Goal: Transaction & Acquisition: Purchase product/service

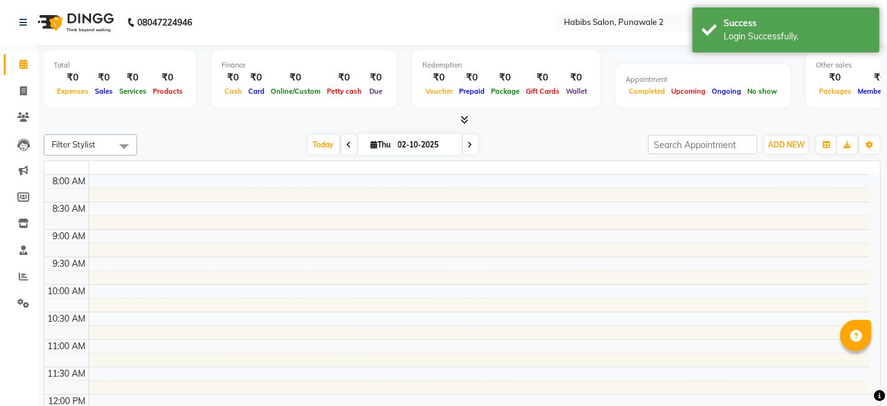
select select "en"
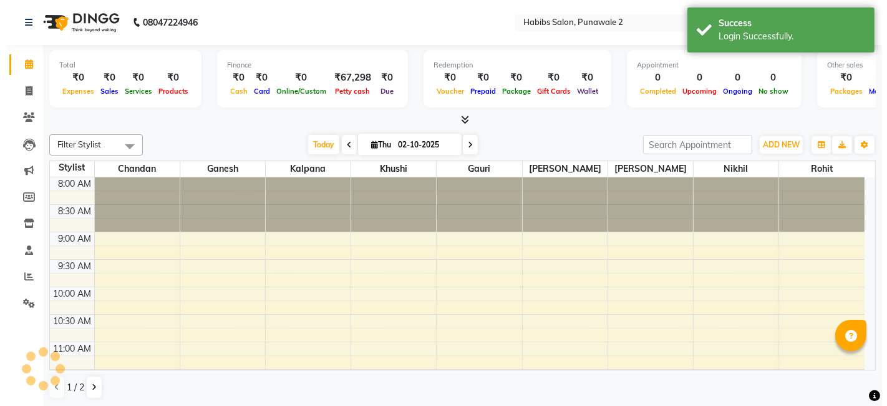
scroll to position [272, 0]
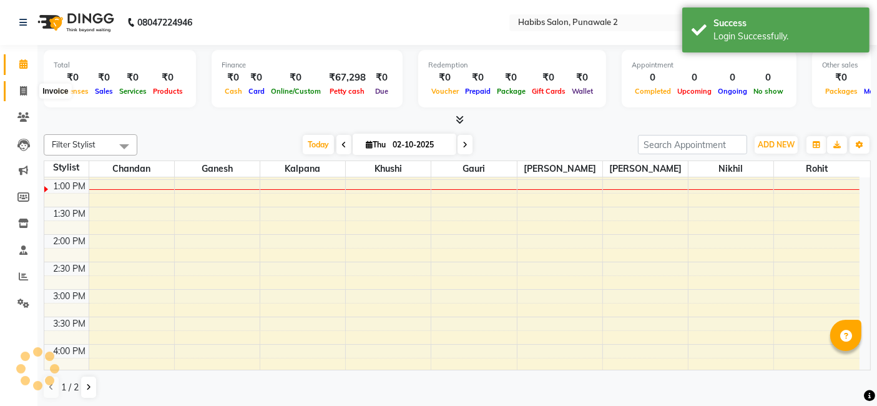
click at [25, 90] on icon at bounding box center [23, 90] width 7 height 9
select select "service"
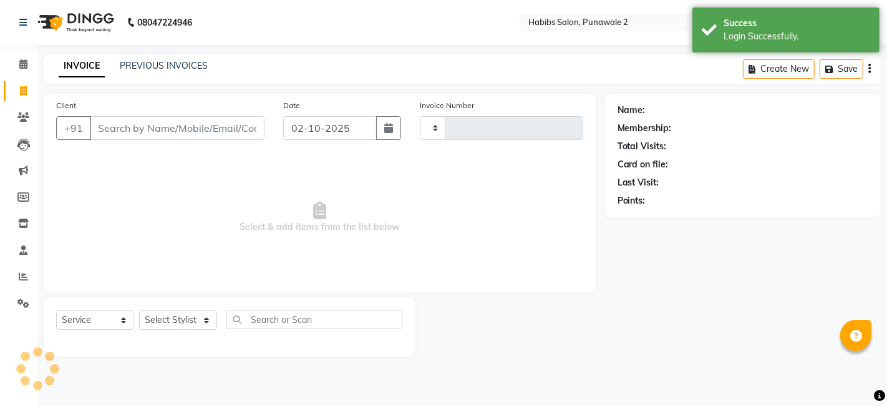
type input "1534"
select select "8475"
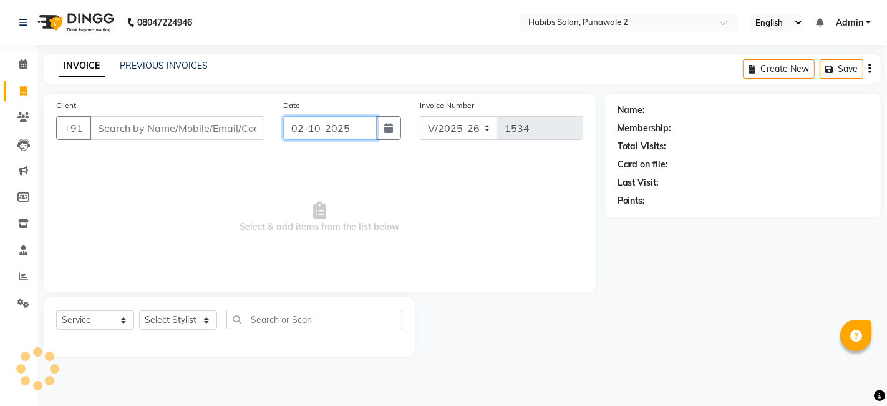
click at [323, 124] on input "02-10-2025" at bounding box center [330, 128] width 94 height 24
select select "10"
select select "2025"
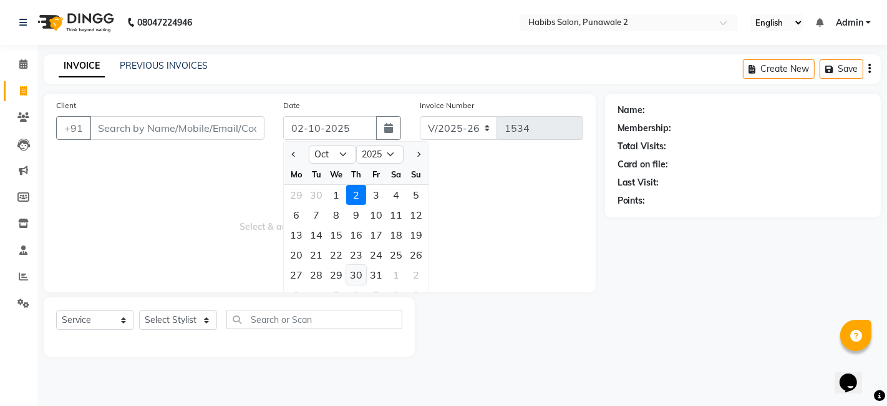
click at [359, 275] on div "30" at bounding box center [356, 275] width 20 height 20
type input "[DATE]"
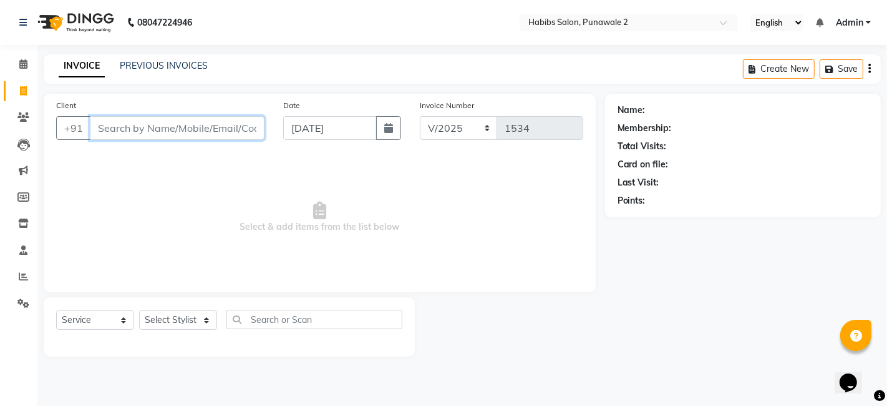
click at [203, 125] on input "Client" at bounding box center [177, 128] width 175 height 24
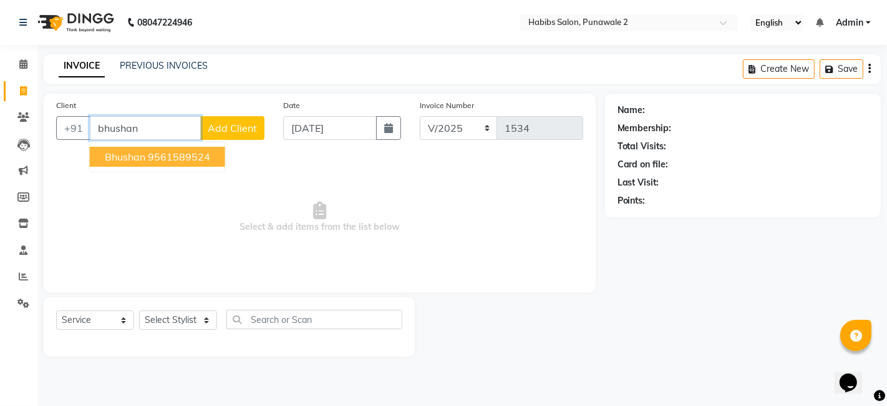
type input "bhushan"
click at [223, 117] on button "Add Client" at bounding box center [232, 128] width 64 height 24
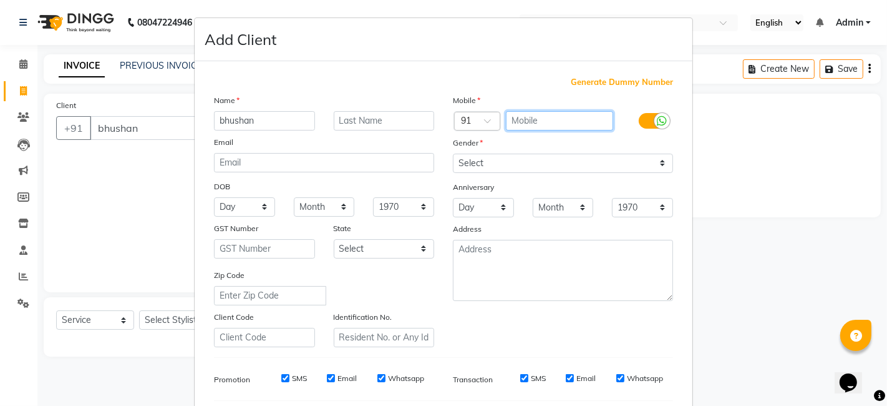
click at [575, 111] on input "text" at bounding box center [560, 120] width 108 height 19
type input "9028895861"
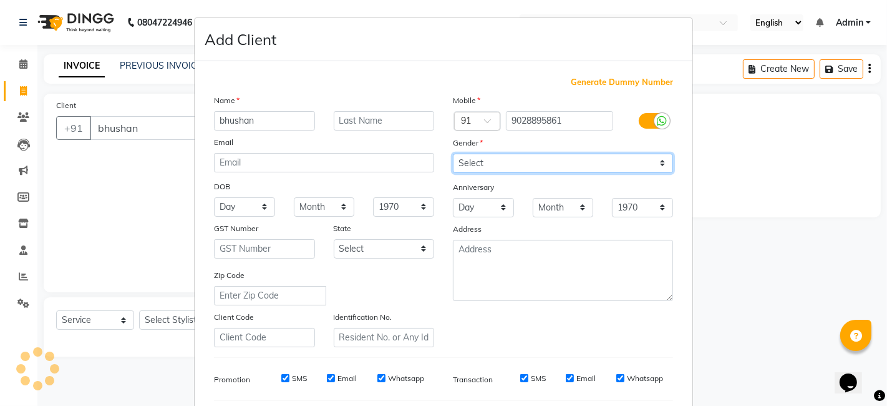
click at [511, 156] on select "Select [DEMOGRAPHIC_DATA] [DEMOGRAPHIC_DATA] Other Prefer Not To Say" at bounding box center [563, 163] width 220 height 19
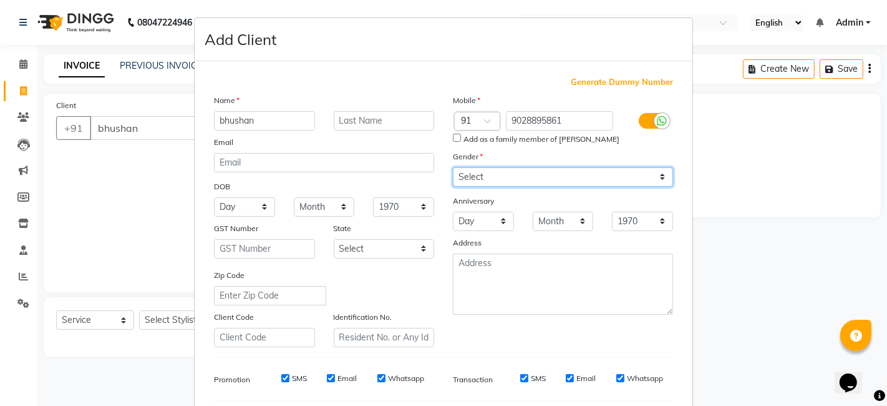
select select "[DEMOGRAPHIC_DATA]"
click at [453, 167] on select "Select [DEMOGRAPHIC_DATA] [DEMOGRAPHIC_DATA] Other Prefer Not To Say" at bounding box center [563, 176] width 220 height 19
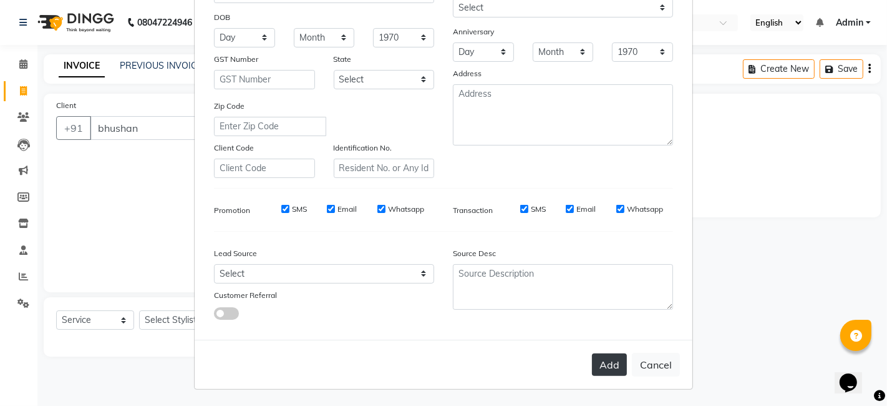
click at [612, 362] on button "Add" at bounding box center [609, 364] width 35 height 22
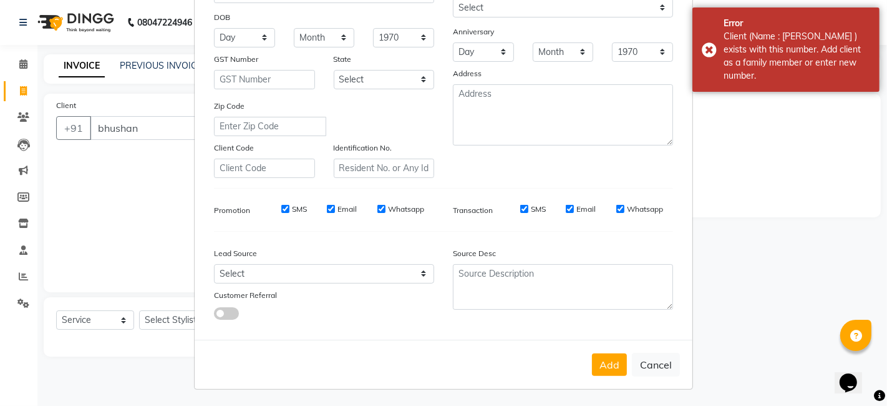
scroll to position [0, 0]
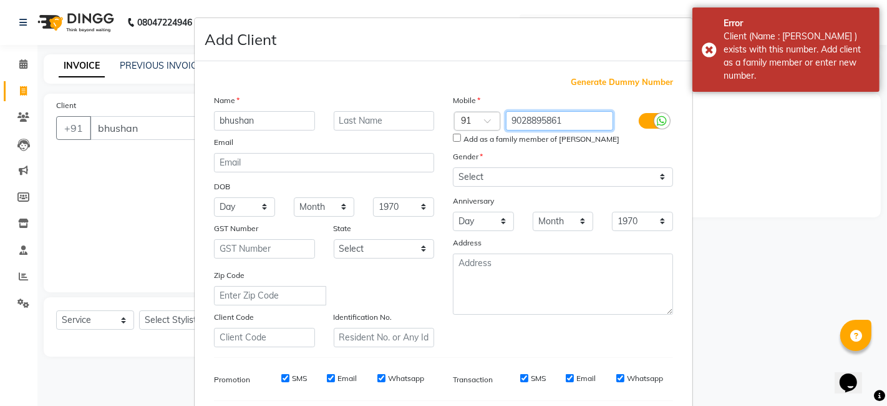
click at [573, 120] on input "9028895861" at bounding box center [560, 120] width 108 height 19
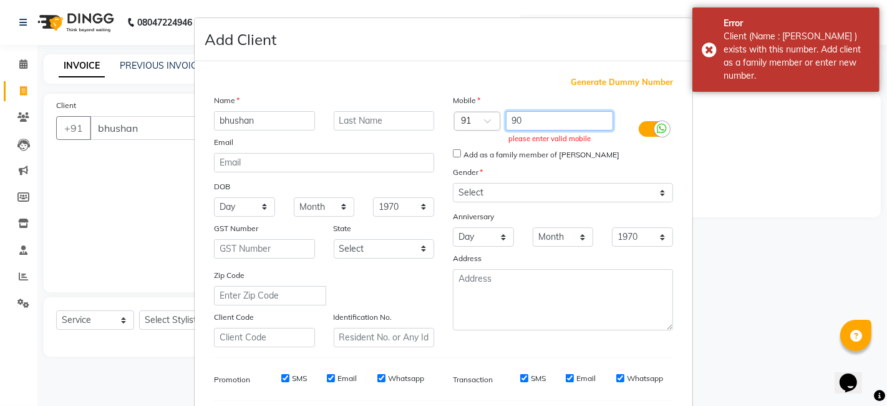
type input "9"
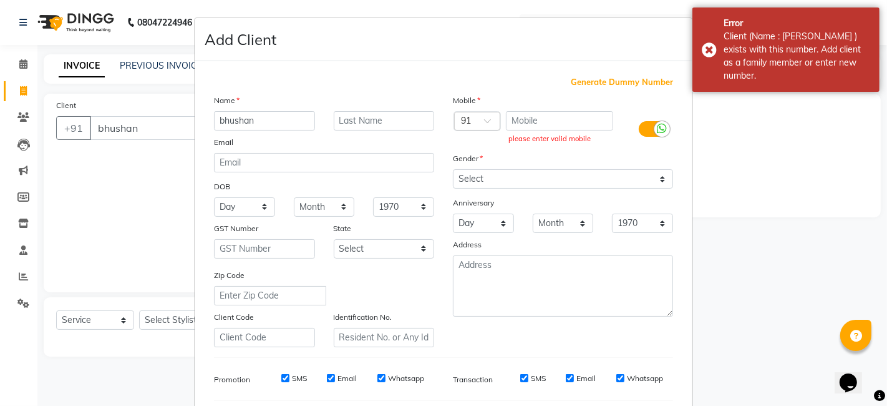
click at [623, 77] on span "Generate Dummy Number" at bounding box center [622, 82] width 102 height 12
type input "1375800000227"
checkbox input "false"
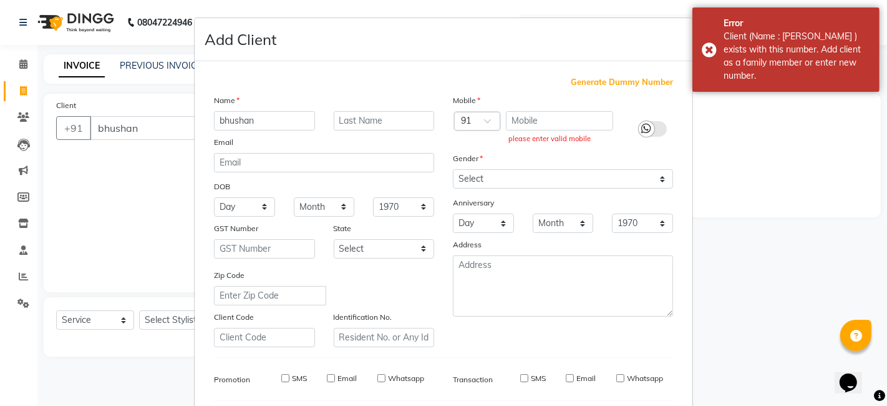
checkbox input "false"
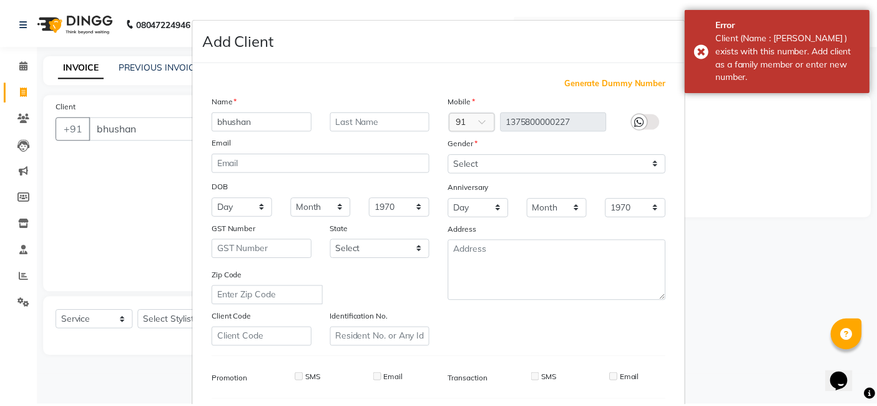
scroll to position [169, 0]
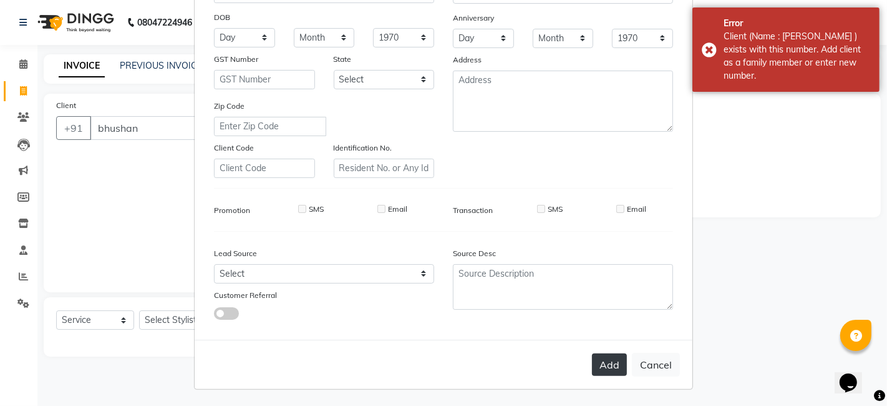
click at [605, 367] on button "Add" at bounding box center [609, 364] width 35 height 22
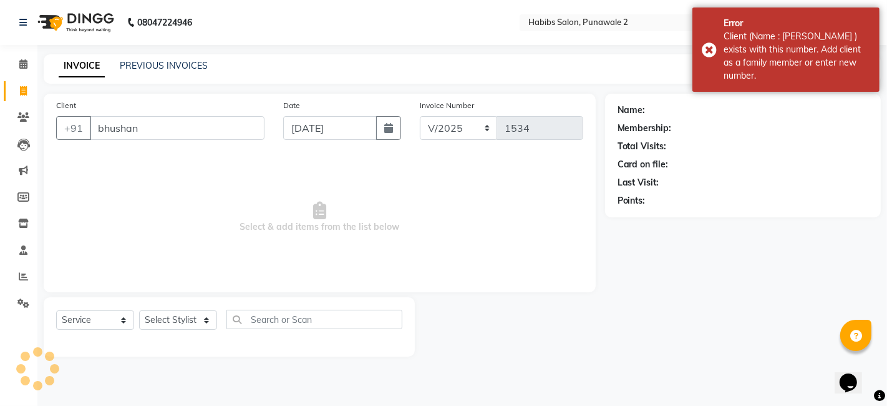
type input "1375800000227"
select select
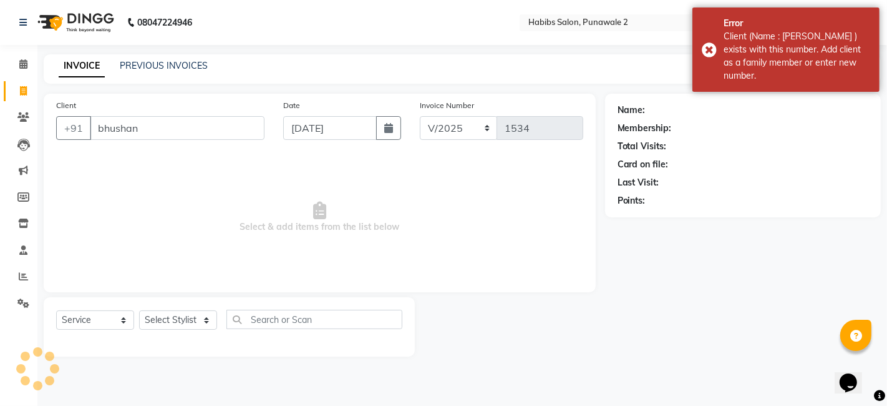
select select
checkbox input "false"
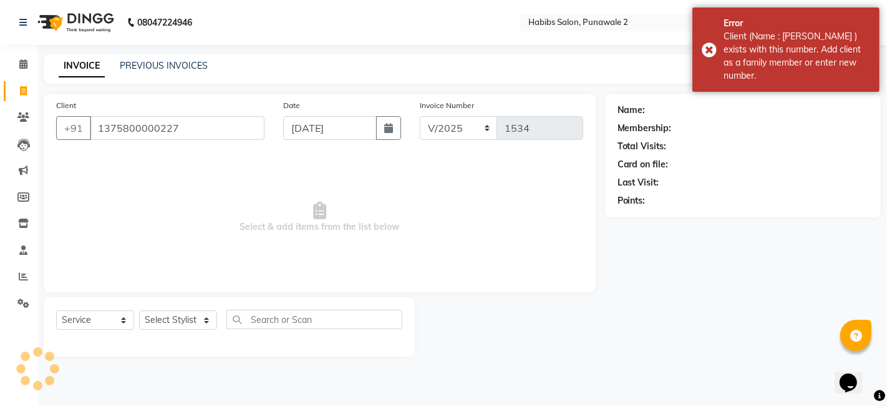
checkbox input "false"
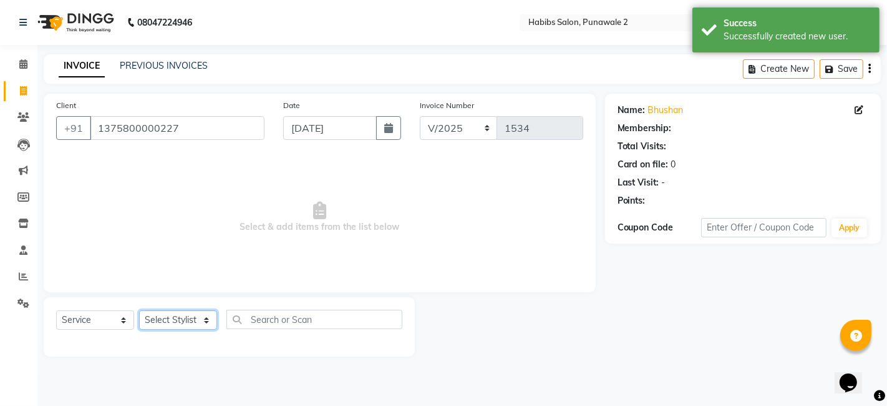
click at [172, 316] on select "Select Stylist Chandan Ganesh Gauri [PERSON_NAME] [PERSON_NAME] nikhil rohit [P…" at bounding box center [178, 319] width 78 height 19
select select "82975"
click at [139, 310] on select "Select Stylist Chandan Ganesh Gauri [PERSON_NAME] [PERSON_NAME] nikhil rohit [P…" at bounding box center [178, 319] width 78 height 19
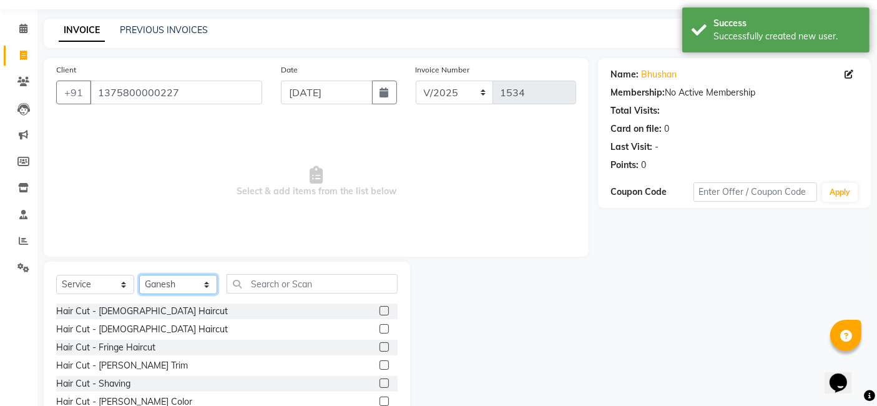
scroll to position [94, 0]
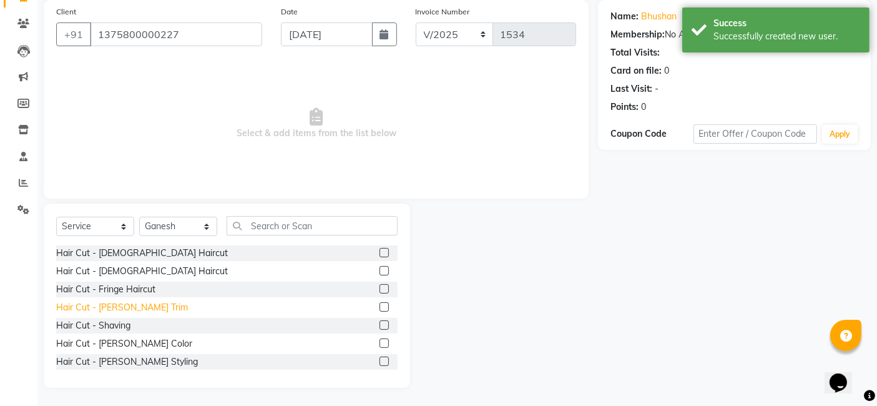
click at [115, 310] on div "Hair Cut - [PERSON_NAME] Trim" at bounding box center [122, 307] width 132 height 13
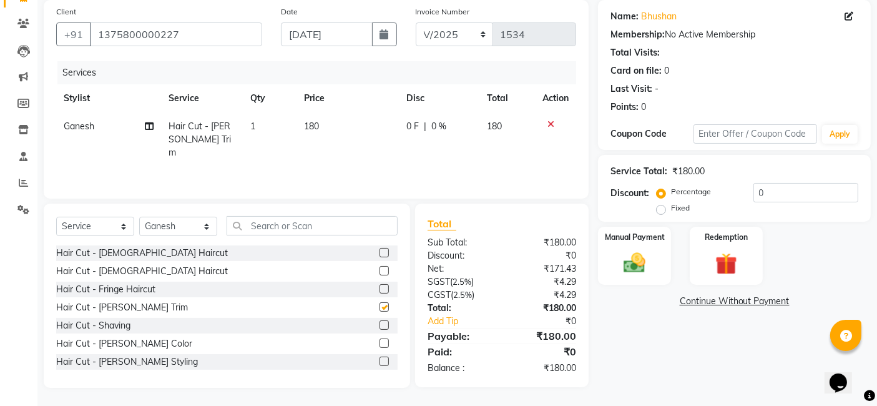
checkbox input "false"
click at [330, 130] on td "180" at bounding box center [348, 139] width 102 height 54
select select "82975"
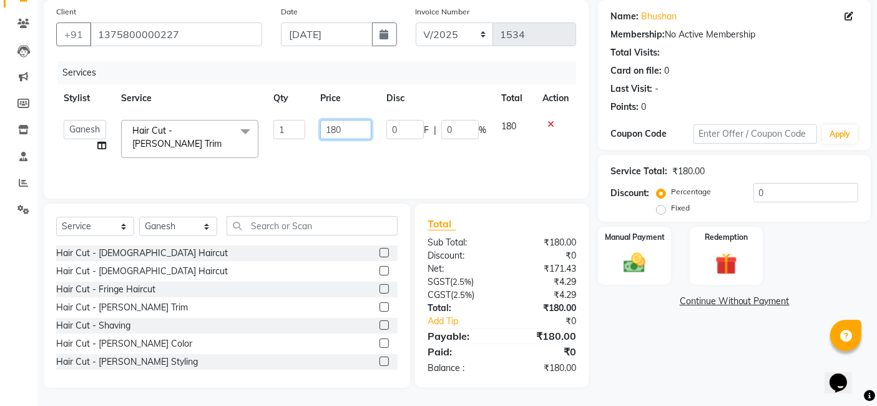
click at [359, 126] on input "180" at bounding box center [345, 129] width 51 height 19
type input "1"
type input "400"
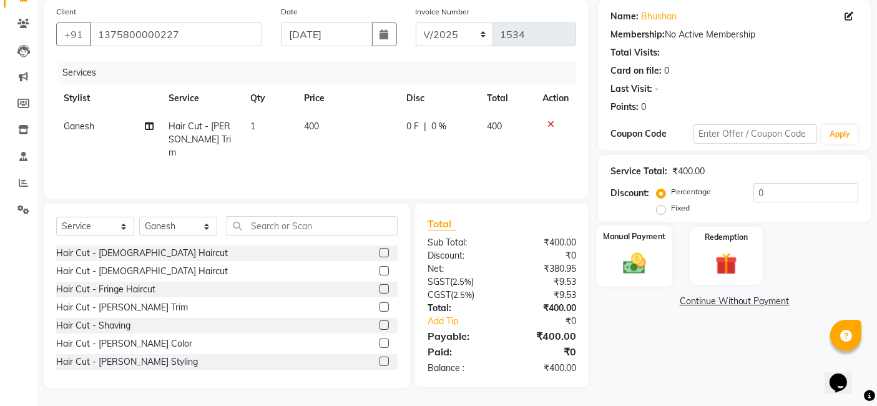
click at [648, 260] on img at bounding box center [634, 263] width 37 height 26
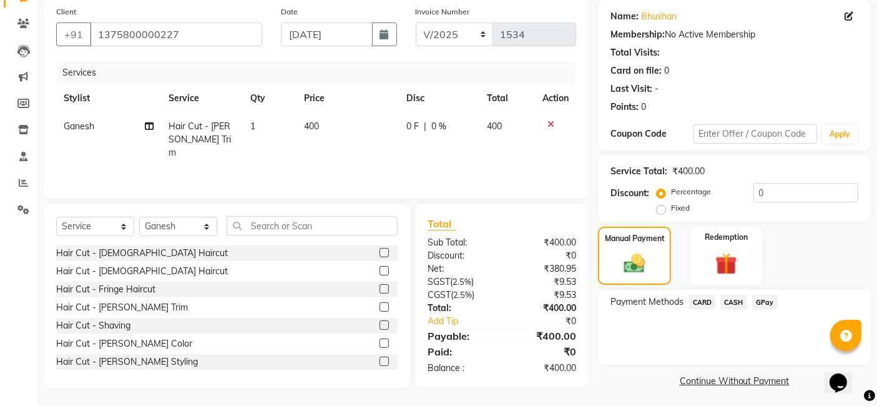
click at [762, 303] on span "GPay" at bounding box center [765, 302] width 26 height 14
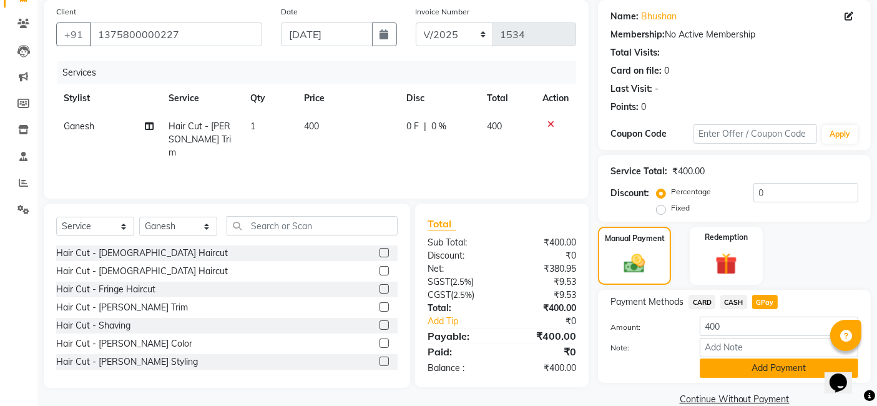
click at [735, 369] on button "Add Payment" at bounding box center [779, 367] width 159 height 19
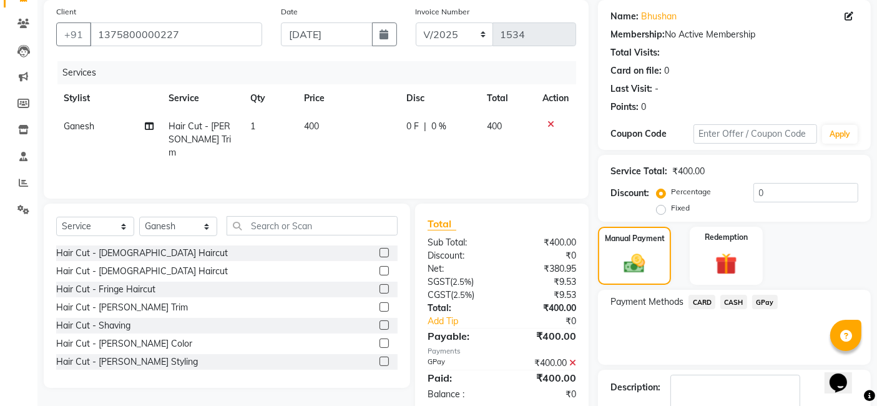
scroll to position [166, 0]
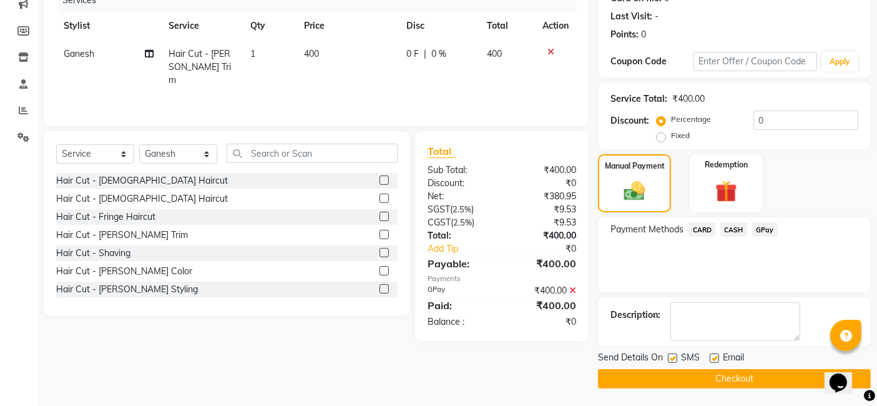
click at [724, 383] on button "Checkout" at bounding box center [734, 378] width 273 height 19
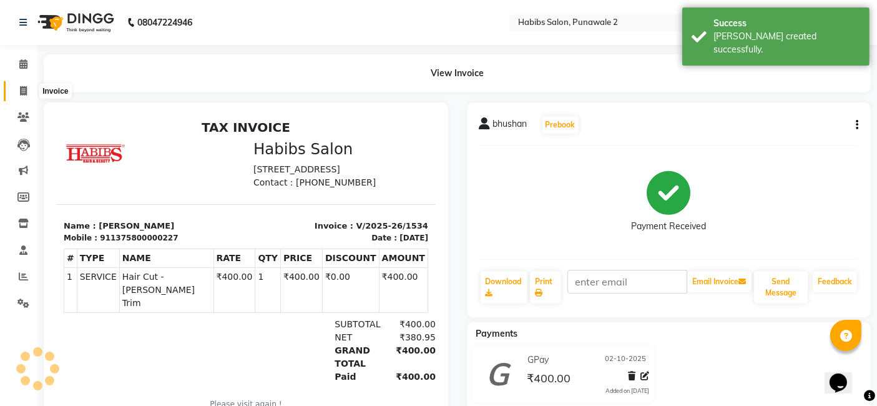
click at [21, 89] on icon at bounding box center [23, 90] width 7 height 9
select select "service"
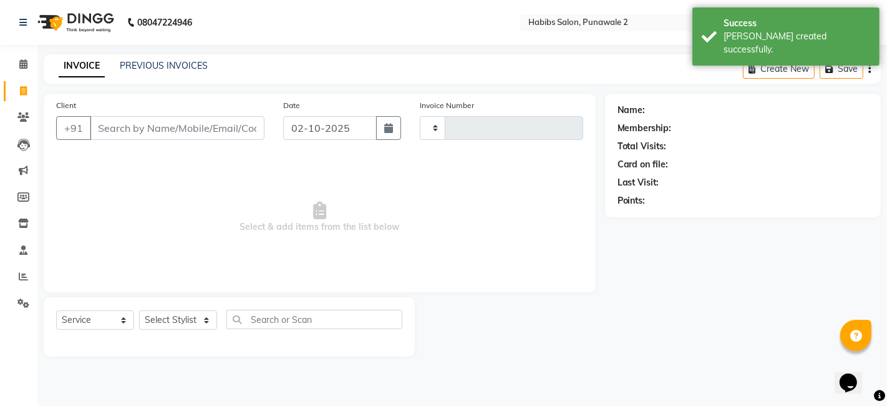
type input "1535"
select select "8475"
click at [366, 122] on input "02-10-2025" at bounding box center [330, 128] width 94 height 24
select select "10"
select select "2025"
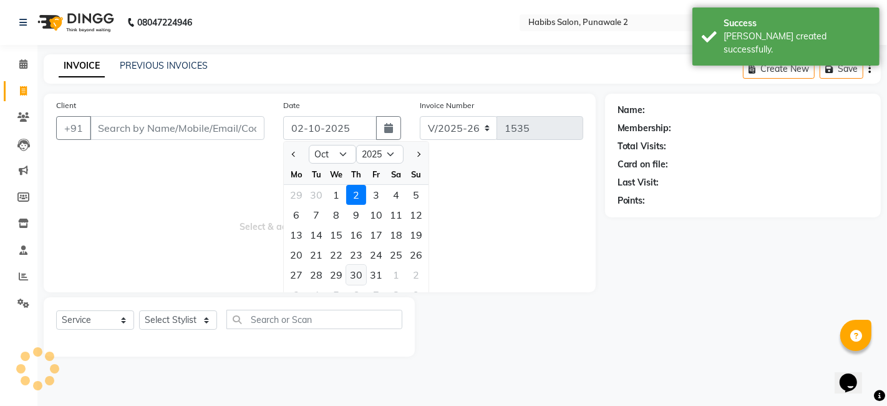
click at [359, 277] on div "30" at bounding box center [356, 275] width 20 height 20
type input "[DATE]"
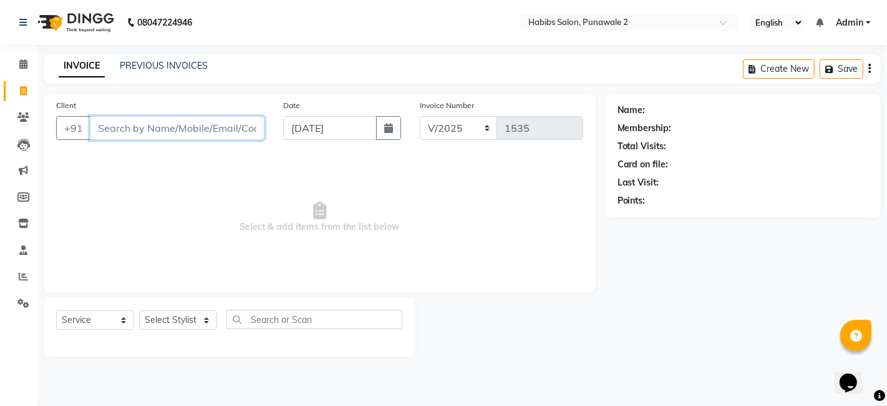
click at [182, 123] on input "Client" at bounding box center [177, 128] width 175 height 24
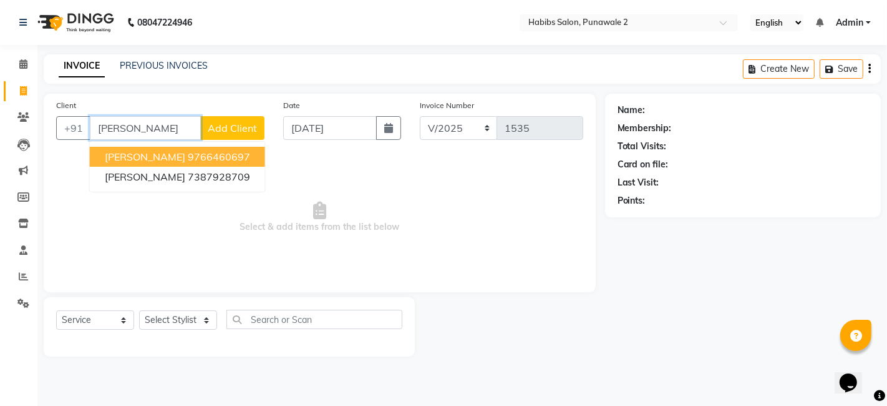
type input "[PERSON_NAME]"
click at [228, 125] on span "Add Client" at bounding box center [232, 128] width 49 height 12
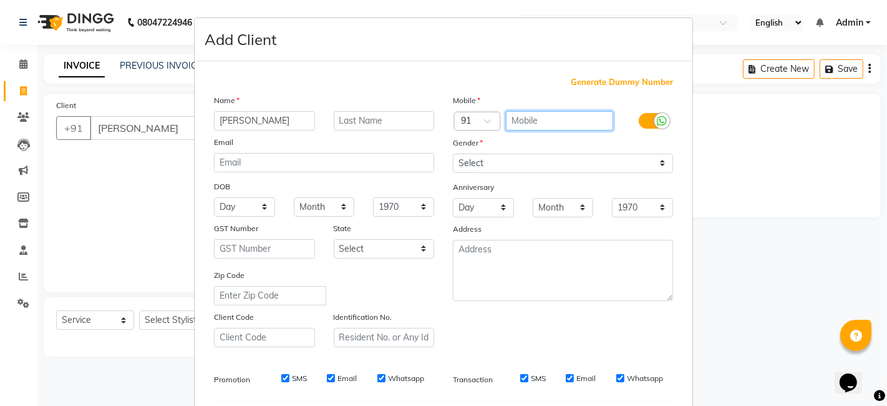
click at [518, 114] on input "text" at bounding box center [560, 120] width 108 height 19
type input "9008310989"
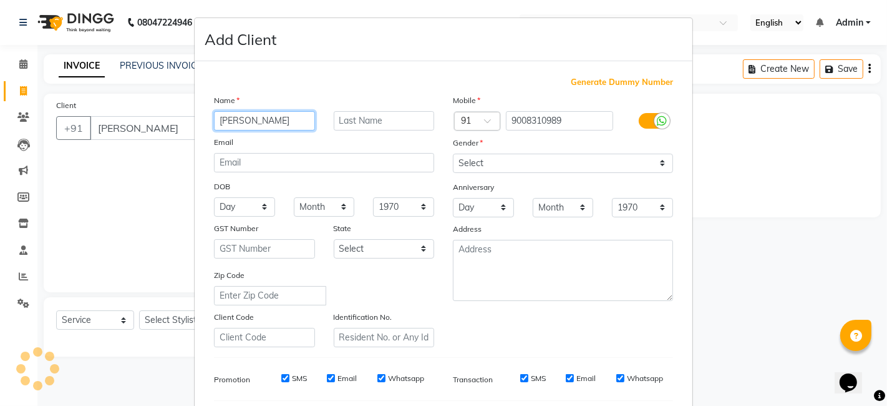
click at [270, 118] on input "[PERSON_NAME]" at bounding box center [264, 120] width 101 height 19
type input "[PERSON_NAME]"
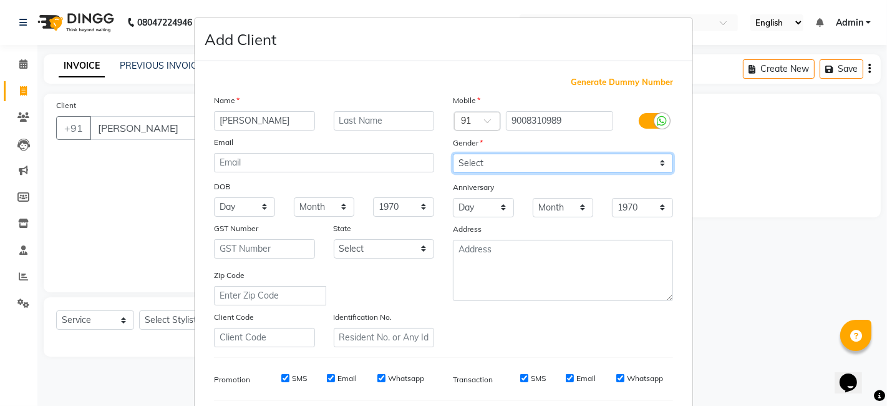
click at [484, 162] on select "Select [DEMOGRAPHIC_DATA] [DEMOGRAPHIC_DATA] Other Prefer Not To Say" at bounding box center [563, 163] width 220 height 19
select select "[DEMOGRAPHIC_DATA]"
click at [453, 154] on select "Select [DEMOGRAPHIC_DATA] [DEMOGRAPHIC_DATA] Other Prefer Not To Say" at bounding box center [563, 163] width 220 height 19
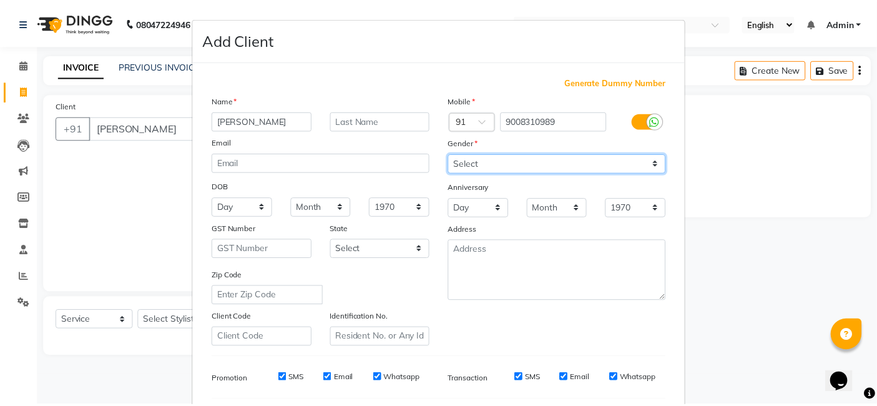
scroll to position [169, 0]
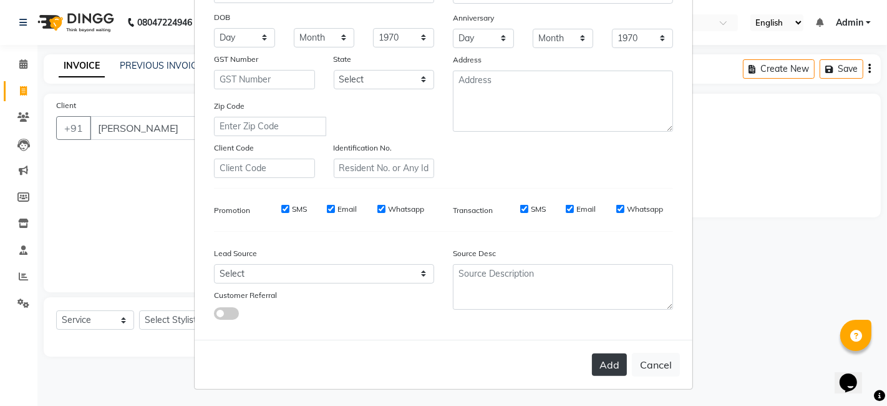
click at [606, 368] on button "Add" at bounding box center [609, 364] width 35 height 22
type input "9008310989"
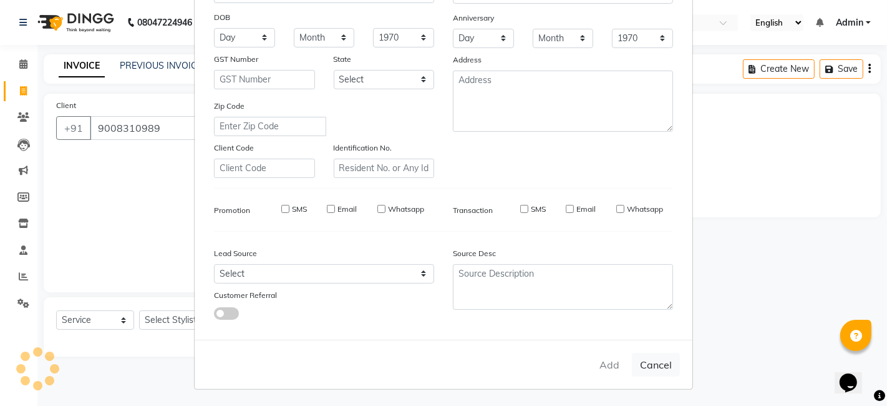
select select
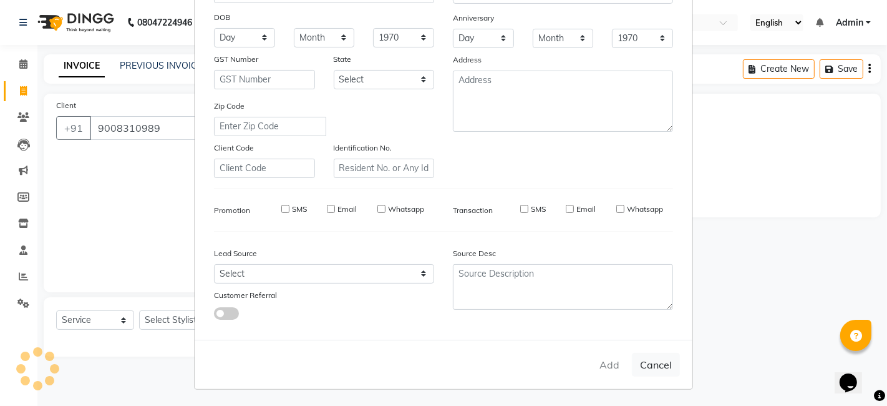
select select
checkbox input "false"
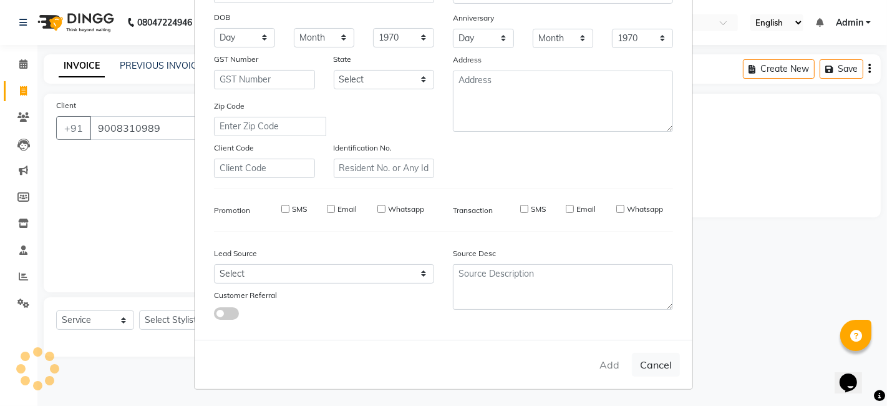
checkbox input "false"
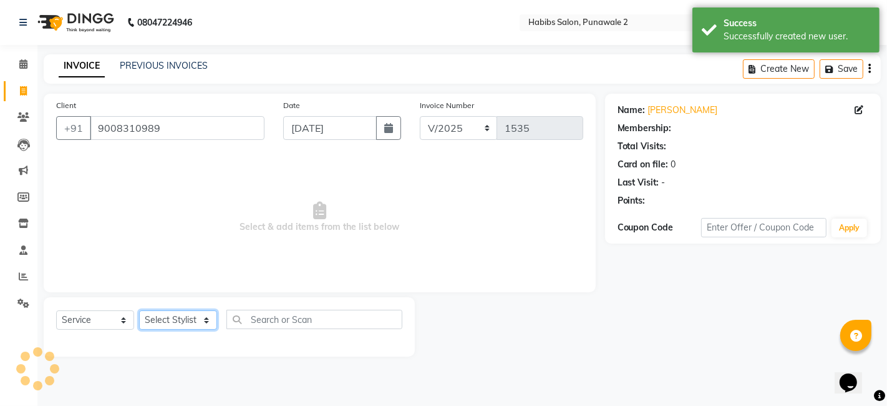
click at [178, 318] on select "Select Stylist Chandan Ganesh Gauri [PERSON_NAME] [PERSON_NAME] nikhil rohit [P…" at bounding box center [178, 319] width 78 height 19
select select "82974"
click at [139, 310] on select "Select Stylist Chandan Ganesh Gauri [PERSON_NAME] [PERSON_NAME] nikhil rohit [P…" at bounding box center [178, 319] width 78 height 19
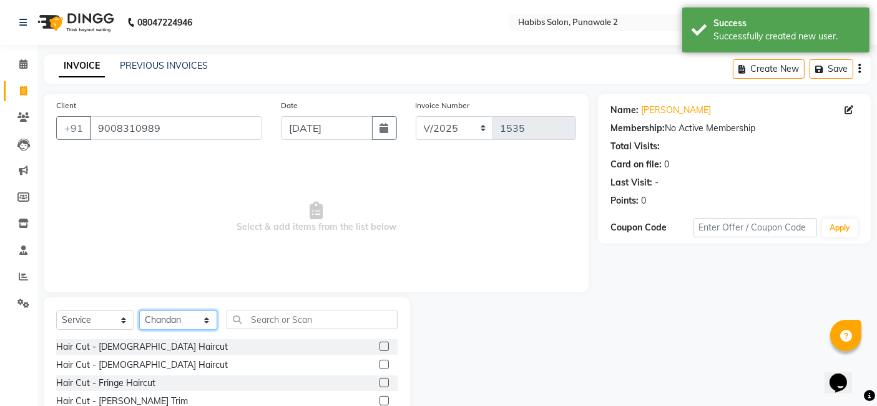
scroll to position [94, 0]
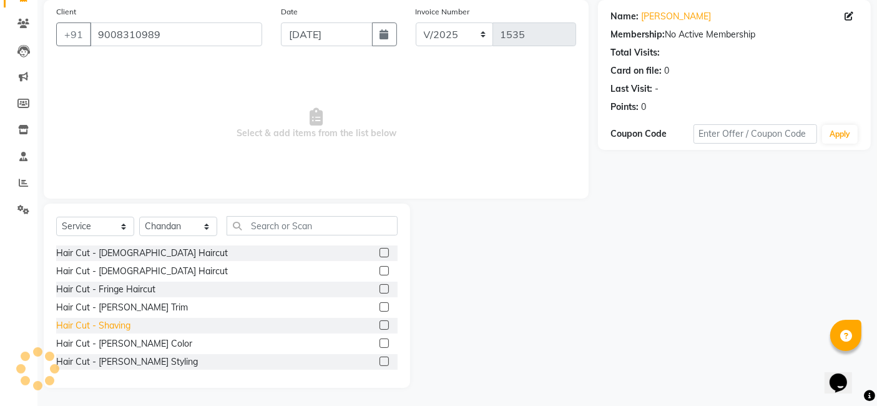
click at [128, 324] on div "Hair Cut - Shaving" at bounding box center [93, 325] width 74 height 13
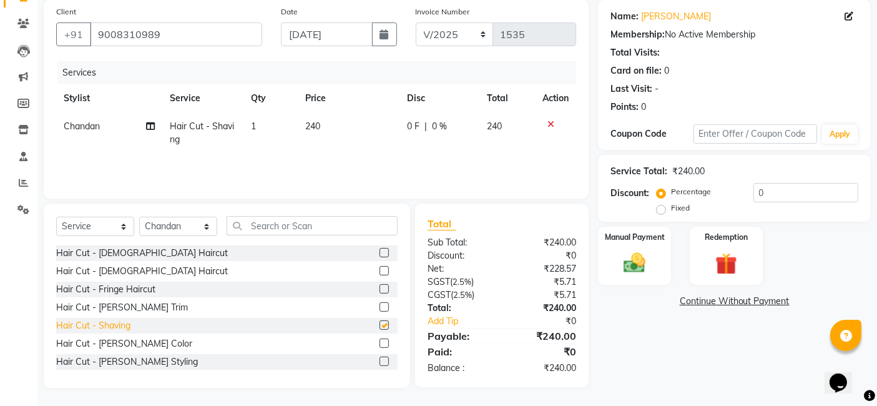
checkbox input "false"
click at [192, 217] on select "Select Stylist Chandan Ganesh Gauri [PERSON_NAME] [PERSON_NAME] nikhil rohit [P…" at bounding box center [178, 226] width 78 height 19
select select "82975"
click at [139, 217] on select "Select Stylist Chandan Ganesh Gauri [PERSON_NAME] [PERSON_NAME] nikhil rohit [P…" at bounding box center [178, 226] width 78 height 19
click at [119, 304] on div "Hair Cut - [PERSON_NAME] Trim" at bounding box center [122, 307] width 132 height 13
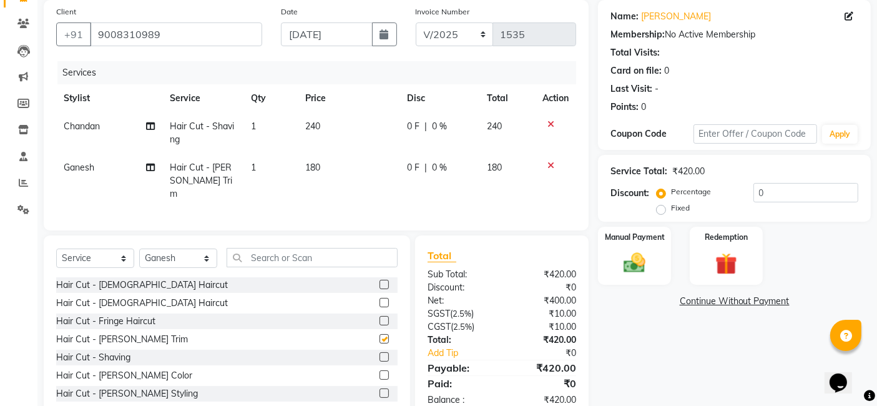
checkbox input "false"
click at [331, 167] on td "180" at bounding box center [349, 181] width 102 height 54
select select "82975"
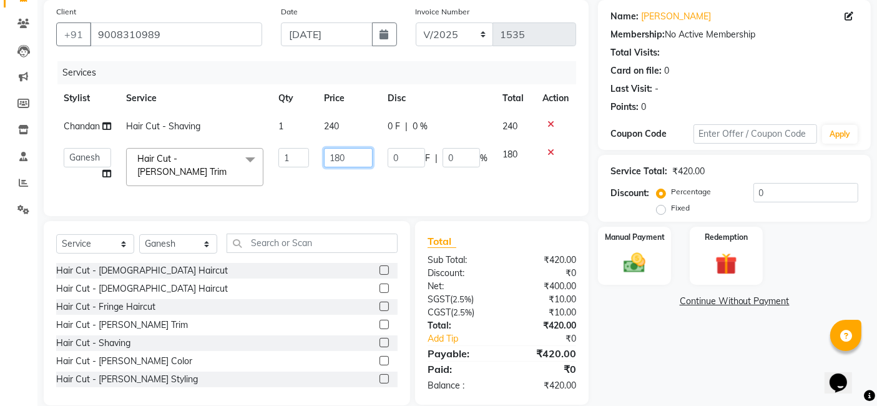
click at [361, 156] on input "180" at bounding box center [348, 157] width 49 height 19
type input "1"
type input "400"
click at [342, 116] on td "240" at bounding box center [348, 126] width 64 height 28
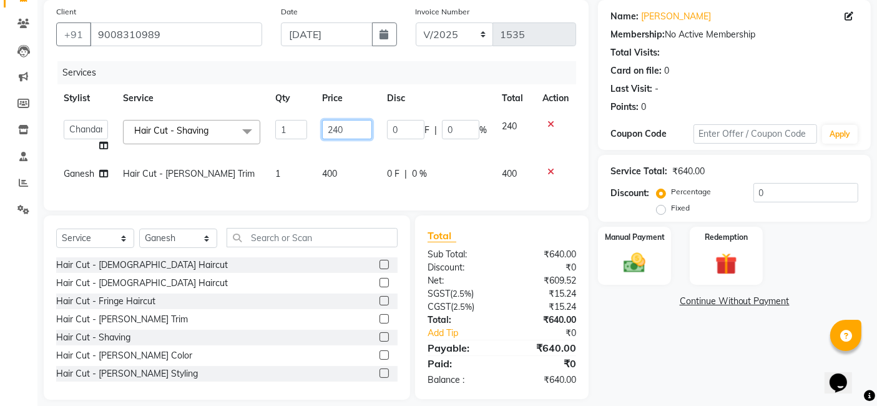
click at [352, 129] on input "240" at bounding box center [347, 129] width 50 height 19
type input "2"
type input "400"
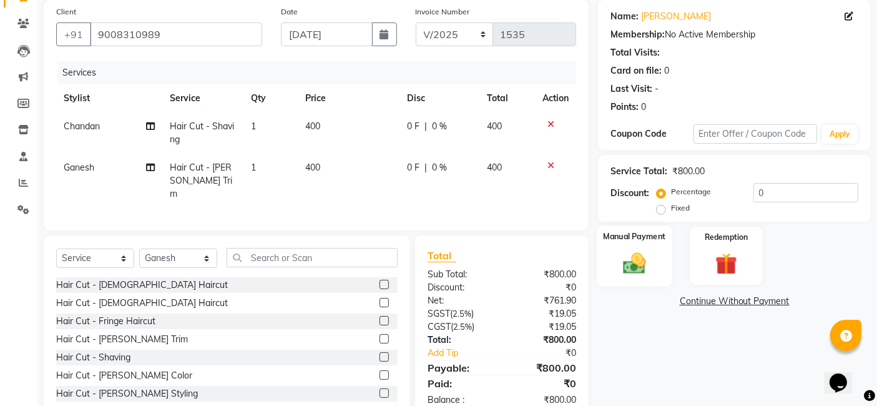
click at [613, 238] on label "Manual Payment" at bounding box center [634, 236] width 62 height 12
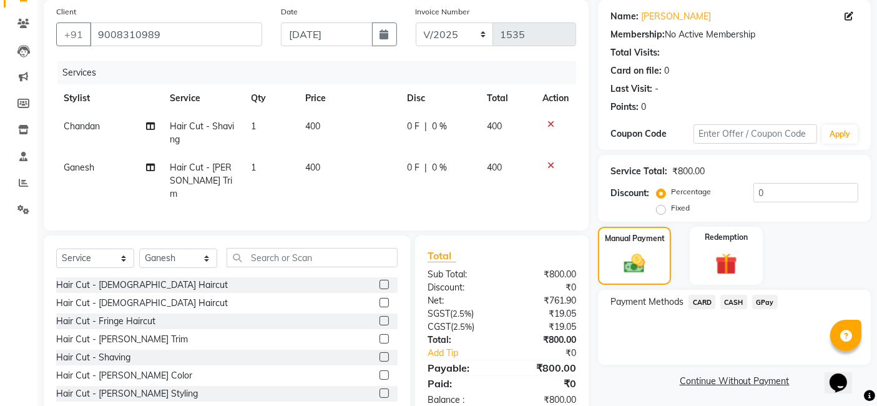
click at [761, 298] on span "GPay" at bounding box center [765, 302] width 26 height 14
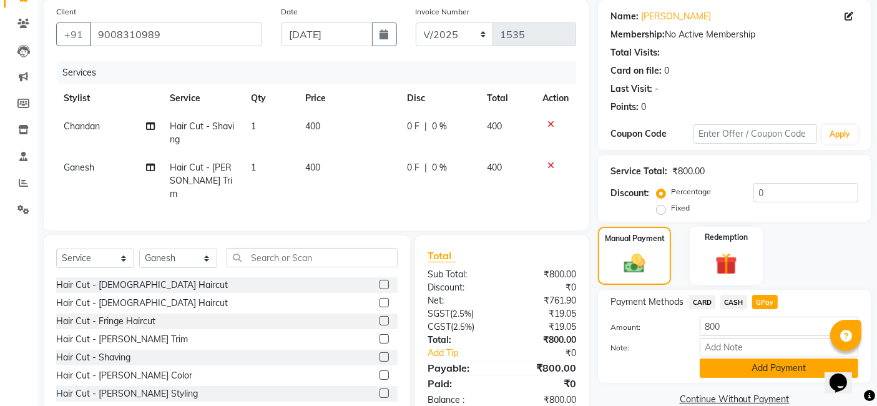
click at [761, 371] on button "Add Payment" at bounding box center [779, 367] width 159 height 19
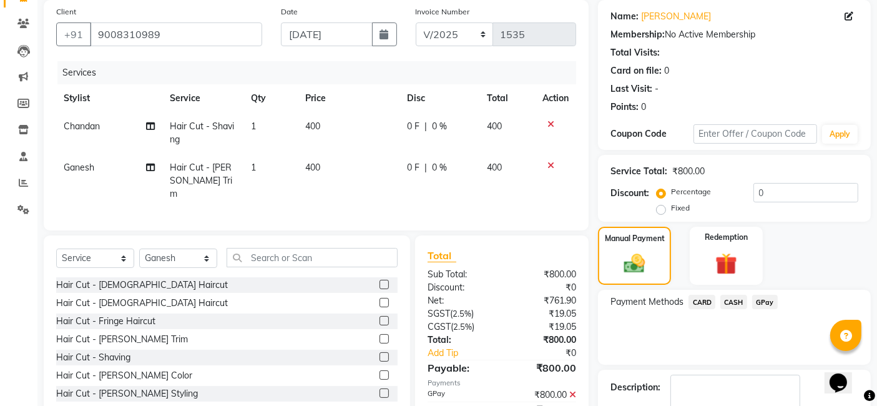
scroll to position [166, 0]
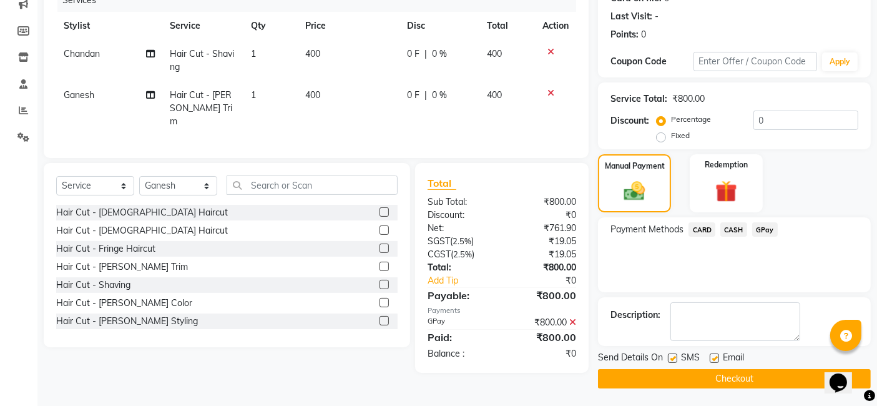
click at [744, 389] on main "INVOICE PREVIOUS INVOICES Create New Save Client [PHONE_NUMBER] Date [DATE] Inv…" at bounding box center [456, 147] width 839 height 519
click at [656, 373] on button "Checkout" at bounding box center [734, 378] width 273 height 19
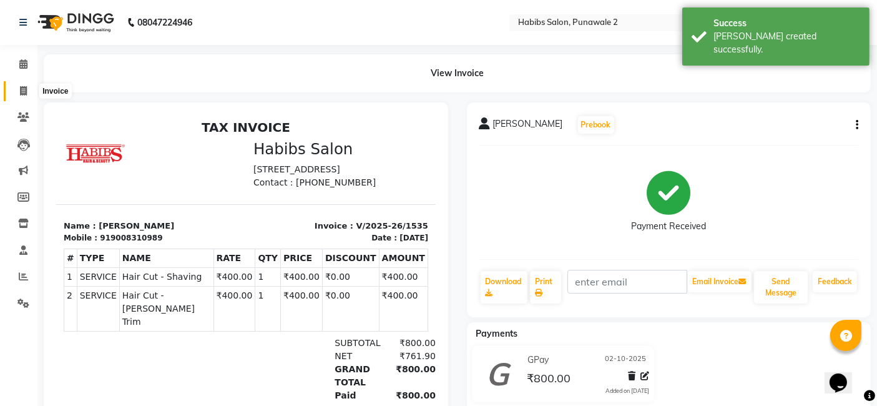
click at [18, 88] on span at bounding box center [23, 91] width 22 height 14
select select "service"
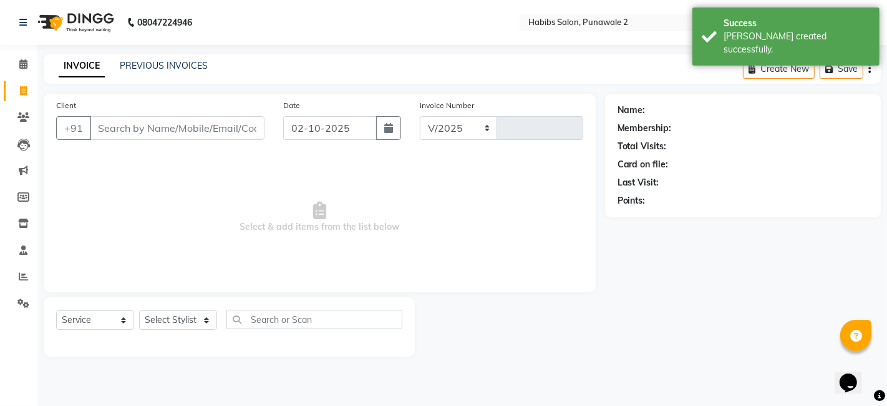
select select "8475"
type input "1536"
click at [337, 132] on input "02-10-2025" at bounding box center [330, 128] width 94 height 24
select select "10"
select select "2025"
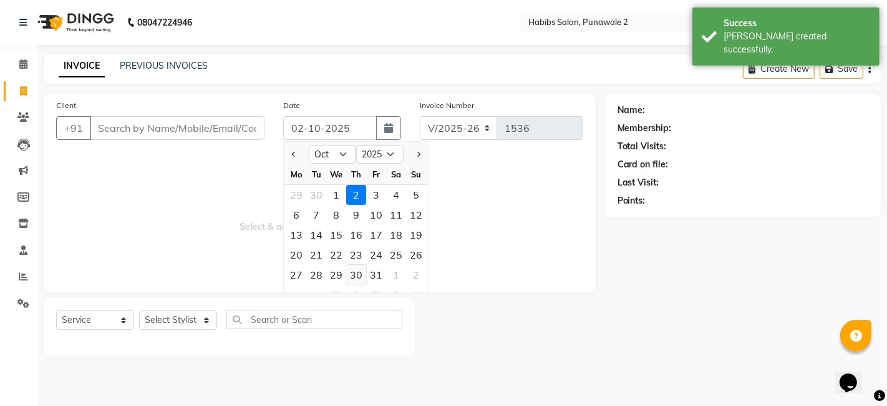
click at [358, 271] on div "30" at bounding box center [356, 275] width 20 height 20
type input "[DATE]"
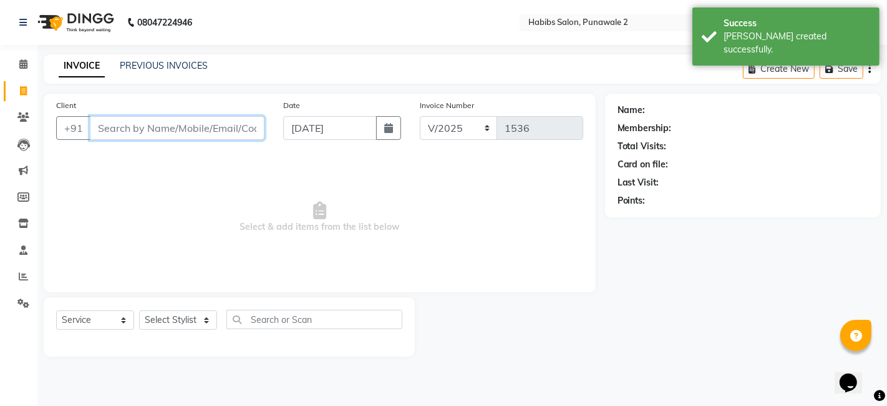
click at [200, 121] on input "Client" at bounding box center [177, 128] width 175 height 24
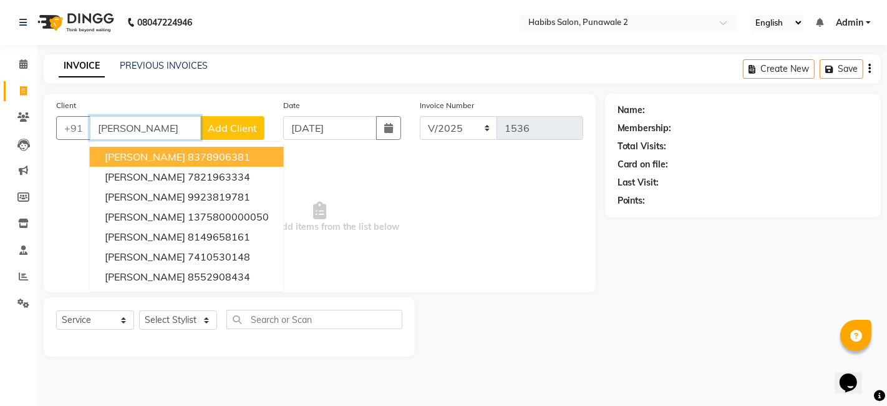
type input "[PERSON_NAME]"
click at [232, 132] on span "Add Client" at bounding box center [232, 128] width 49 height 12
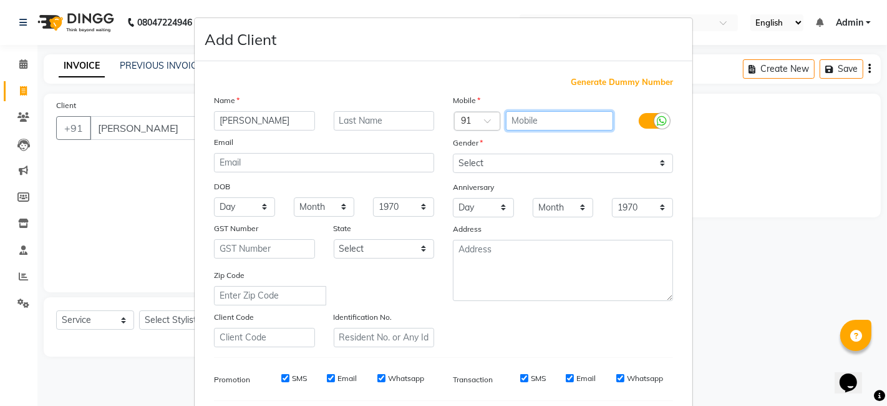
click at [536, 111] on input "text" at bounding box center [560, 120] width 108 height 19
type input "7218690232"
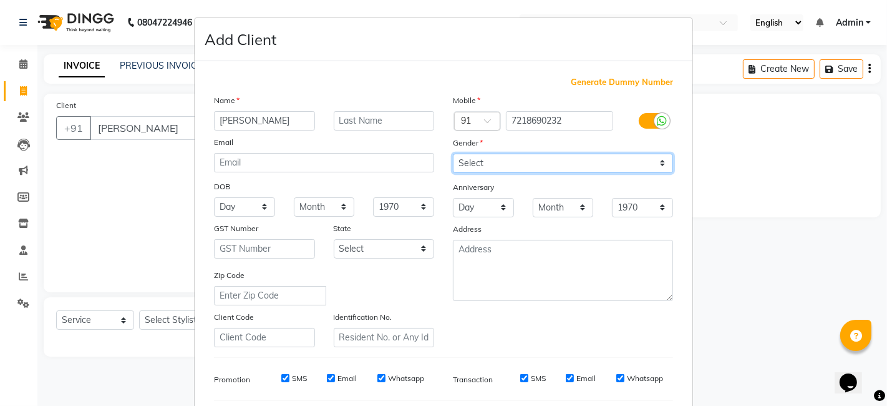
drag, startPoint x: 492, startPoint y: 158, endPoint x: 502, endPoint y: 217, distance: 59.6
click at [502, 217] on div "Mobile Country Code × 91 7218690232 Gender Select [DEMOGRAPHIC_DATA] [DEMOGRAPH…" at bounding box center [563, 220] width 239 height 253
select select "[DEMOGRAPHIC_DATA]"
click at [453, 154] on select "Select [DEMOGRAPHIC_DATA] [DEMOGRAPHIC_DATA] Other Prefer Not To Say" at bounding box center [563, 163] width 220 height 19
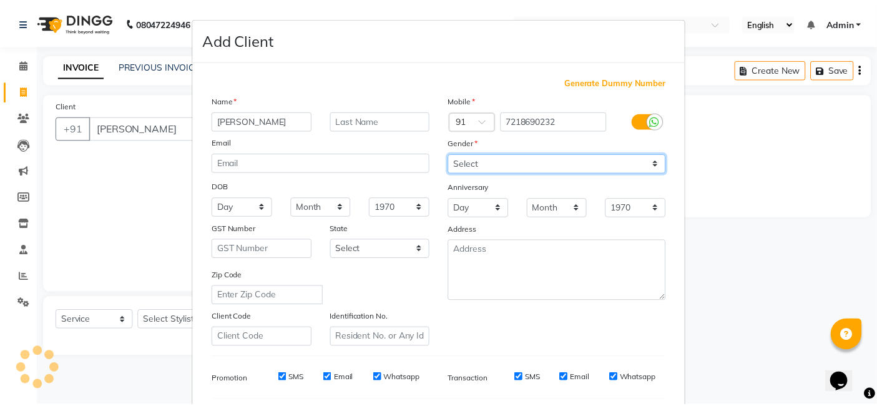
scroll to position [169, 0]
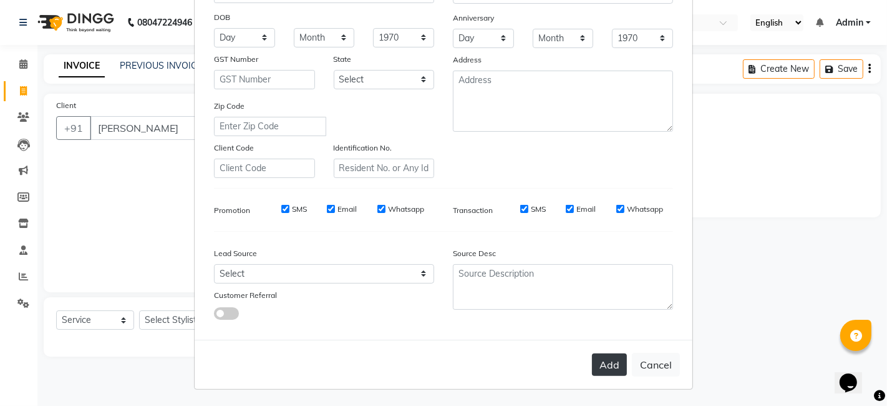
click at [605, 359] on button "Add" at bounding box center [609, 364] width 35 height 22
type input "7218690232"
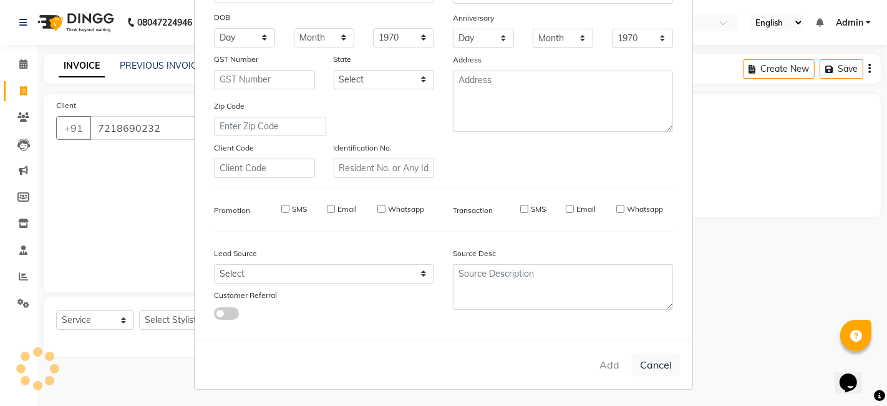
select select
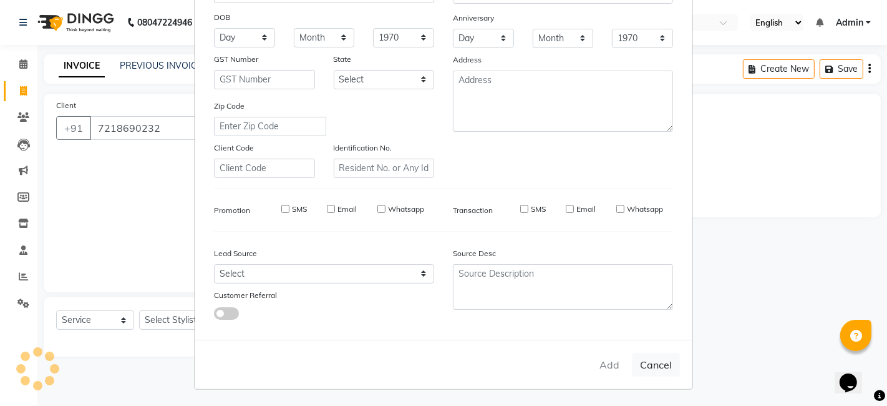
select select
checkbox input "false"
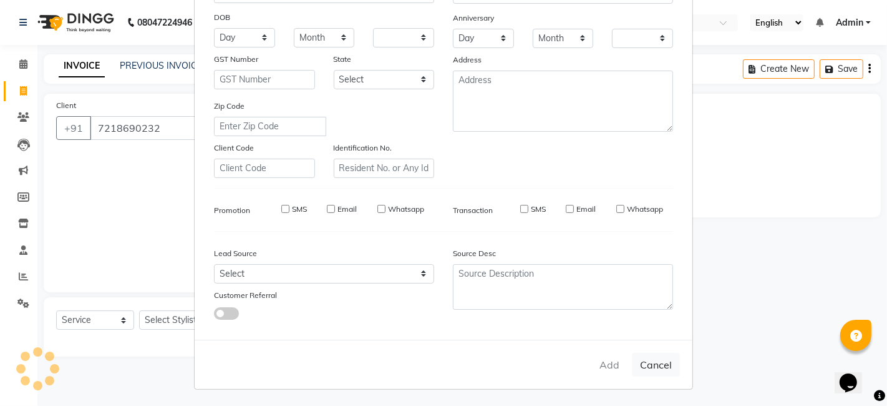
checkbox input "false"
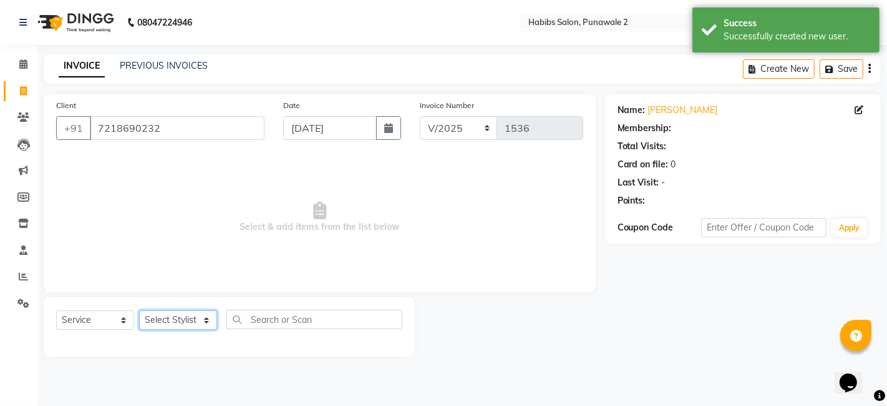
click at [185, 321] on select "Select Stylist Chandan Ganesh Gauri [PERSON_NAME] [PERSON_NAME] nikhil rohit [P…" at bounding box center [178, 319] width 78 height 19
select select "82974"
click at [139, 310] on select "Select Stylist Chandan Ganesh Gauri [PERSON_NAME] [PERSON_NAME] nikhil rohit [P…" at bounding box center [178, 319] width 78 height 19
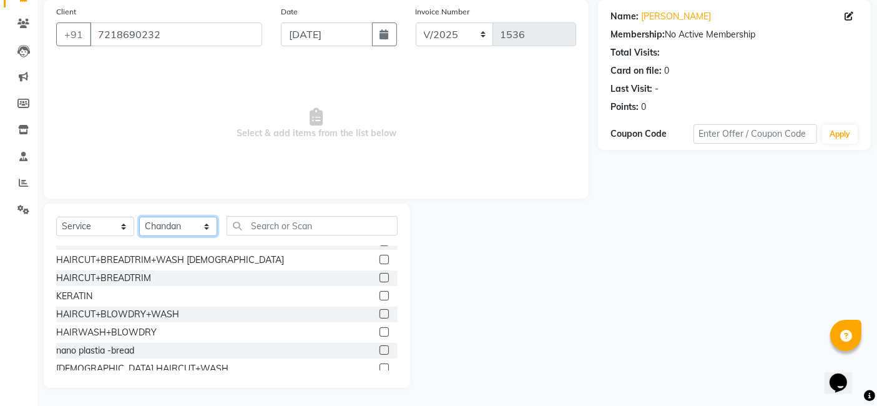
scroll to position [197, 0]
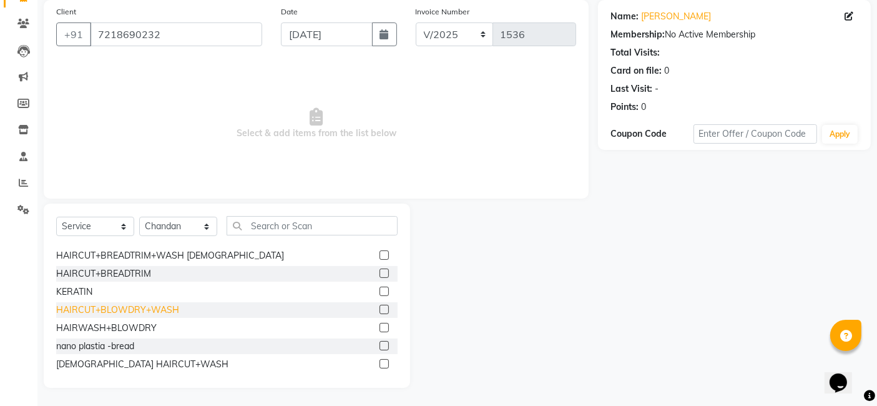
click at [121, 307] on div "HAIRCUT+BLOWDRY+WASH" at bounding box center [117, 309] width 123 height 13
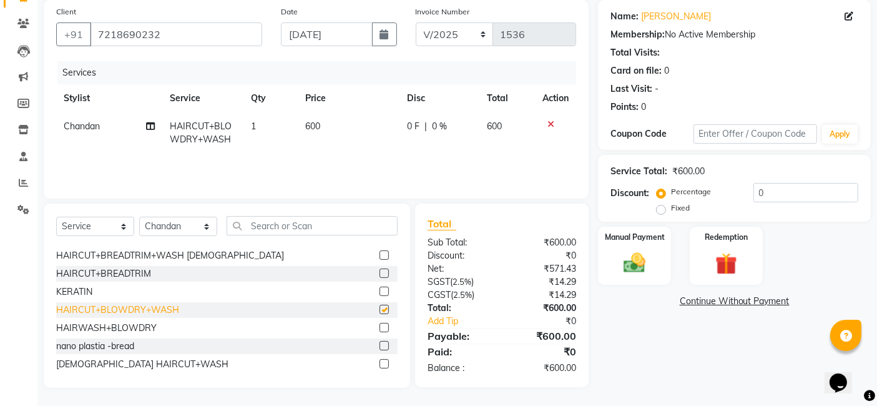
checkbox input "false"
click at [652, 243] on div "Manual Payment" at bounding box center [635, 255] width 76 height 61
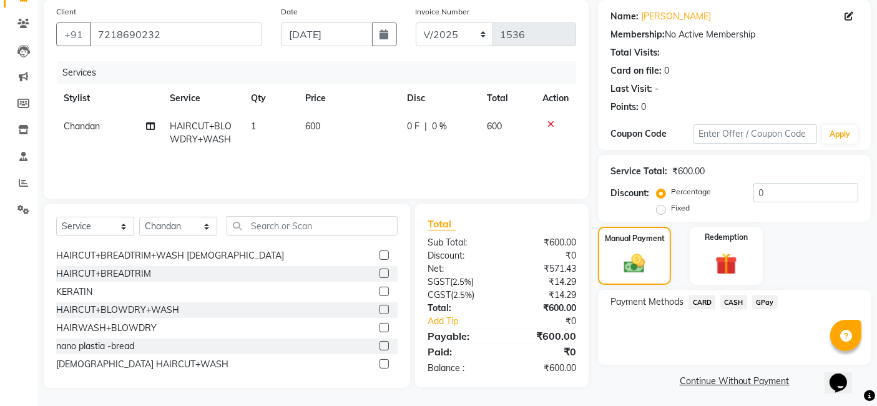
click at [756, 300] on span "GPay" at bounding box center [765, 302] width 26 height 14
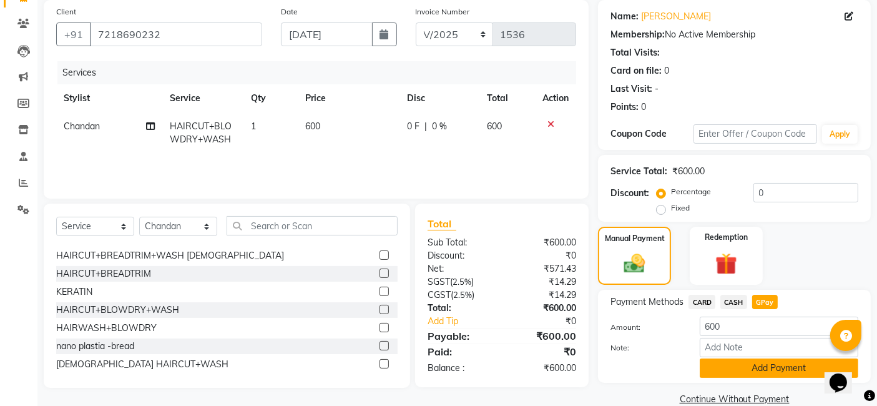
click at [740, 366] on button "Add Payment" at bounding box center [779, 367] width 159 height 19
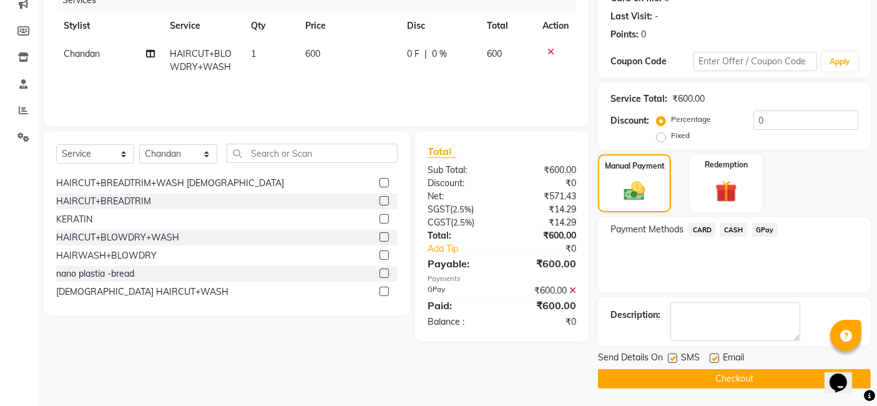
click at [736, 376] on button "Checkout" at bounding box center [734, 378] width 273 height 19
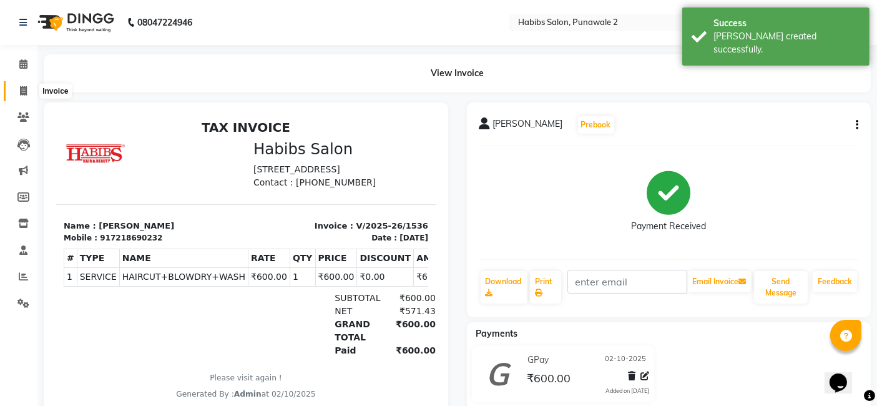
click at [21, 88] on icon at bounding box center [23, 90] width 7 height 9
select select "service"
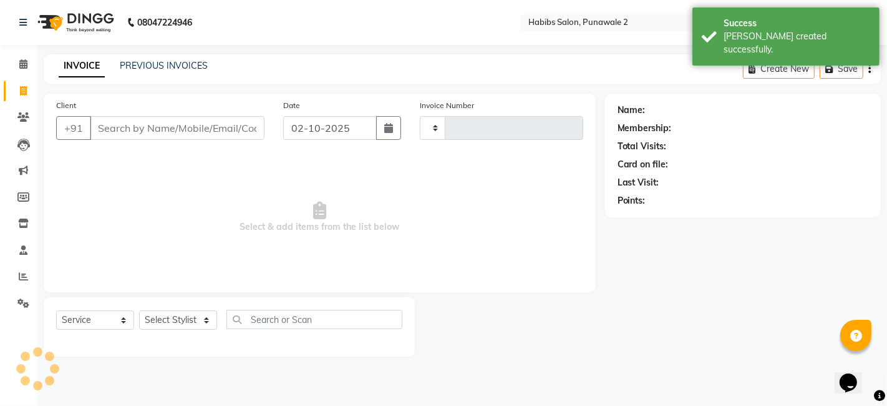
type input "1537"
select select "8475"
click at [326, 124] on input "02-10-2025" at bounding box center [330, 128] width 94 height 24
select select "10"
select select "2025"
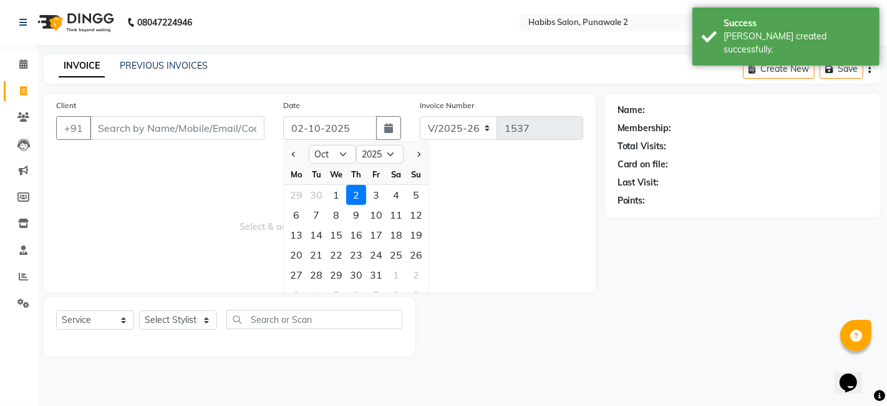
drag, startPoint x: 358, startPoint y: 273, endPoint x: 187, endPoint y: 110, distance: 236.6
click at [187, 110] on div "Client +91 Date [DATE] Jan Feb Mar Apr May Jun [DATE] Aug Sep Oct Nov [DATE] 20…" at bounding box center [320, 124] width 546 height 51
drag, startPoint x: 220, startPoint y: 220, endPoint x: 205, endPoint y: 197, distance: 28.4
click at [205, 197] on span "Select & add items from the list below" at bounding box center [319, 217] width 527 height 125
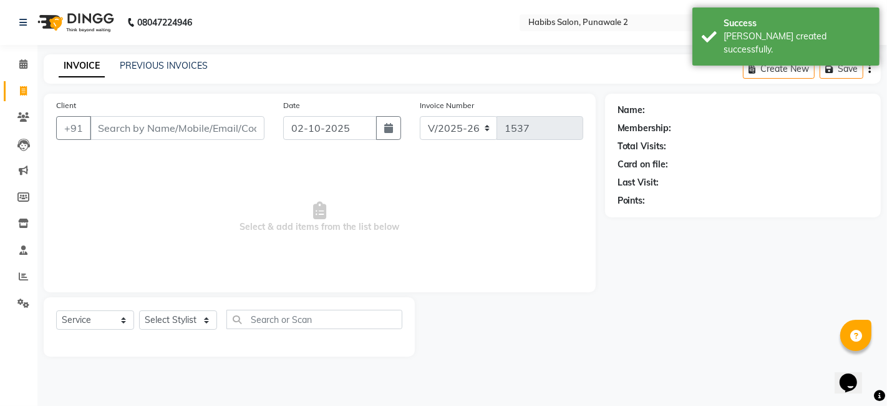
click at [205, 197] on span "Select & add items from the list below" at bounding box center [319, 217] width 527 height 125
click at [340, 132] on input "02-10-2025" at bounding box center [330, 128] width 94 height 24
select select "10"
select select "2025"
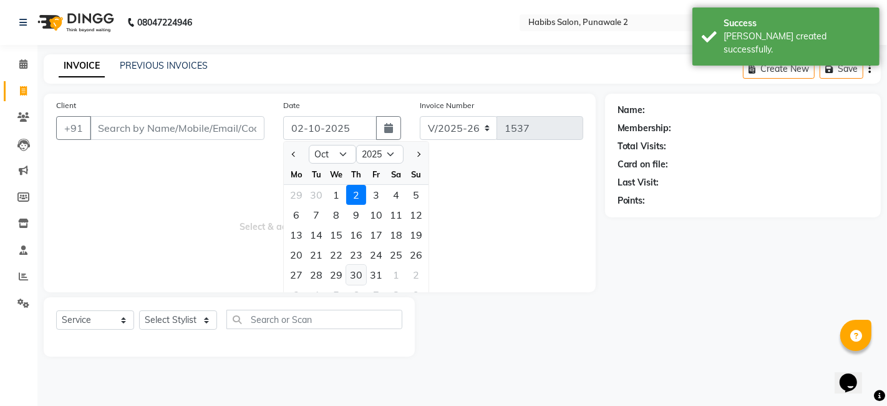
click at [360, 273] on div "30" at bounding box center [356, 275] width 20 height 20
type input "[DATE]"
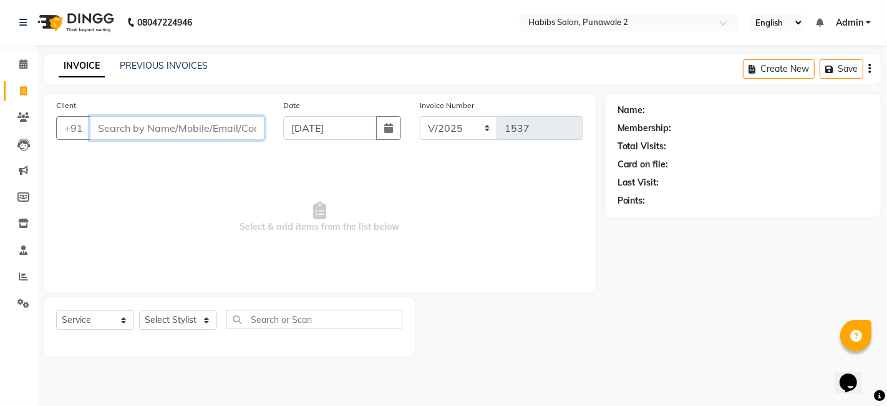
click at [246, 131] on input "Client" at bounding box center [177, 128] width 175 height 24
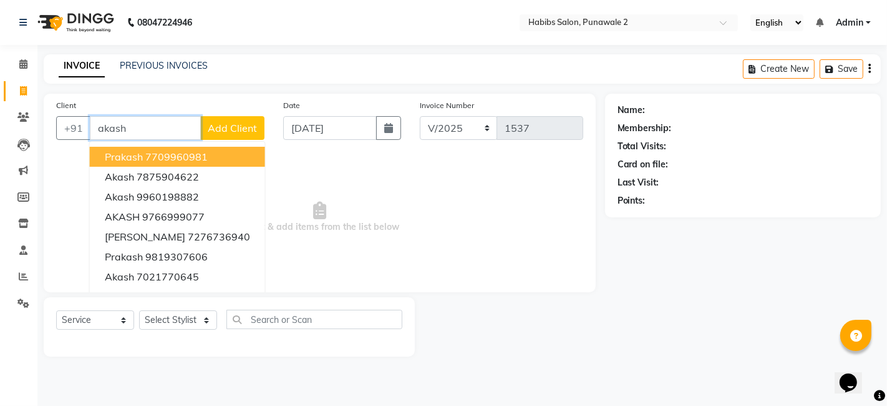
type input "akash"
click at [230, 111] on div "Client +91 [PERSON_NAME] 7709960981 akash 7875904622 akash 9960198882 AKASH 976…" at bounding box center [160, 124] width 227 height 51
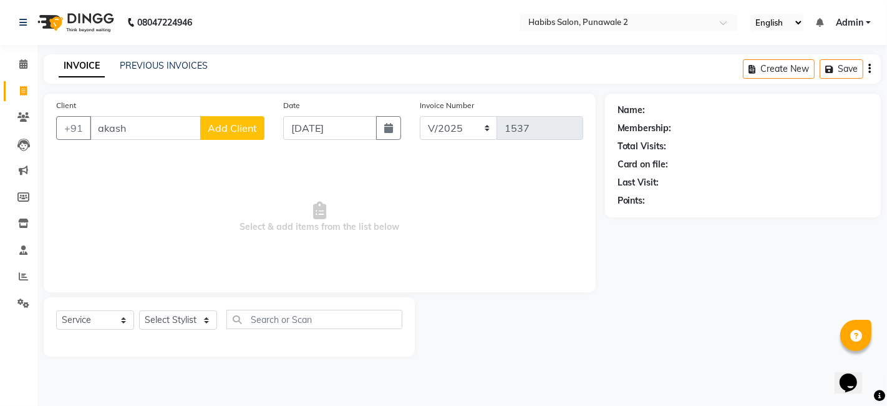
click at [251, 126] on span "Add Client" at bounding box center [232, 128] width 49 height 12
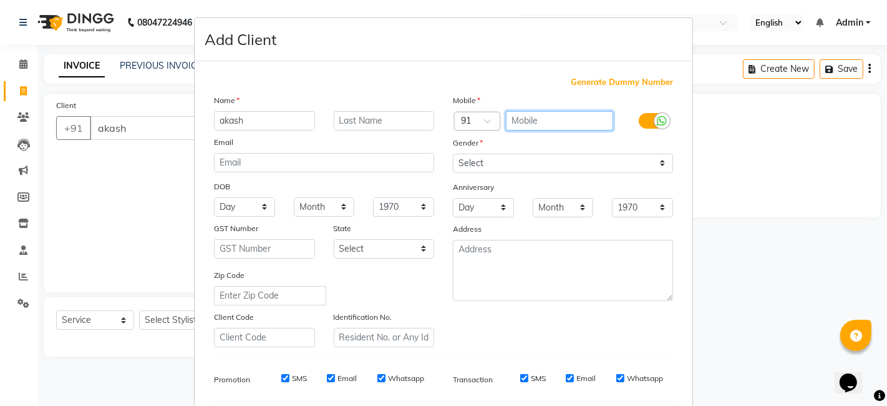
drag, startPoint x: 522, startPoint y: 114, endPoint x: 498, endPoint y: 56, distance: 62.9
click at [498, 56] on form "Add Client Generate Dummy Number Name akash Email DOB Day 01 02 03 04 05 06 07 …" at bounding box center [444, 288] width 498 height 540
type input "7992311108"
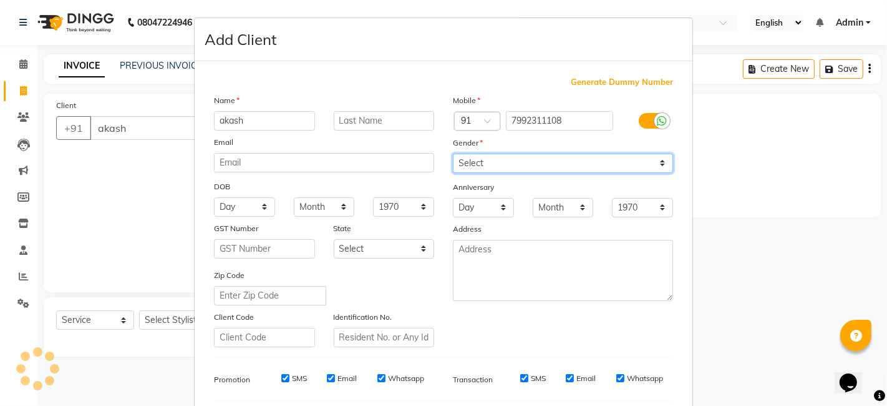
click at [526, 156] on select "Select [DEMOGRAPHIC_DATA] [DEMOGRAPHIC_DATA] Other Prefer Not To Say" at bounding box center [563, 163] width 220 height 19
select select "[DEMOGRAPHIC_DATA]"
click at [453, 154] on select "Select [DEMOGRAPHIC_DATA] [DEMOGRAPHIC_DATA] Other Prefer Not To Say" at bounding box center [563, 163] width 220 height 19
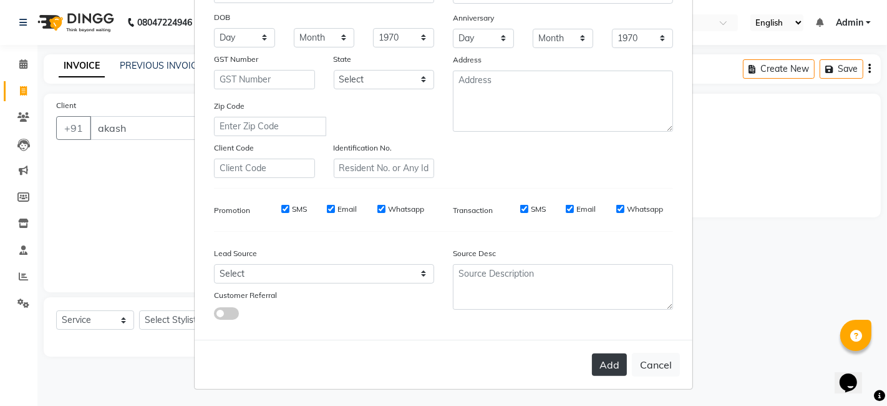
click at [610, 363] on button "Add" at bounding box center [609, 364] width 35 height 22
type input "7992311108"
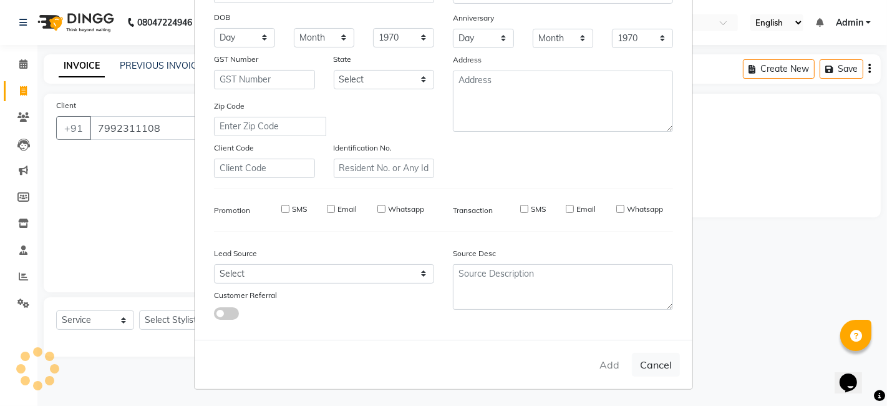
select select
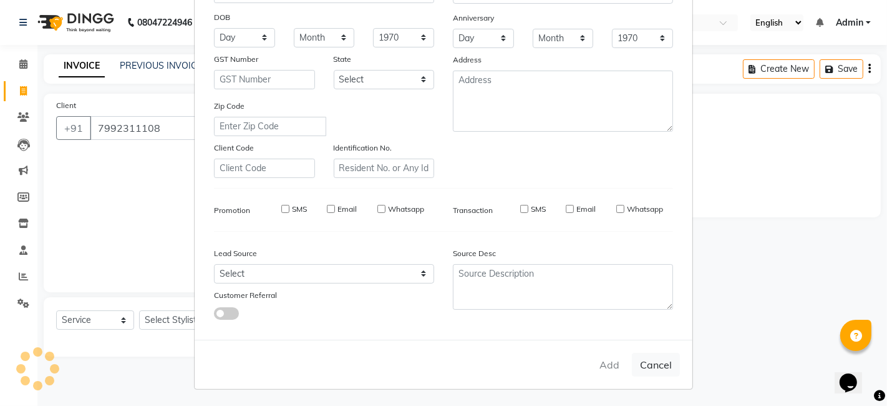
select select
checkbox input "false"
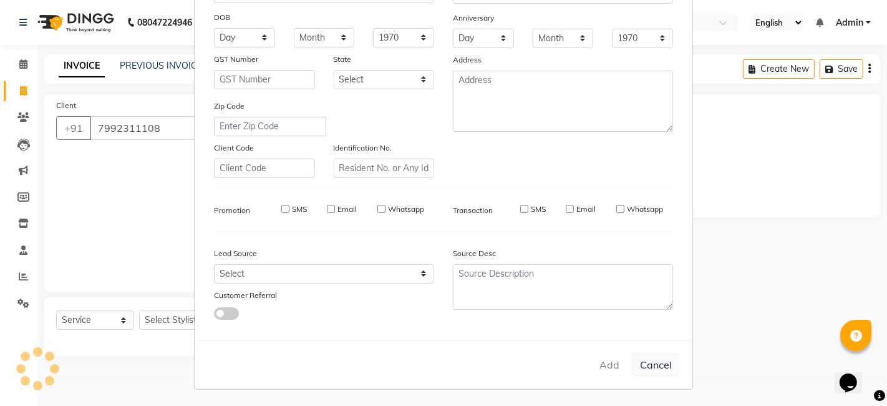
checkbox input "false"
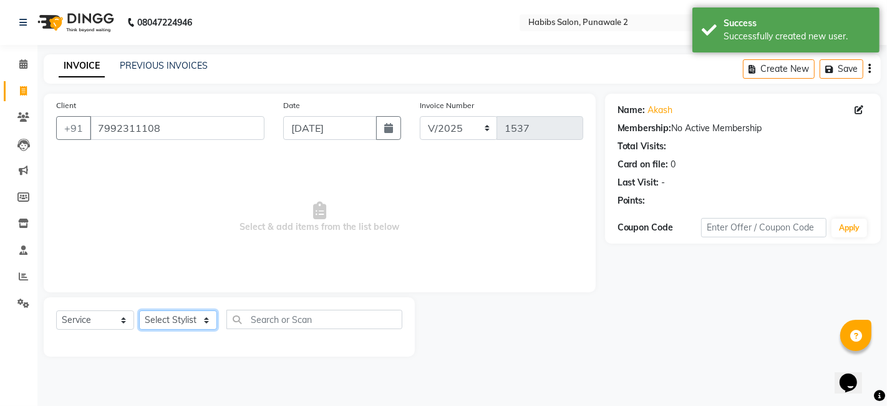
click at [175, 321] on select "Select Stylist Chandan Ganesh Gauri [PERSON_NAME] [PERSON_NAME] nikhil rohit [P…" at bounding box center [178, 319] width 78 height 19
select select "91532"
click at [139, 310] on select "Select Stylist Chandan Ganesh Gauri [PERSON_NAME] [PERSON_NAME] nikhil rohit [P…" at bounding box center [178, 319] width 78 height 19
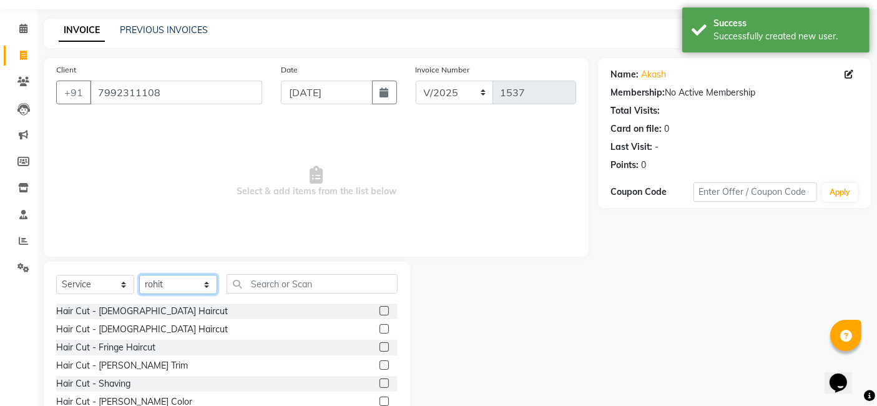
scroll to position [94, 0]
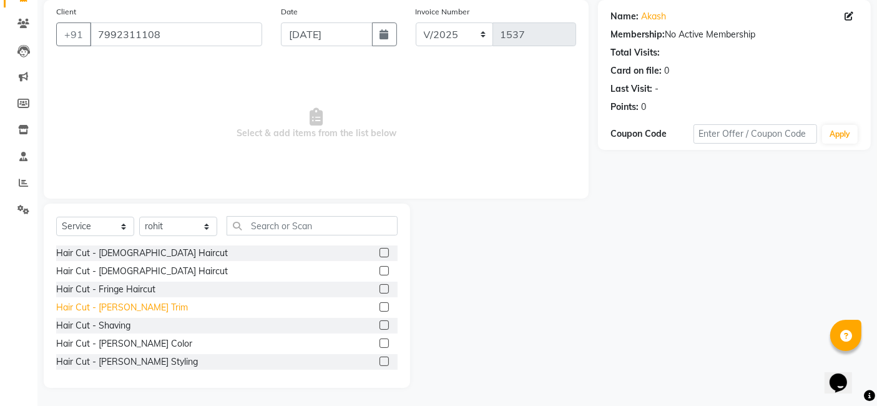
click at [114, 313] on div "Hair Cut - [PERSON_NAME] Trim" at bounding box center [122, 307] width 132 height 13
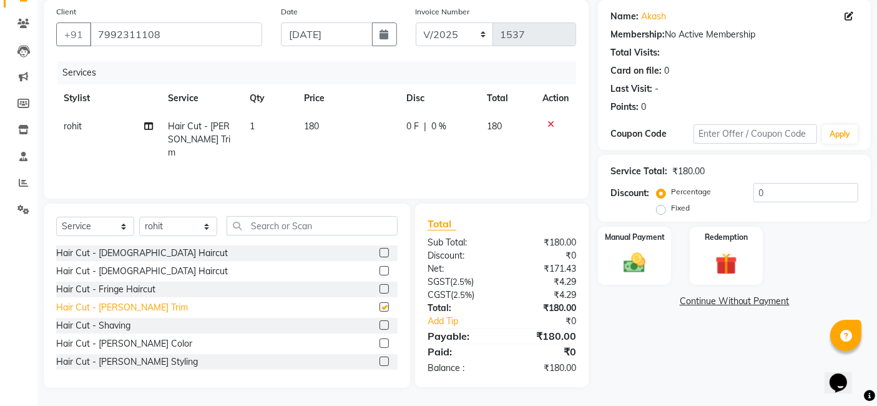
checkbox input "false"
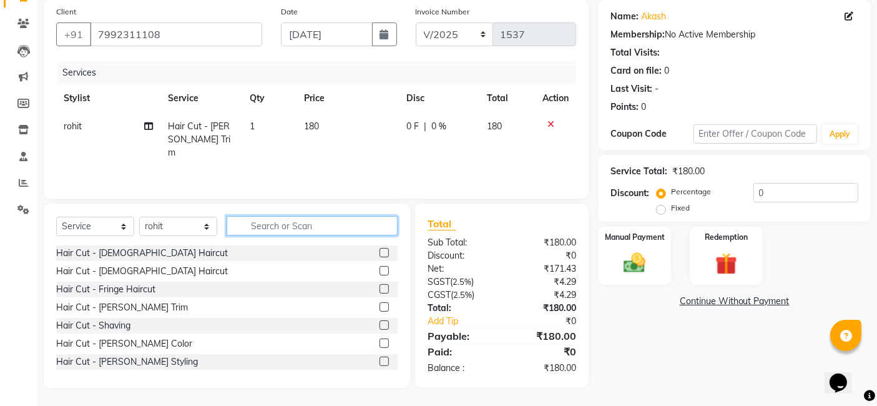
click at [265, 222] on input "text" at bounding box center [312, 225] width 171 height 19
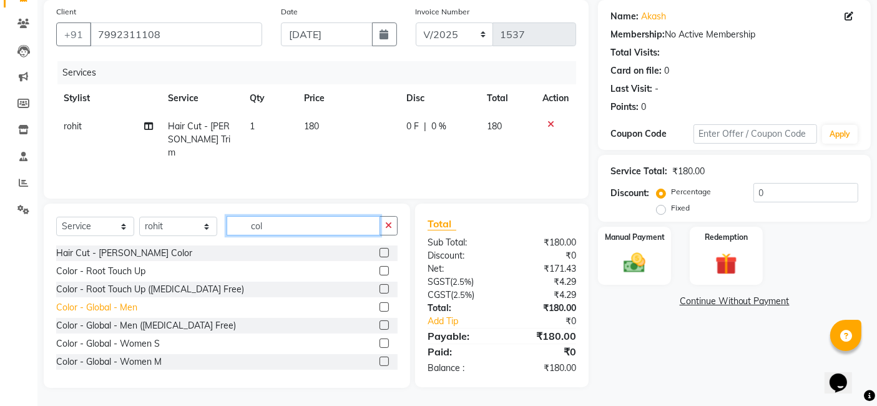
type input "col"
click at [122, 308] on div "Color - Global - Men" at bounding box center [96, 307] width 81 height 13
checkbox input "false"
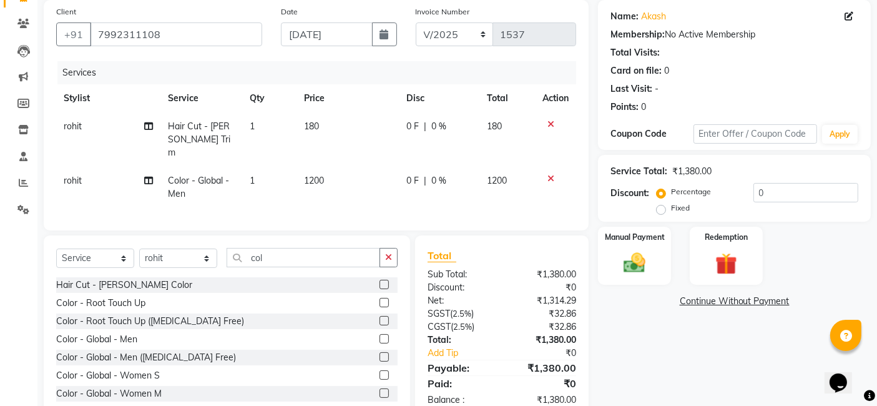
click at [550, 122] on icon at bounding box center [550, 124] width 7 height 9
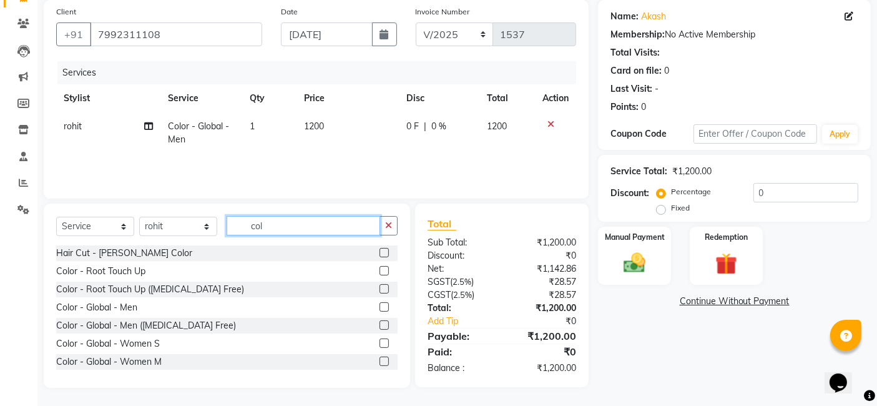
click at [300, 219] on input "col" at bounding box center [304, 225] width 154 height 19
type input "c"
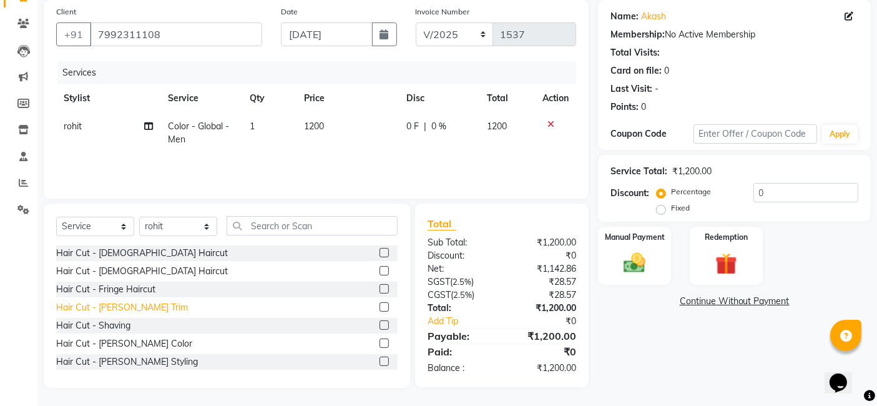
click at [74, 301] on div "Hair Cut - [PERSON_NAME] Trim" at bounding box center [122, 307] width 132 height 13
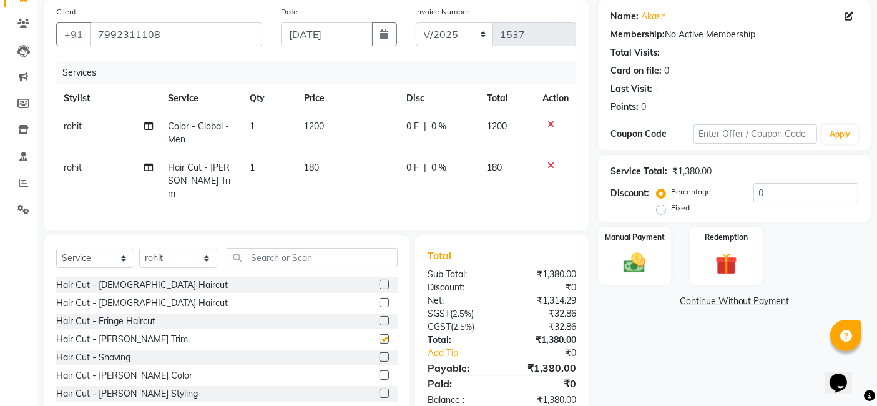
checkbox input "false"
click at [331, 167] on td "180" at bounding box center [347, 181] width 102 height 54
select select "91532"
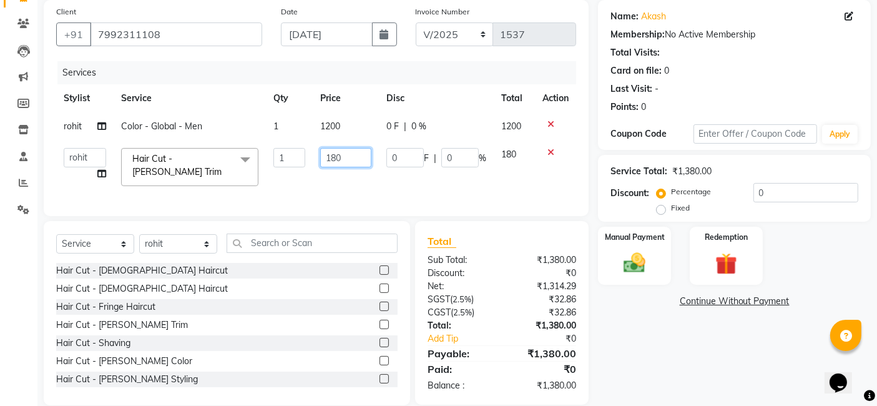
click at [354, 155] on input "180" at bounding box center [345, 157] width 51 height 19
type input "1"
type input "400"
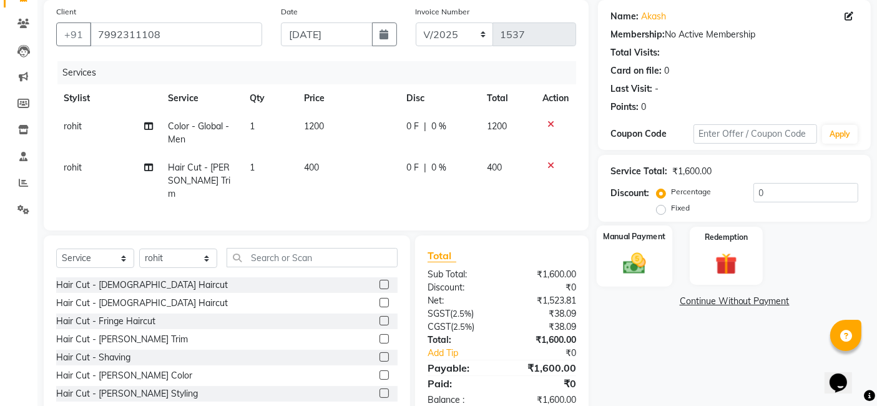
click at [629, 238] on label "Manual Payment" at bounding box center [634, 236] width 62 height 12
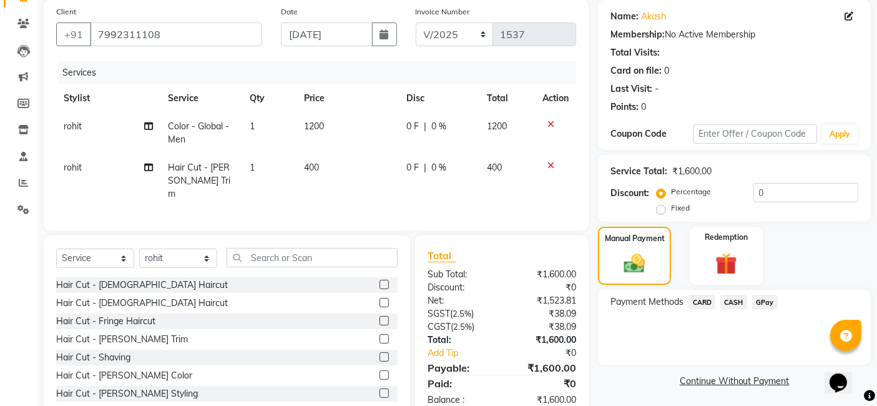
drag, startPoint x: 766, startPoint y: 300, endPoint x: 807, endPoint y: 338, distance: 56.5
click at [807, 338] on div "Payment Methods CARD CASH GPay" at bounding box center [734, 327] width 273 height 75
click at [767, 306] on span "GPay" at bounding box center [765, 302] width 26 height 14
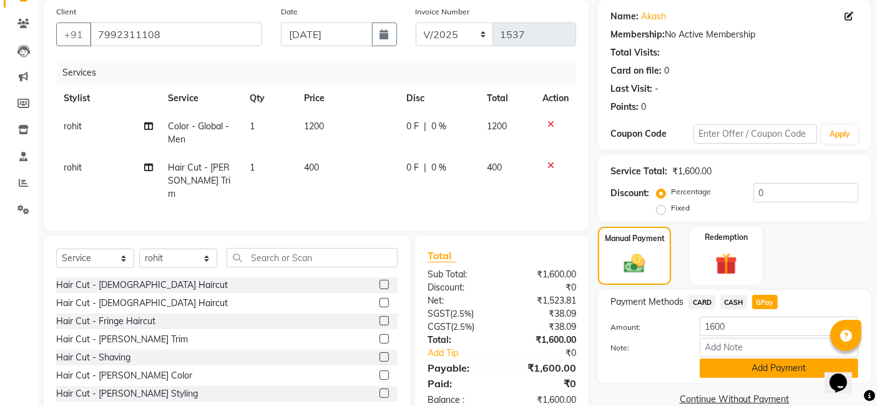
click at [766, 369] on button "Add Payment" at bounding box center [779, 367] width 159 height 19
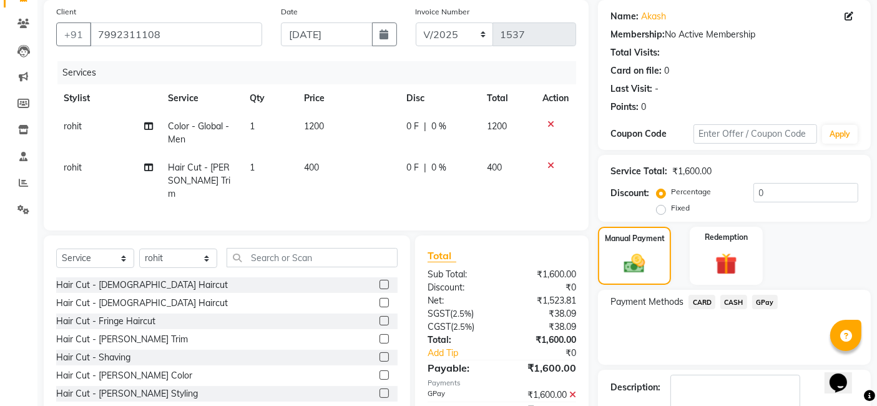
scroll to position [166, 0]
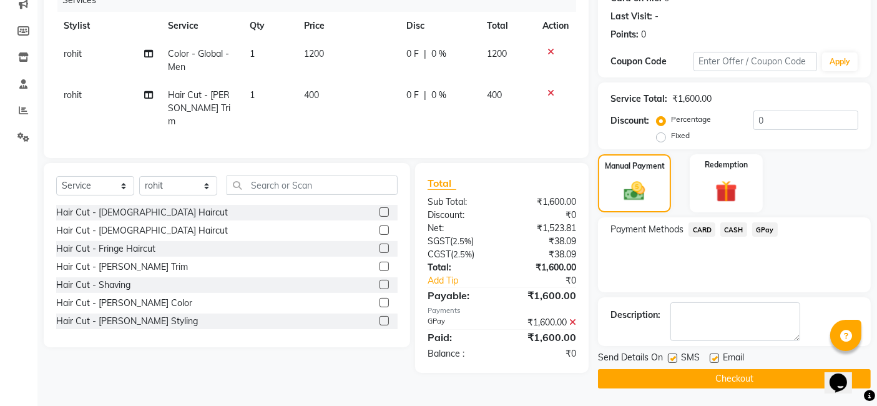
click at [758, 378] on button "Checkout" at bounding box center [734, 378] width 273 height 19
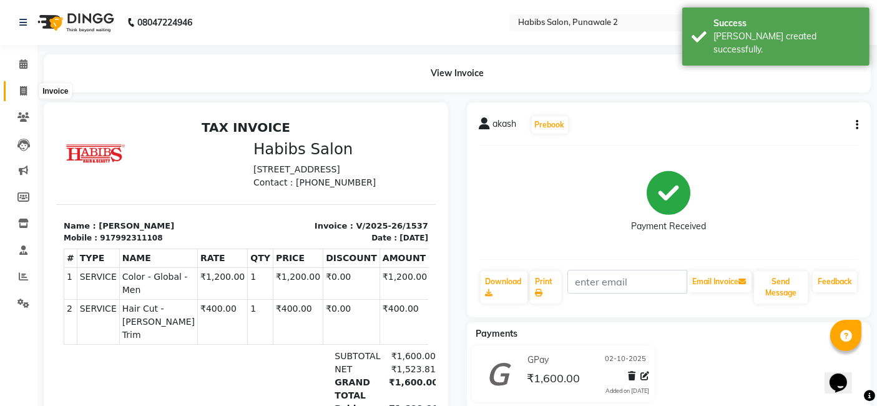
click at [23, 93] on icon at bounding box center [23, 90] width 7 height 9
select select "service"
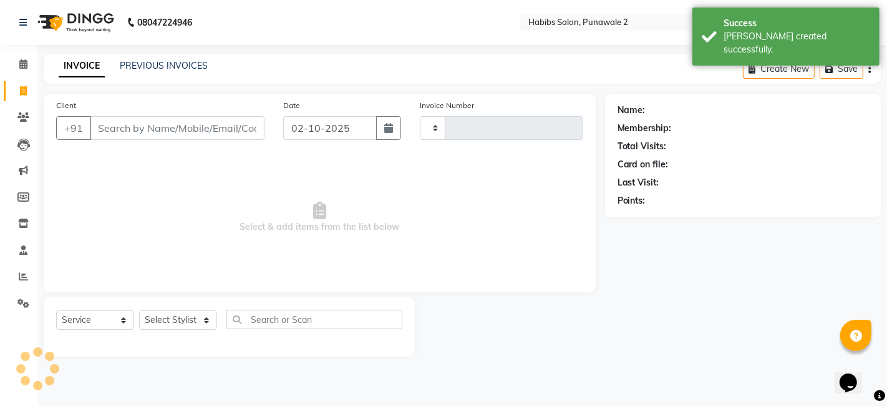
type input "1538"
select select "8475"
click at [324, 130] on input "02-10-2025" at bounding box center [330, 128] width 94 height 24
select select "10"
select select "2025"
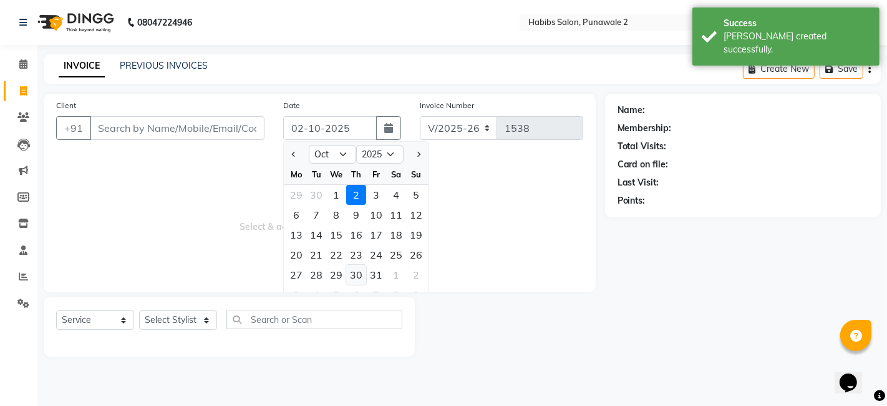
click at [361, 273] on div "30" at bounding box center [356, 275] width 20 height 20
type input "[DATE]"
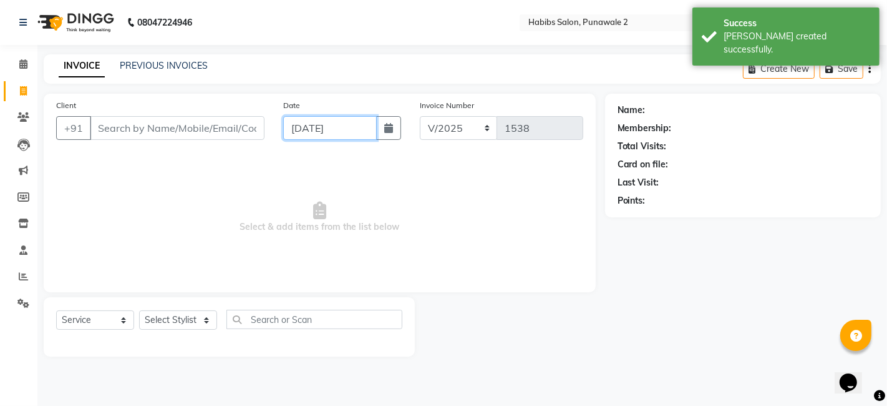
click at [357, 125] on input "[DATE]" at bounding box center [330, 128] width 94 height 24
select select "10"
select select "2025"
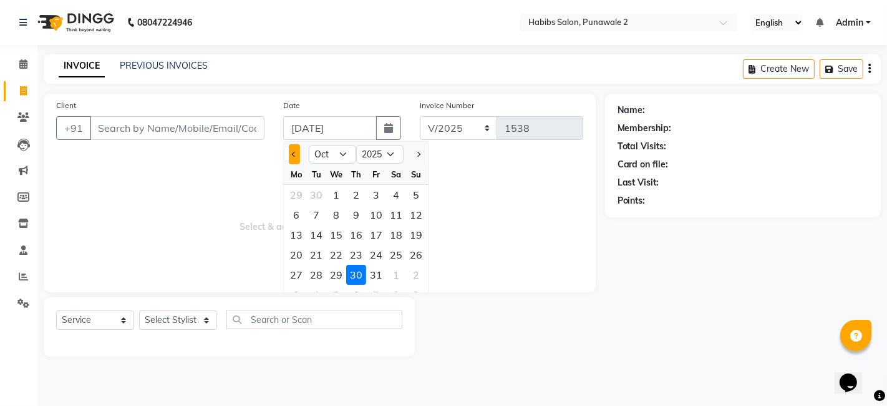
click at [293, 159] on button "Previous month" at bounding box center [294, 154] width 11 height 20
select select "9"
click at [316, 271] on div "30" at bounding box center [316, 275] width 20 height 20
type input "[DATE]"
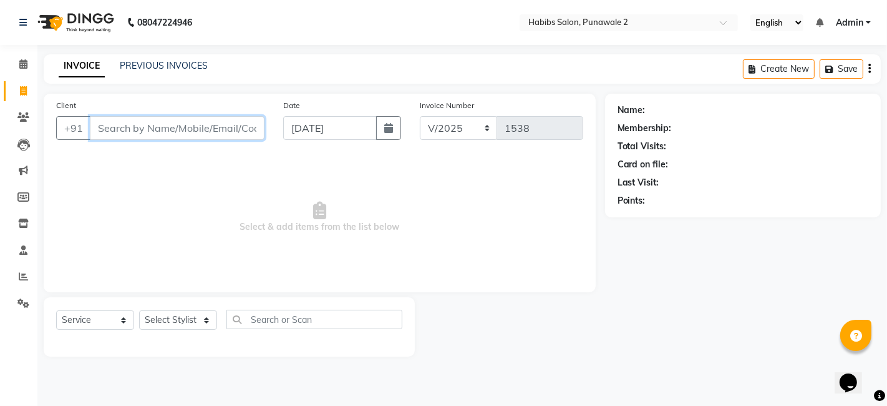
click at [176, 125] on input "Client" at bounding box center [177, 128] width 175 height 24
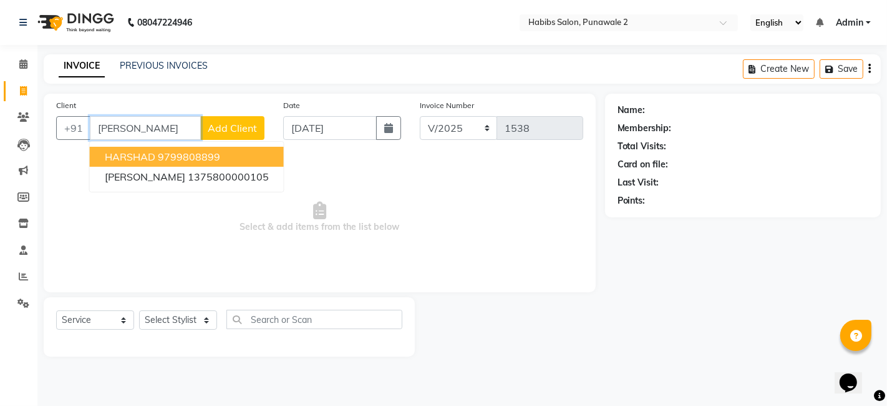
type input "[PERSON_NAME]"
click at [229, 122] on span "Add Client" at bounding box center [232, 128] width 49 height 12
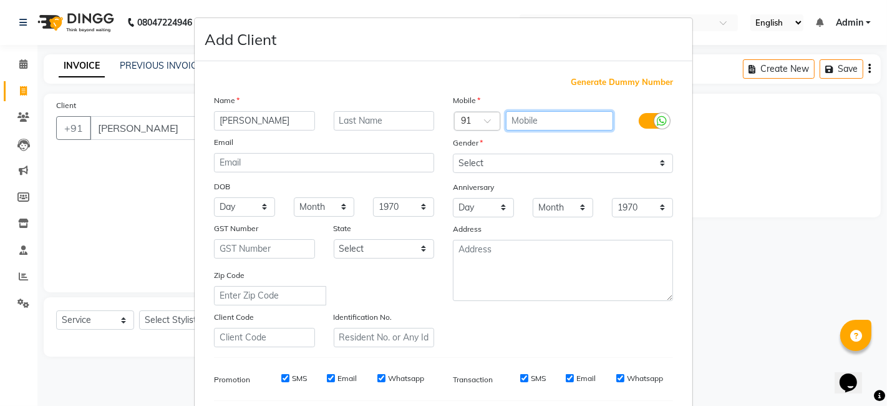
click at [548, 114] on input "text" at bounding box center [560, 120] width 108 height 19
type input "7249393767"
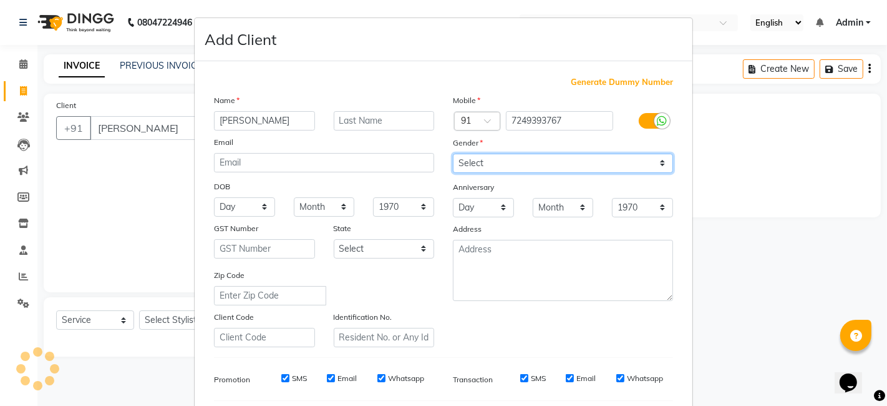
click at [474, 159] on select "Select [DEMOGRAPHIC_DATA] [DEMOGRAPHIC_DATA] Other Prefer Not To Say" at bounding box center [563, 163] width 220 height 19
select select "[DEMOGRAPHIC_DATA]"
click at [453, 154] on select "Select [DEMOGRAPHIC_DATA] [DEMOGRAPHIC_DATA] Other Prefer Not To Say" at bounding box center [563, 163] width 220 height 19
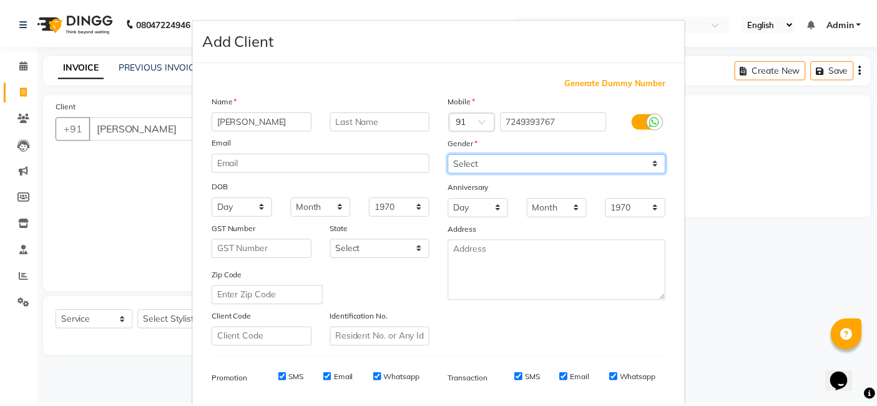
scroll to position [169, 0]
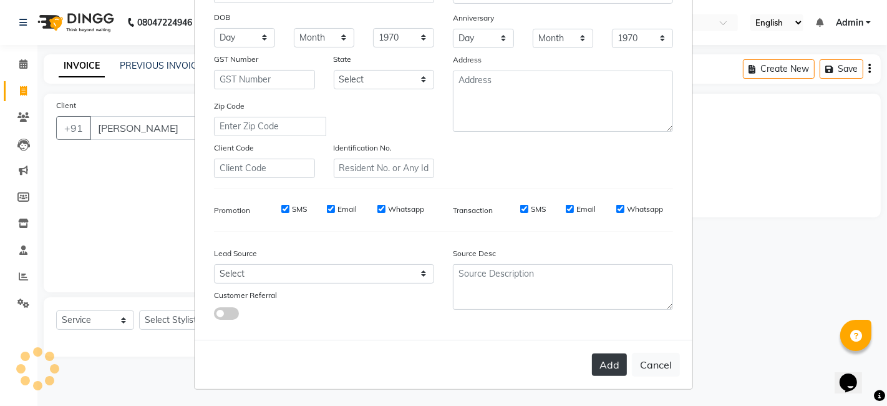
click at [620, 363] on button "Add" at bounding box center [609, 364] width 35 height 22
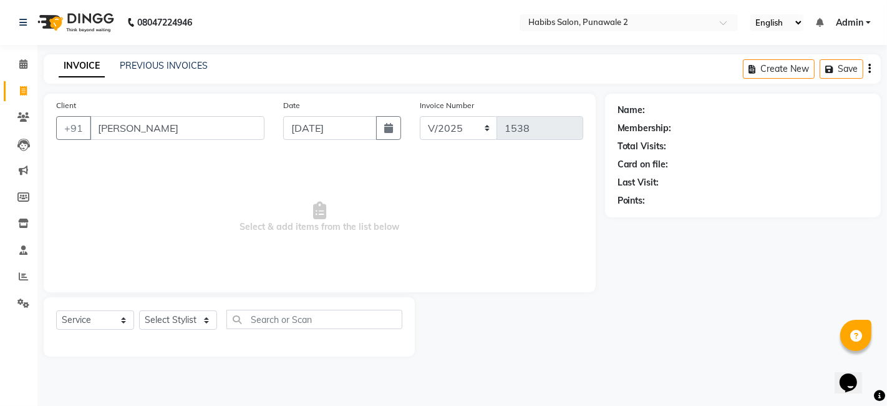
type input "7249393767"
select select
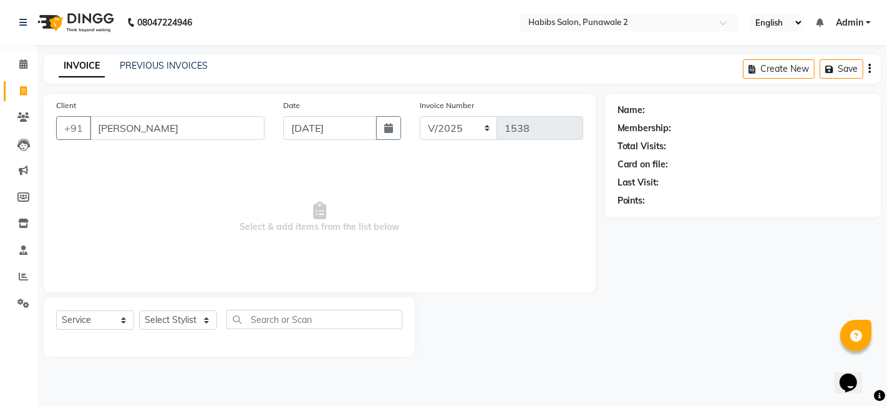
select select
checkbox input "false"
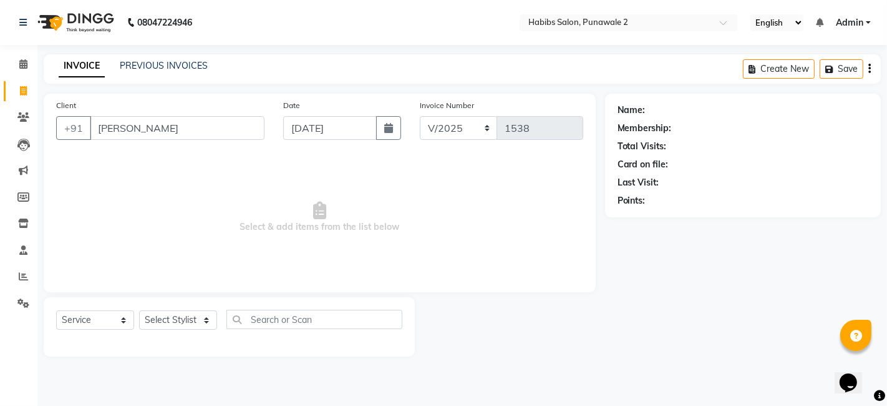
checkbox input "false"
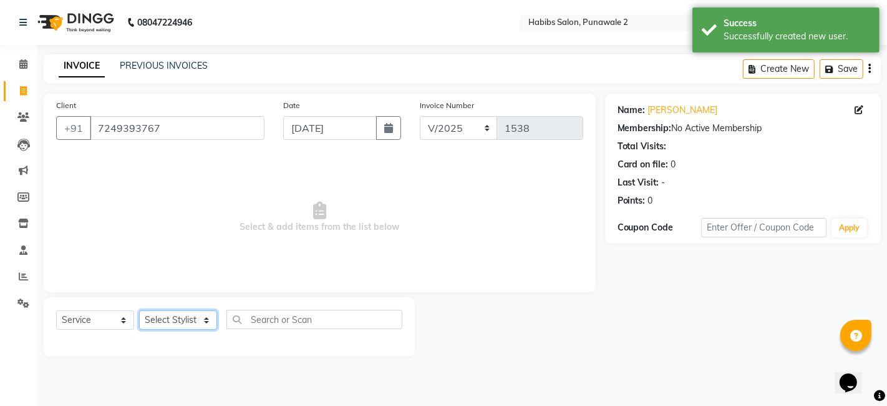
drag, startPoint x: 152, startPoint y: 316, endPoint x: 162, endPoint y: 155, distance: 162.0
click at [162, 155] on div "Client [PHONE_NUMBER] Date [DATE] Invoice Number V/2025 V/[PHONE_NUMBER] Select…" at bounding box center [319, 225] width 571 height 263
select select "82975"
click at [139, 310] on select "Select Stylist Chandan Ganesh Gauri [PERSON_NAME] [PERSON_NAME] nikhil rohit [P…" at bounding box center [178, 319] width 78 height 19
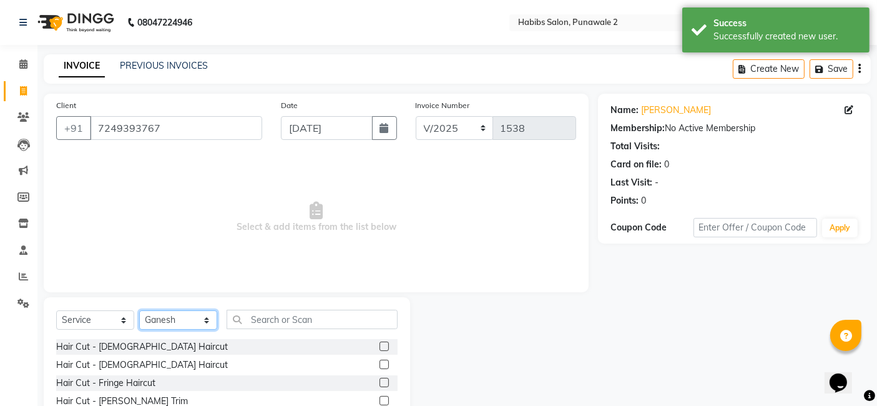
scroll to position [94, 0]
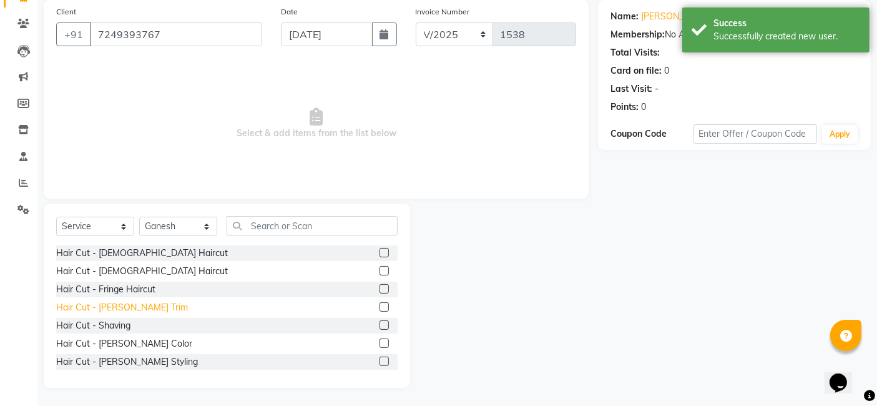
click at [115, 306] on div "Hair Cut - [PERSON_NAME] Trim" at bounding box center [122, 307] width 132 height 13
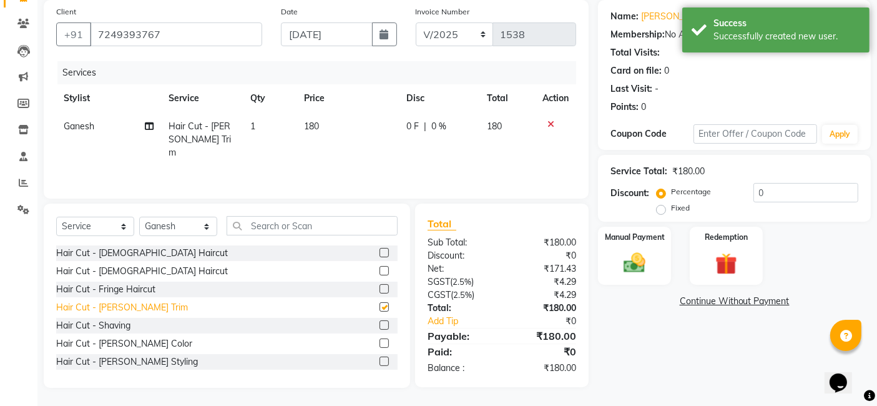
checkbox input "false"
click at [334, 137] on td "180" at bounding box center [348, 139] width 102 height 54
select select "82975"
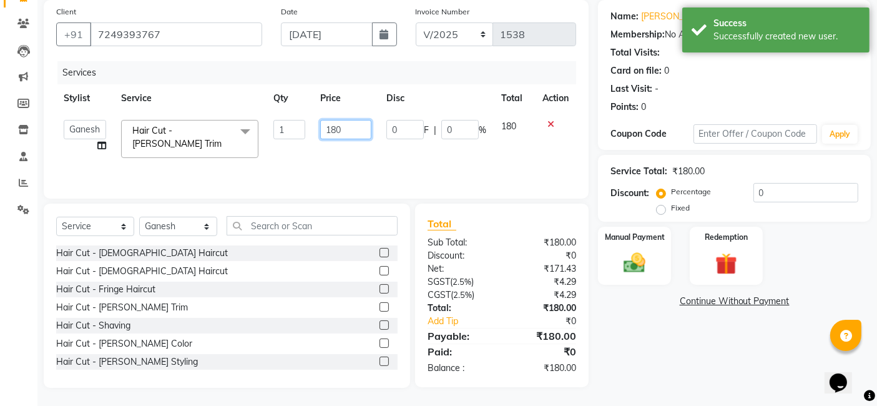
click at [358, 127] on input "180" at bounding box center [345, 129] width 51 height 19
type input "1"
type input "3"
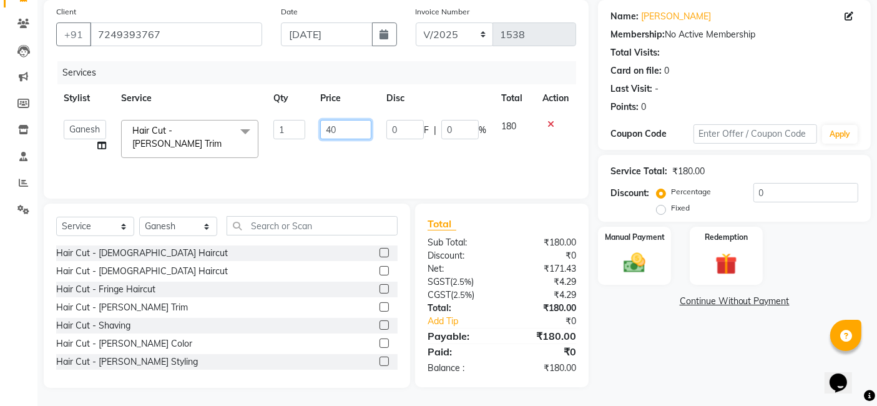
type input "400"
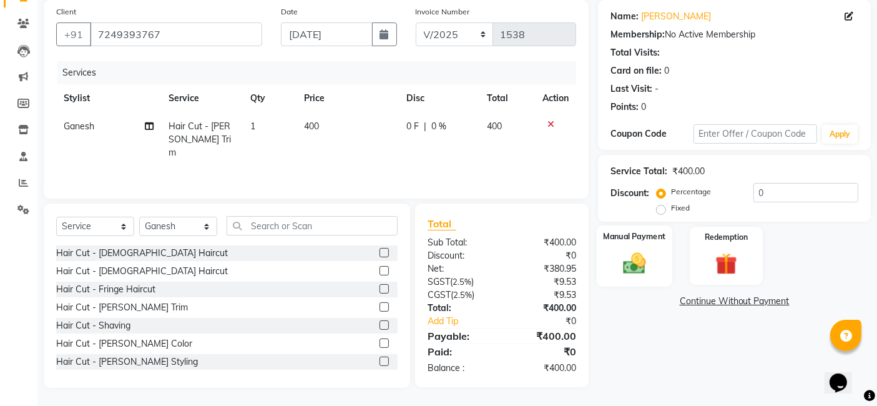
click at [641, 256] on img at bounding box center [634, 263] width 37 height 26
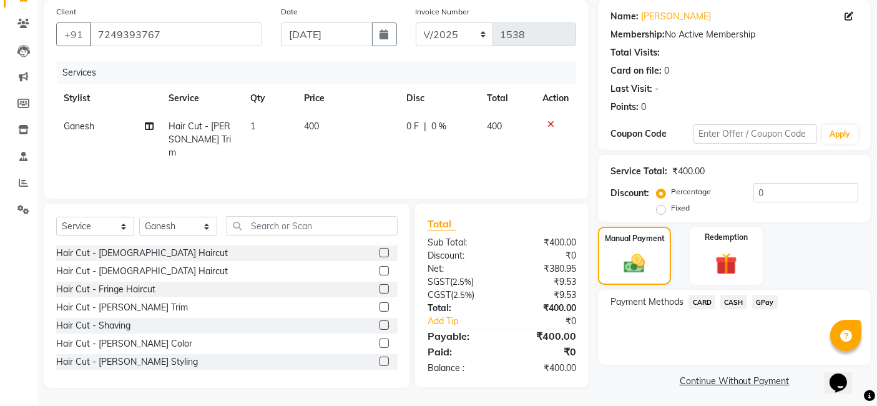
click at [764, 300] on span "GPay" at bounding box center [765, 302] width 26 height 14
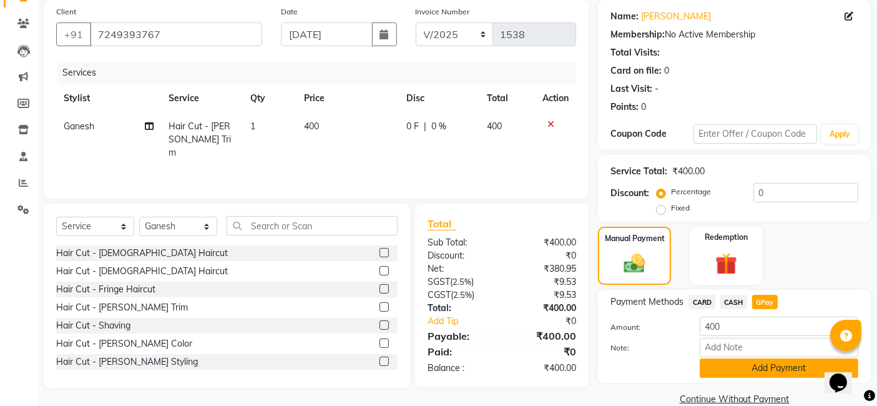
click at [749, 365] on button "Add Payment" at bounding box center [779, 367] width 159 height 19
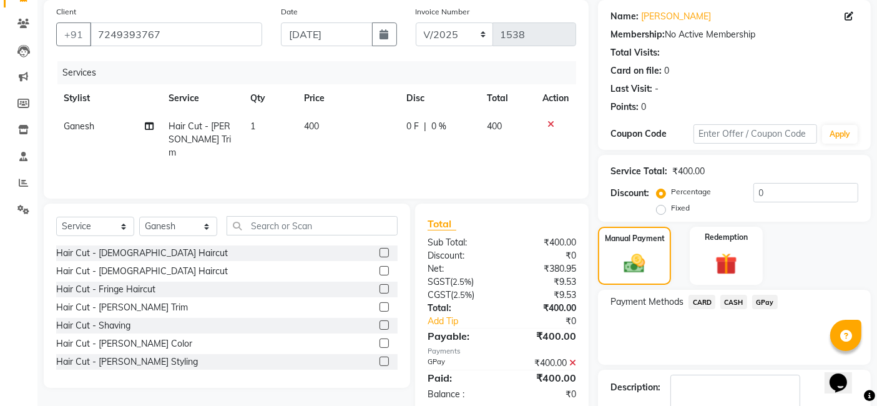
scroll to position [166, 0]
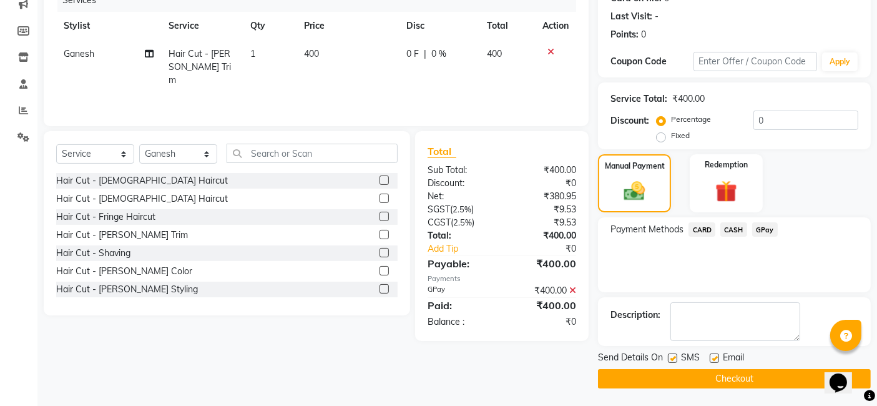
click at [747, 375] on button "Checkout" at bounding box center [734, 378] width 273 height 19
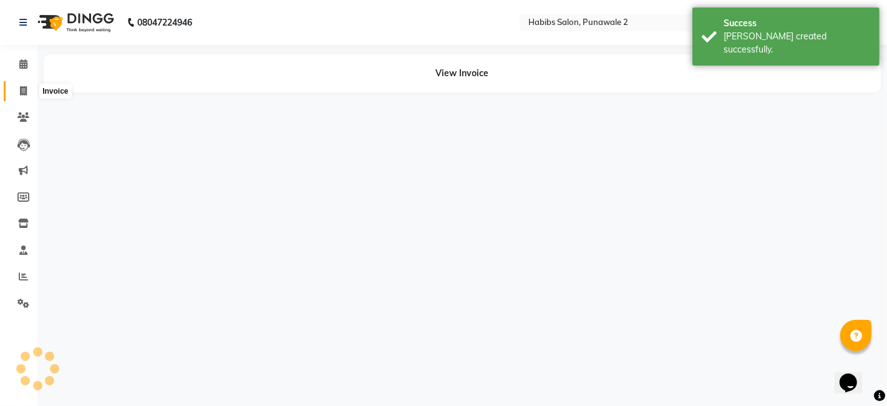
click at [24, 90] on icon at bounding box center [23, 90] width 7 height 9
select select "service"
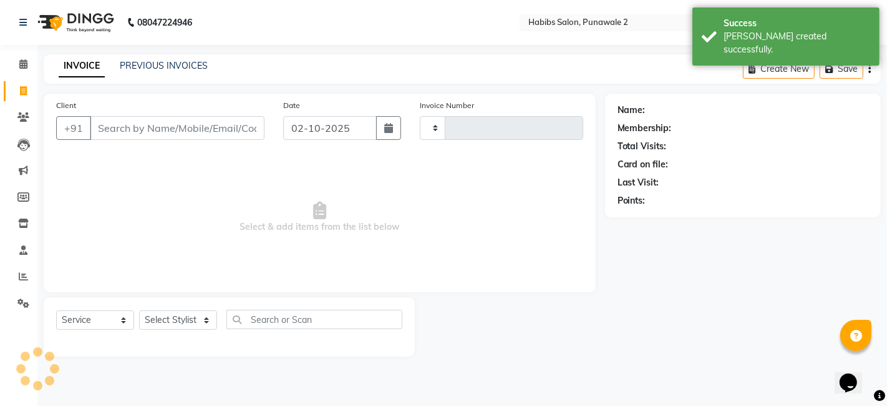
type input "1539"
select select "8475"
click at [351, 124] on input "02-10-2025" at bounding box center [330, 128] width 94 height 24
select select "10"
select select "2025"
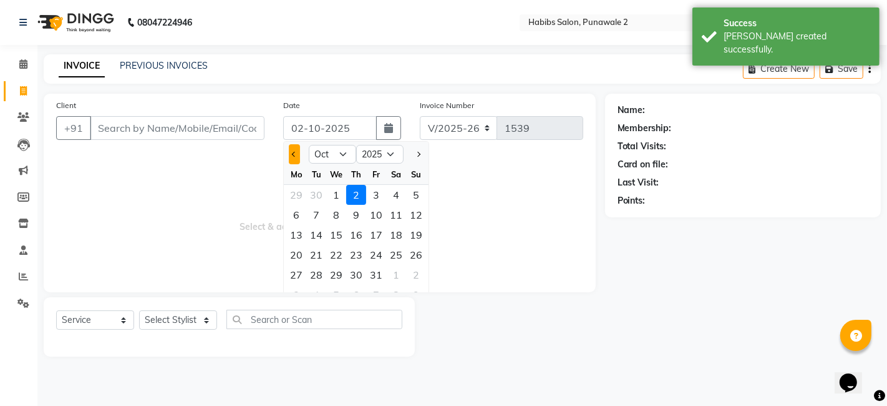
click at [296, 155] on button "Previous month" at bounding box center [294, 154] width 11 height 20
select select "9"
click at [316, 274] on div "30" at bounding box center [316, 275] width 20 height 20
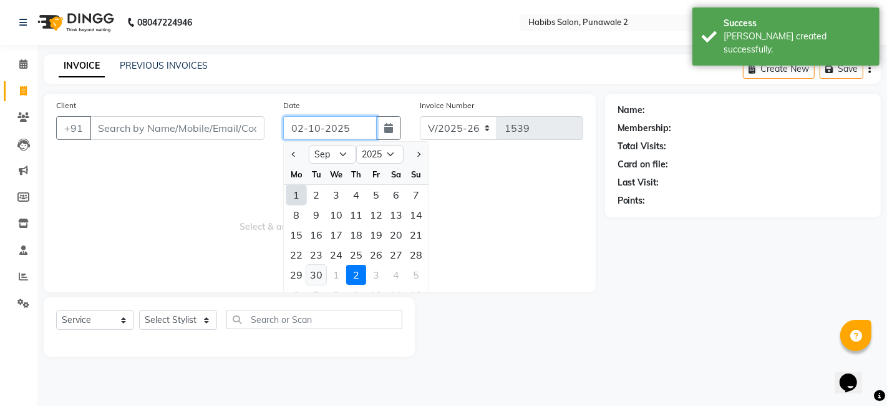
type input "[DATE]"
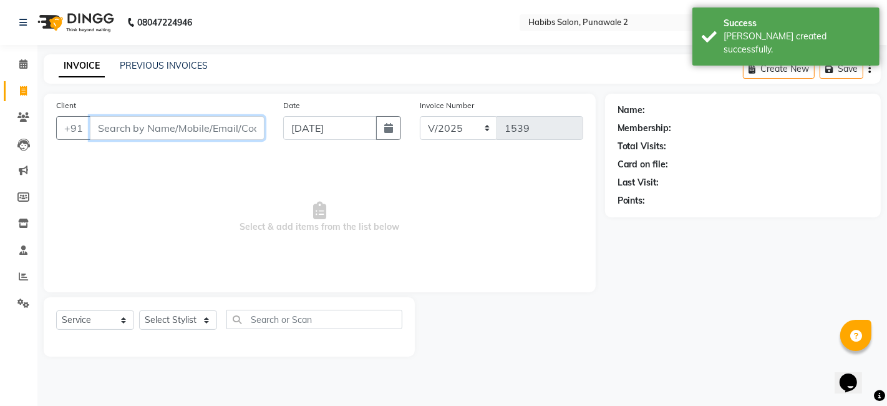
click at [194, 124] on input "Client" at bounding box center [177, 128] width 175 height 24
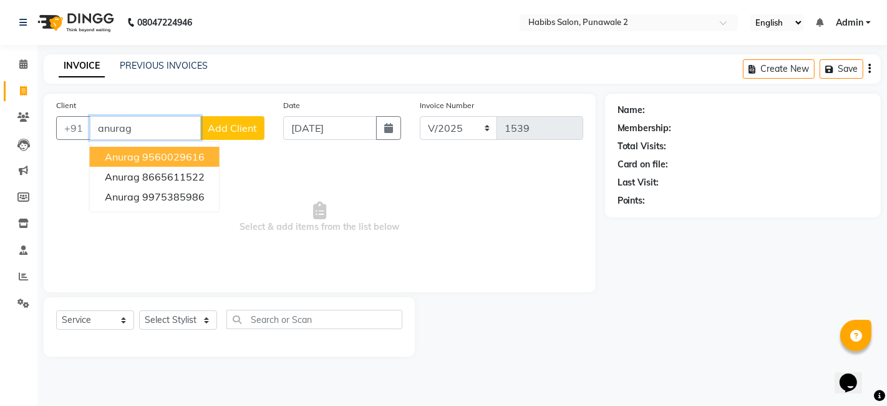
type input "anurag"
click at [243, 122] on span "Add Client" at bounding box center [232, 128] width 49 height 12
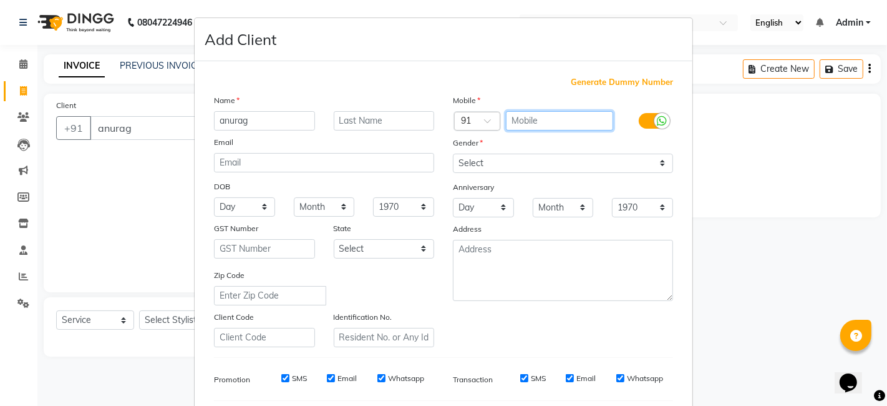
click at [552, 111] on input "text" at bounding box center [560, 120] width 108 height 19
type input "9082324003"
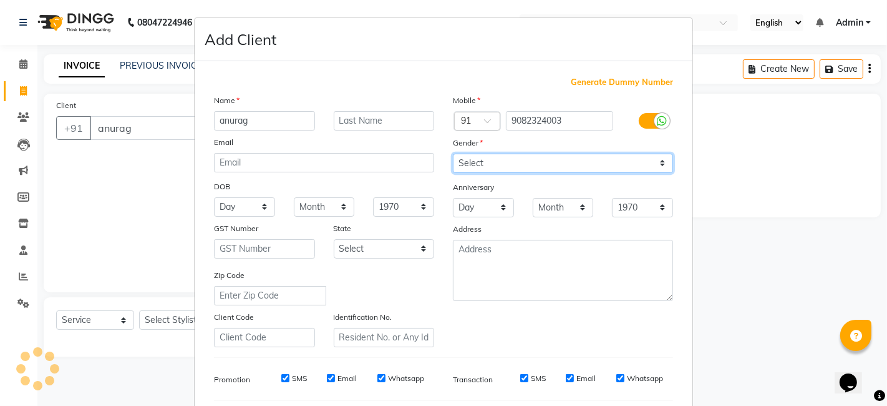
click at [532, 165] on select "Select [DEMOGRAPHIC_DATA] [DEMOGRAPHIC_DATA] Other Prefer Not To Say" at bounding box center [563, 163] width 220 height 19
select select "[DEMOGRAPHIC_DATA]"
click at [453, 154] on select "Select [DEMOGRAPHIC_DATA] [DEMOGRAPHIC_DATA] Other Prefer Not To Say" at bounding box center [563, 163] width 220 height 19
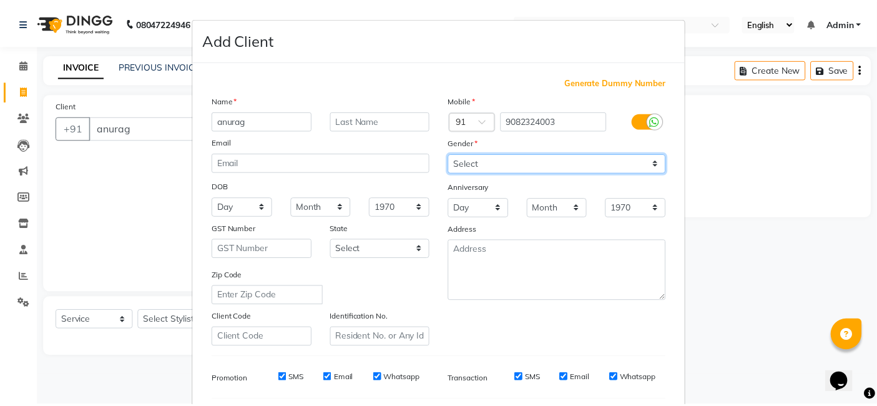
scroll to position [169, 0]
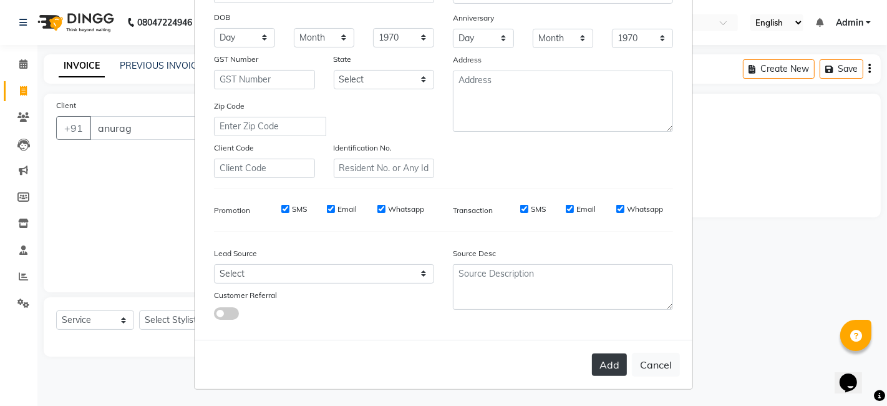
click at [608, 356] on button "Add" at bounding box center [609, 364] width 35 height 22
type input "9082324003"
select select
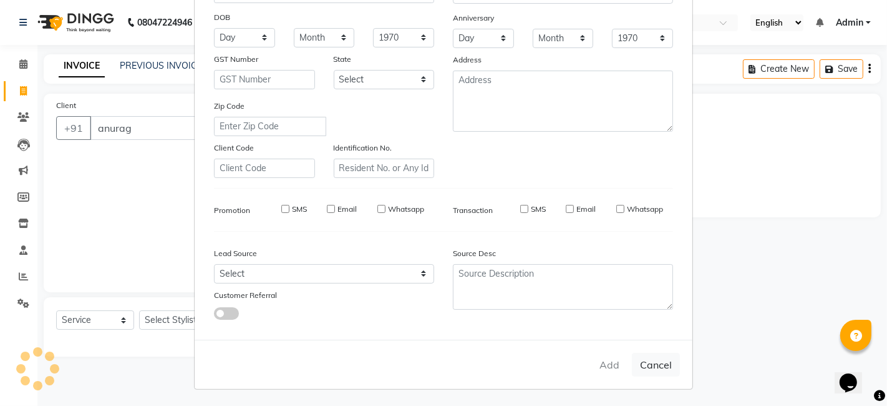
select select
checkbox input "false"
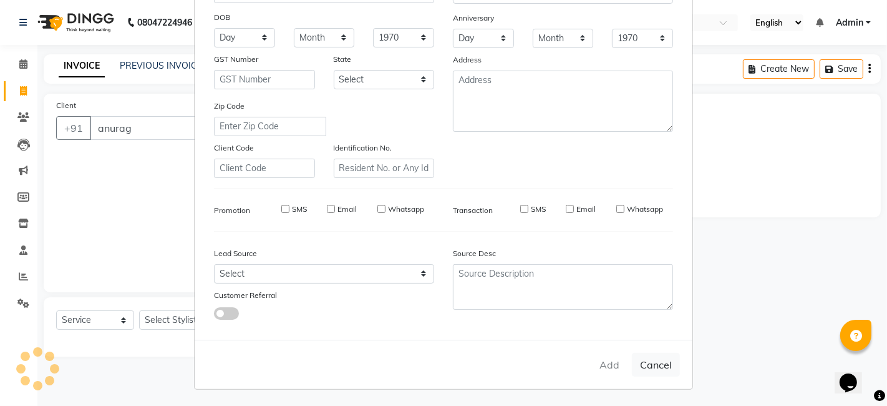
checkbox input "false"
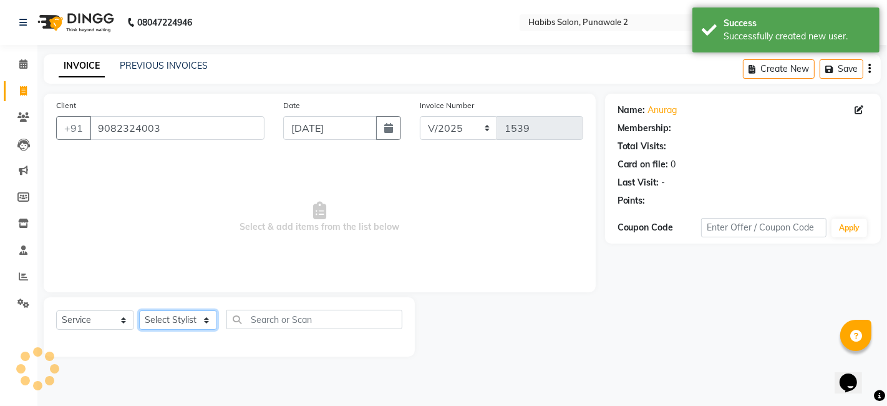
click at [180, 319] on select "Select Stylist Chandan Ganesh Gauri [PERSON_NAME] [PERSON_NAME] nikhil rohit [P…" at bounding box center [178, 319] width 78 height 19
select select "82973"
click at [139, 310] on select "Select Stylist Chandan Ganesh Gauri [PERSON_NAME] [PERSON_NAME] nikhil rohit [P…" at bounding box center [178, 319] width 78 height 19
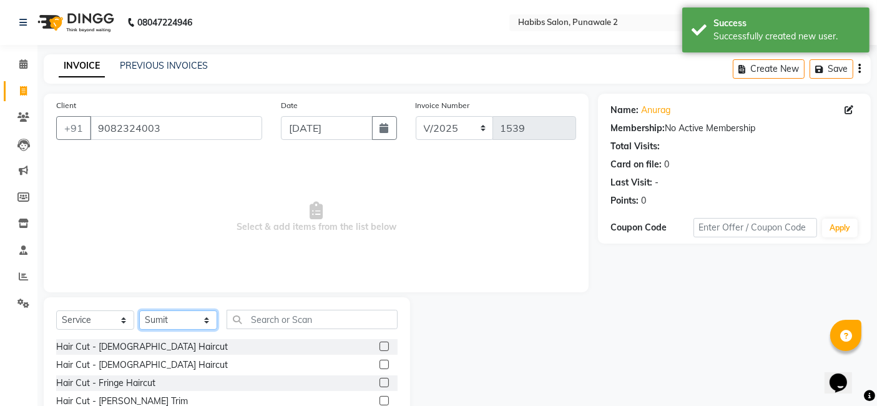
scroll to position [94, 0]
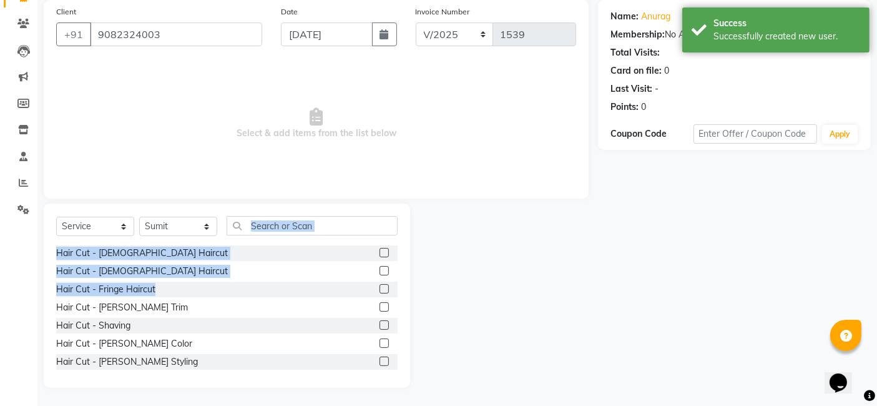
drag, startPoint x: 171, startPoint y: 286, endPoint x: 231, endPoint y: 191, distance: 112.2
click at [231, 191] on div "Client [PHONE_NUMBER] Date [DATE] Invoice Number V/2025 V/[PHONE_NUMBER] Select…" at bounding box center [315, 194] width 563 height 388
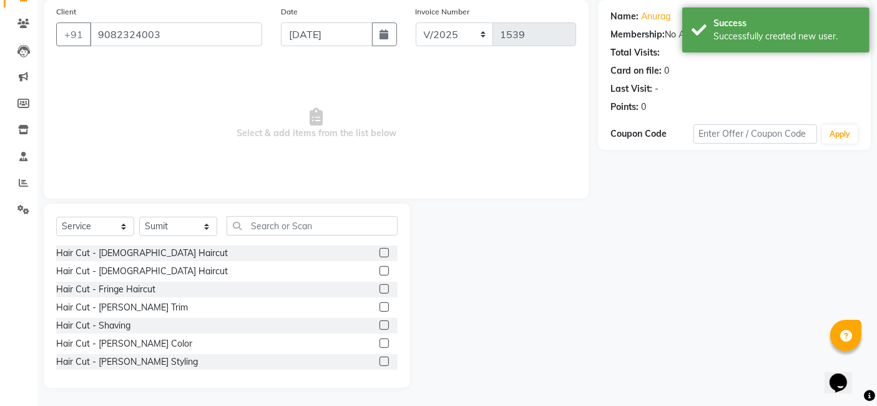
click at [231, 191] on div "Client [PHONE_NUMBER] Date [DATE] Invoice Number V/2025 V/[PHONE_NUMBER] Select…" at bounding box center [316, 99] width 545 height 198
click at [110, 308] on div "Hair Cut - [PERSON_NAME] Trim" at bounding box center [122, 307] width 132 height 13
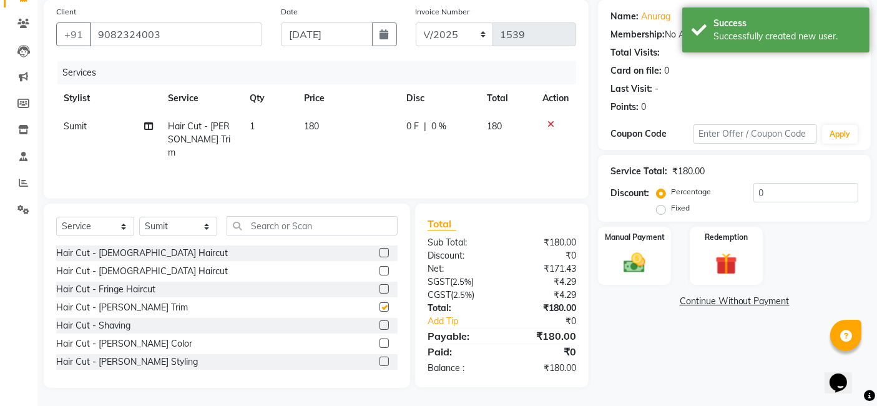
checkbox input "false"
click at [335, 113] on td "180" at bounding box center [347, 139] width 102 height 54
select select "82973"
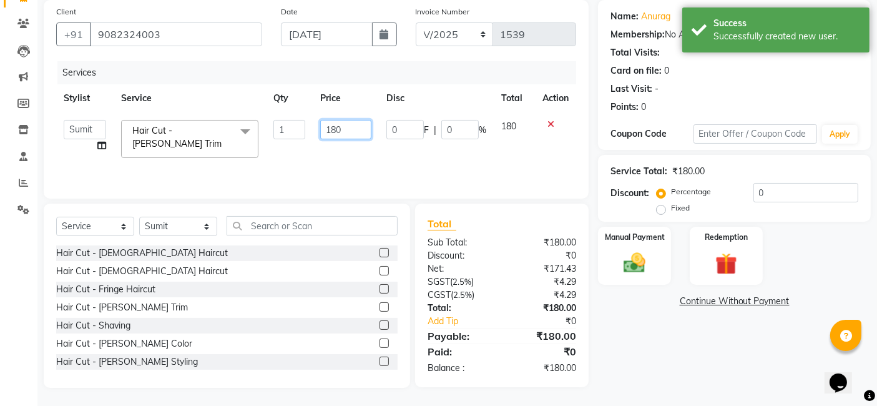
click at [346, 124] on input "180" at bounding box center [345, 129] width 51 height 19
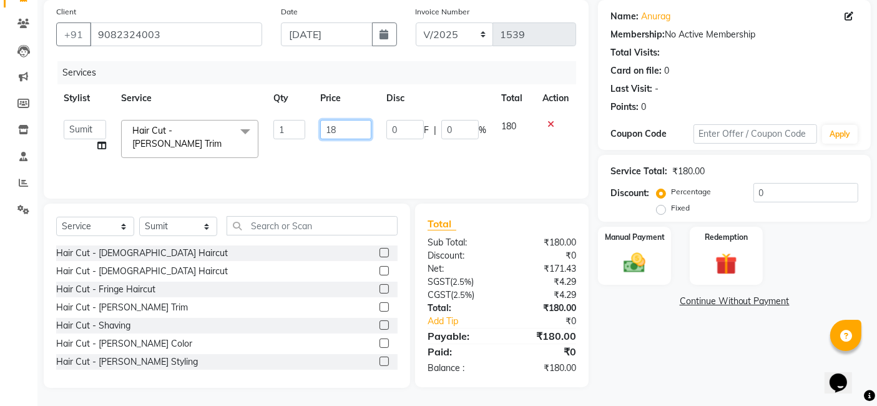
type input "1"
type input "4"
type input "500"
click at [665, 246] on div "Manual Payment" at bounding box center [635, 255] width 76 height 61
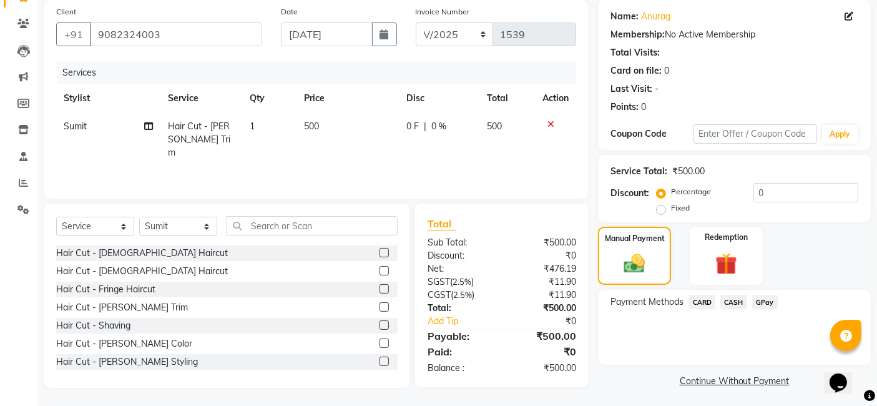
click at [762, 298] on span "GPay" at bounding box center [765, 302] width 26 height 14
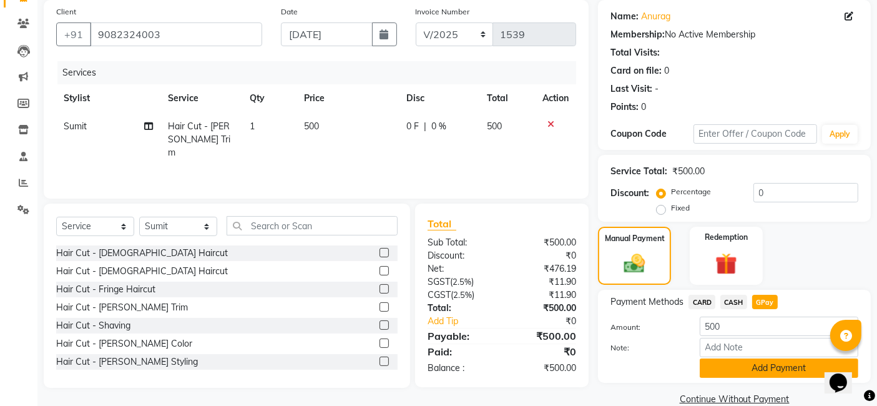
click at [738, 366] on button "Add Payment" at bounding box center [779, 367] width 159 height 19
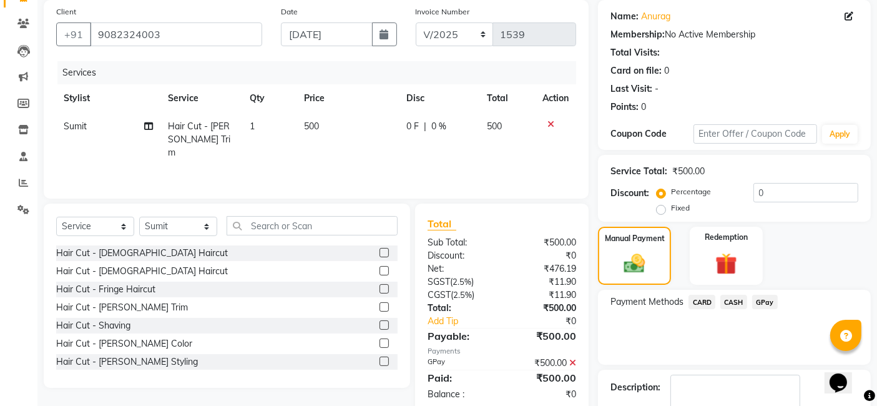
scroll to position [166, 0]
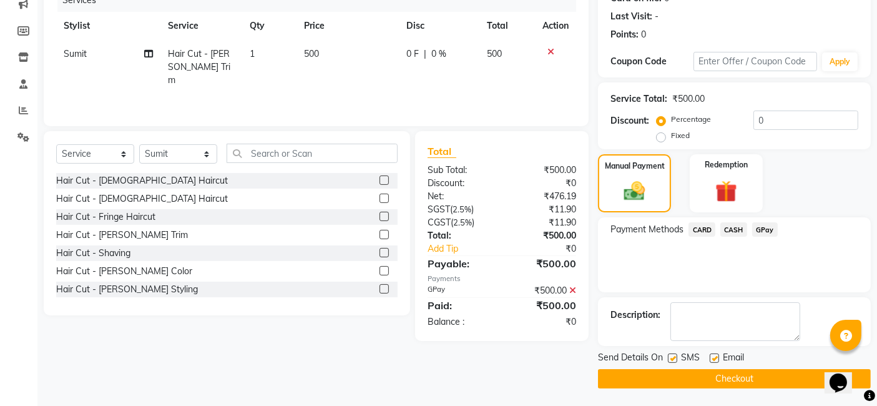
click at [729, 386] on button "Checkout" at bounding box center [734, 378] width 273 height 19
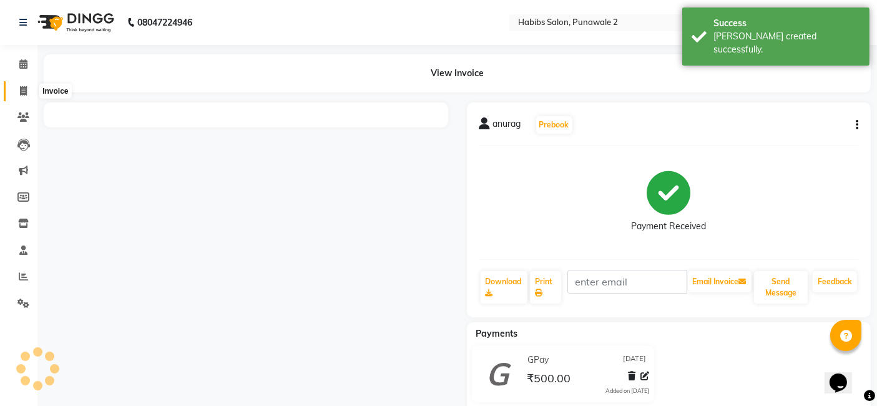
click at [30, 86] on span at bounding box center [23, 91] width 22 height 14
select select "service"
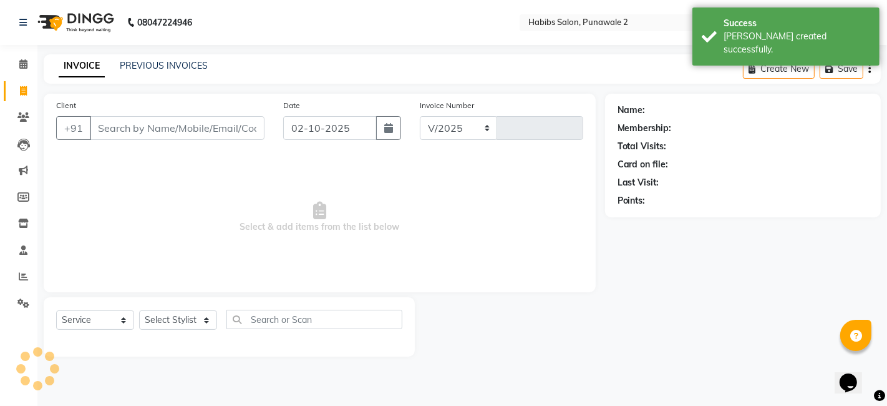
select select "8475"
type input "1540"
click at [296, 124] on input "02-10-2025" at bounding box center [330, 128] width 94 height 24
select select "10"
select select "2025"
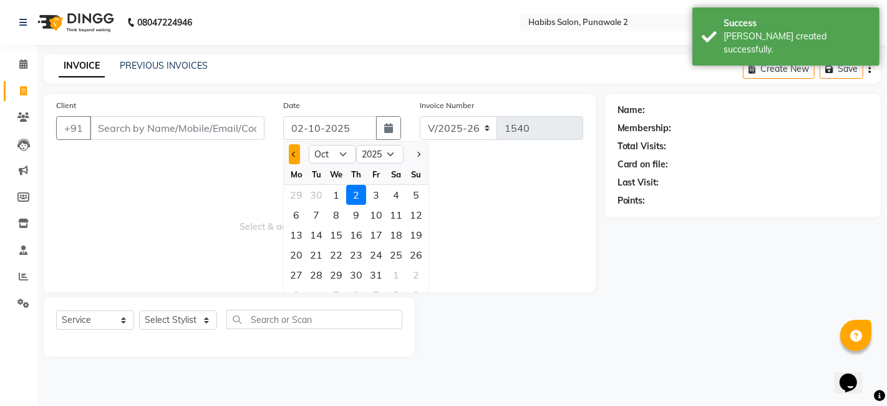
click at [294, 152] on span "Previous month" at bounding box center [294, 154] width 5 height 5
select select "9"
click at [315, 269] on div "30" at bounding box center [316, 275] width 20 height 20
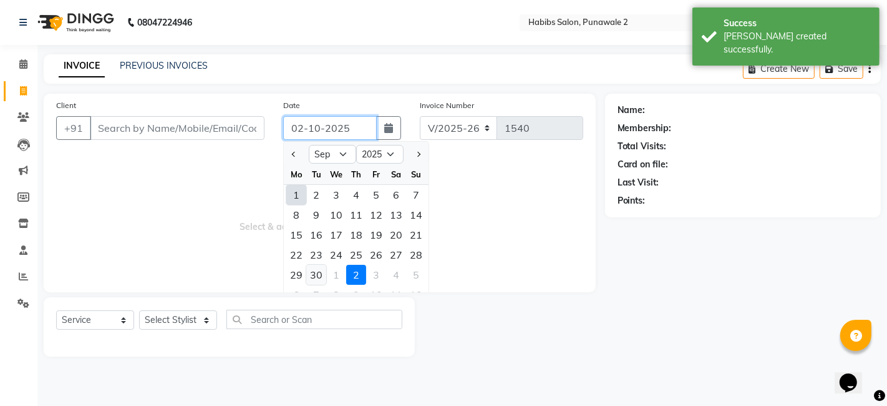
type input "[DATE]"
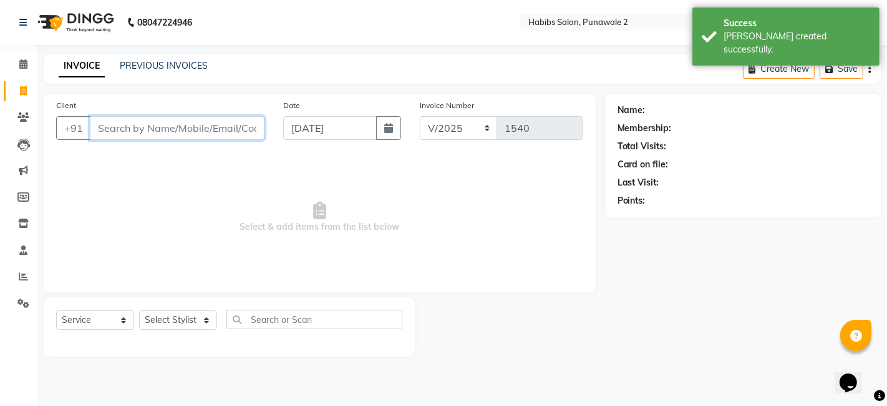
click at [186, 124] on input "Client" at bounding box center [177, 128] width 175 height 24
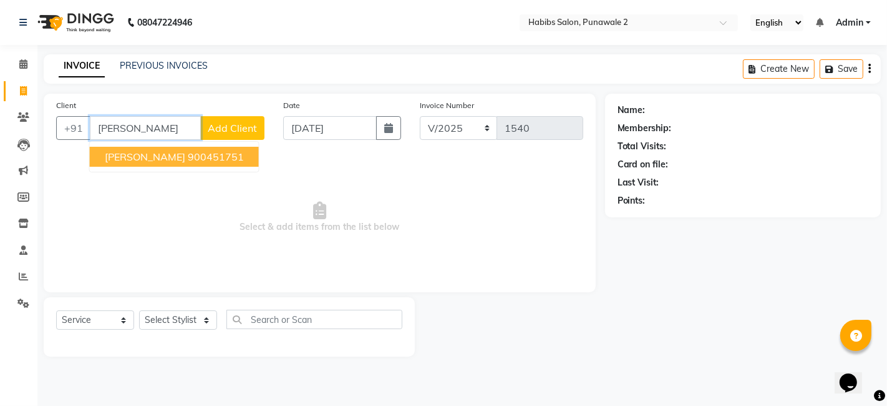
type input "[PERSON_NAME]"
click at [225, 123] on span "Add Client" at bounding box center [232, 128] width 49 height 12
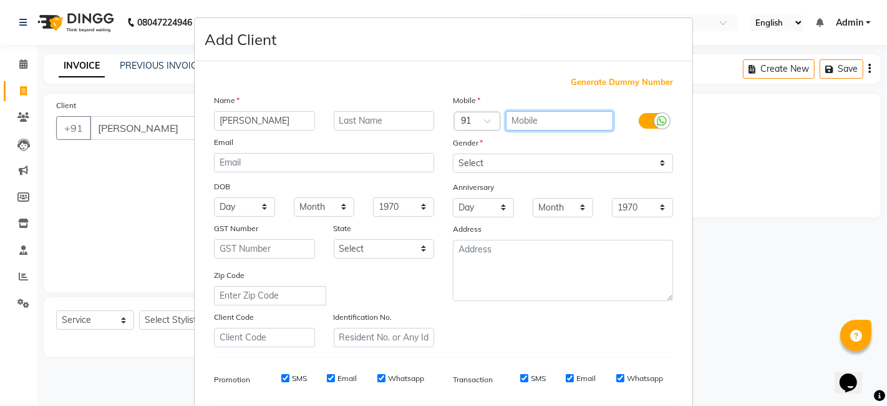
click at [528, 117] on input "text" at bounding box center [560, 120] width 108 height 19
type input "7020760258"
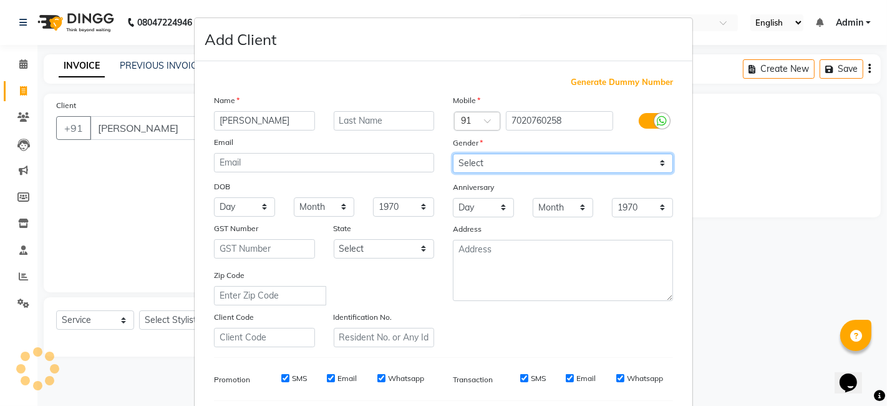
click at [534, 158] on select "Select [DEMOGRAPHIC_DATA] [DEMOGRAPHIC_DATA] Other Prefer Not To Say" at bounding box center [563, 163] width 220 height 19
click at [453, 154] on select "Select [DEMOGRAPHIC_DATA] [DEMOGRAPHIC_DATA] Other Prefer Not To Say" at bounding box center [563, 163] width 220 height 19
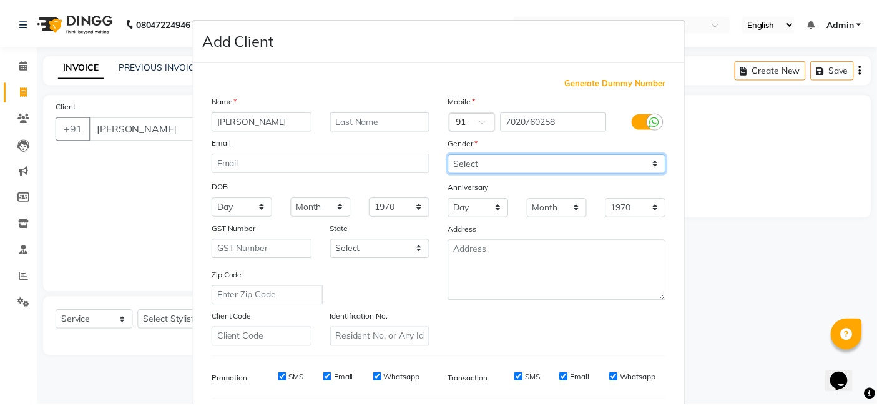
scroll to position [169, 0]
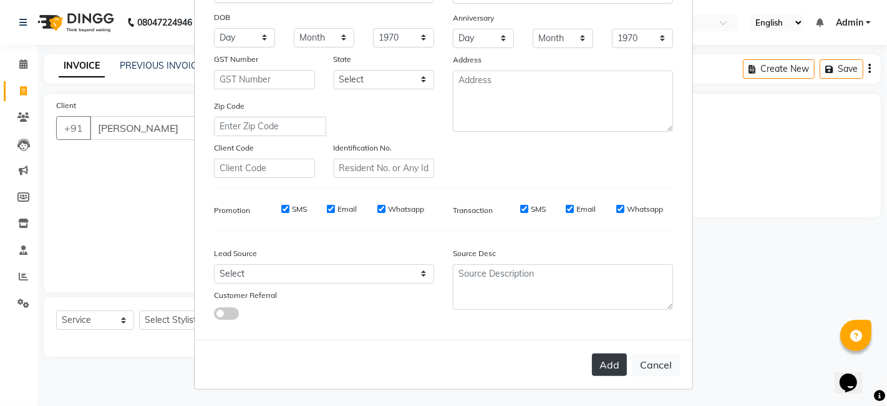
click at [616, 368] on button "Add" at bounding box center [609, 364] width 35 height 22
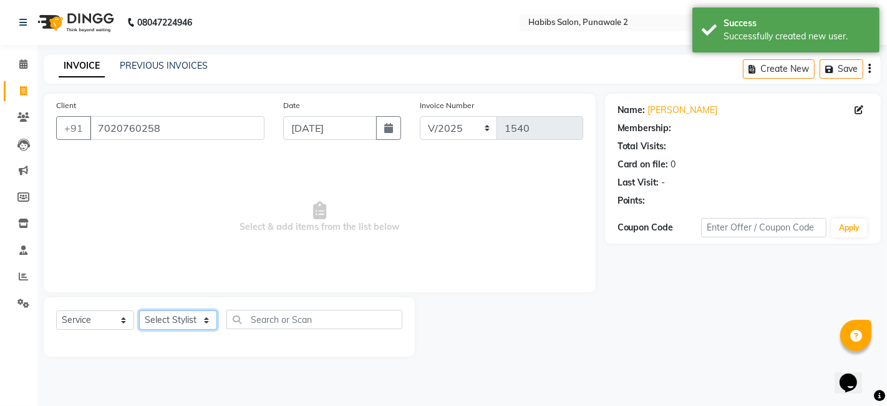
click at [187, 311] on select "Select Stylist Chandan Ganesh Gauri [PERSON_NAME] [PERSON_NAME] nikhil rohit [P…" at bounding box center [178, 319] width 78 height 19
click at [139, 310] on select "Select Stylist Chandan Ganesh Gauri [PERSON_NAME] [PERSON_NAME] nikhil rohit [P…" at bounding box center [178, 319] width 78 height 19
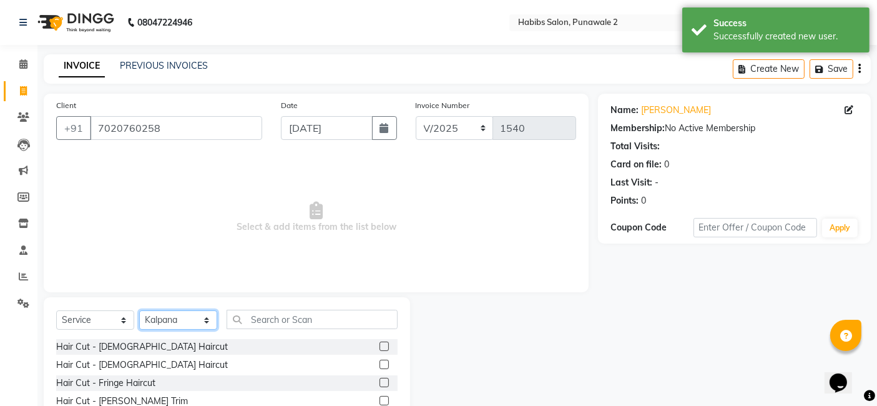
scroll to position [94, 0]
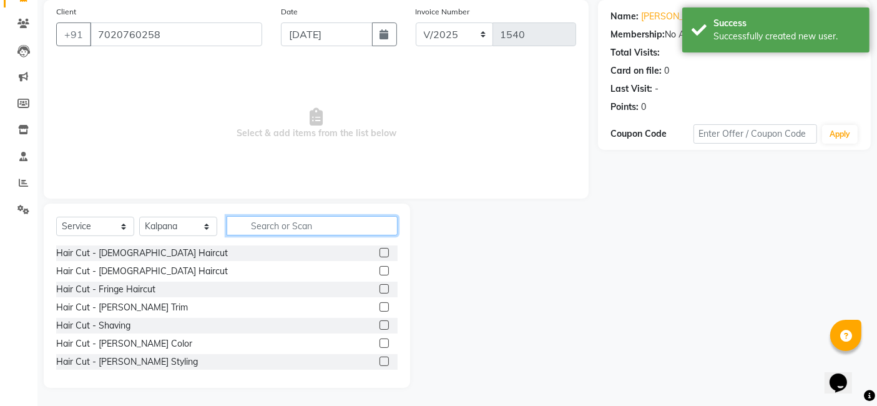
click at [253, 225] on input "text" at bounding box center [312, 225] width 171 height 19
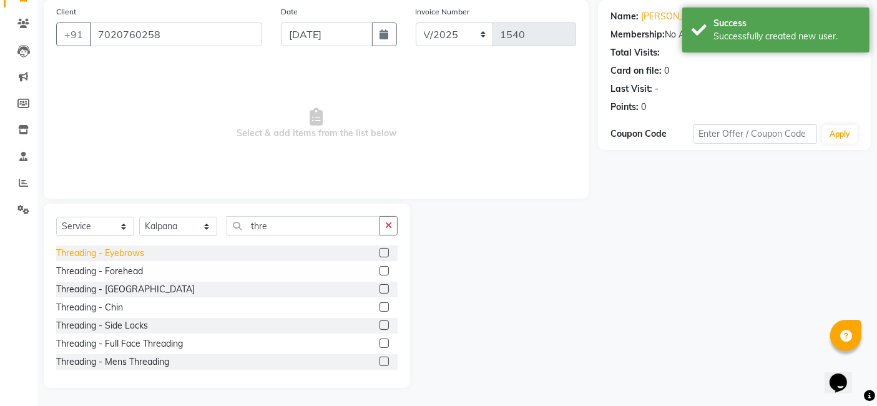
click at [114, 253] on div "Threading - Eyebrows" at bounding box center [100, 252] width 88 height 13
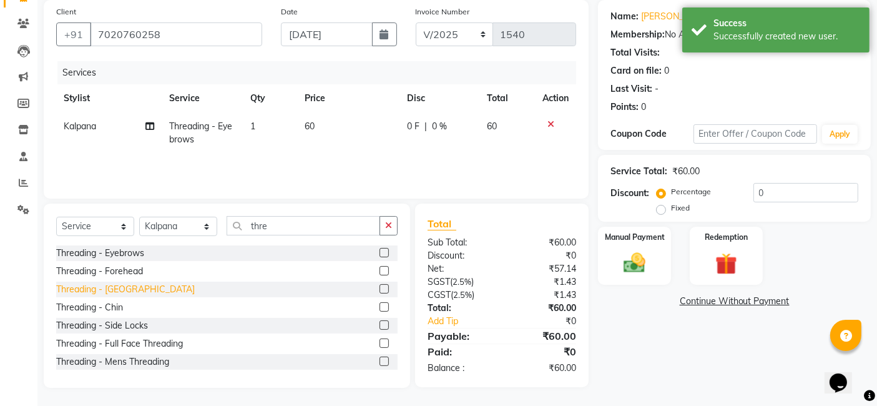
click at [118, 286] on div "Threading - [GEOGRAPHIC_DATA]" at bounding box center [125, 289] width 139 height 13
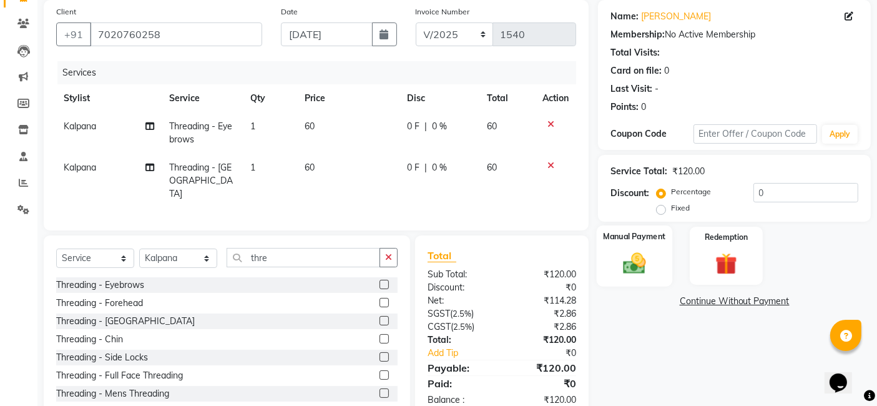
click at [659, 243] on div "Manual Payment" at bounding box center [635, 255] width 76 height 61
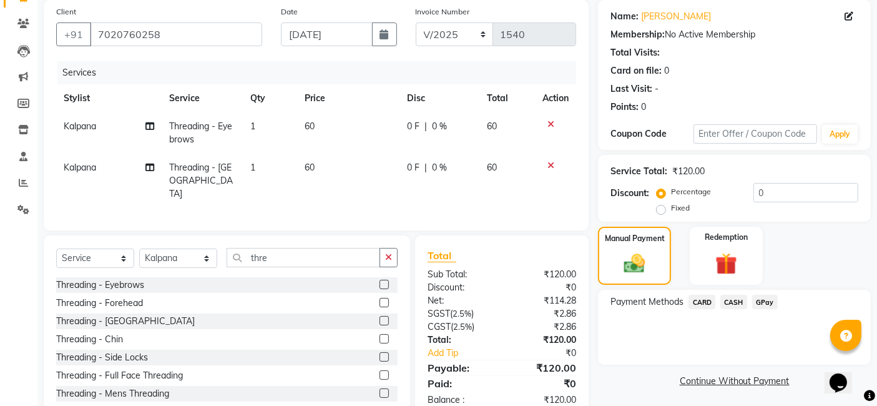
click at [763, 304] on span "GPay" at bounding box center [765, 302] width 26 height 14
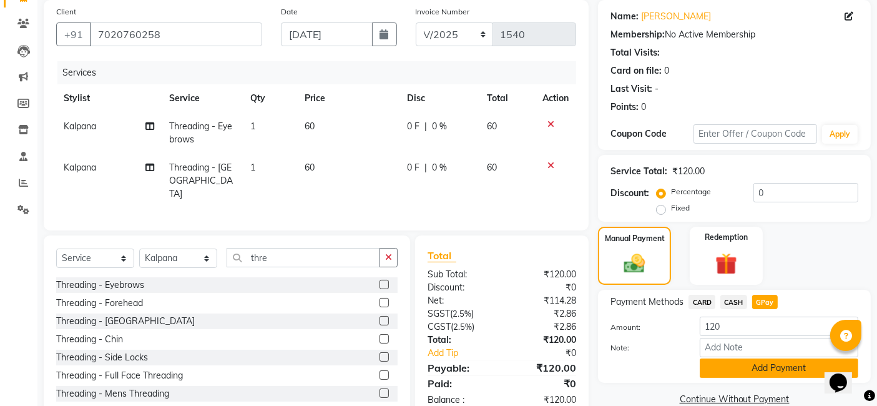
click at [758, 366] on button "Add Payment" at bounding box center [779, 367] width 159 height 19
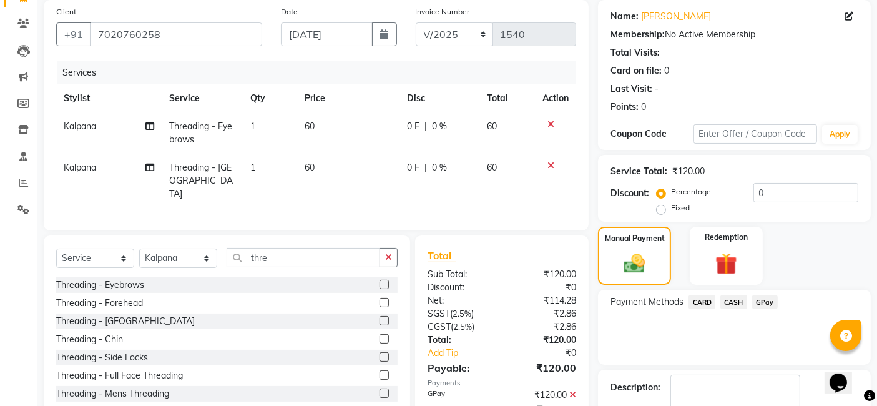
scroll to position [166, 0]
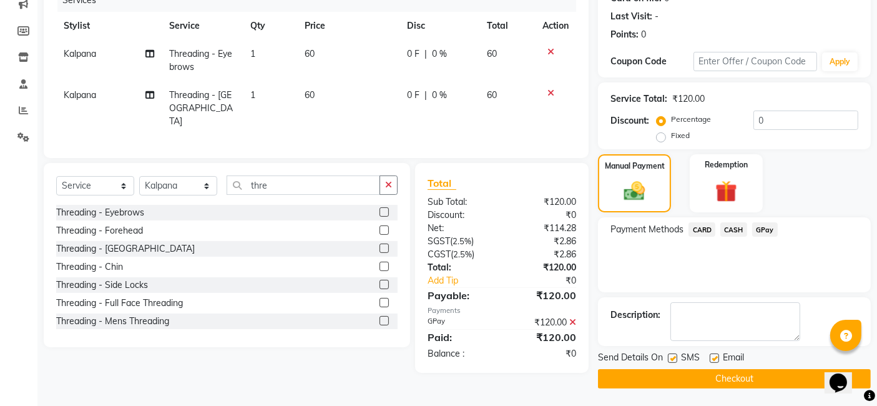
click at [748, 375] on button "Checkout" at bounding box center [734, 378] width 273 height 19
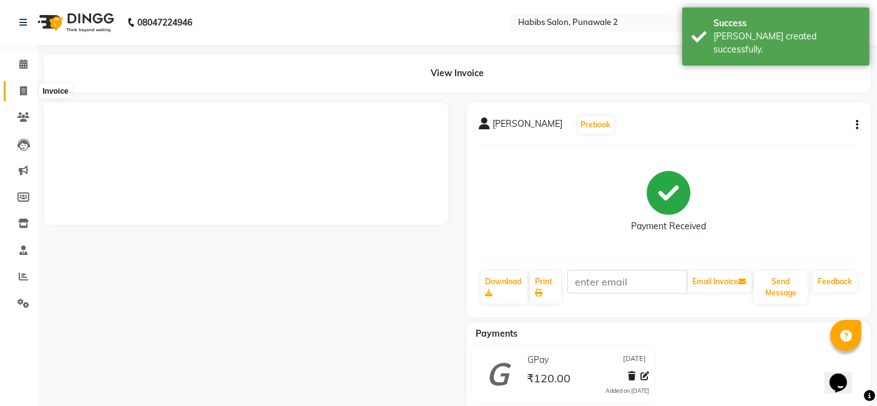
click at [24, 89] on icon at bounding box center [23, 90] width 7 height 9
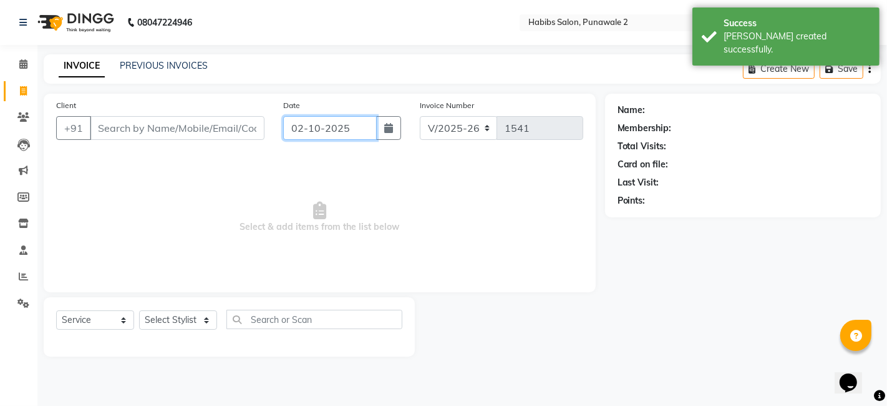
click at [311, 127] on input "02-10-2025" at bounding box center [330, 128] width 94 height 24
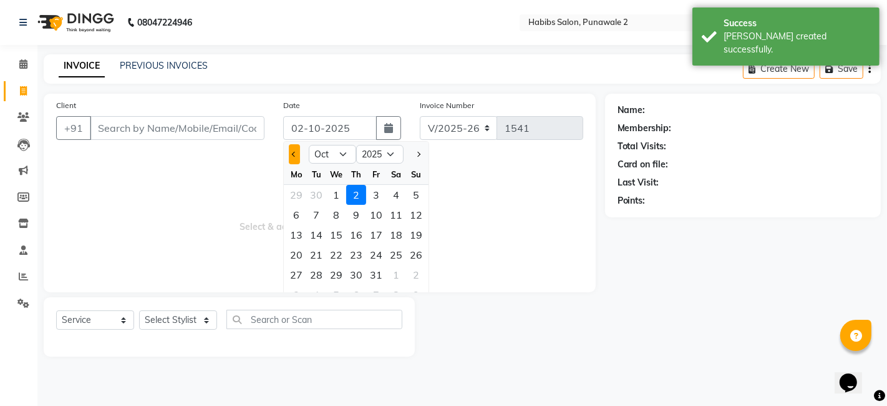
click at [289, 156] on button "Previous month" at bounding box center [294, 154] width 11 height 20
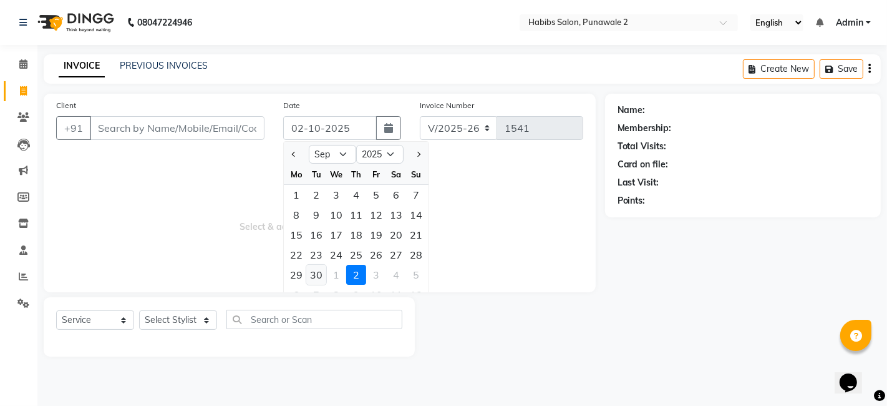
click at [317, 273] on div "30" at bounding box center [316, 275] width 20 height 20
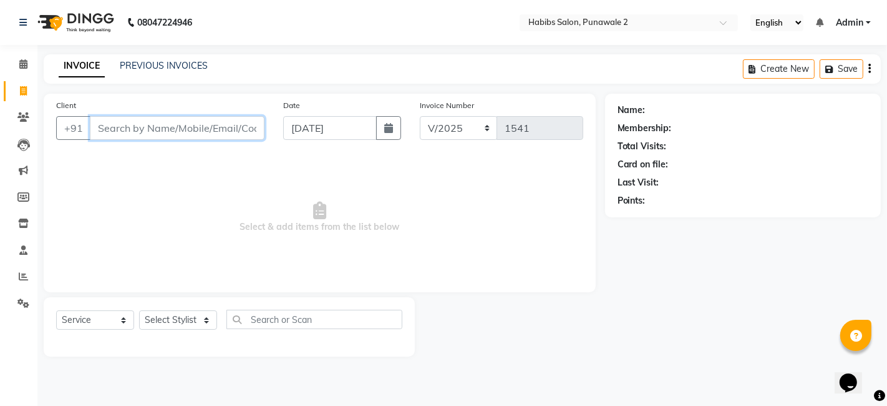
click at [210, 125] on input "Client" at bounding box center [177, 128] width 175 height 24
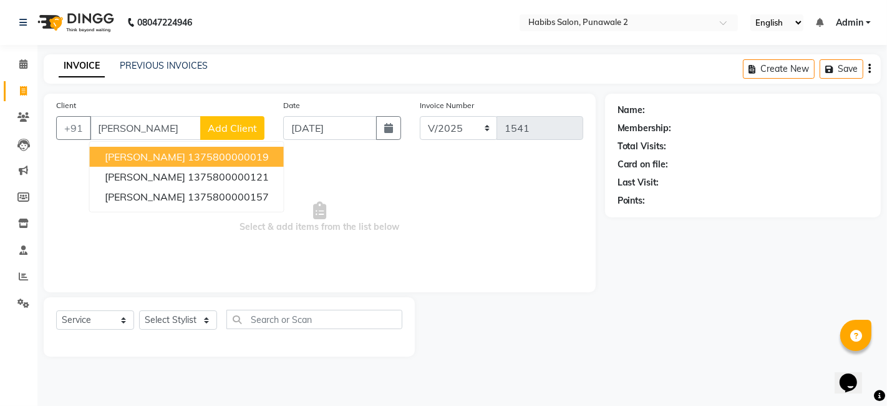
click at [233, 125] on span "Add Client" at bounding box center [232, 128] width 49 height 12
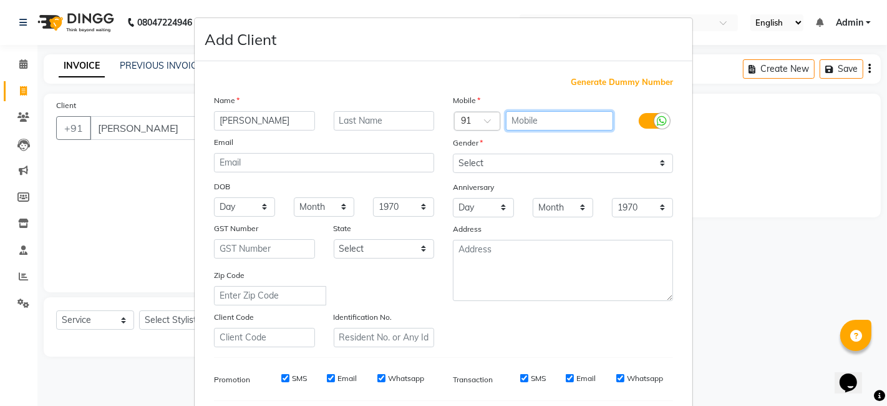
click at [525, 120] on input "text" at bounding box center [560, 120] width 108 height 19
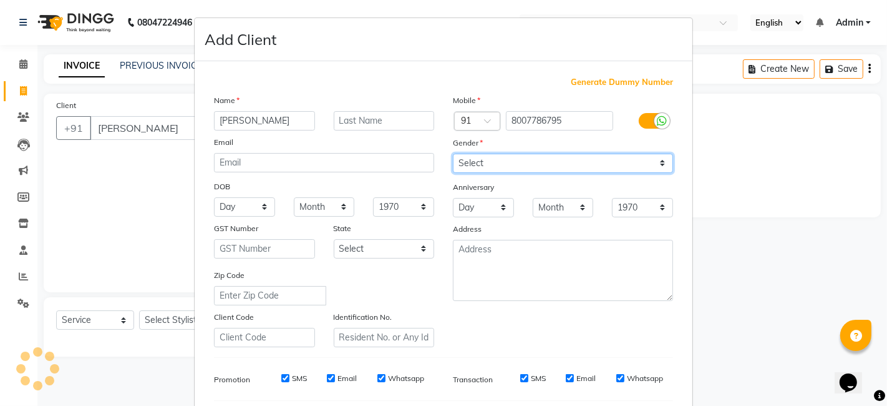
click at [527, 156] on select "Select [DEMOGRAPHIC_DATA] [DEMOGRAPHIC_DATA] Other Prefer Not To Say" at bounding box center [563, 163] width 220 height 19
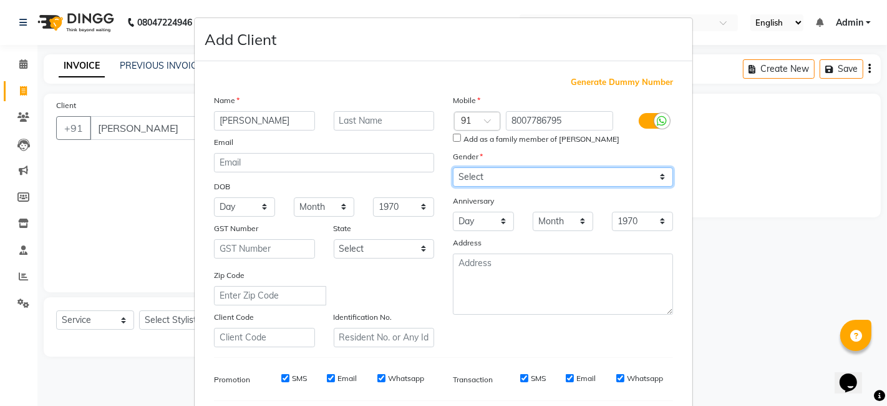
click at [453, 167] on select "Select [DEMOGRAPHIC_DATA] [DEMOGRAPHIC_DATA] Other Prefer Not To Say" at bounding box center [563, 176] width 220 height 19
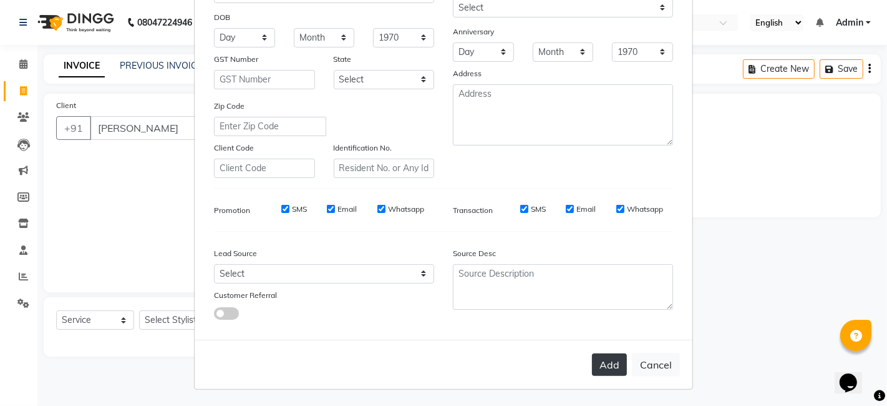
click at [609, 370] on button "Add" at bounding box center [609, 364] width 35 height 22
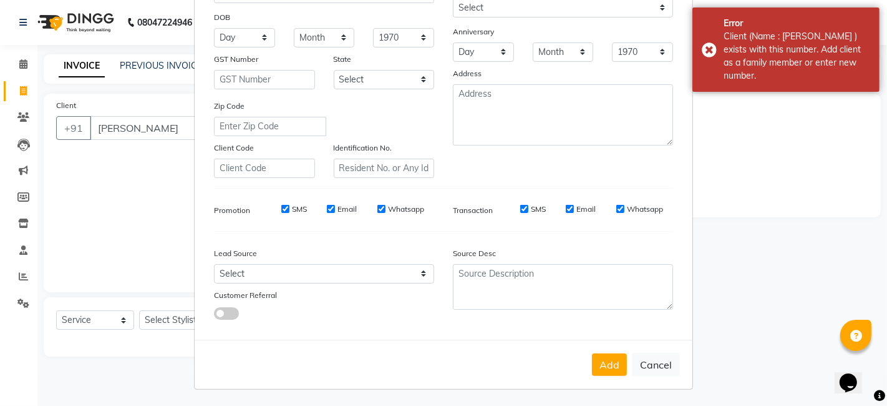
scroll to position [0, 0]
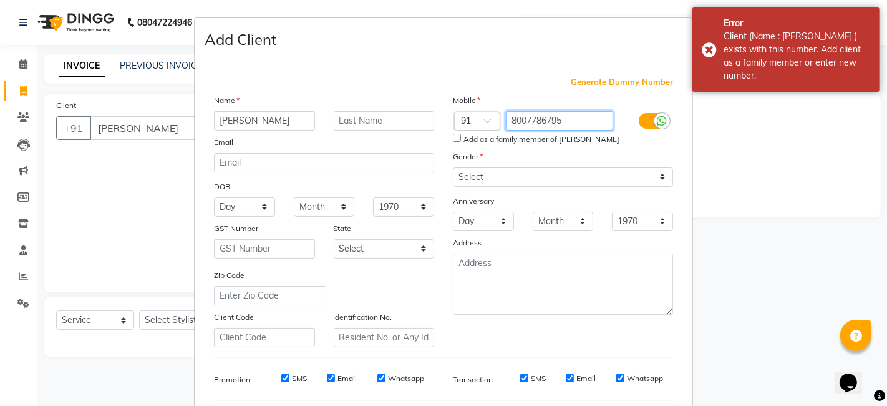
click at [581, 114] on input "8007786795" at bounding box center [560, 120] width 108 height 19
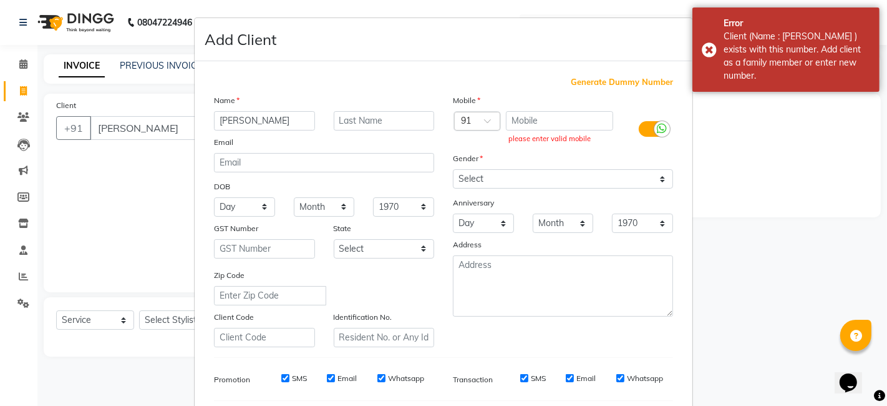
click at [618, 78] on span "Generate Dummy Number" at bounding box center [622, 82] width 102 height 12
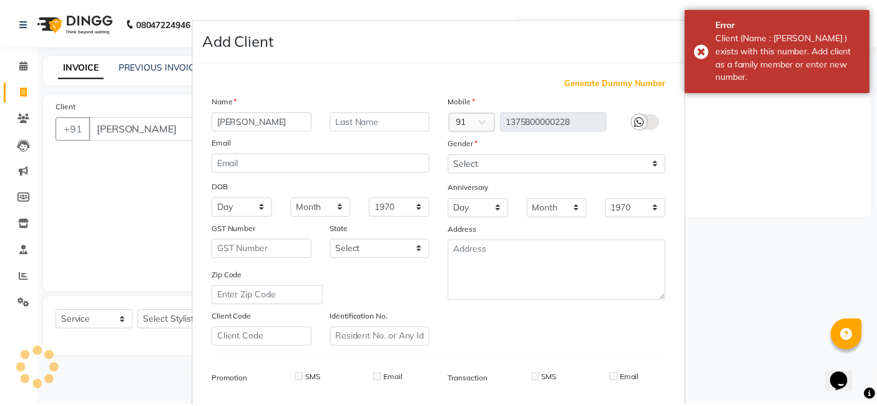
scroll to position [169, 0]
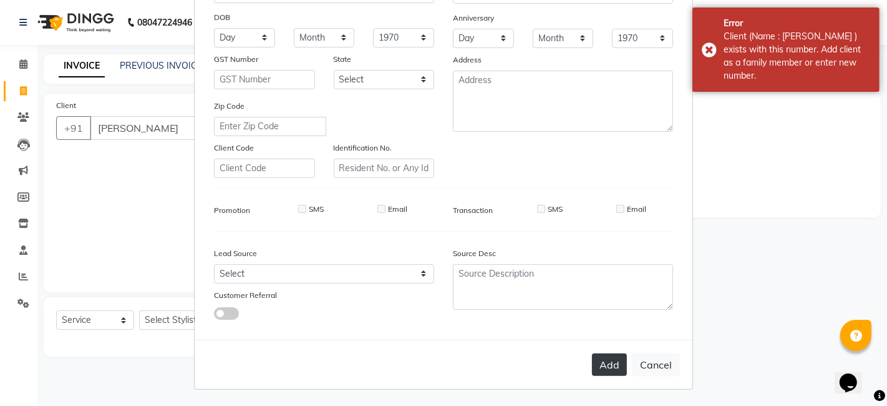
click at [607, 364] on button "Add" at bounding box center [609, 364] width 35 height 22
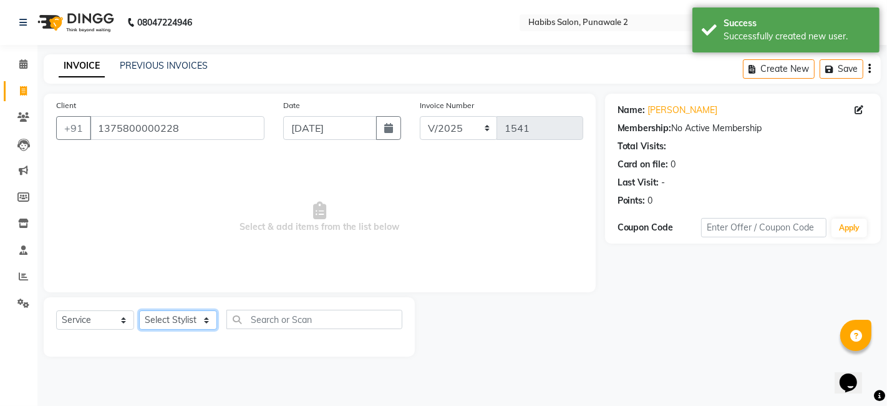
click at [175, 320] on select "Select Stylist Chandan Ganesh Gauri [PERSON_NAME] [PERSON_NAME] nikhil rohit [P…" at bounding box center [178, 319] width 78 height 19
click at [139, 310] on select "Select Stylist Chandan Ganesh Gauri [PERSON_NAME] [PERSON_NAME] nikhil rohit [P…" at bounding box center [178, 319] width 78 height 19
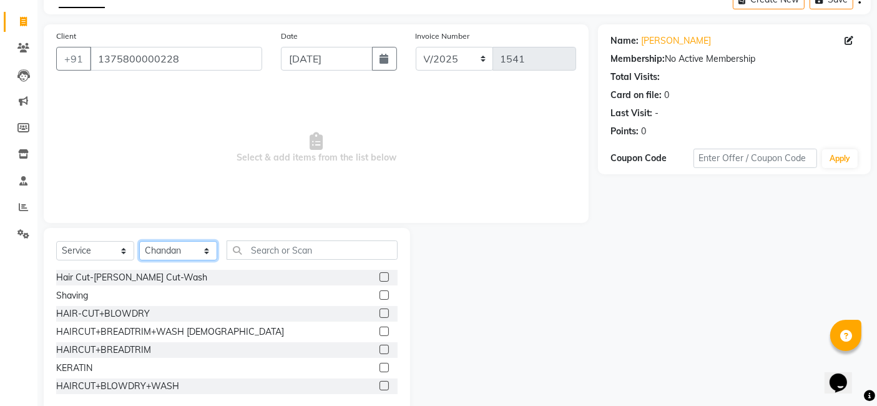
scroll to position [144, 0]
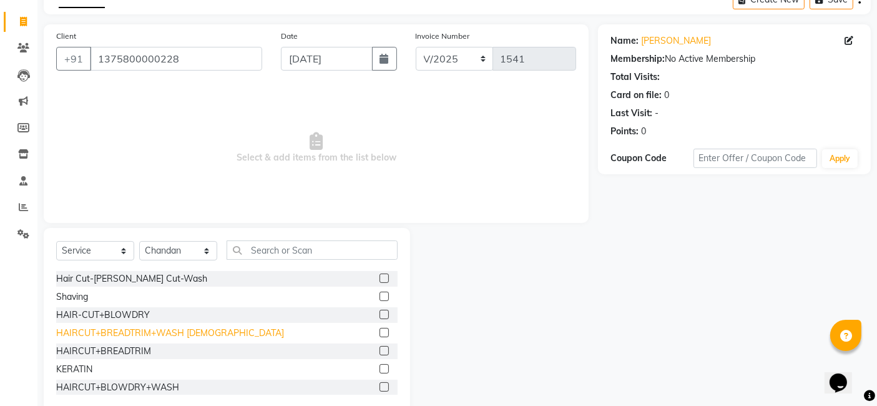
click at [136, 331] on div "HAIRCUT+BREADTRIM+WASH [DEMOGRAPHIC_DATA]" at bounding box center [170, 332] width 228 height 13
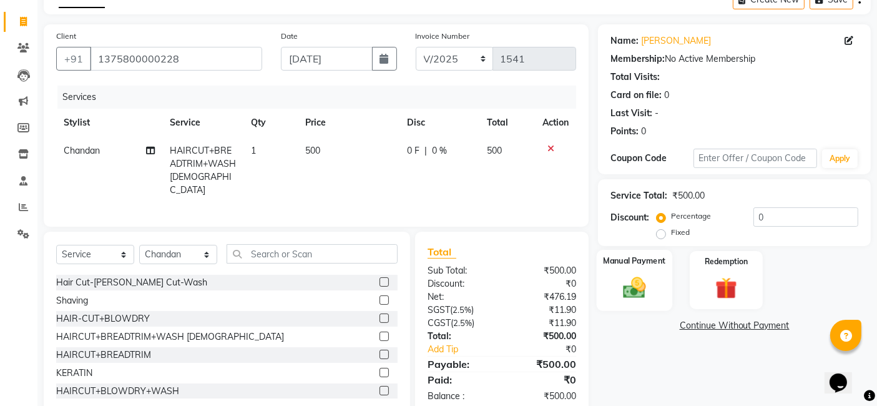
click at [616, 276] on img at bounding box center [634, 287] width 37 height 26
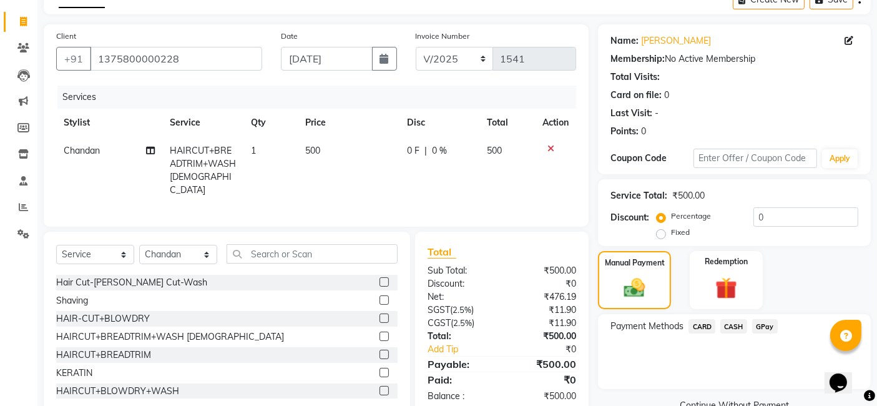
click at [762, 326] on span "GPay" at bounding box center [765, 326] width 26 height 14
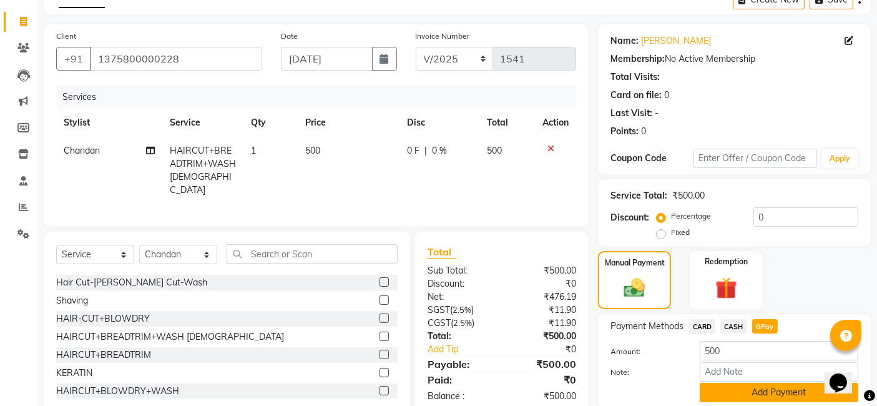
click at [747, 388] on button "Add Payment" at bounding box center [779, 392] width 159 height 19
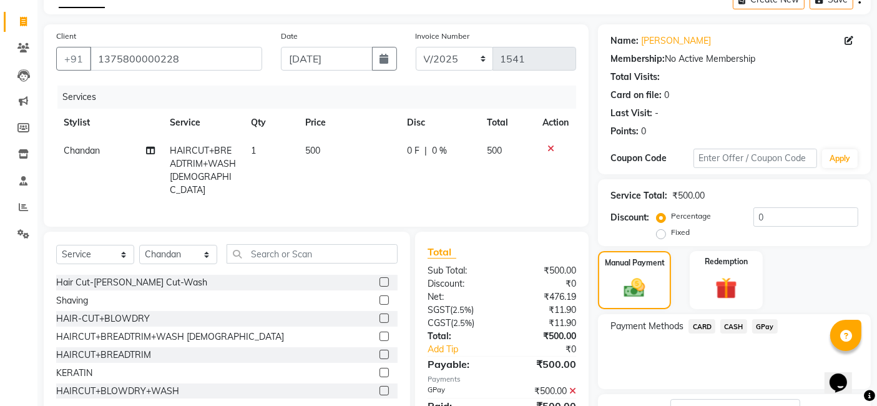
scroll to position [166, 0]
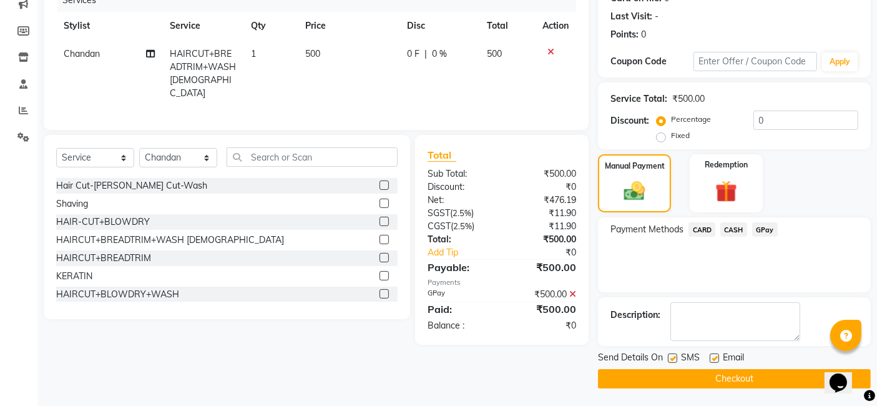
click at [739, 377] on button "Checkout" at bounding box center [734, 378] width 273 height 19
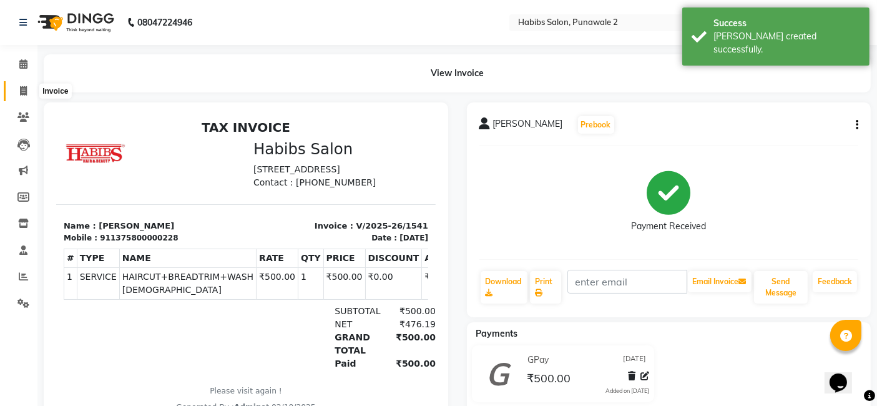
click at [20, 86] on icon at bounding box center [23, 90] width 7 height 9
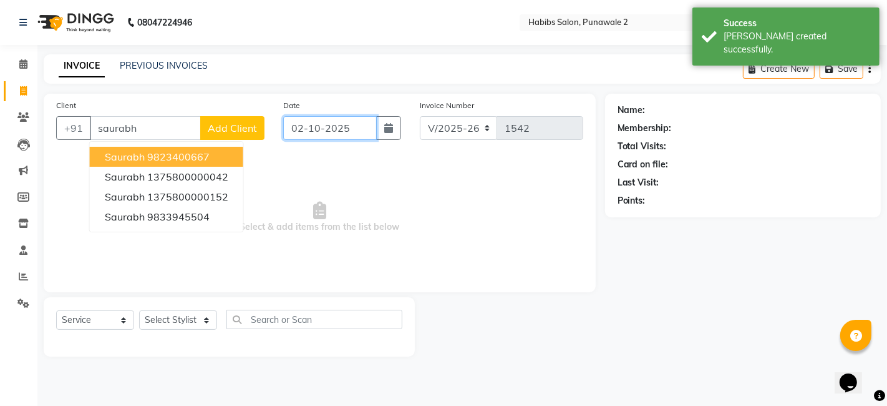
click at [340, 129] on input "02-10-2025" at bounding box center [330, 128] width 94 height 24
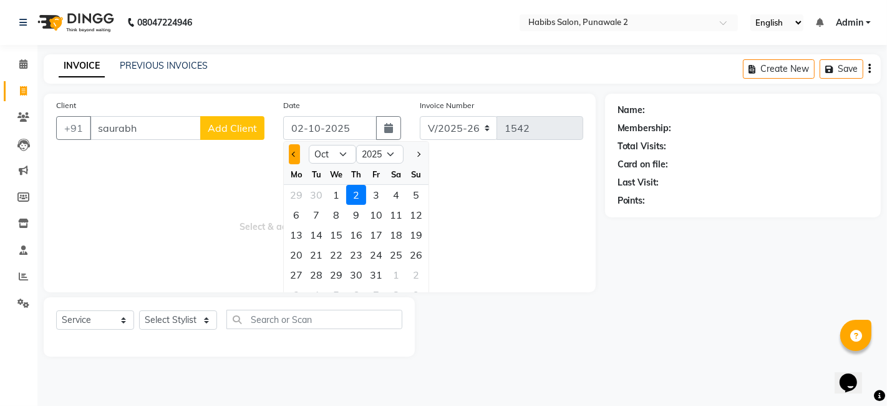
click at [296, 150] on button "Previous month" at bounding box center [294, 154] width 11 height 20
click at [316, 275] on div "30" at bounding box center [316, 275] width 20 height 20
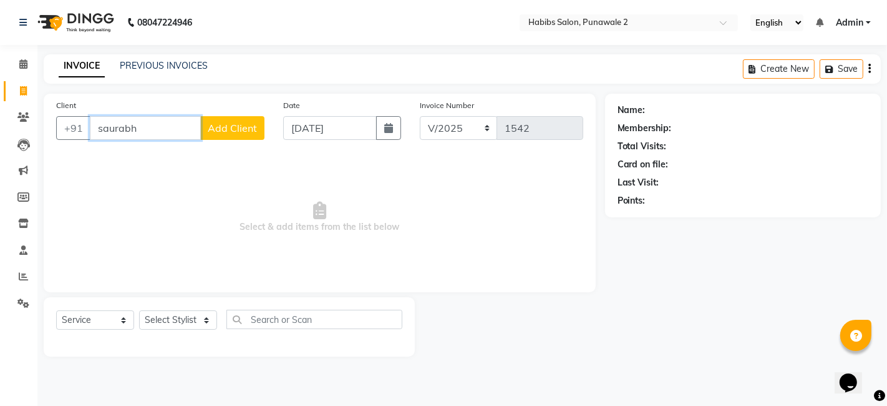
click at [141, 130] on input "saurabh" at bounding box center [145, 128] width 111 height 24
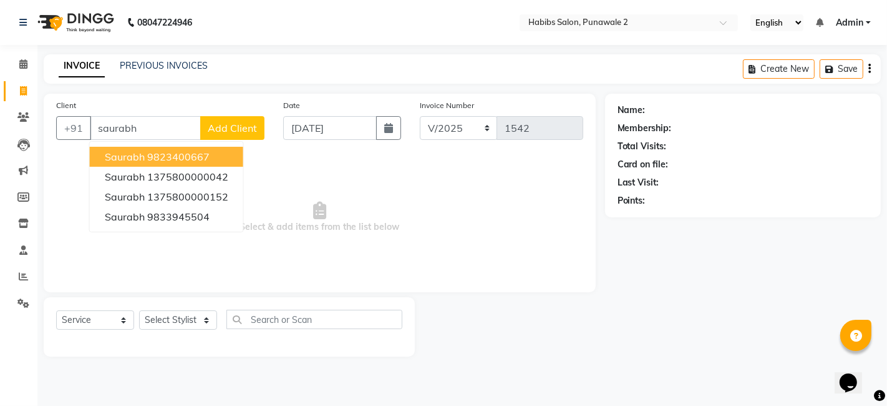
click at [237, 124] on span "Add Client" at bounding box center [232, 128] width 49 height 12
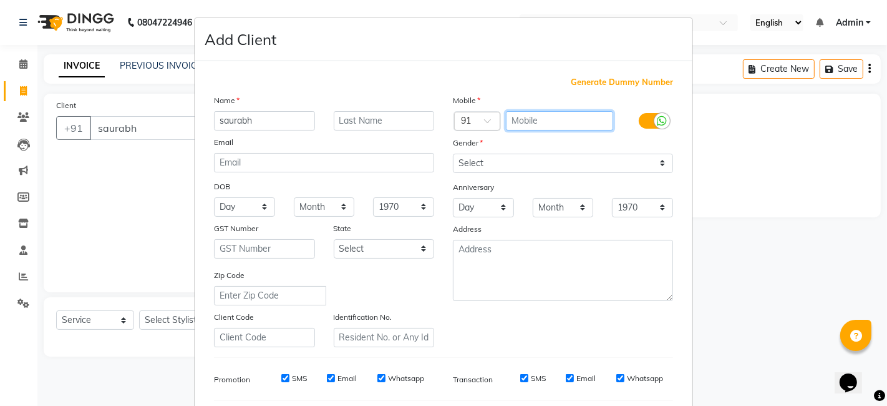
click at [528, 117] on input "text" at bounding box center [560, 120] width 108 height 19
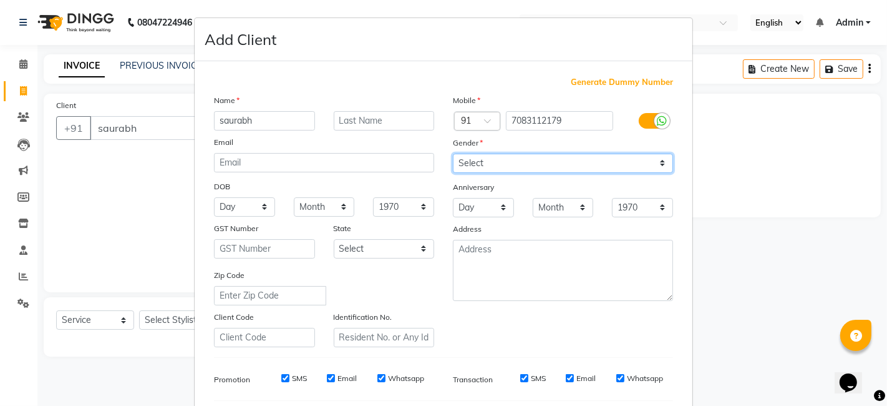
click at [522, 171] on select "Select [DEMOGRAPHIC_DATA] [DEMOGRAPHIC_DATA] Other Prefer Not To Say" at bounding box center [563, 163] width 220 height 19
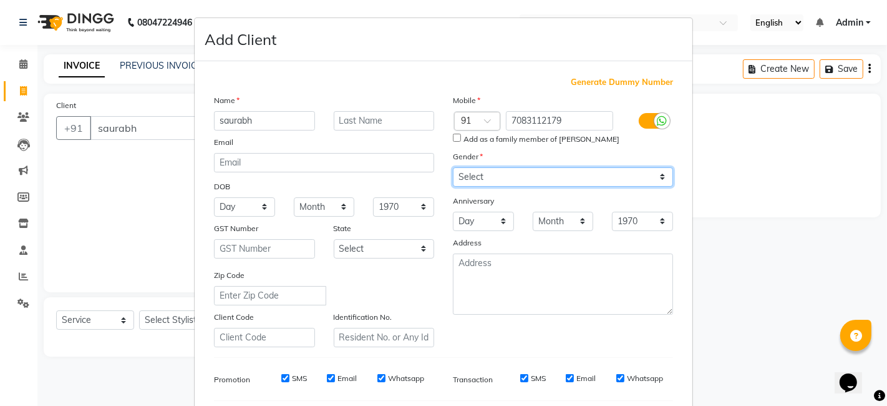
click at [453, 167] on select "Select [DEMOGRAPHIC_DATA] [DEMOGRAPHIC_DATA] Other Prefer Not To Say" at bounding box center [563, 176] width 220 height 19
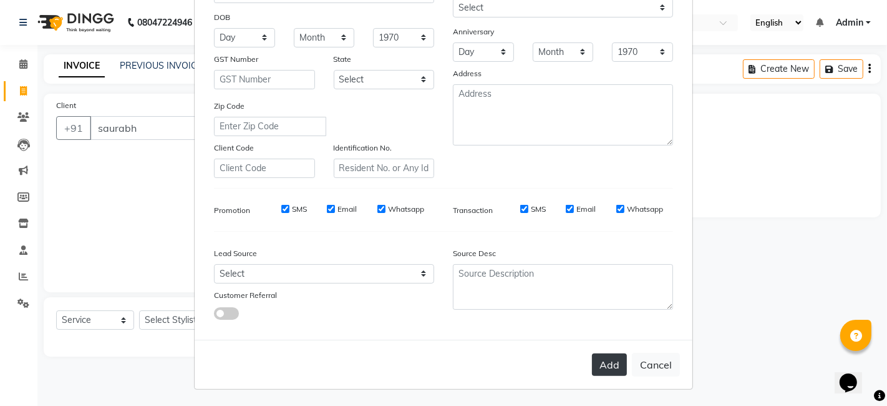
click at [610, 356] on button "Add" at bounding box center [609, 364] width 35 height 22
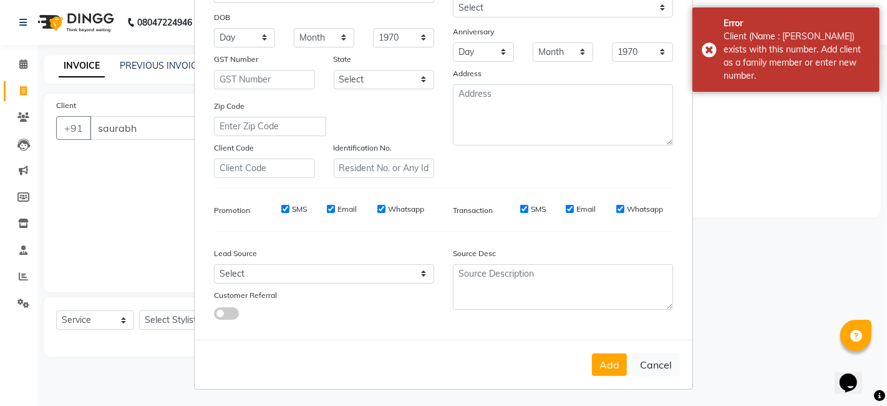
scroll to position [0, 0]
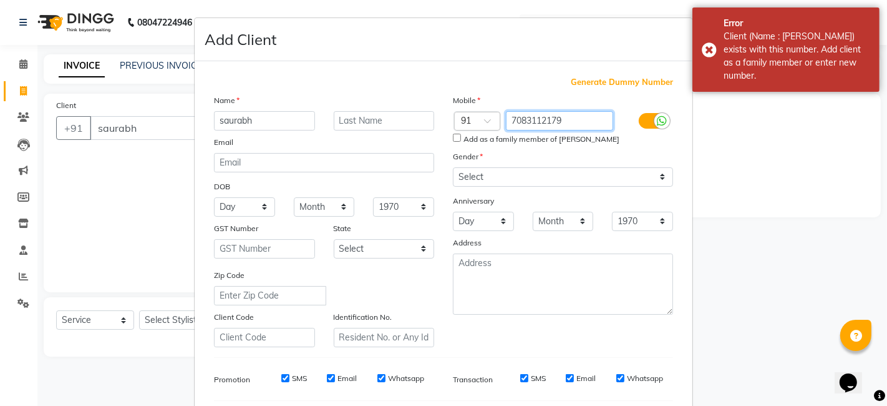
click at [567, 124] on input "7083112179" at bounding box center [560, 120] width 108 height 19
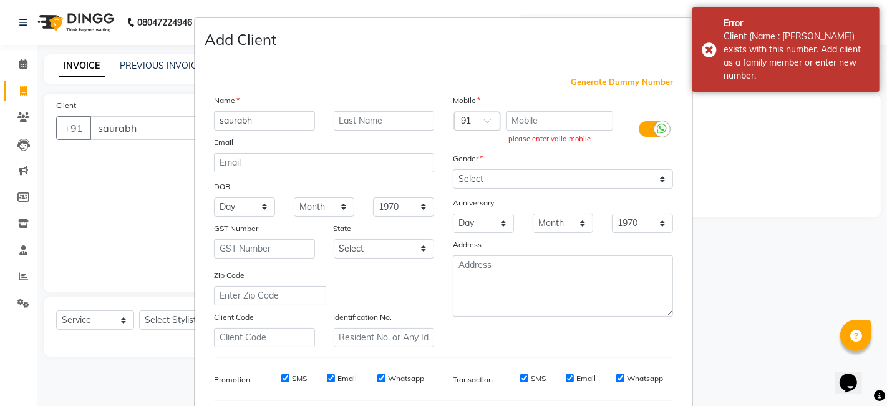
click at [631, 81] on span "Generate Dummy Number" at bounding box center [622, 82] width 102 height 12
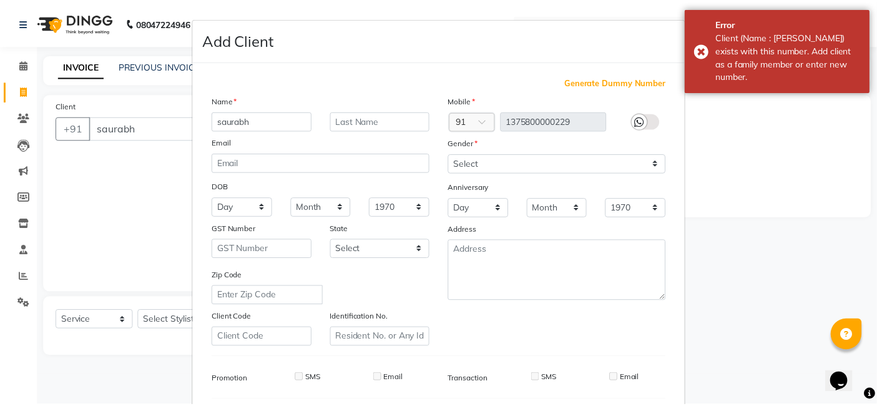
scroll to position [169, 0]
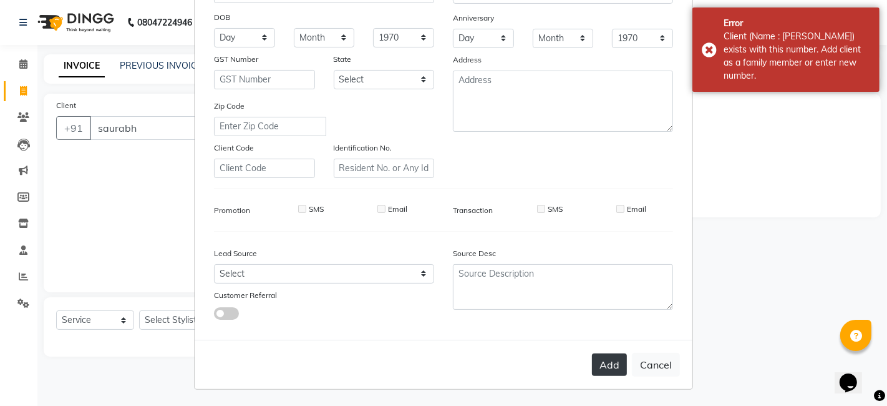
click at [610, 364] on button "Add" at bounding box center [609, 364] width 35 height 22
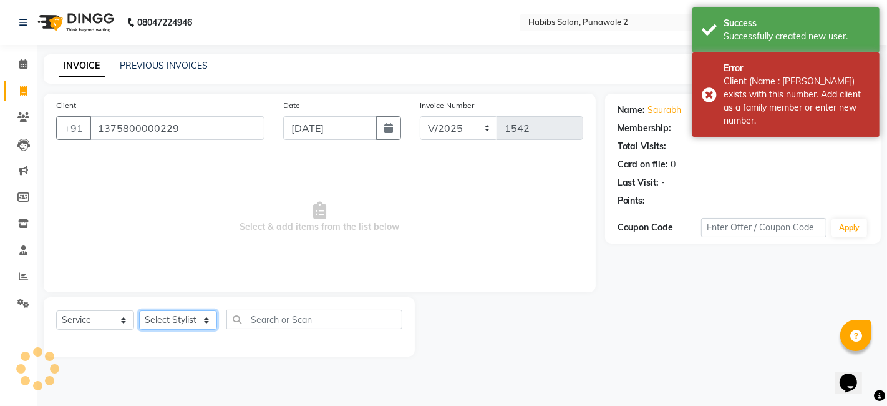
click at [192, 315] on select "Select Stylist Chandan Ganesh Gauri [PERSON_NAME] [PERSON_NAME] nikhil rohit [P…" at bounding box center [178, 319] width 78 height 19
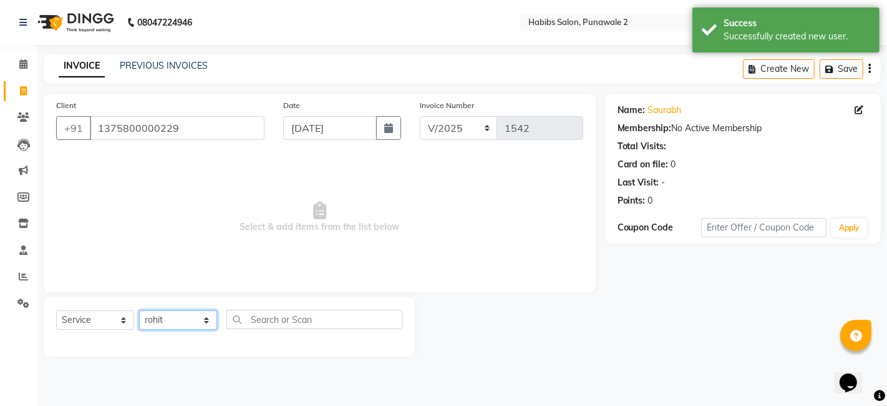
click at [139, 310] on select "Select Stylist Chandan Ganesh Gauri [PERSON_NAME] [PERSON_NAME] nikhil rohit [P…" at bounding box center [178, 319] width 78 height 19
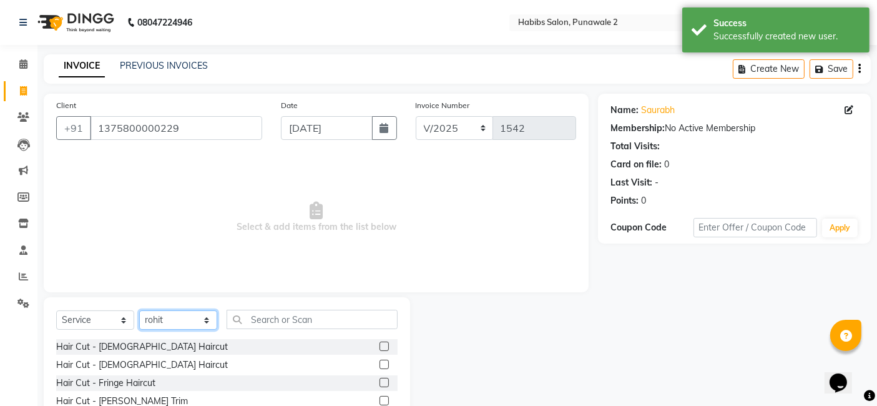
scroll to position [62, 0]
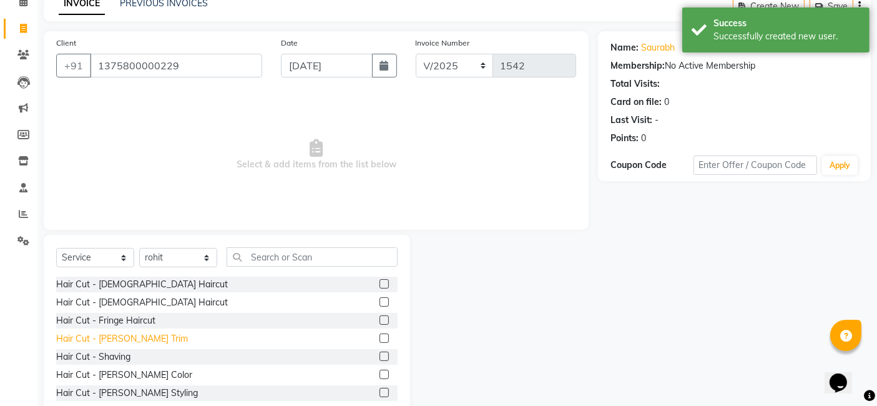
click at [120, 334] on div "Hair Cut - [PERSON_NAME] Trim" at bounding box center [122, 338] width 132 height 13
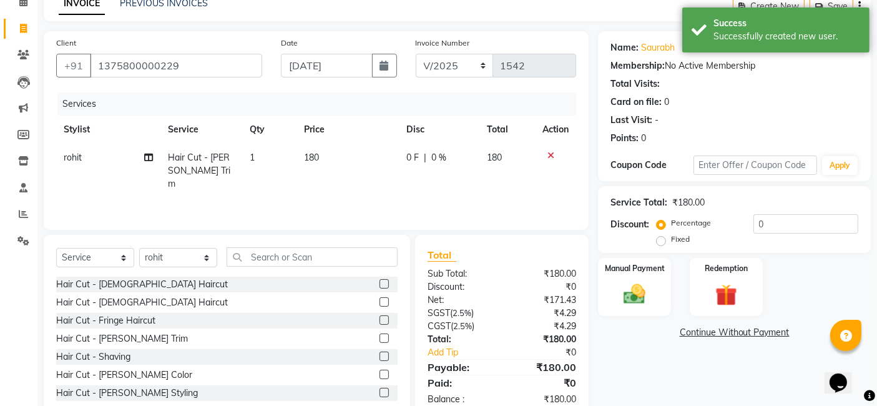
click at [317, 159] on span "180" at bounding box center [311, 157] width 15 height 11
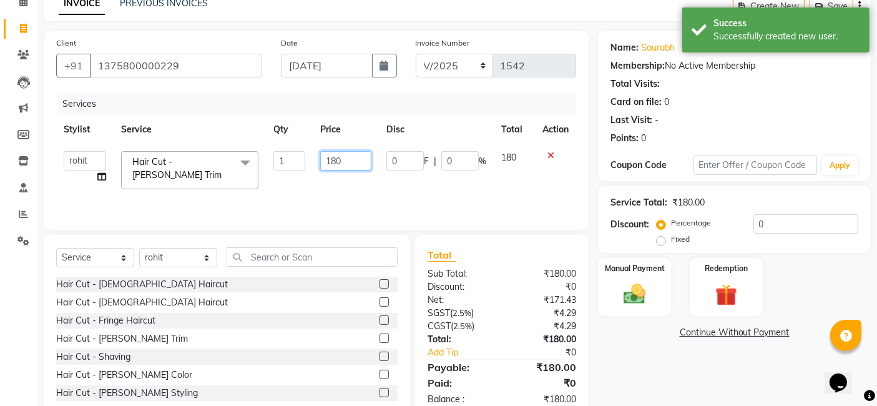
click at [363, 155] on input "180" at bounding box center [345, 160] width 51 height 19
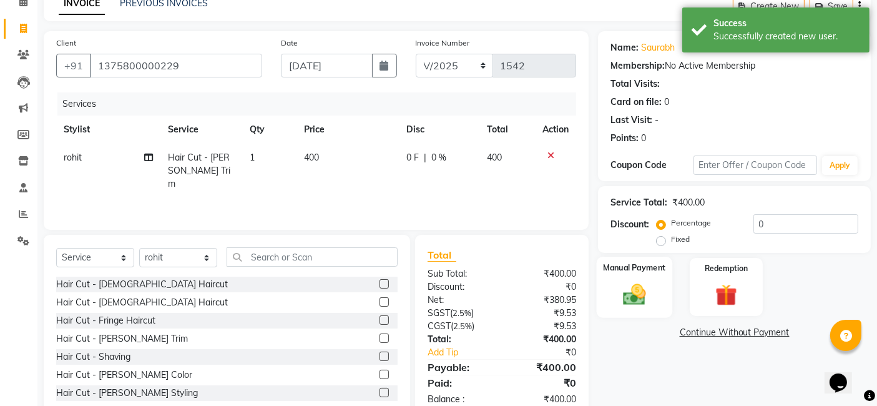
click at [641, 277] on div "Manual Payment" at bounding box center [635, 286] width 76 height 61
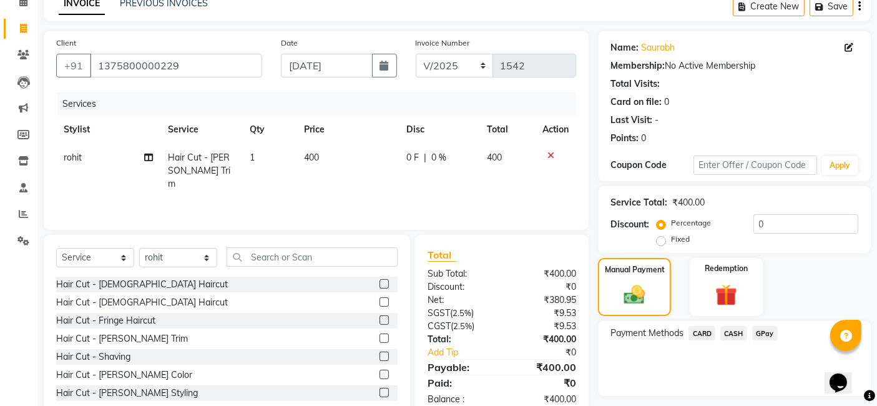
click at [765, 326] on span "GPay" at bounding box center [765, 333] width 26 height 14
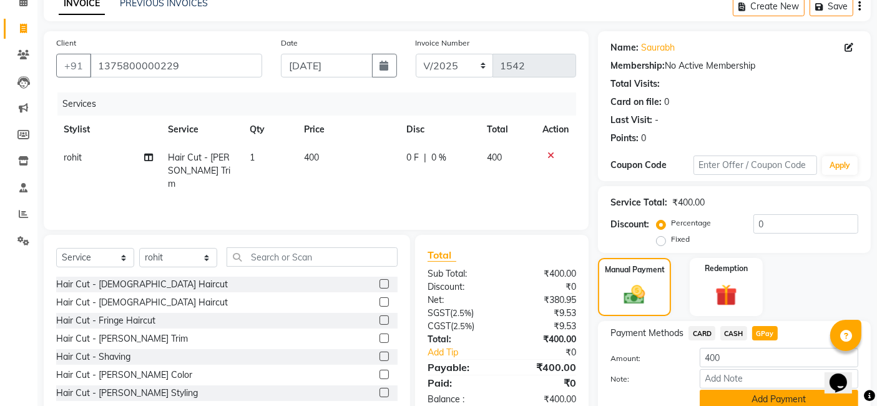
click at [751, 394] on button "Add Payment" at bounding box center [779, 398] width 159 height 19
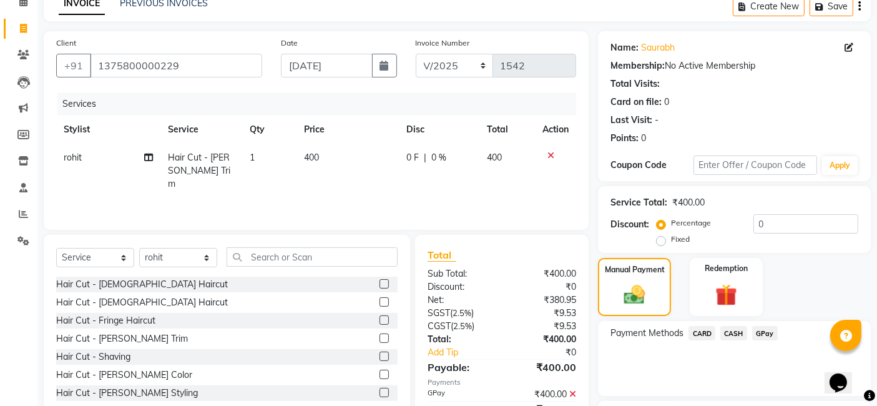
scroll to position [166, 0]
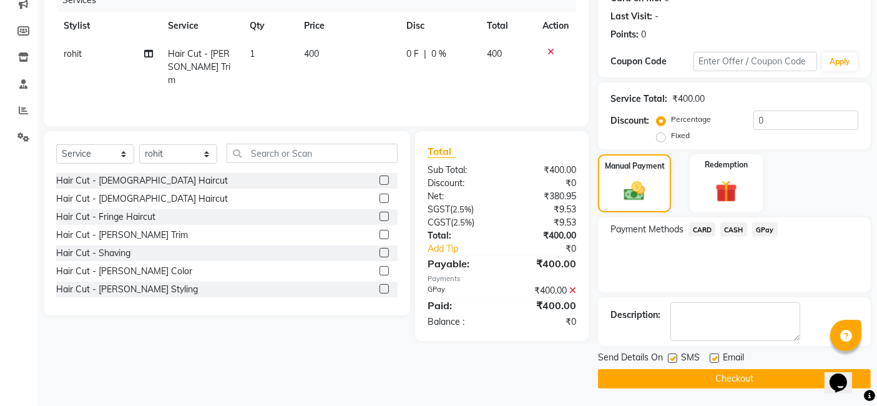
click at [723, 376] on button "Checkout" at bounding box center [734, 378] width 273 height 19
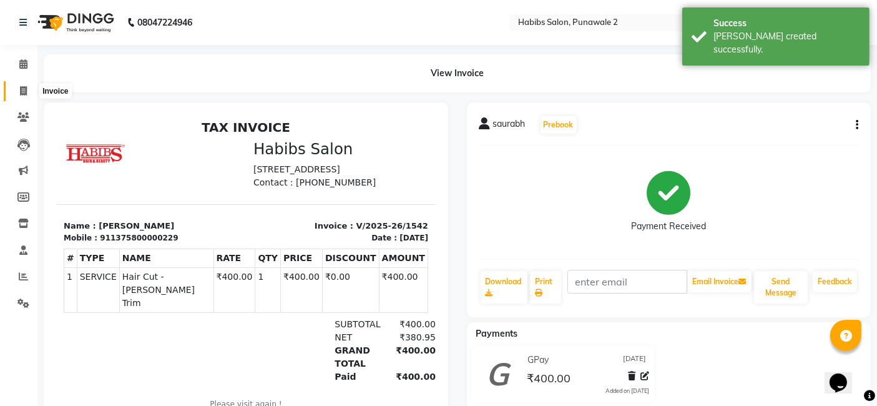
click at [24, 88] on icon at bounding box center [23, 90] width 7 height 9
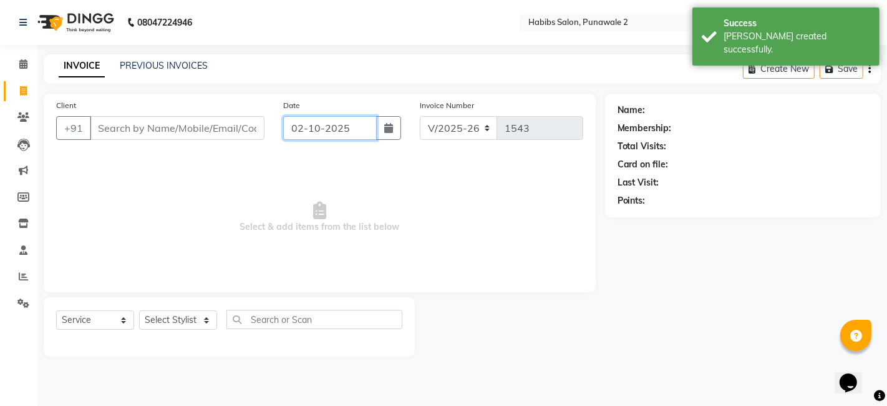
click at [343, 138] on input "02-10-2025" at bounding box center [330, 128] width 94 height 24
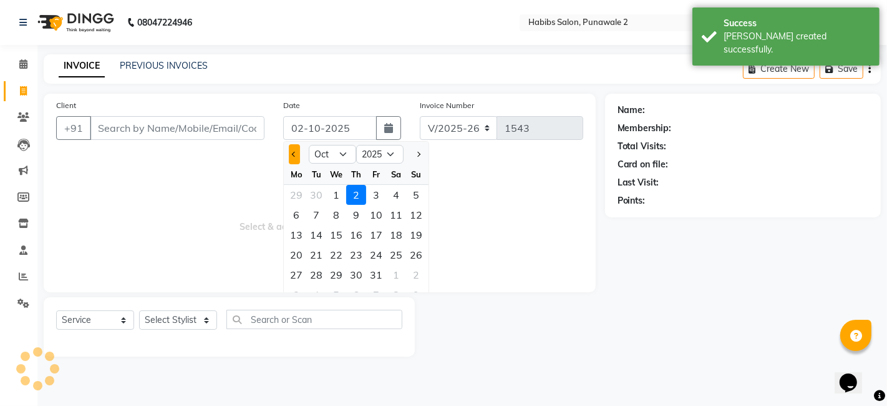
click at [297, 147] on button "Previous month" at bounding box center [294, 154] width 11 height 20
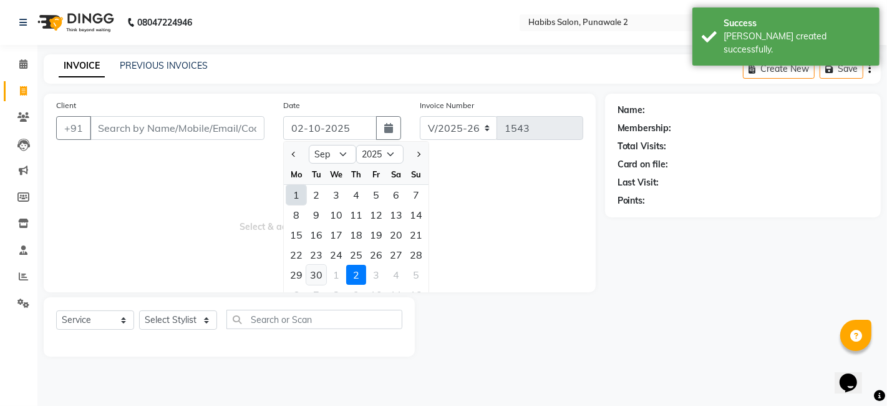
click at [313, 278] on div "30" at bounding box center [316, 275] width 20 height 20
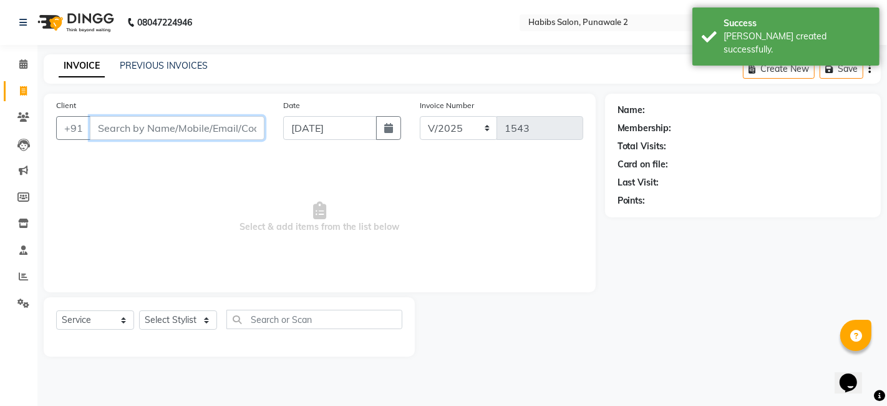
click at [220, 131] on input "Client" at bounding box center [177, 128] width 175 height 24
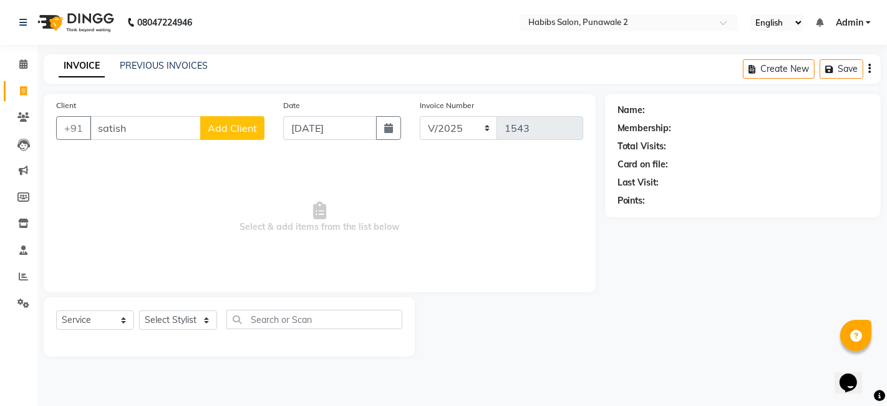
click at [252, 122] on span "Add Client" at bounding box center [232, 128] width 49 height 12
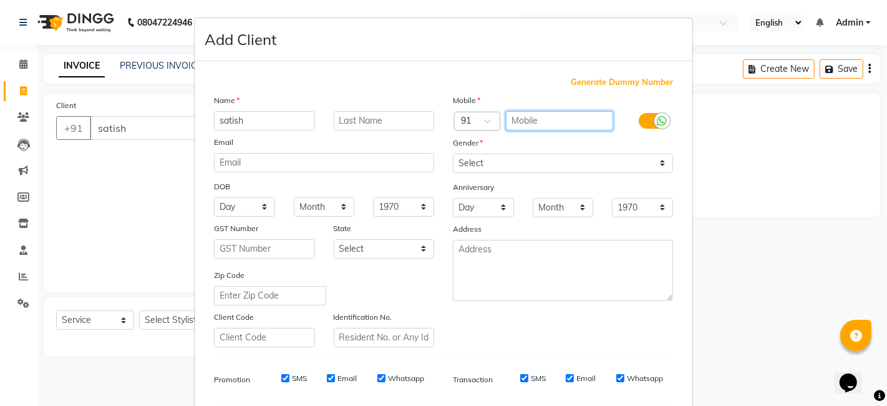
click at [525, 120] on input "text" at bounding box center [560, 120] width 108 height 19
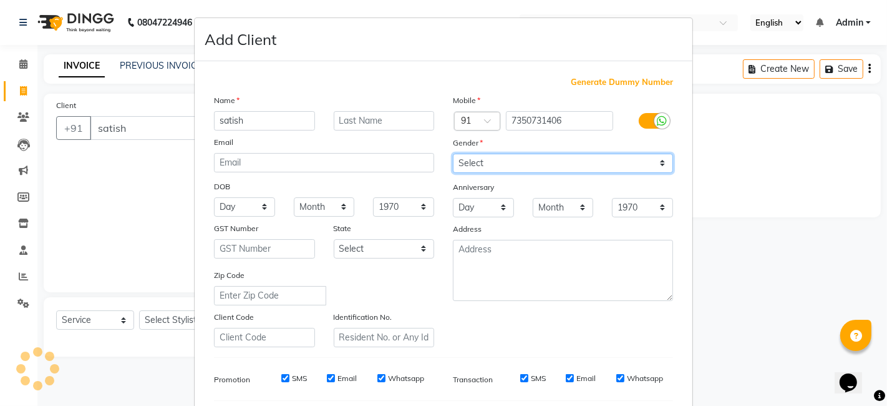
click at [474, 165] on select "Select [DEMOGRAPHIC_DATA] [DEMOGRAPHIC_DATA] Other Prefer Not To Say" at bounding box center [563, 163] width 220 height 19
click at [453, 154] on select "Select [DEMOGRAPHIC_DATA] [DEMOGRAPHIC_DATA] Other Prefer Not To Say" at bounding box center [563, 163] width 220 height 19
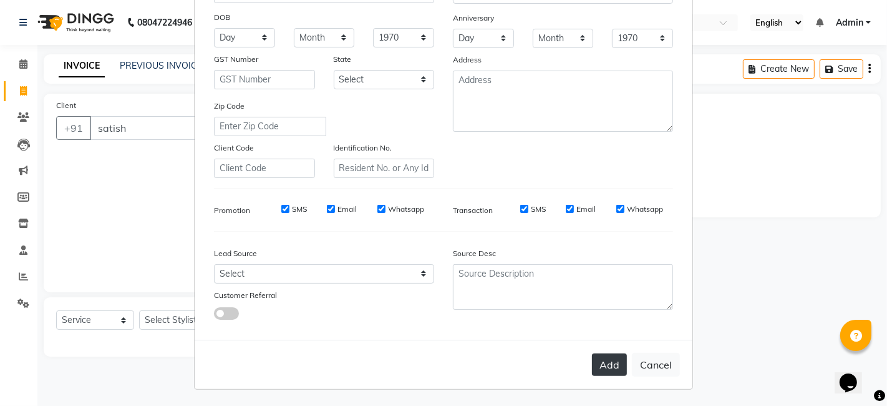
click at [607, 361] on button "Add" at bounding box center [609, 364] width 35 height 22
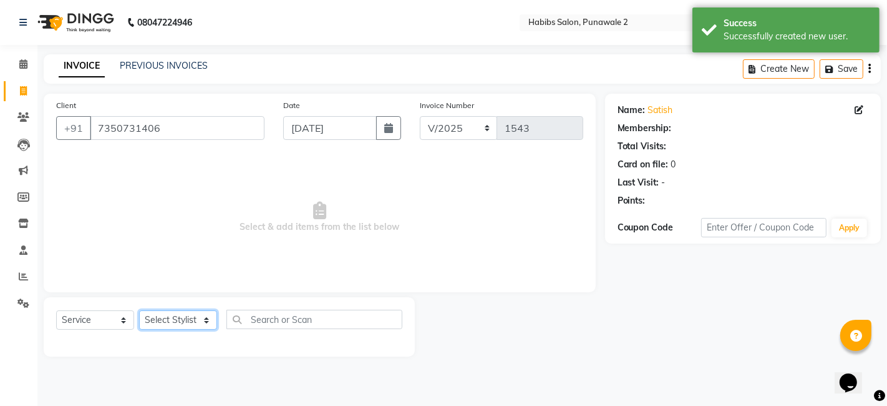
click at [195, 311] on select "Select Stylist Chandan Ganesh Gauri [PERSON_NAME] [PERSON_NAME] nikhil rohit [P…" at bounding box center [178, 319] width 78 height 19
click at [139, 310] on select "Select Stylist Chandan Ganesh Gauri [PERSON_NAME] [PERSON_NAME] nikhil rohit [P…" at bounding box center [178, 319] width 78 height 19
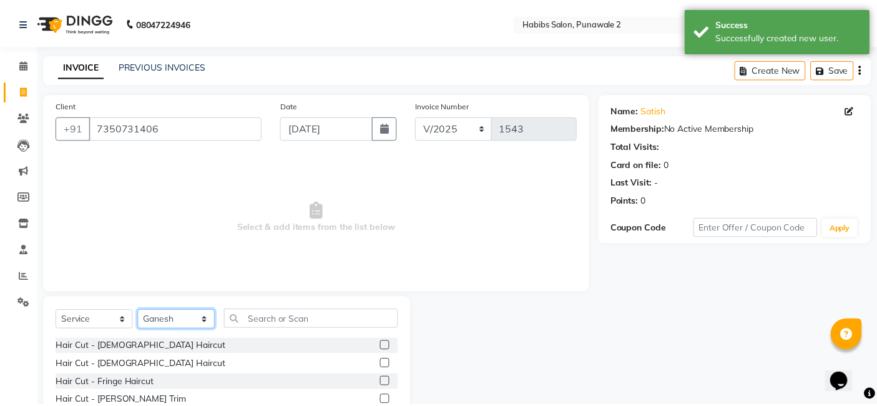
scroll to position [94, 0]
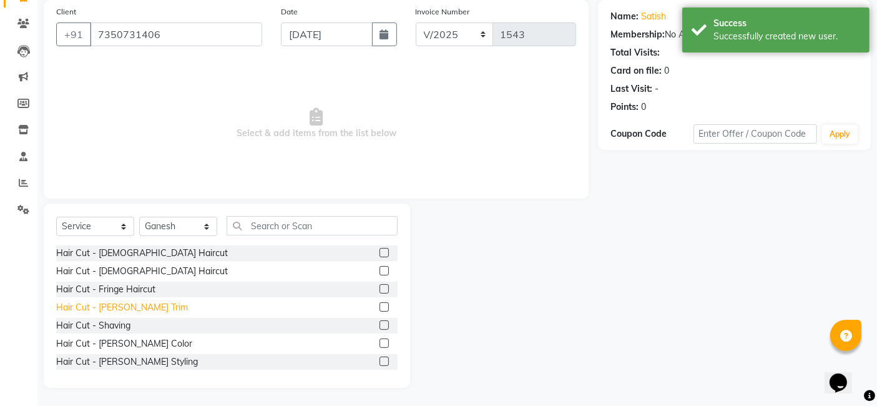
click at [107, 309] on div "Hair Cut - [PERSON_NAME] Trim" at bounding box center [122, 307] width 132 height 13
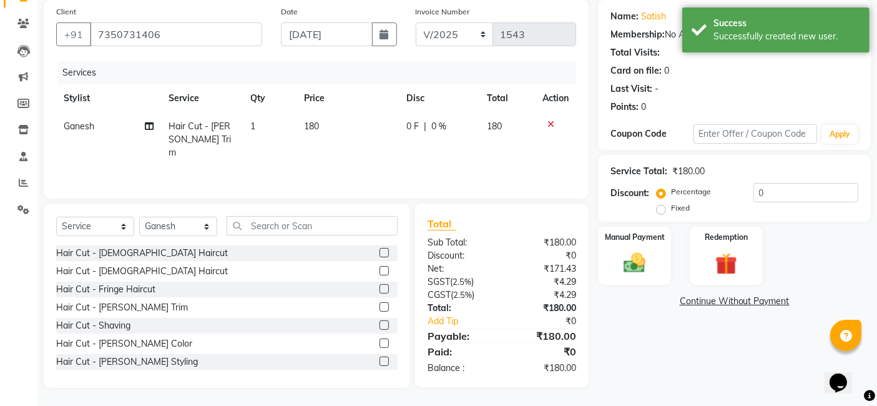
click at [329, 152] on td "180" at bounding box center [348, 139] width 102 height 54
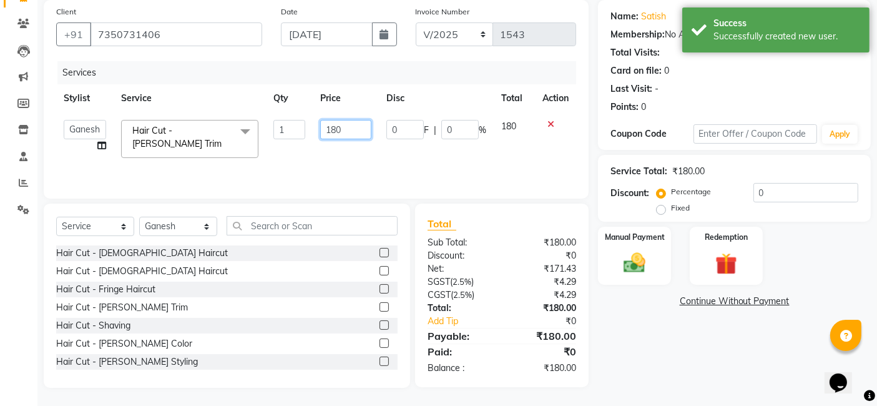
click at [368, 125] on input "180" at bounding box center [345, 129] width 51 height 19
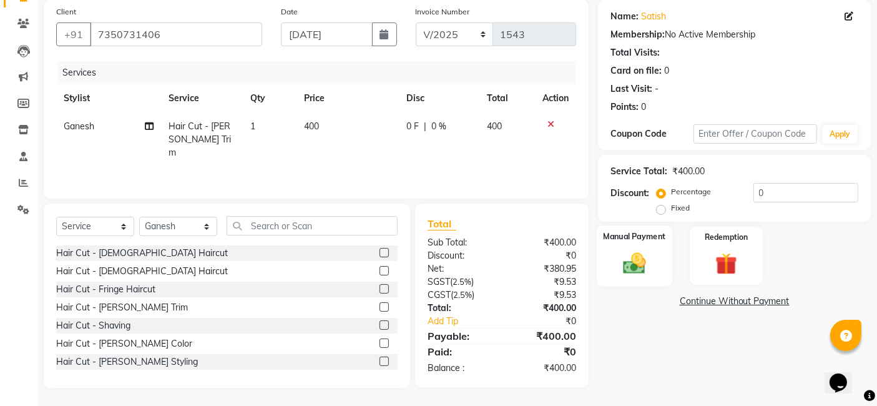
click at [625, 253] on img at bounding box center [634, 263] width 37 height 26
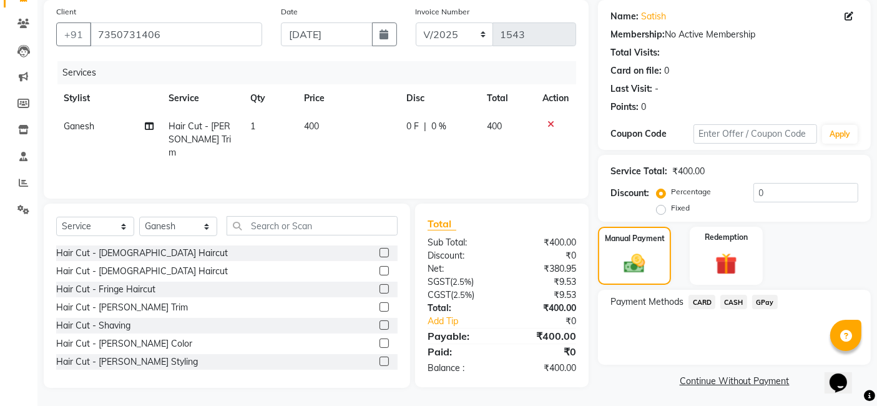
click at [770, 300] on span "GPay" at bounding box center [765, 302] width 26 height 14
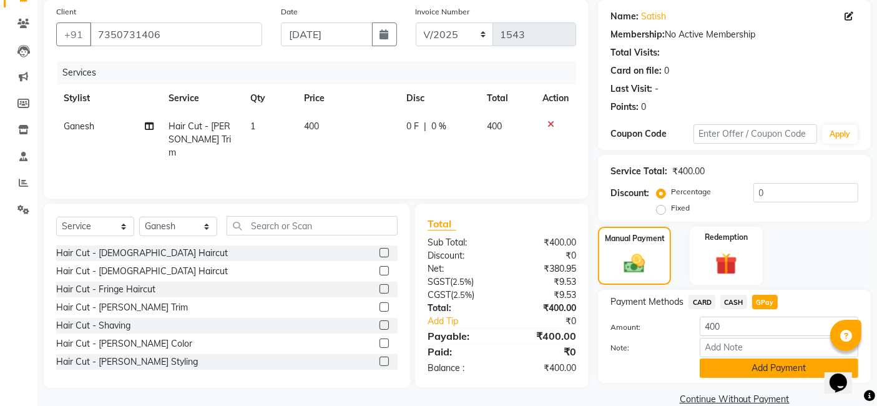
click at [756, 363] on button "Add Payment" at bounding box center [779, 367] width 159 height 19
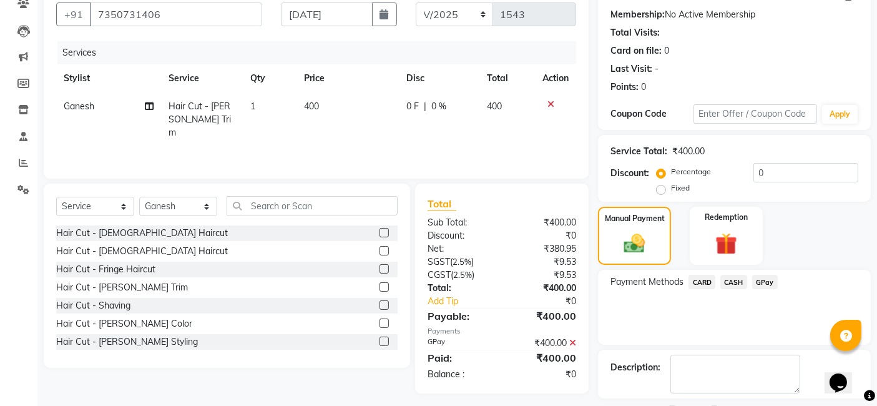
scroll to position [166, 0]
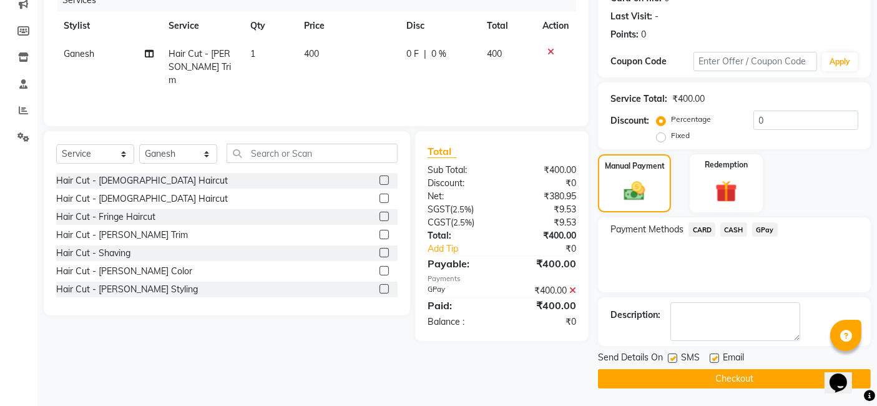
click at [750, 383] on button "Checkout" at bounding box center [734, 378] width 273 height 19
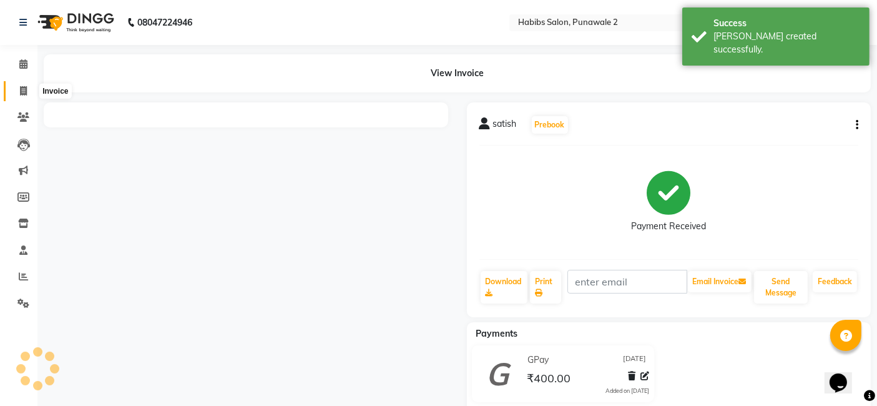
click at [19, 90] on span at bounding box center [23, 91] width 22 height 14
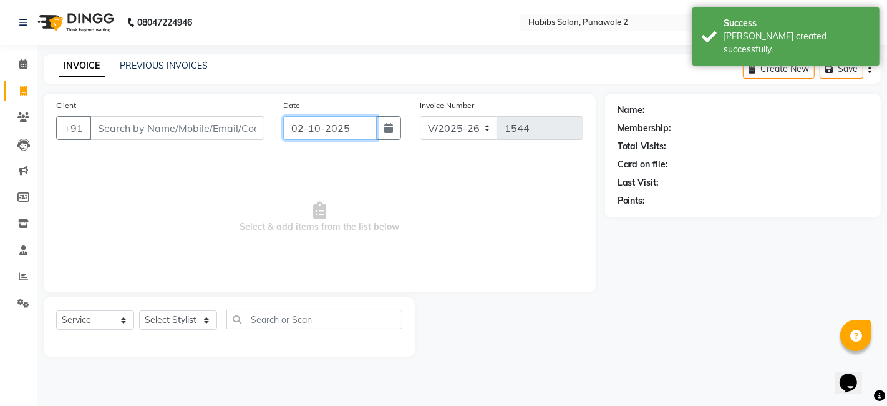
click at [303, 127] on input "02-10-2025" at bounding box center [330, 128] width 94 height 24
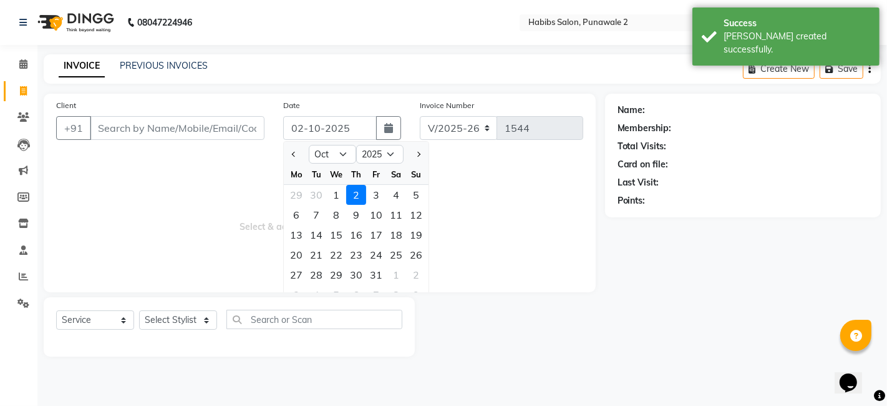
click at [301, 152] on div at bounding box center [296, 154] width 25 height 20
click at [298, 152] on button "Previous month" at bounding box center [294, 154] width 11 height 20
click at [315, 270] on div "30" at bounding box center [316, 275] width 20 height 20
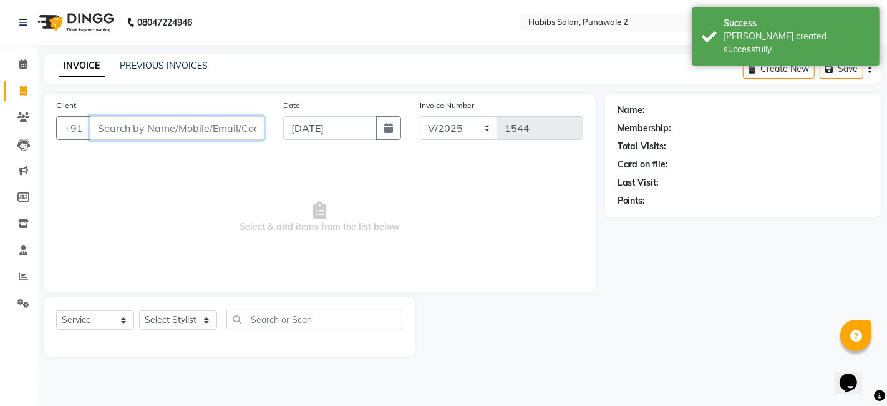
click at [198, 129] on input "Client" at bounding box center [177, 128] width 175 height 24
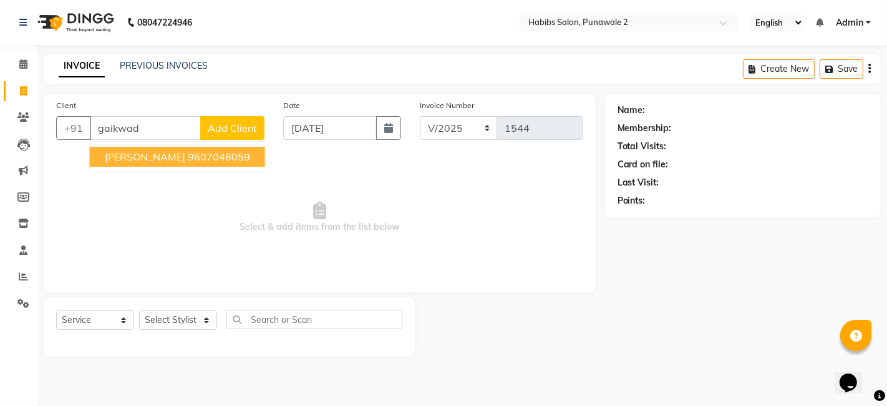
click at [225, 119] on button "Add Client" at bounding box center [232, 128] width 64 height 24
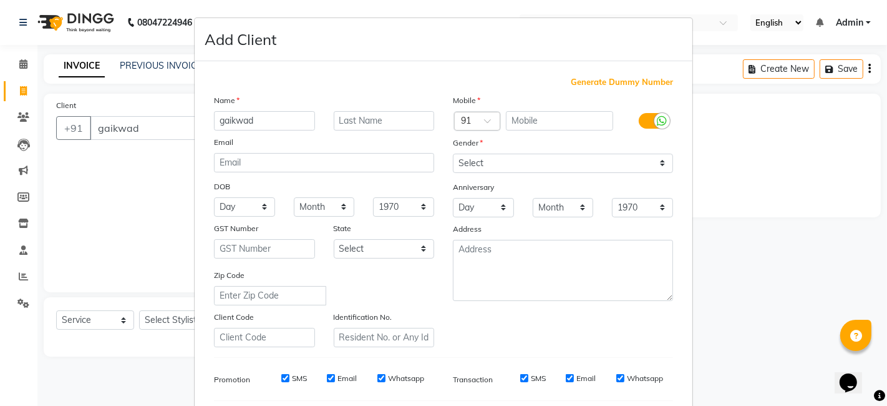
click at [600, 80] on span "Generate Dummy Number" at bounding box center [622, 82] width 102 height 12
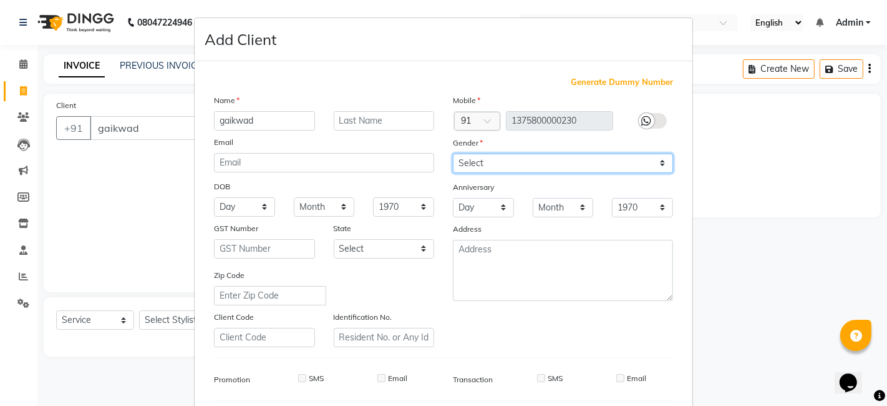
drag, startPoint x: 499, startPoint y: 163, endPoint x: 494, endPoint y: 200, distance: 36.6
click at [494, 200] on div "Mobile Country Code × 91 1375800000230 Gender Select [DEMOGRAPHIC_DATA] [DEMOGR…" at bounding box center [563, 220] width 239 height 253
click at [453, 154] on select "Select [DEMOGRAPHIC_DATA] [DEMOGRAPHIC_DATA] Other Prefer Not To Say" at bounding box center [563, 163] width 220 height 19
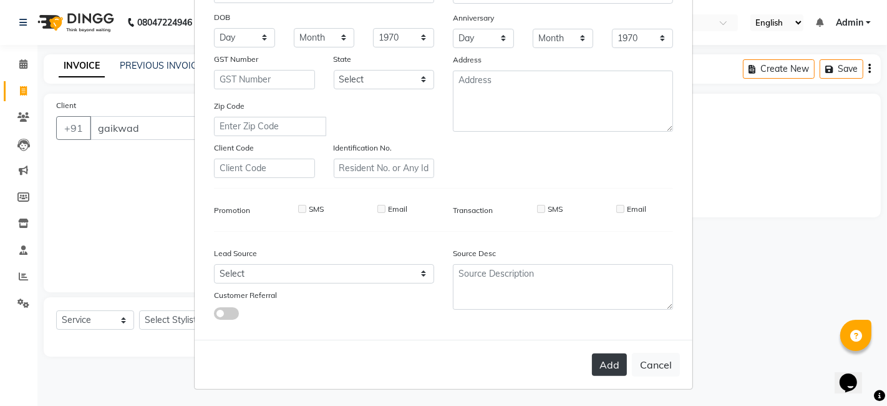
click at [604, 364] on button "Add" at bounding box center [609, 364] width 35 height 22
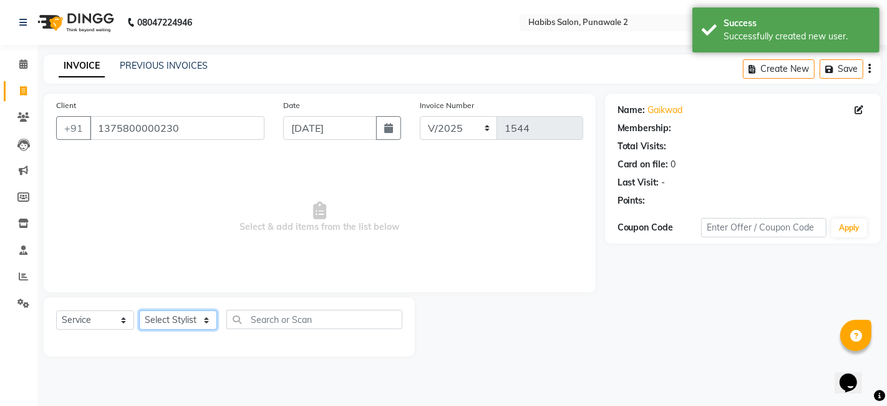
click at [175, 325] on select "Select Stylist Chandan Ganesh Gauri [PERSON_NAME] [PERSON_NAME] nikhil rohit [P…" at bounding box center [178, 319] width 78 height 19
click at [139, 310] on select "Select Stylist Chandan Ganesh Gauri [PERSON_NAME] [PERSON_NAME] nikhil rohit [P…" at bounding box center [178, 319] width 78 height 19
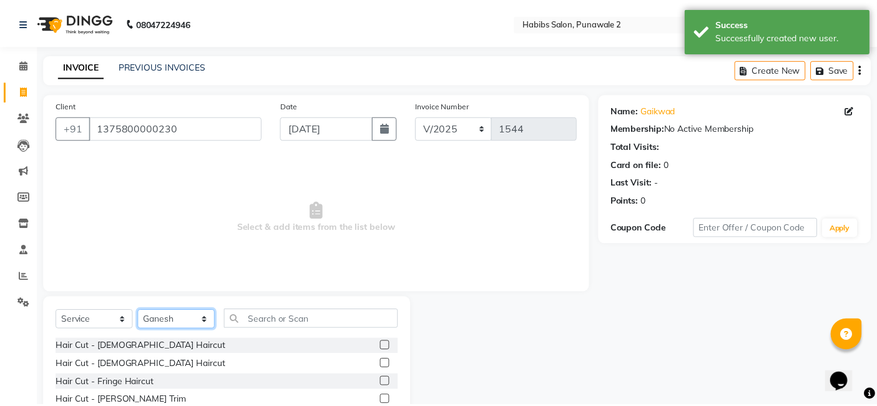
scroll to position [94, 0]
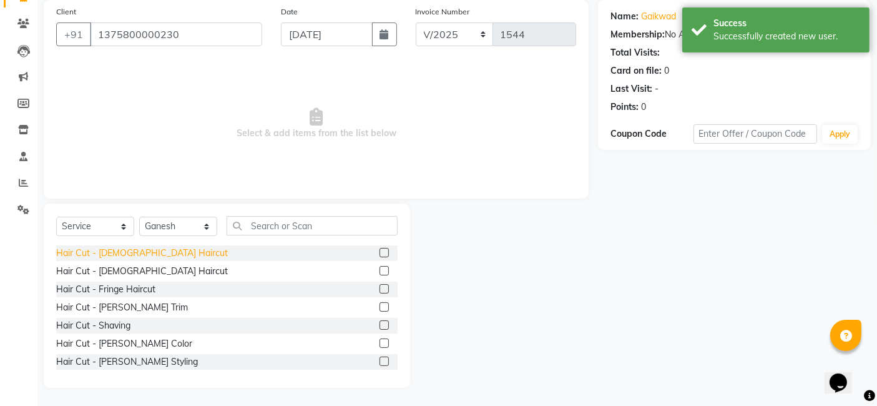
click at [92, 251] on div "Hair Cut - [DEMOGRAPHIC_DATA] Haircut" at bounding box center [142, 252] width 172 height 13
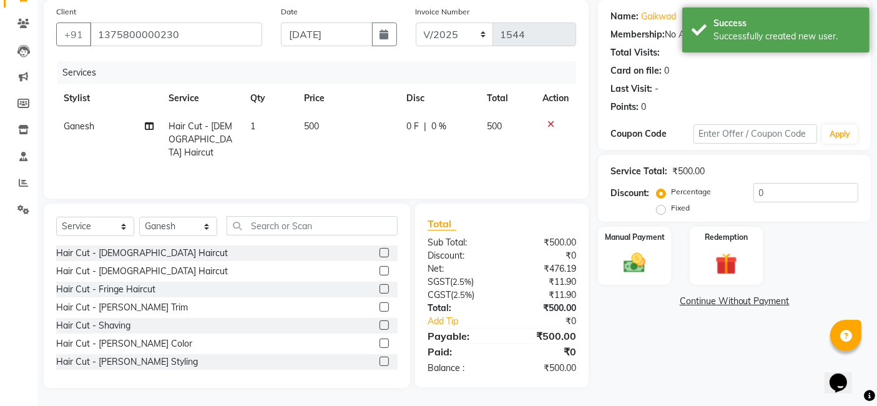
click at [338, 135] on td "500" at bounding box center [348, 139] width 102 height 54
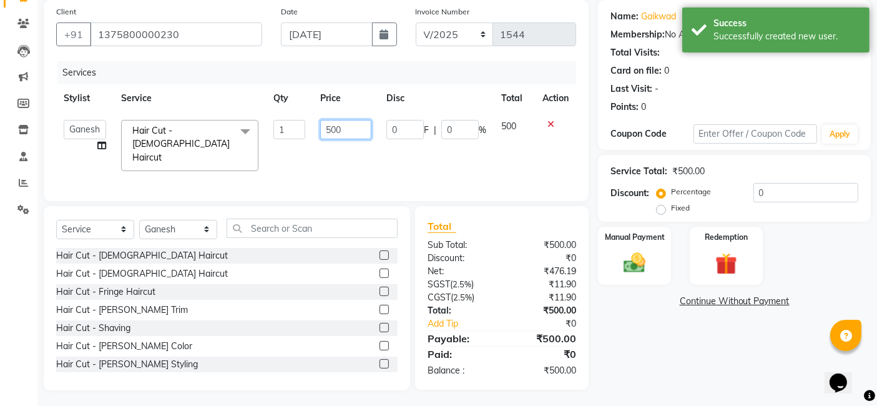
click at [350, 127] on input "500" at bounding box center [345, 129] width 51 height 19
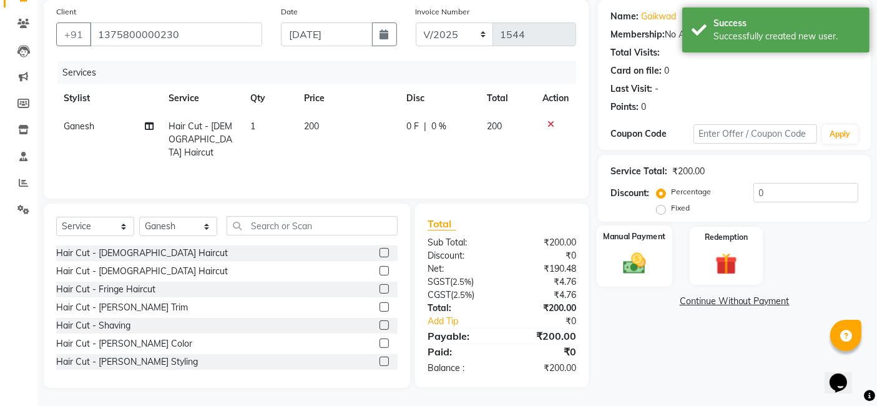
click at [599, 230] on div "Manual Payment" at bounding box center [635, 255] width 76 height 61
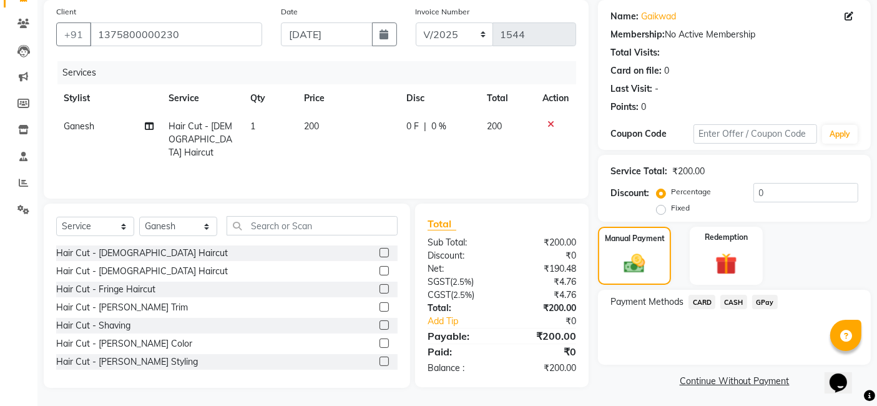
click at [743, 305] on span "CASH" at bounding box center [733, 302] width 27 height 14
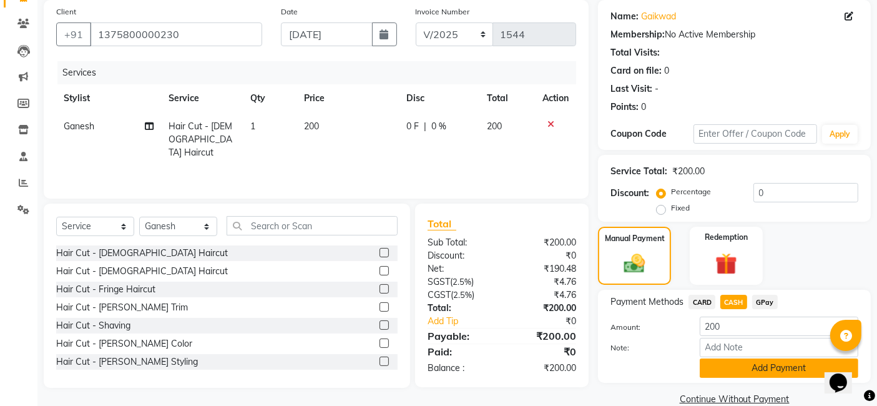
click at [738, 367] on button "Add Payment" at bounding box center [779, 367] width 159 height 19
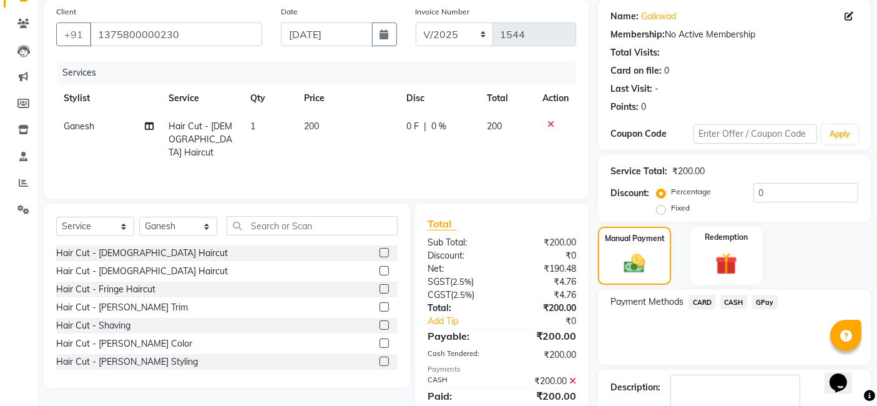
scroll to position [166, 0]
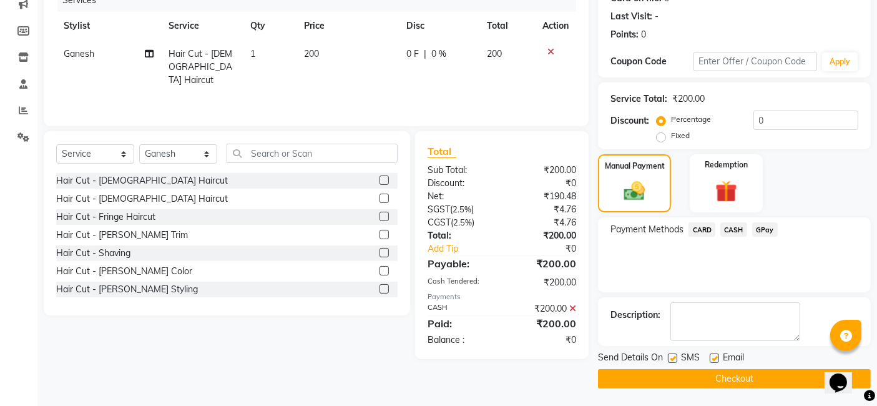
click at [726, 376] on button "Checkout" at bounding box center [734, 378] width 273 height 19
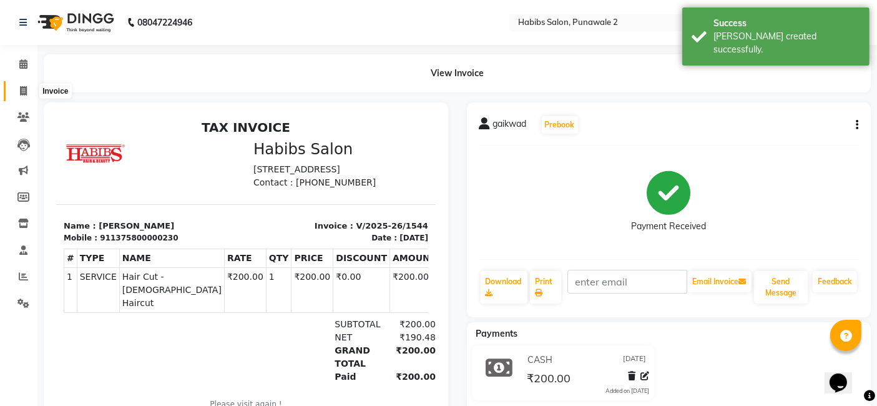
click at [23, 89] on icon at bounding box center [23, 90] width 7 height 9
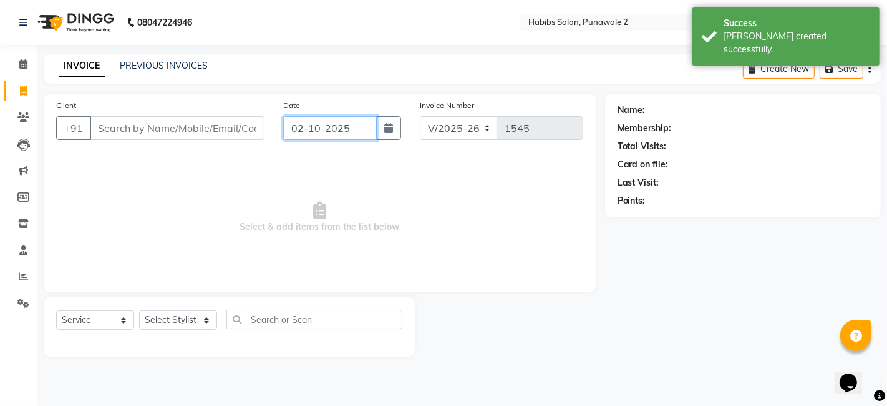
click at [324, 122] on input "02-10-2025" at bounding box center [330, 128] width 94 height 24
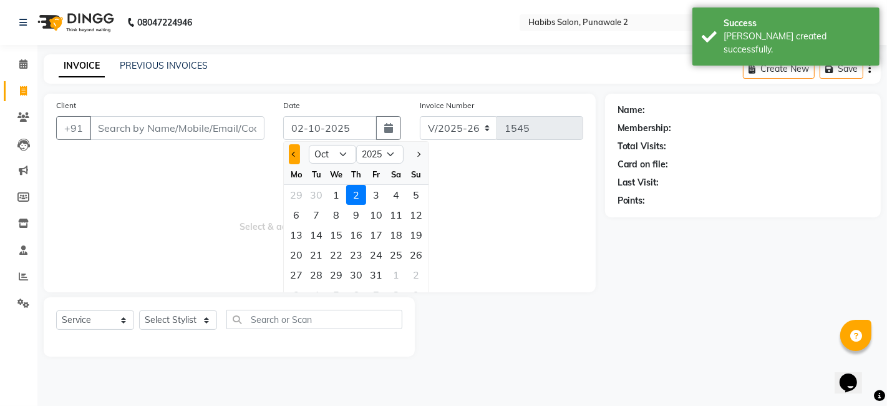
click at [294, 152] on span "Previous month" at bounding box center [294, 154] width 5 height 5
click at [314, 270] on div "30" at bounding box center [316, 275] width 20 height 20
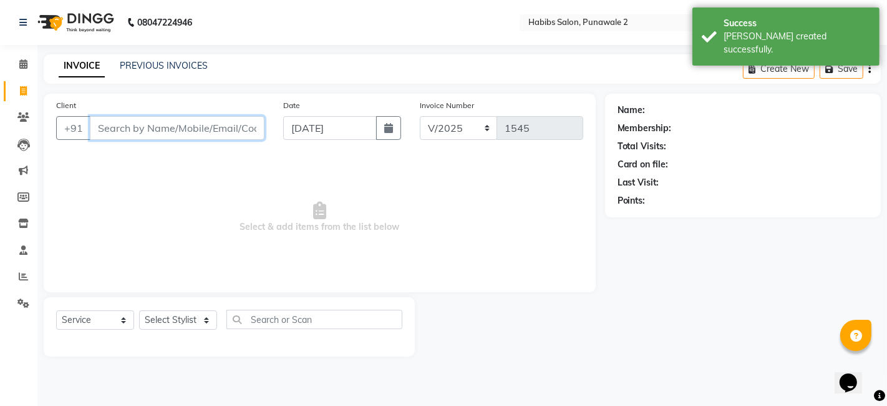
click at [166, 128] on input "Client" at bounding box center [177, 128] width 175 height 24
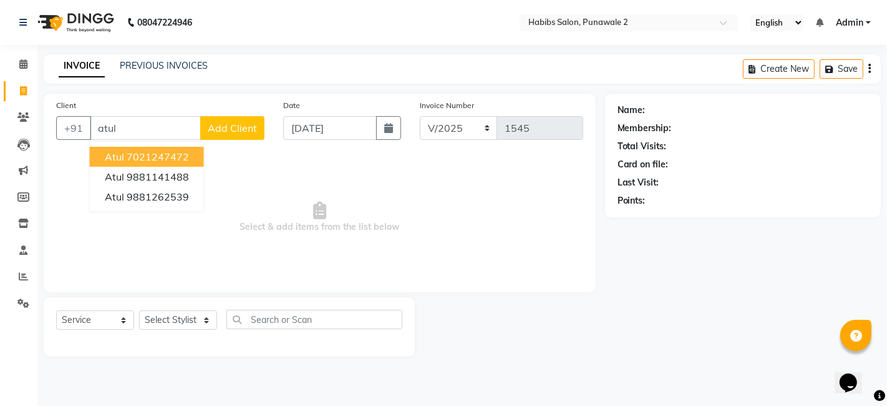
click at [233, 129] on span "Add Client" at bounding box center [232, 128] width 49 height 12
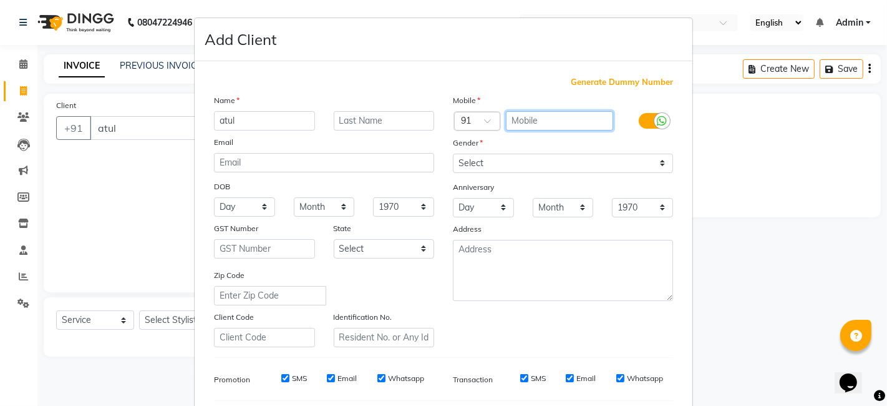
click at [570, 115] on input "text" at bounding box center [560, 120] width 108 height 19
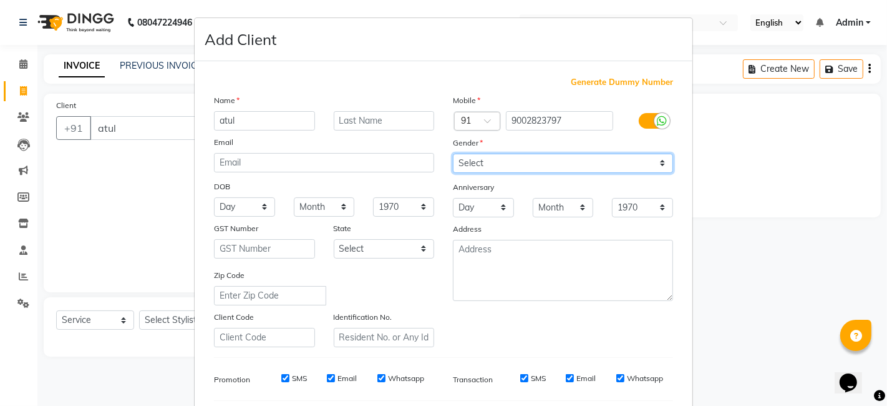
click at [537, 167] on select "Select [DEMOGRAPHIC_DATA] [DEMOGRAPHIC_DATA] Other Prefer Not To Say" at bounding box center [563, 163] width 220 height 19
click at [453, 154] on select "Select [DEMOGRAPHIC_DATA] [DEMOGRAPHIC_DATA] Other Prefer Not To Say" at bounding box center [563, 163] width 220 height 19
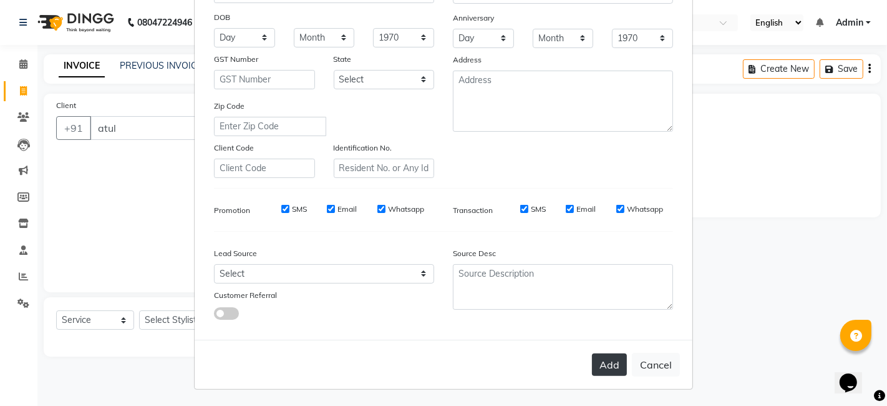
click at [596, 359] on button "Add" at bounding box center [609, 364] width 35 height 22
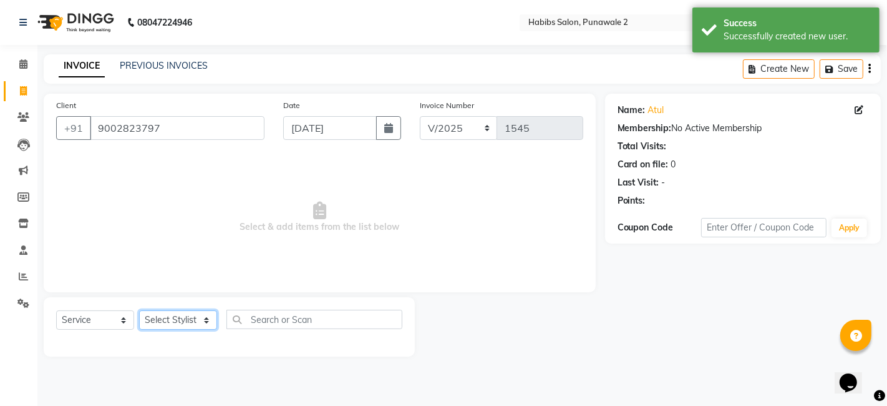
click at [157, 323] on select "Select Stylist Chandan Ganesh Gauri [PERSON_NAME] [PERSON_NAME] nikhil rohit [P…" at bounding box center [178, 319] width 78 height 19
click at [139, 310] on select "Select Stylist Chandan Ganesh Gauri [PERSON_NAME] [PERSON_NAME] nikhil rohit [P…" at bounding box center [178, 319] width 78 height 19
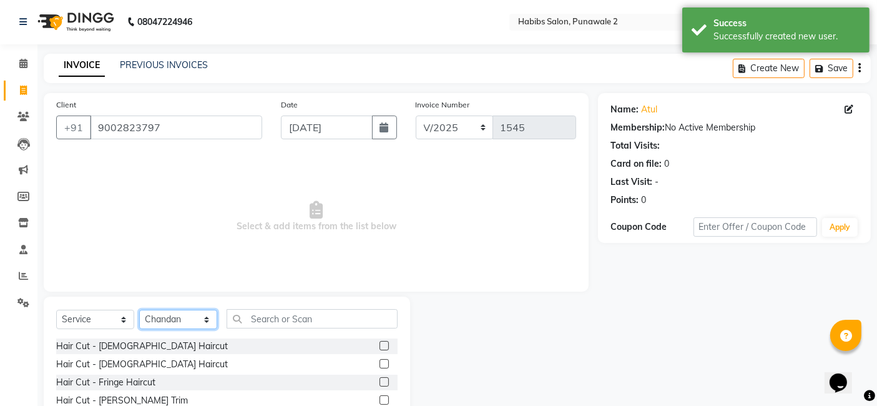
scroll to position [94, 0]
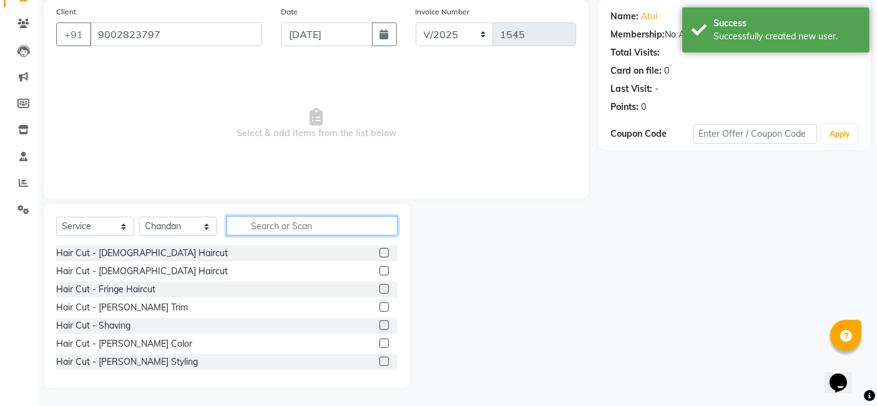
click at [266, 225] on input "text" at bounding box center [312, 225] width 171 height 19
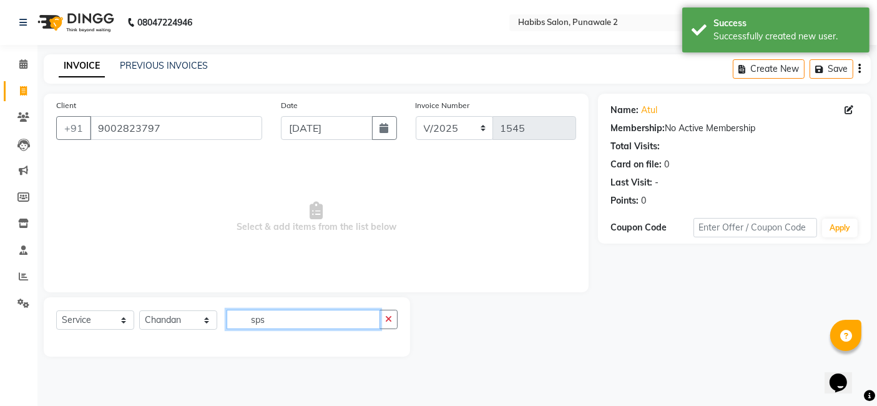
scroll to position [0, 0]
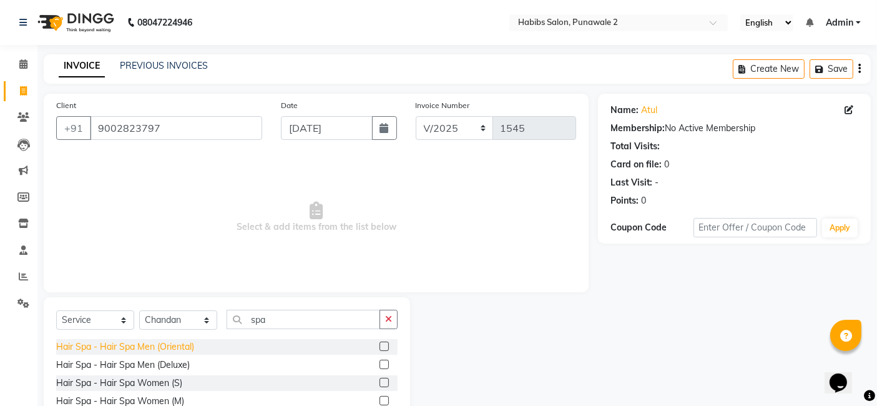
click at [162, 349] on div "Hair Spa - Hair Spa Men (Oriental)" at bounding box center [125, 346] width 138 height 13
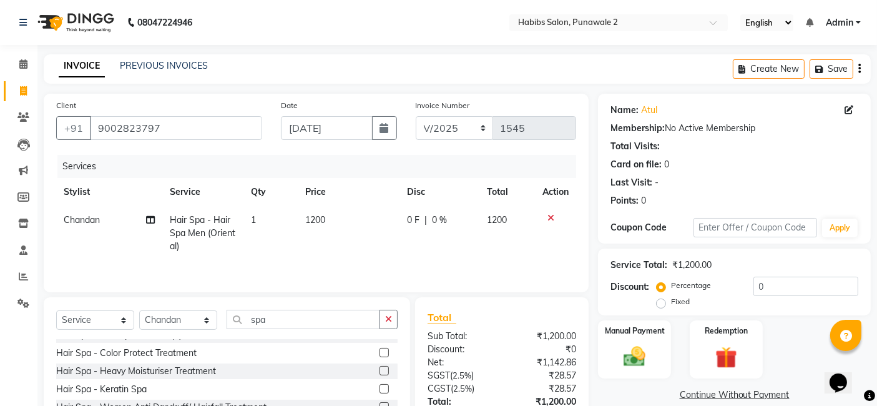
scroll to position [87, 0]
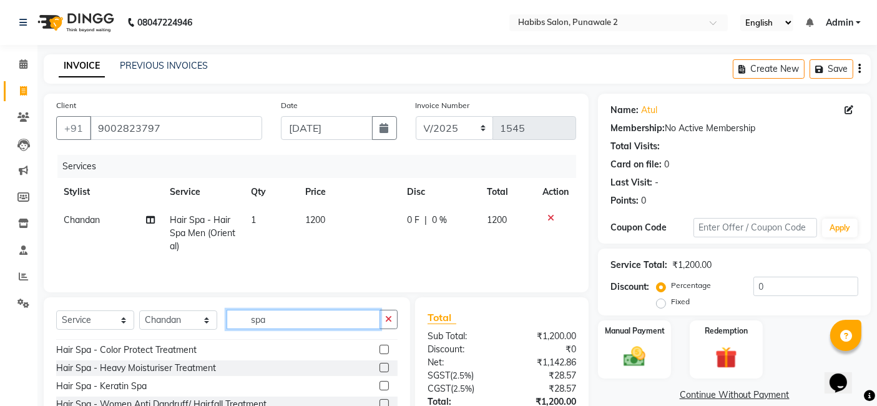
click at [311, 326] on input "spa" at bounding box center [304, 319] width 154 height 19
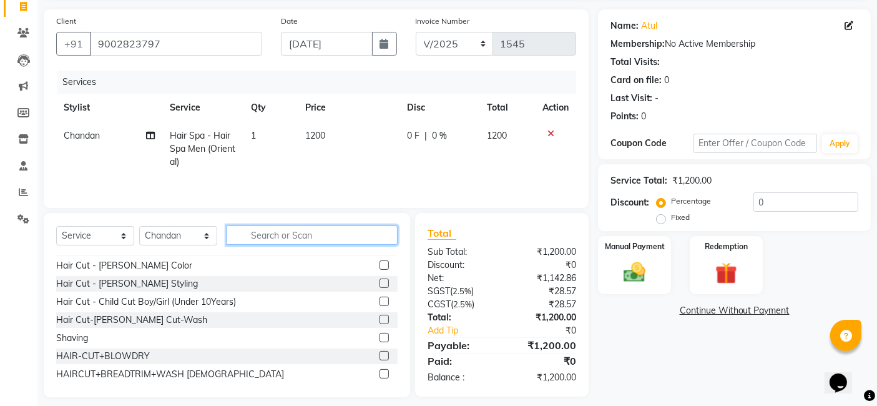
scroll to position [0, 0]
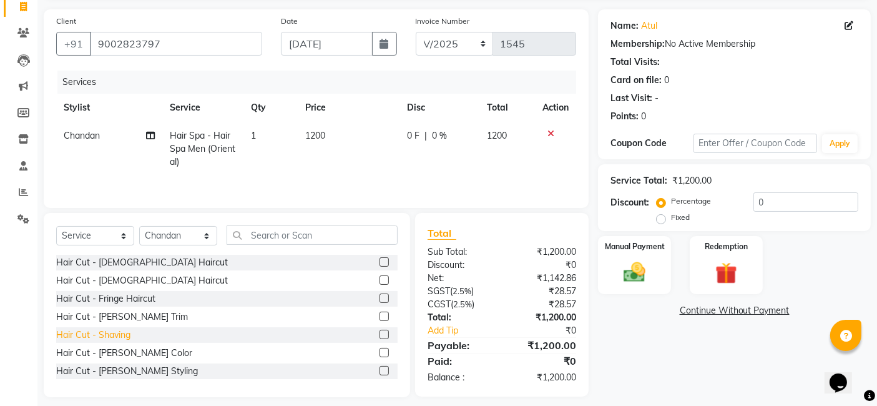
click at [111, 338] on div "Hair Cut - Shaving" at bounding box center [93, 334] width 74 height 13
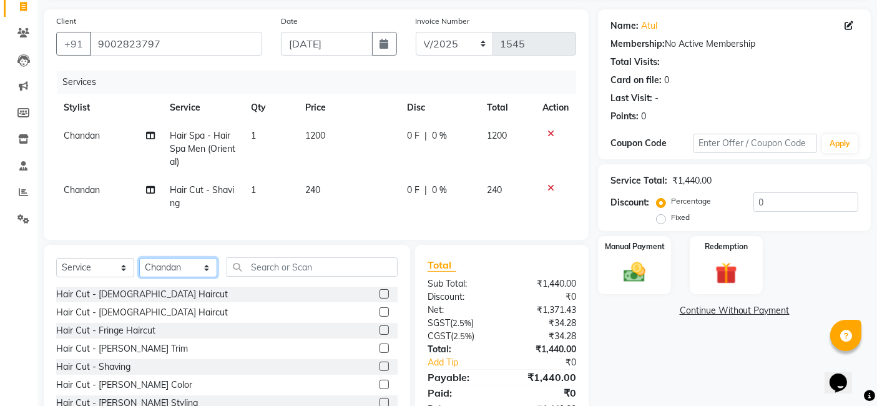
click at [194, 275] on select "Select Stylist Chandan Ganesh Gauri [PERSON_NAME] [PERSON_NAME] nikhil rohit [P…" at bounding box center [178, 267] width 78 height 19
click at [139, 268] on select "Select Stylist Chandan Ganesh Gauri [PERSON_NAME] [PERSON_NAME] nikhil rohit [P…" at bounding box center [178, 267] width 78 height 19
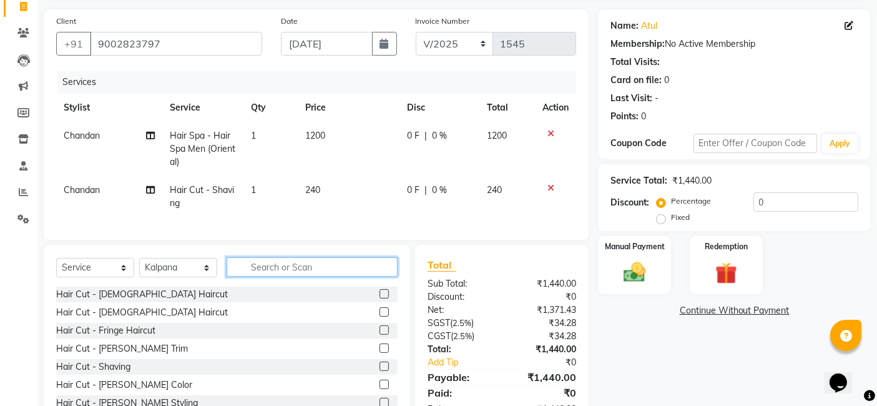
click at [271, 270] on input "text" at bounding box center [312, 266] width 171 height 19
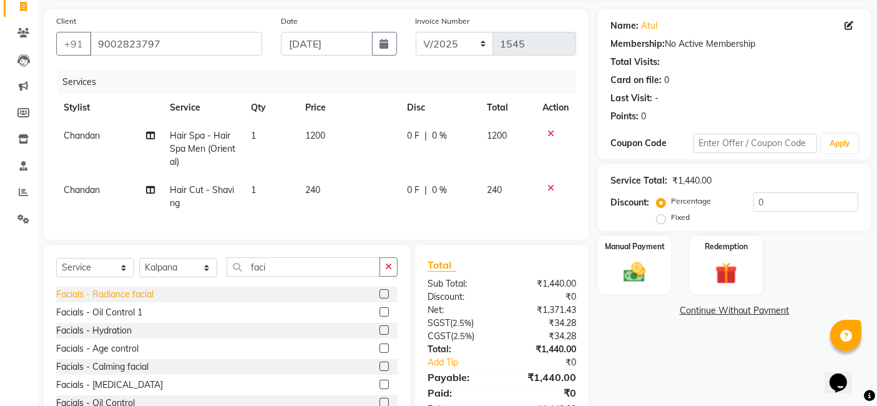
click at [128, 301] on div "Facials - Radiance facial" at bounding box center [104, 294] width 97 height 13
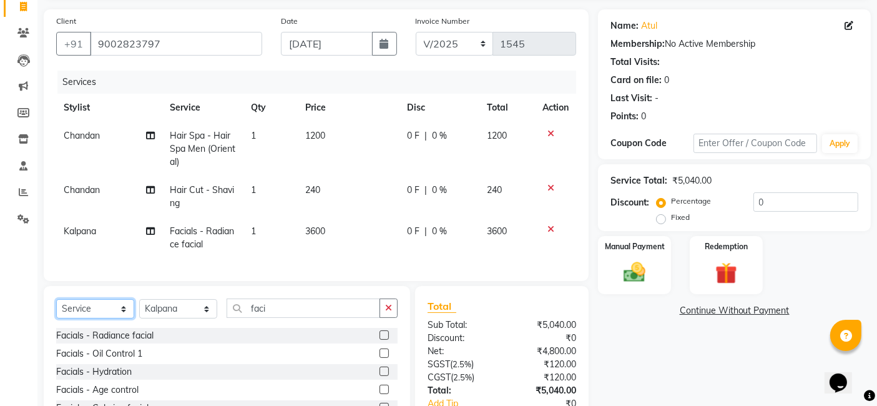
click at [108, 318] on select "Select Service Product Membership Package Voucher Prepaid Gift Card" at bounding box center [95, 308] width 78 height 19
click at [56, 309] on select "Select Service Product Membership Package Voucher Prepaid Gift Card" at bounding box center [95, 308] width 78 height 19
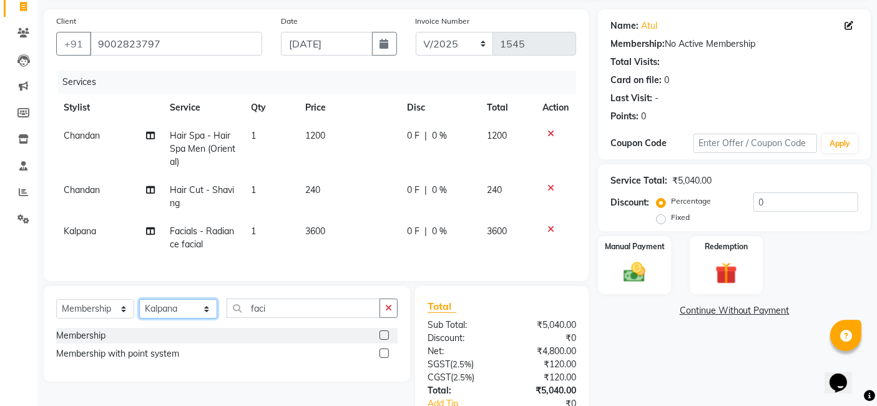
click at [160, 318] on select "Select Stylist Chandan Ganesh Gauri [PERSON_NAME] [PERSON_NAME] nikhil rohit [P…" at bounding box center [178, 308] width 78 height 19
click at [139, 309] on select "Select Stylist Chandan Ganesh Gauri [PERSON_NAME] [PERSON_NAME] nikhil rohit [P…" at bounding box center [178, 308] width 78 height 19
click at [87, 342] on div "Membership" at bounding box center [80, 335] width 49 height 13
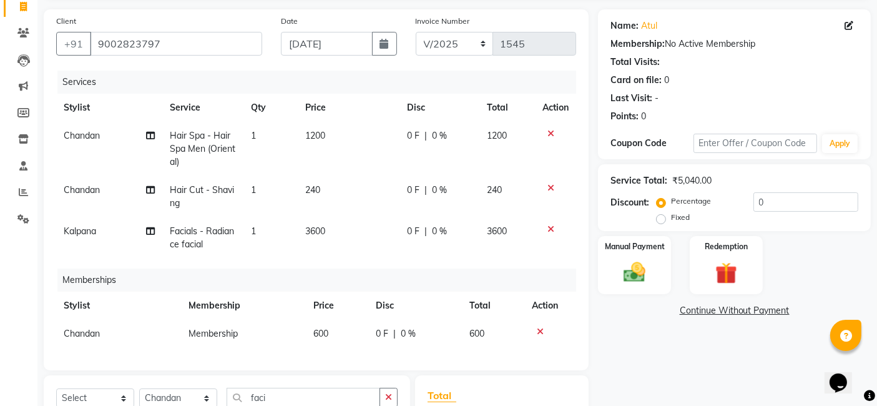
click at [344, 225] on td "3600" at bounding box center [349, 237] width 102 height 41
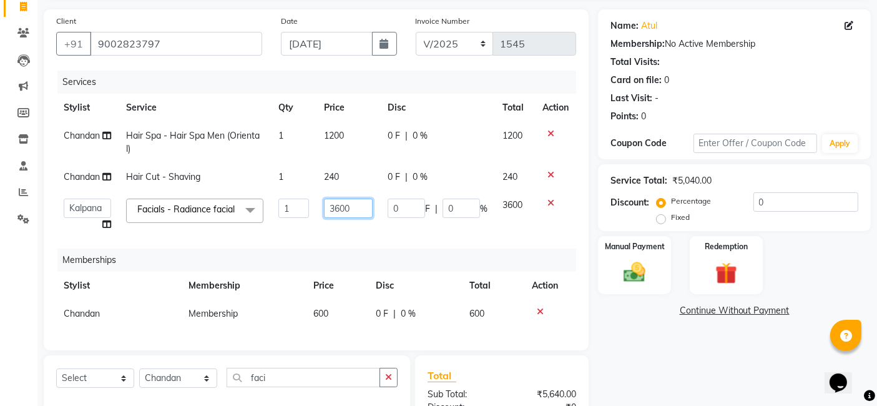
click at [361, 204] on input "3600" at bounding box center [348, 207] width 49 height 19
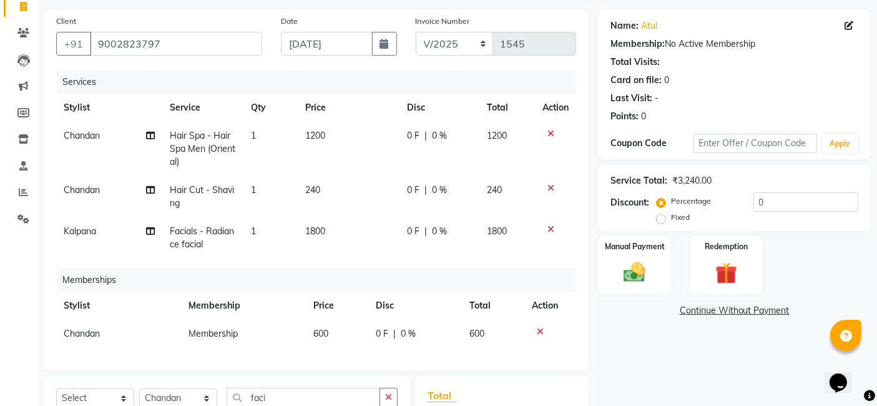
click at [344, 130] on td "1200" at bounding box center [349, 149] width 102 height 54
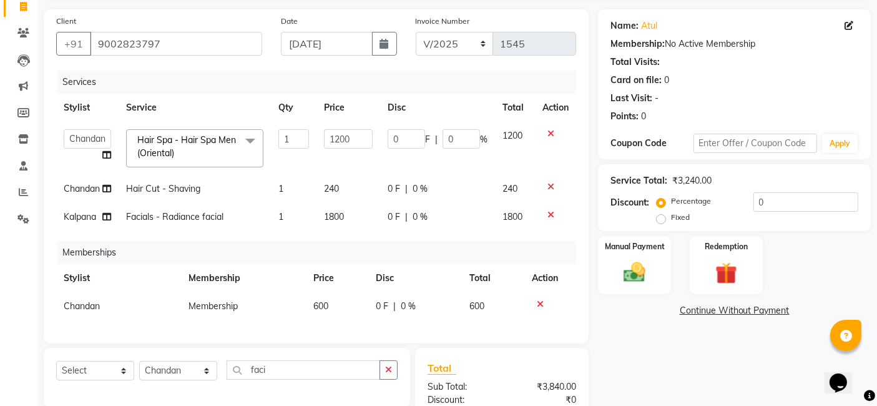
click at [346, 177] on td "240" at bounding box center [348, 189] width 64 height 28
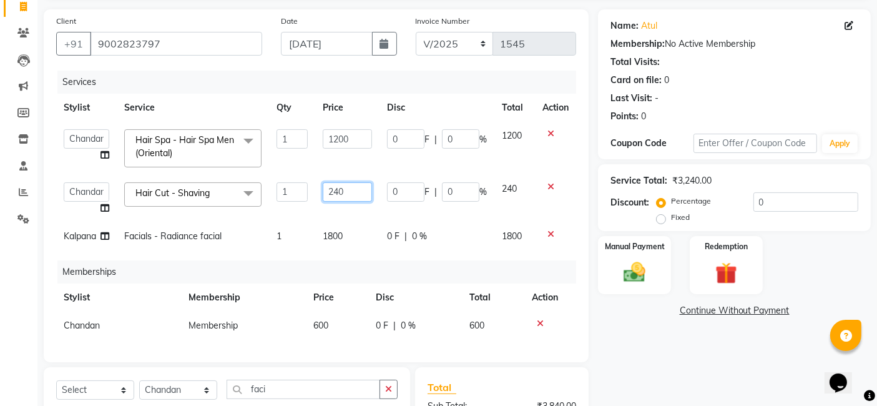
click at [359, 191] on input "240" at bounding box center [347, 191] width 49 height 19
click at [359, 191] on input "number" at bounding box center [347, 191] width 49 height 19
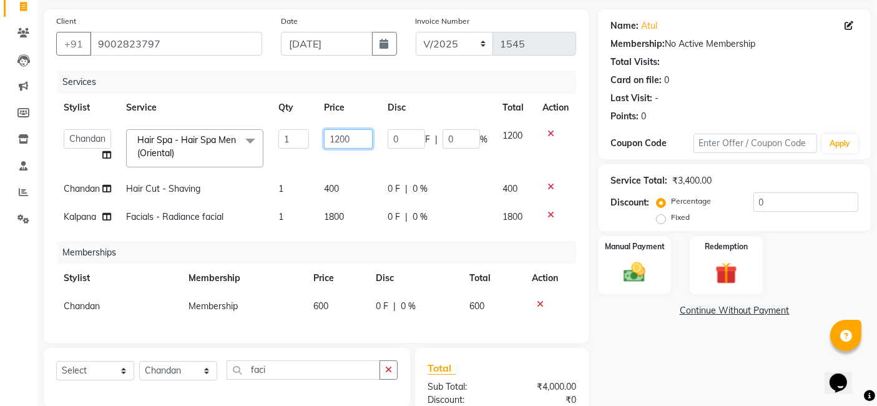
click at [356, 136] on input "1200" at bounding box center [348, 138] width 49 height 19
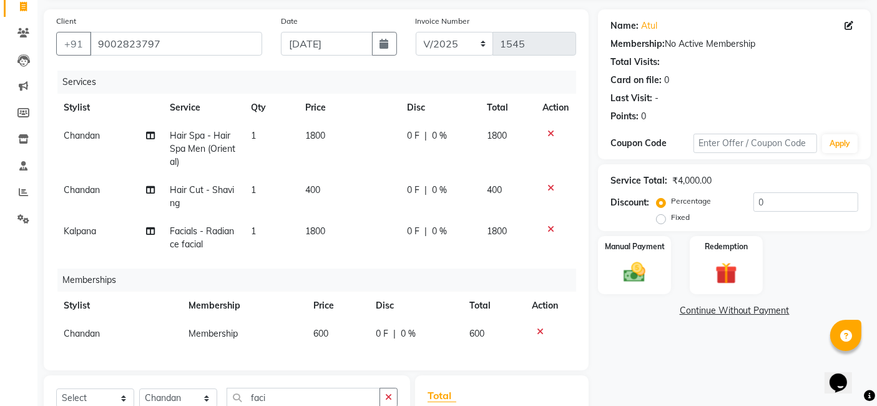
click at [543, 234] on div "Services Stylist Service Qty Price Disc Total Action Chandan Hair Spa - Hair Sp…" at bounding box center [316, 214] width 520 height 287
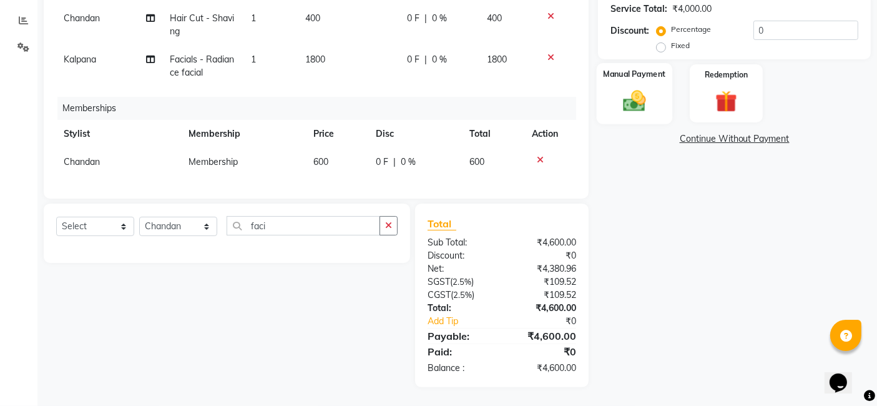
click at [641, 68] on label "Manual Payment" at bounding box center [634, 74] width 62 height 12
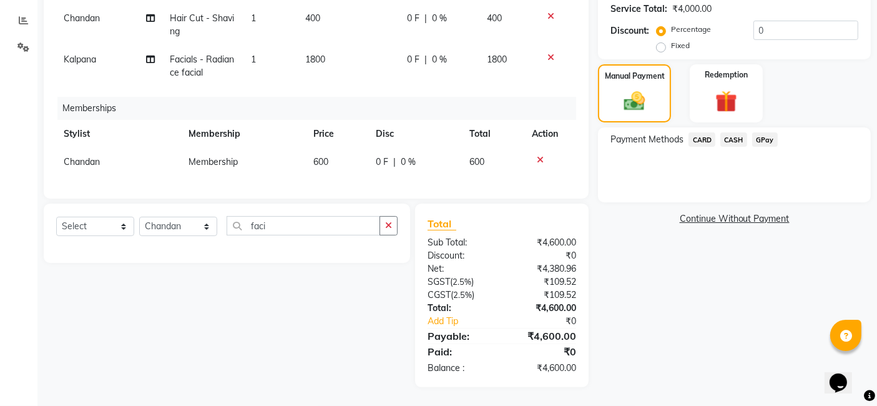
click at [763, 132] on span "GPay" at bounding box center [765, 139] width 26 height 14
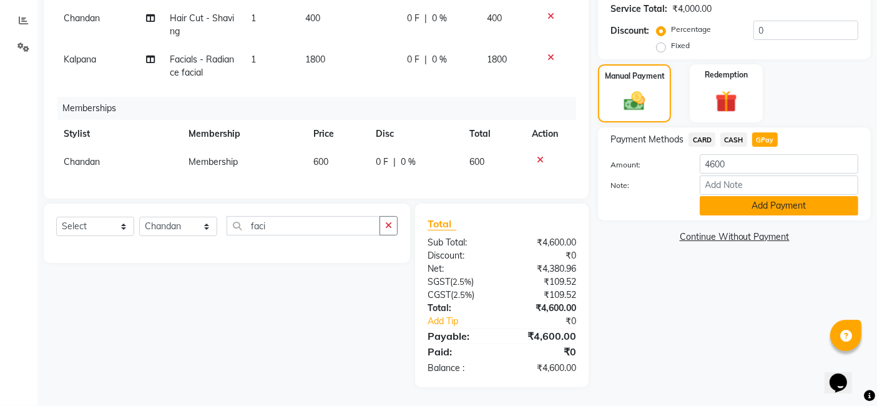
click at [750, 196] on button "Add Payment" at bounding box center [779, 205] width 159 height 19
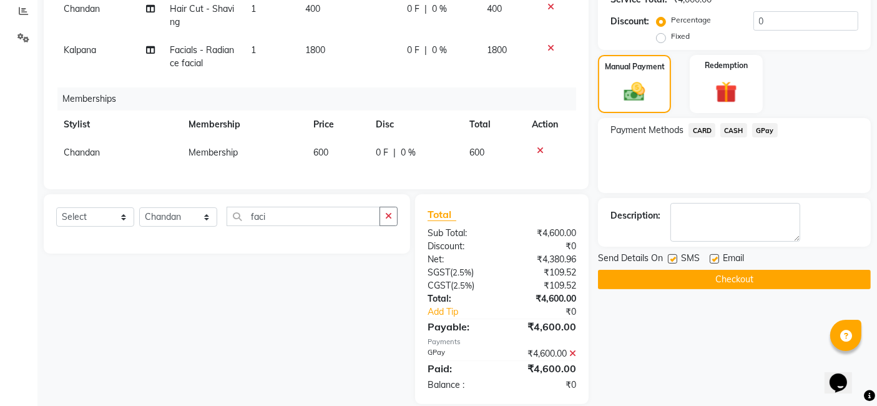
click at [735, 277] on button "Checkout" at bounding box center [734, 279] width 273 height 19
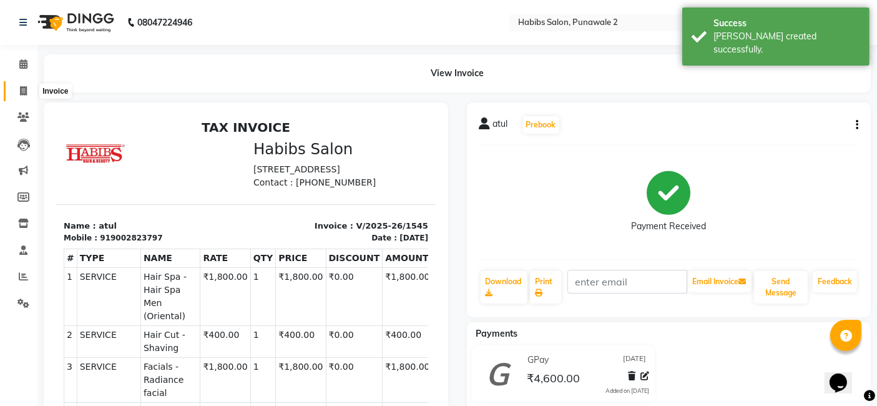
click at [21, 92] on icon at bounding box center [23, 90] width 7 height 9
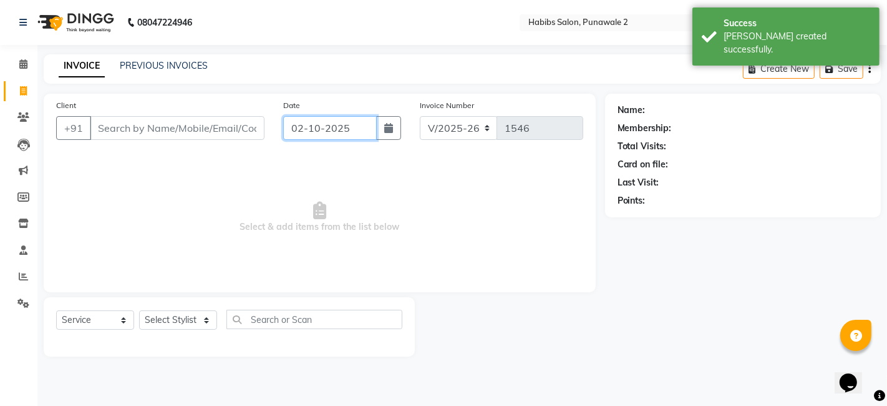
click at [324, 124] on input "02-10-2025" at bounding box center [330, 128] width 94 height 24
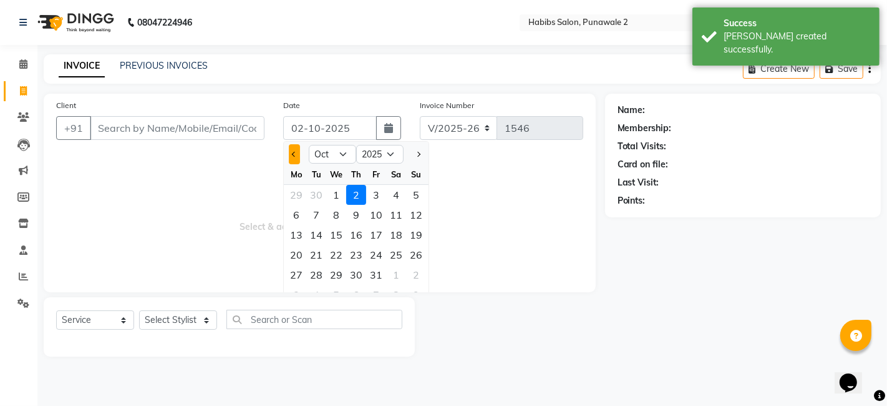
click at [293, 154] on span "Previous month" at bounding box center [294, 154] width 5 height 5
click at [319, 273] on div "30" at bounding box center [316, 275] width 20 height 20
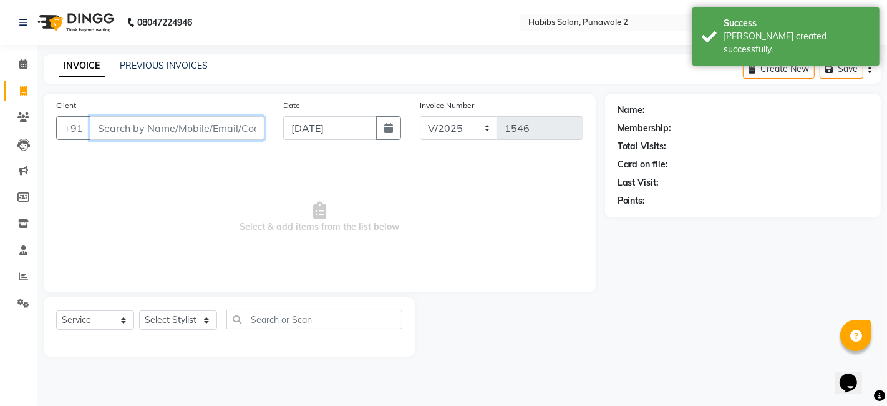
click at [202, 129] on input "Client" at bounding box center [177, 128] width 175 height 24
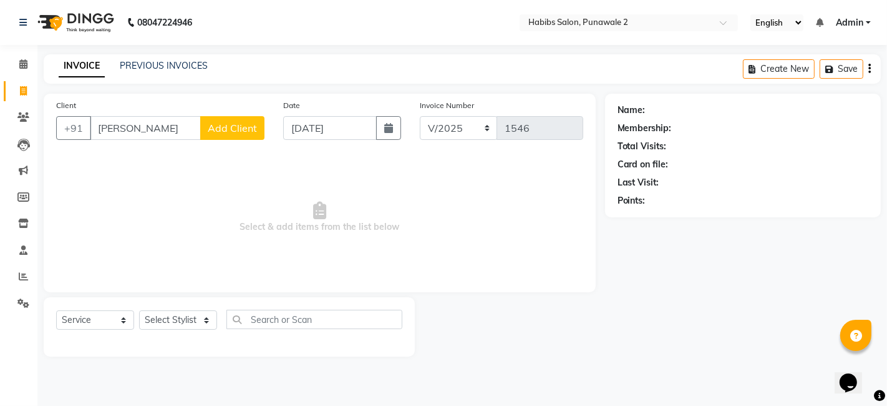
click at [237, 124] on span "Add Client" at bounding box center [232, 128] width 49 height 12
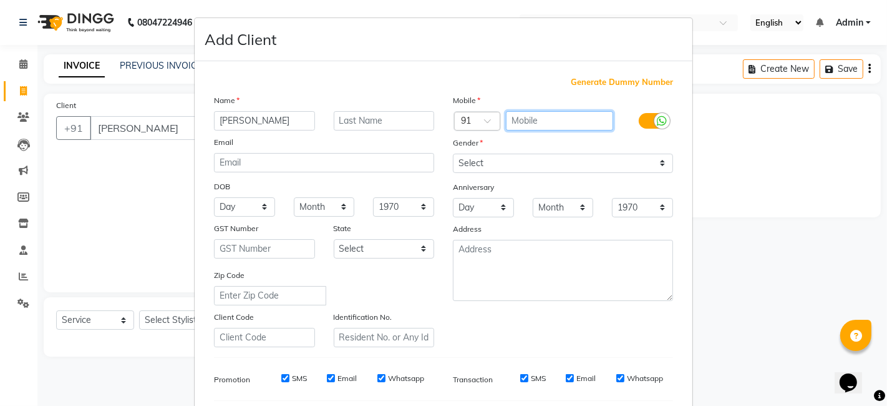
click at [528, 119] on input "text" at bounding box center [560, 120] width 108 height 19
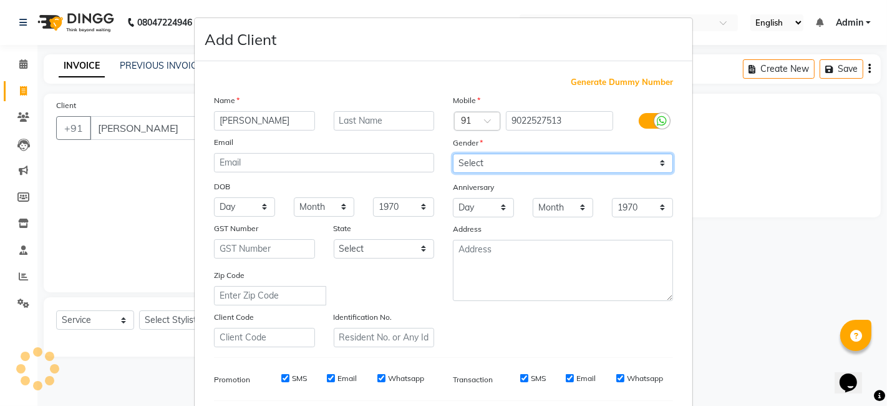
click at [478, 155] on select "Select [DEMOGRAPHIC_DATA] [DEMOGRAPHIC_DATA] Other Prefer Not To Say" at bounding box center [563, 163] width 220 height 19
click at [453, 154] on select "Select [DEMOGRAPHIC_DATA] [DEMOGRAPHIC_DATA] Other Prefer Not To Say" at bounding box center [563, 163] width 220 height 19
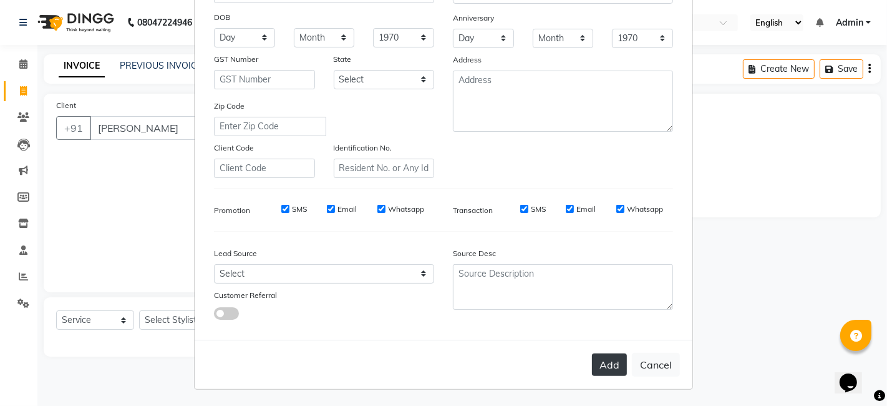
click at [603, 363] on button "Add" at bounding box center [609, 364] width 35 height 22
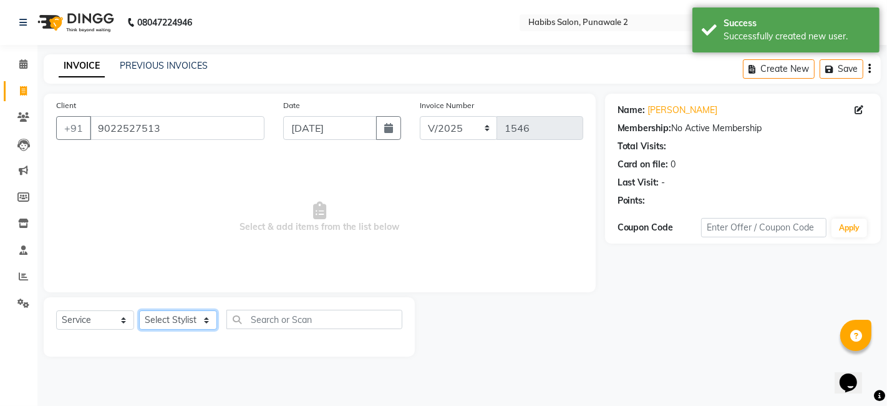
click at [164, 320] on select "Select Stylist Chandan Ganesh Gauri [PERSON_NAME] [PERSON_NAME] nikhil rohit [P…" at bounding box center [178, 319] width 78 height 19
click at [139, 310] on select "Select Stylist Chandan Ganesh Gauri [PERSON_NAME] [PERSON_NAME] nikhil rohit [P…" at bounding box center [178, 319] width 78 height 19
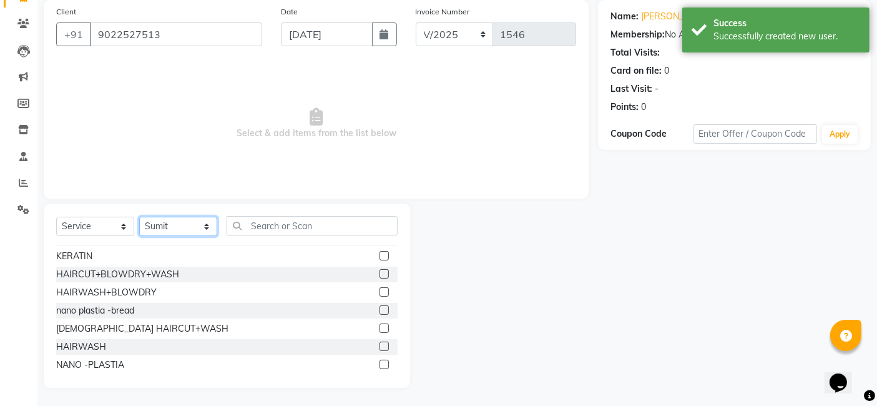
scroll to position [248, 0]
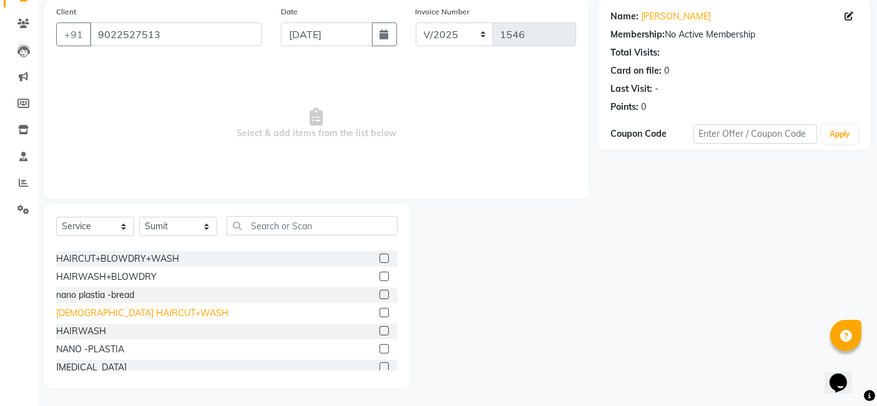
click at [125, 309] on div "[DEMOGRAPHIC_DATA] HAIRCUT+WASH" at bounding box center [142, 312] width 172 height 13
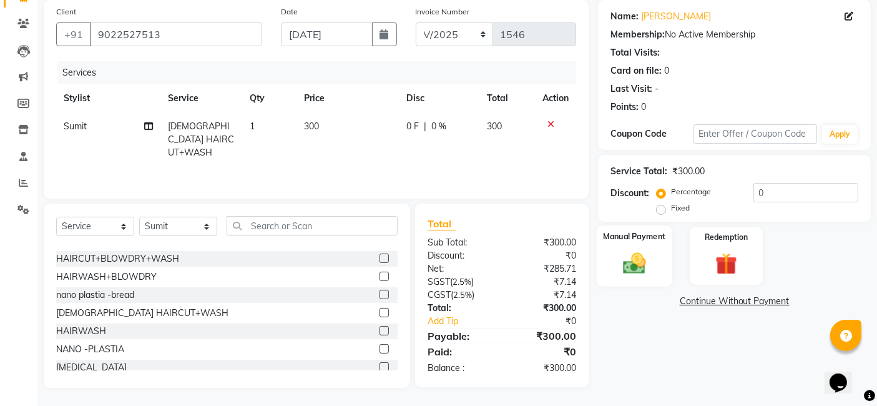
click at [627, 238] on label "Manual Payment" at bounding box center [634, 236] width 62 height 12
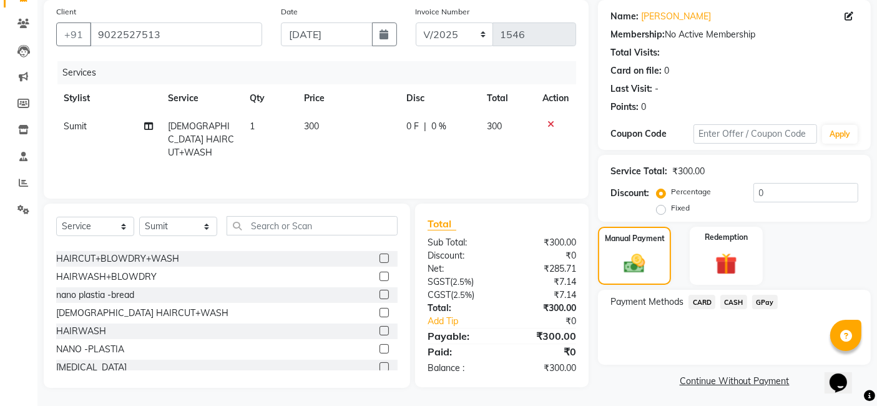
click at [766, 298] on span "GPay" at bounding box center [765, 302] width 26 height 14
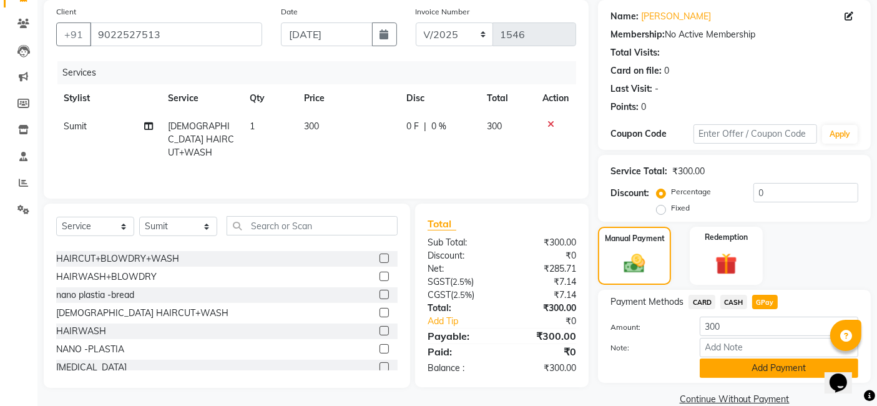
click at [748, 366] on button "Add Payment" at bounding box center [779, 367] width 159 height 19
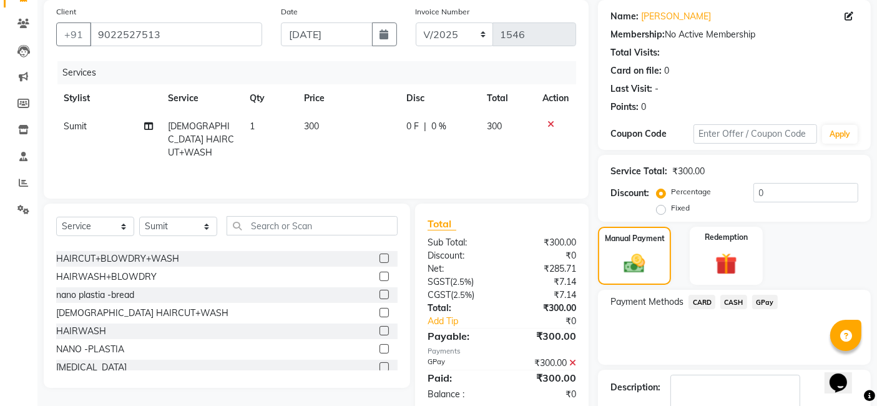
scroll to position [166, 0]
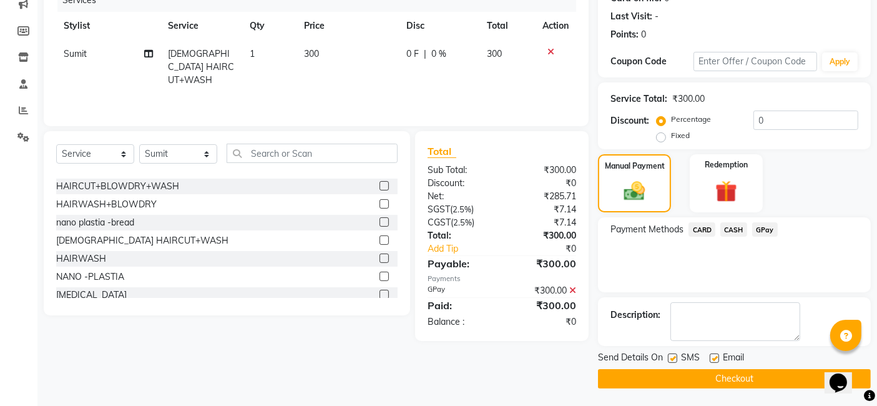
click at [736, 377] on button "Checkout" at bounding box center [734, 378] width 273 height 19
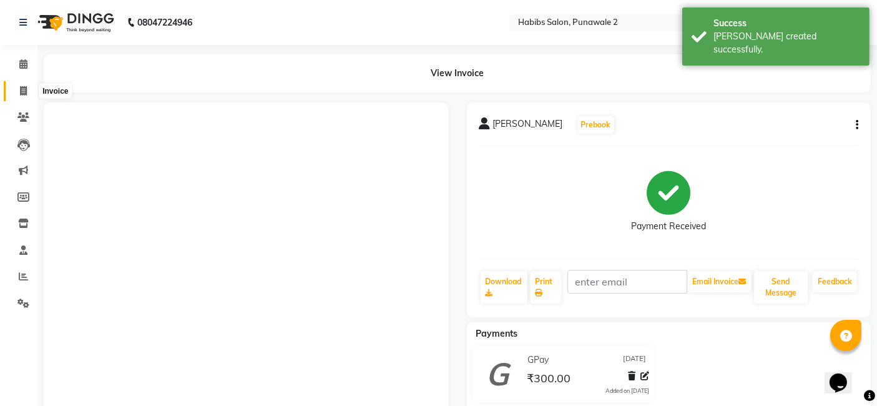
click at [22, 86] on icon at bounding box center [23, 90] width 7 height 9
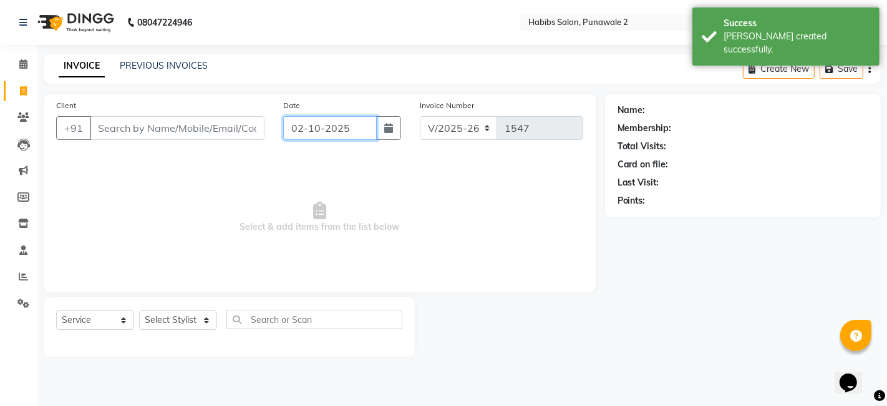
click at [303, 118] on input "02-10-2025" at bounding box center [330, 128] width 94 height 24
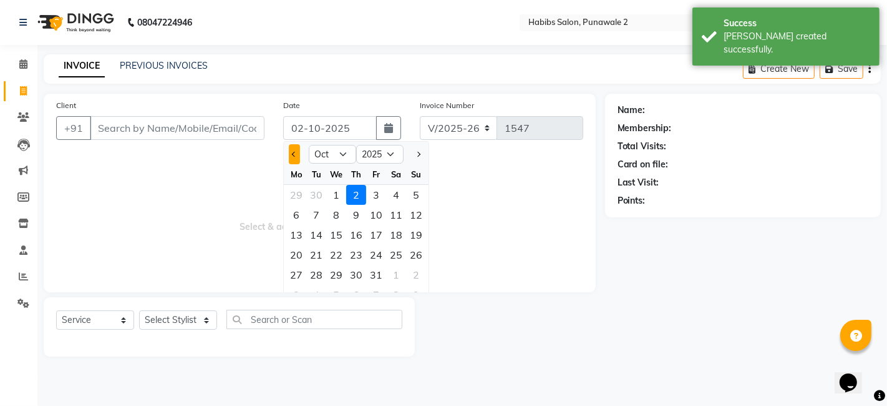
click at [292, 153] on span "Previous month" at bounding box center [294, 154] width 5 height 5
click at [326, 270] on div "1" at bounding box center [336, 275] width 20 height 20
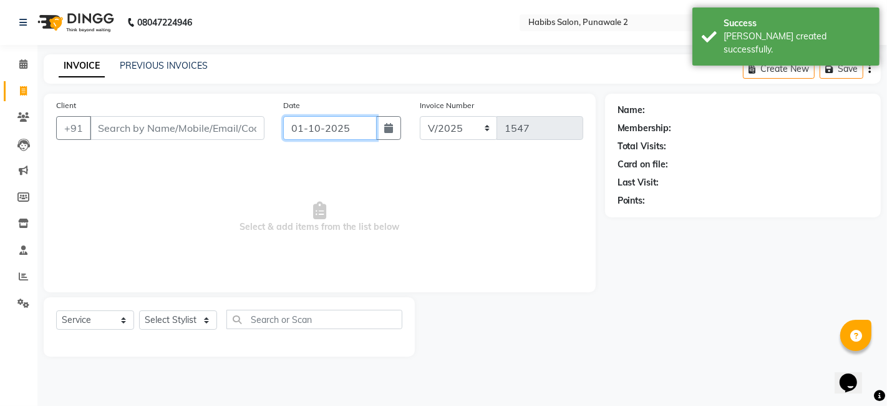
click at [331, 122] on input "01-10-2025" at bounding box center [330, 128] width 94 height 24
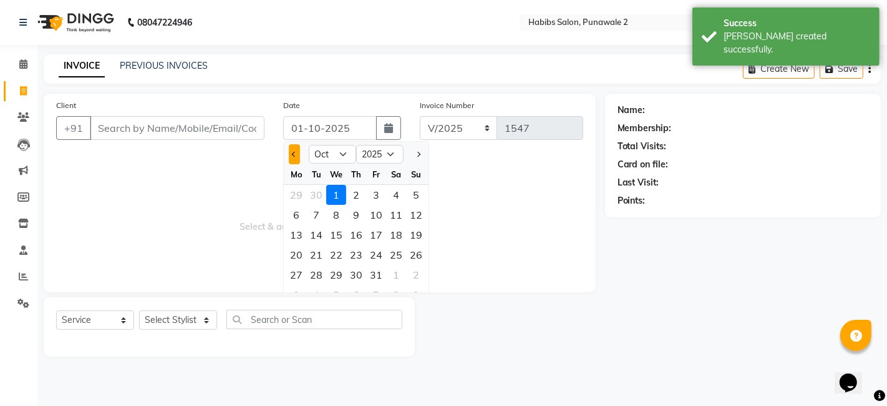
click at [290, 152] on button "Previous month" at bounding box center [294, 154] width 11 height 20
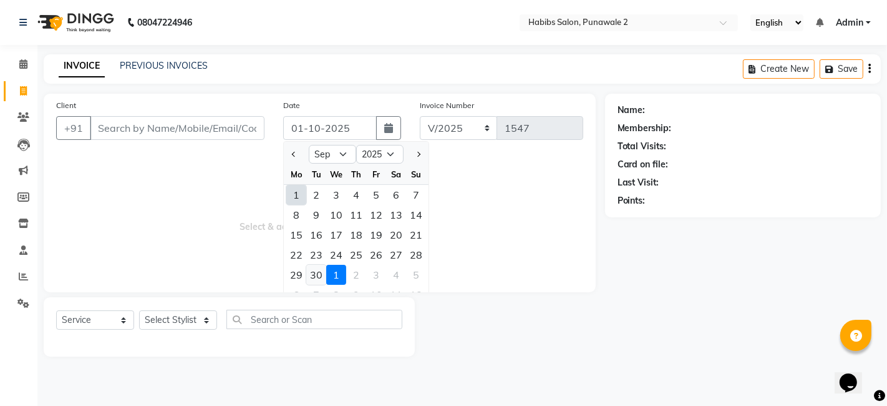
click at [313, 268] on div "30" at bounding box center [316, 275] width 20 height 20
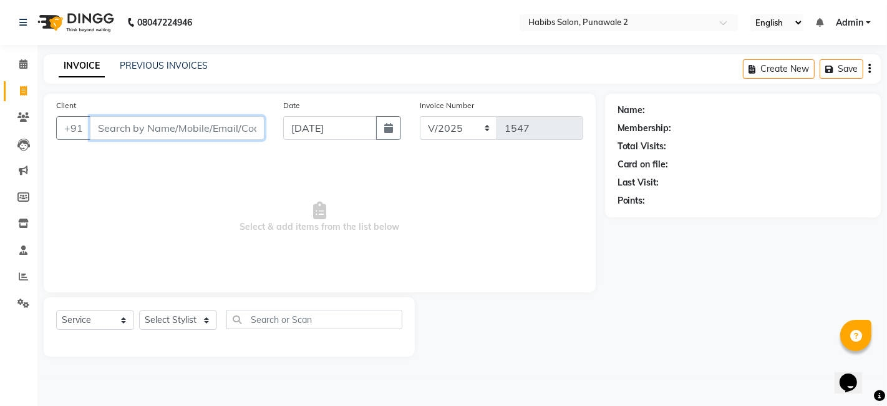
click at [202, 127] on input "Client" at bounding box center [177, 128] width 175 height 24
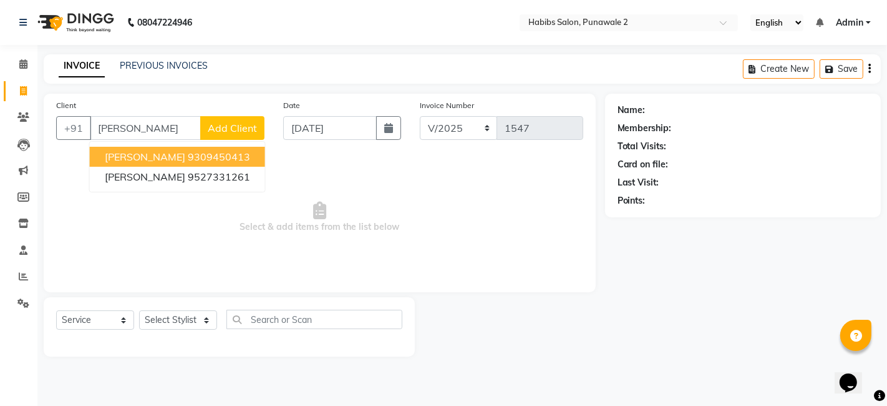
click at [243, 131] on span "Add Client" at bounding box center [232, 128] width 49 height 12
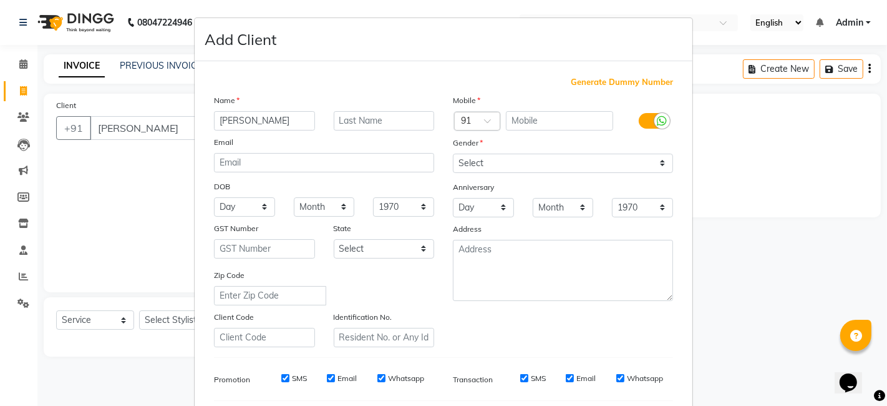
click at [613, 83] on span "Generate Dummy Number" at bounding box center [622, 82] width 102 height 12
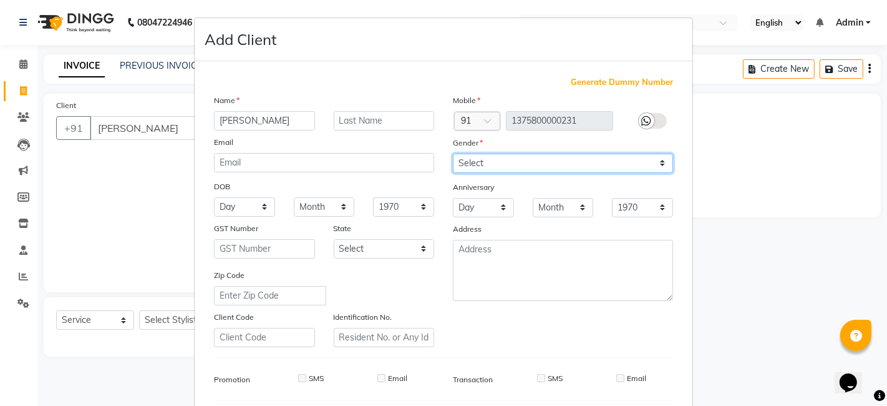
click at [518, 167] on select "Select [DEMOGRAPHIC_DATA] [DEMOGRAPHIC_DATA] Other Prefer Not To Say" at bounding box center [563, 163] width 220 height 19
click at [453, 154] on select "Select [DEMOGRAPHIC_DATA] [DEMOGRAPHIC_DATA] Other Prefer Not To Say" at bounding box center [563, 163] width 220 height 19
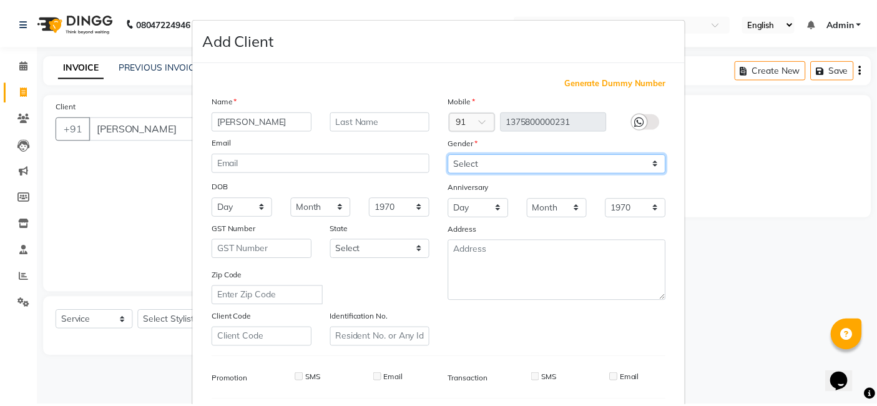
scroll to position [169, 0]
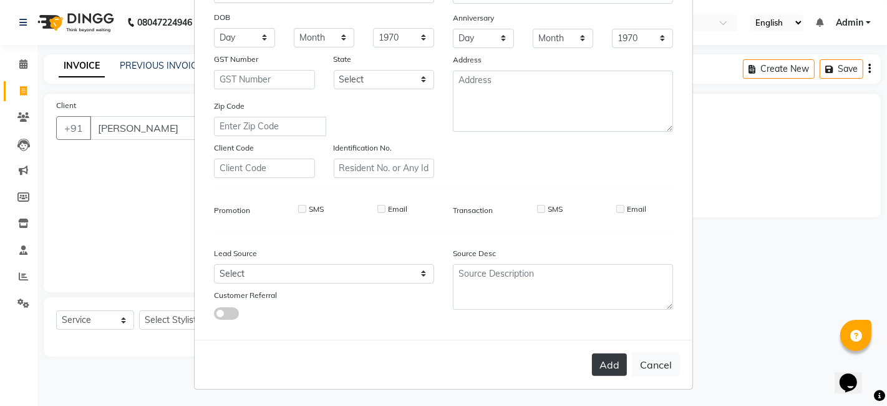
click at [607, 368] on button "Add" at bounding box center [609, 364] width 35 height 22
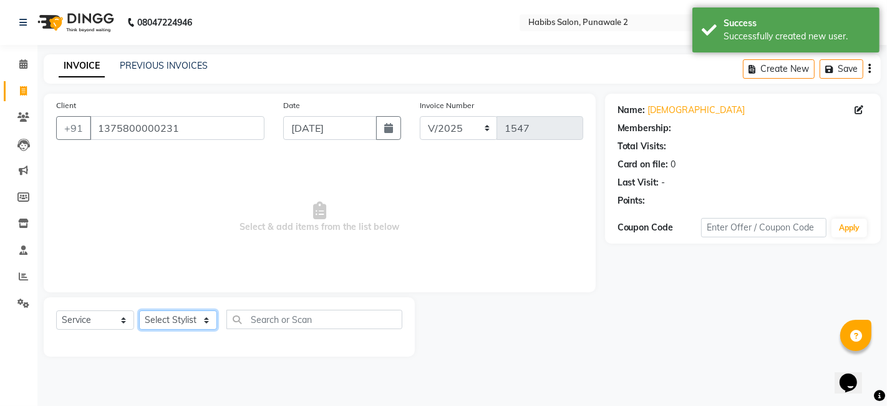
click at [197, 317] on select "Select Stylist Chandan Ganesh Gauri [PERSON_NAME] [PERSON_NAME] nikhil rohit [P…" at bounding box center [178, 319] width 78 height 19
click at [139, 310] on select "Select Stylist Chandan Ganesh Gauri [PERSON_NAME] [PERSON_NAME] nikhil rohit [P…" at bounding box center [178, 319] width 78 height 19
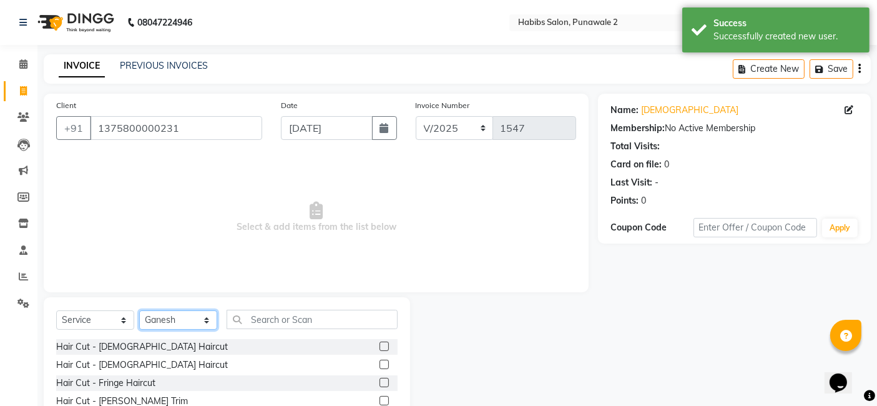
scroll to position [94, 0]
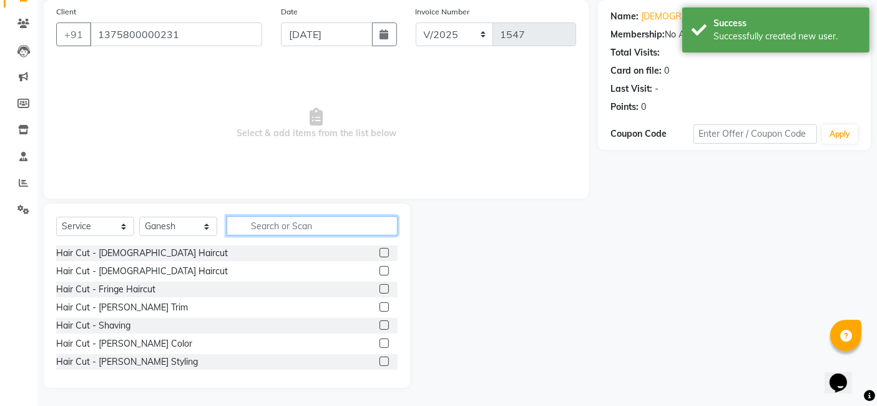
click at [262, 216] on input "text" at bounding box center [312, 225] width 171 height 19
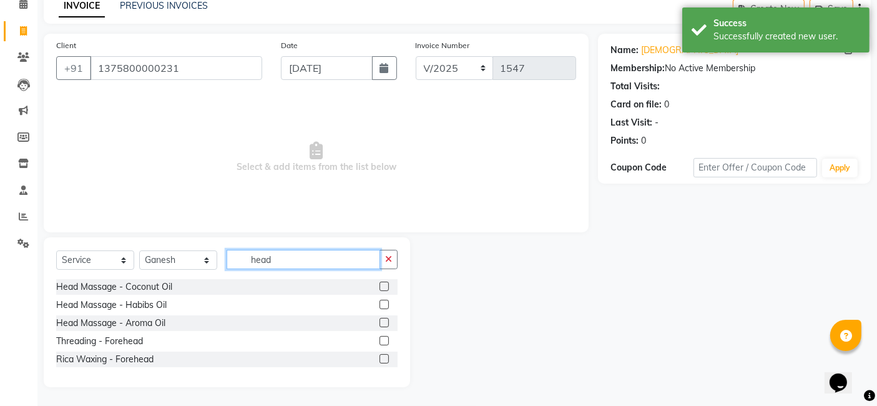
scroll to position [59, 0]
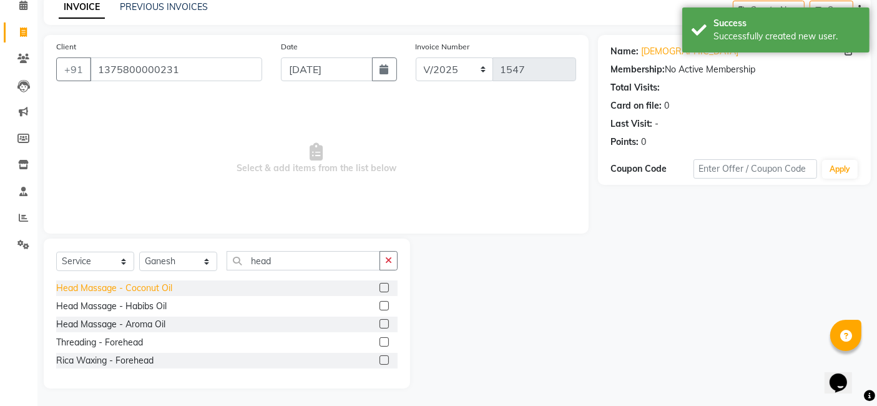
click at [155, 287] on div "Head Massage - Coconut Oil" at bounding box center [114, 287] width 116 height 13
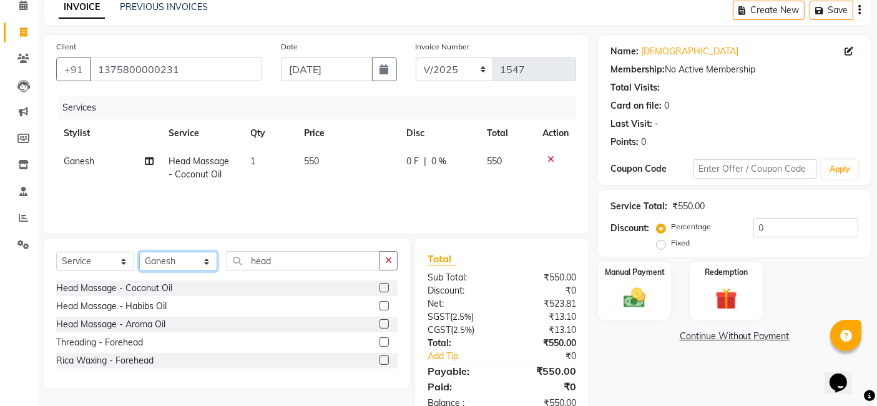
click at [182, 256] on select "Select Stylist Chandan Ganesh Gauri [PERSON_NAME] [PERSON_NAME] nikhil rohit [P…" at bounding box center [178, 260] width 78 height 19
click at [305, 255] on input "head" at bounding box center [304, 260] width 154 height 19
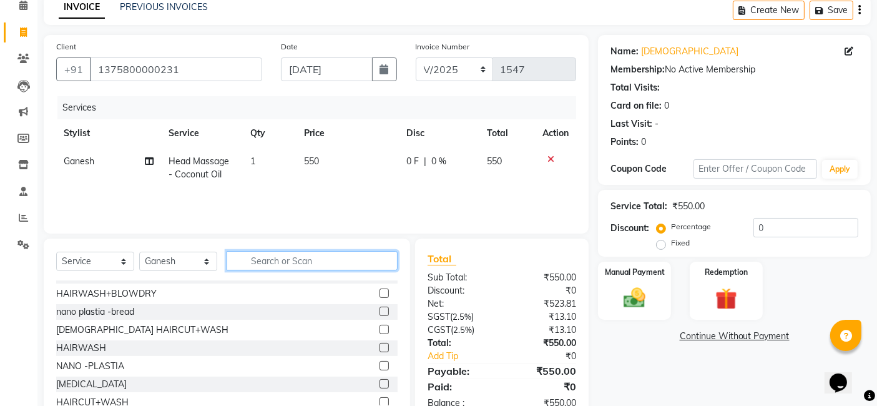
scroll to position [275, 0]
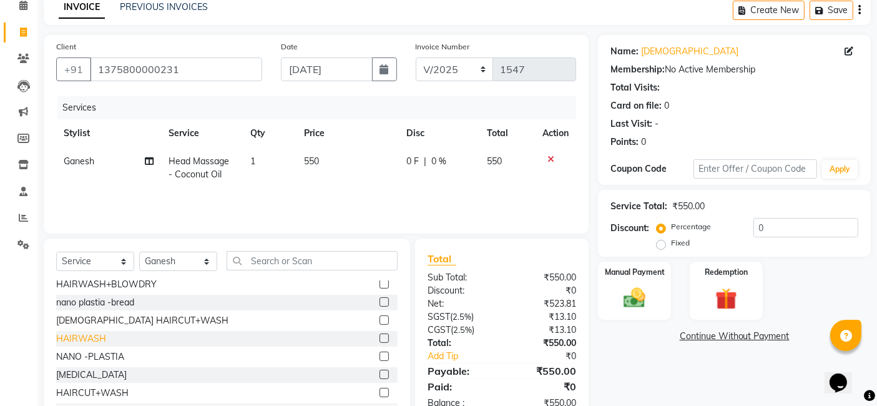
click at [87, 341] on div "HAIRWASH" at bounding box center [81, 338] width 50 height 13
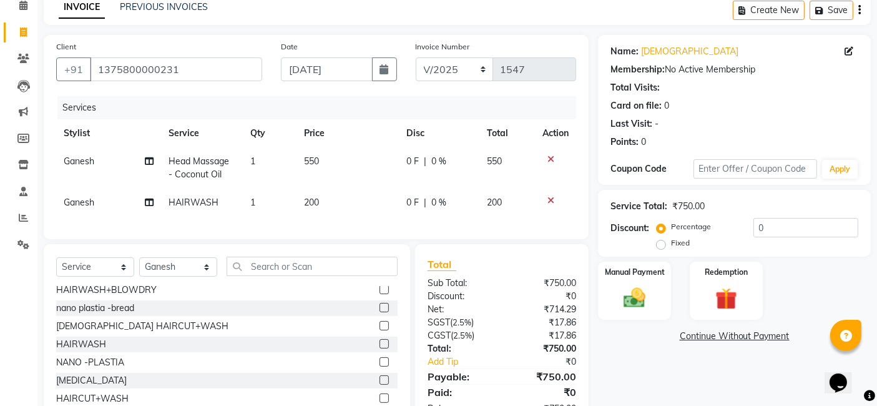
click at [329, 157] on td "550" at bounding box center [348, 167] width 102 height 41
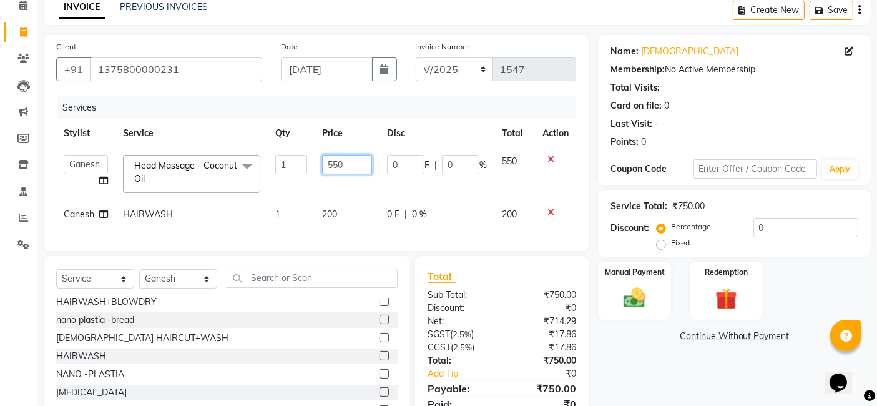
click at [359, 161] on input "550" at bounding box center [347, 164] width 50 height 19
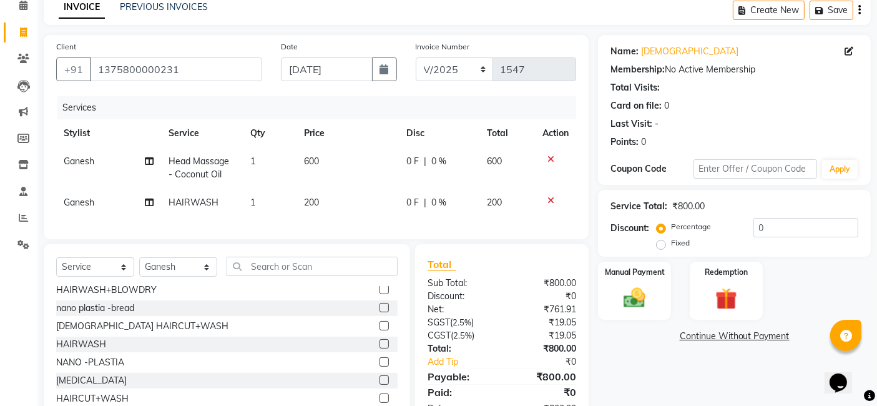
click at [467, 192] on tbody "Ganesh Head Massage - Coconut Oil 1 600 0 F | 0 % 600 Ganesh HAIRWASH 1 200 0 F…" at bounding box center [316, 181] width 520 height 69
click at [610, 290] on div "Manual Payment" at bounding box center [635, 290] width 76 height 61
click at [774, 334] on span "GPay" at bounding box center [765, 336] width 26 height 14
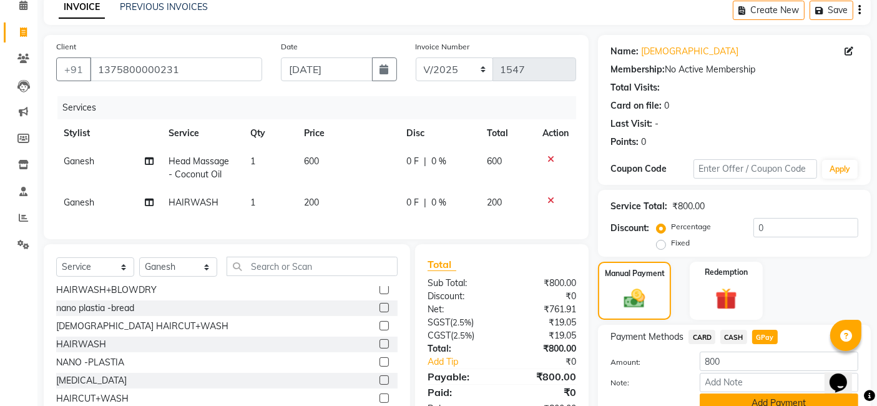
click at [776, 399] on button "Add Payment" at bounding box center [779, 402] width 159 height 19
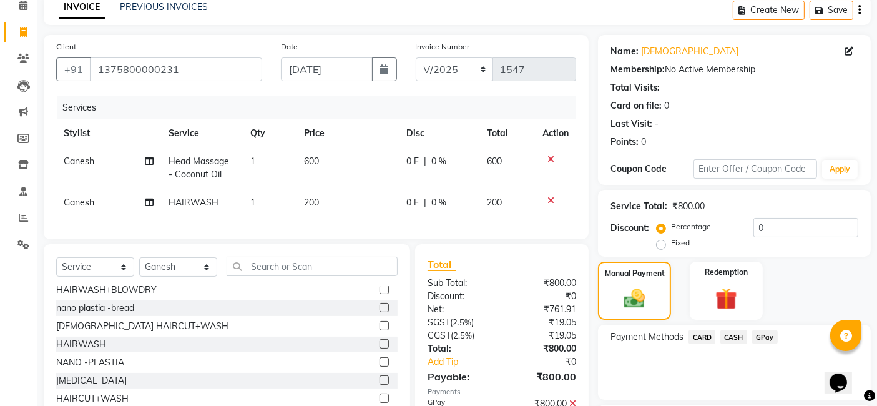
scroll to position [166, 0]
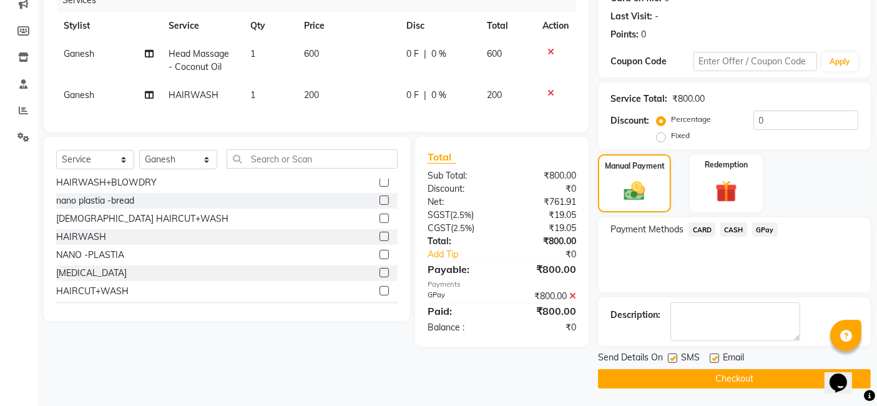
click at [768, 375] on button "Checkout" at bounding box center [734, 378] width 273 height 19
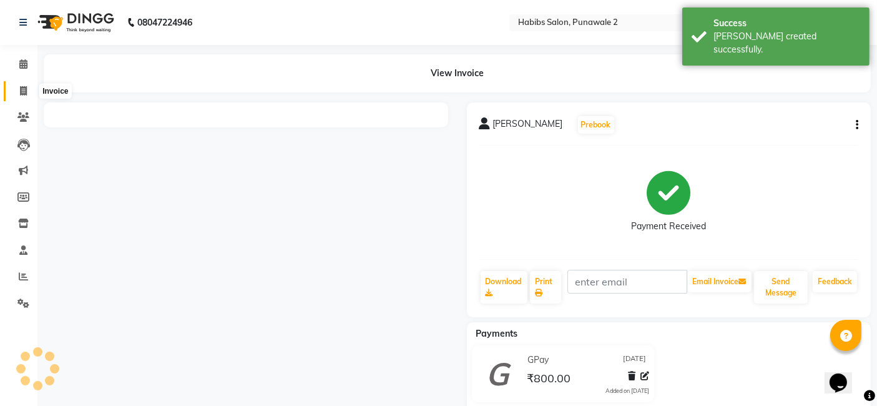
click at [28, 88] on span at bounding box center [23, 91] width 22 height 14
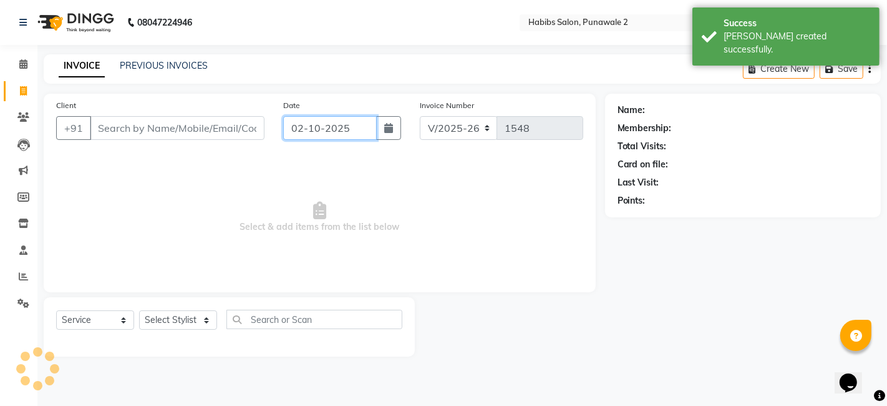
click at [344, 124] on input "02-10-2025" at bounding box center [330, 128] width 94 height 24
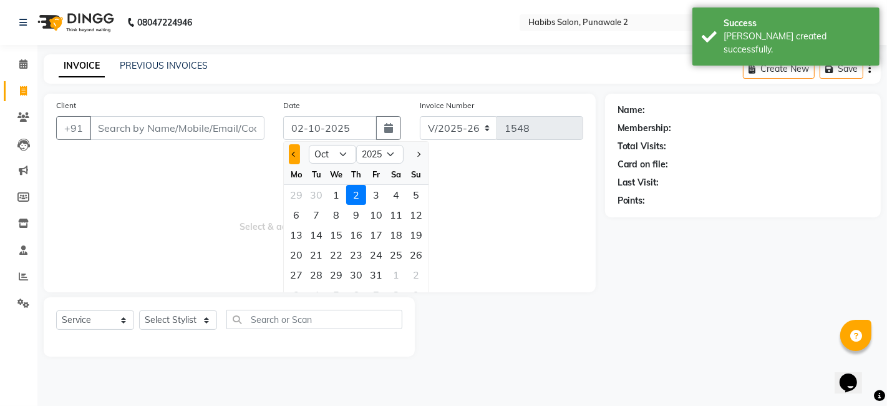
click at [298, 152] on button "Previous month" at bounding box center [294, 154] width 11 height 20
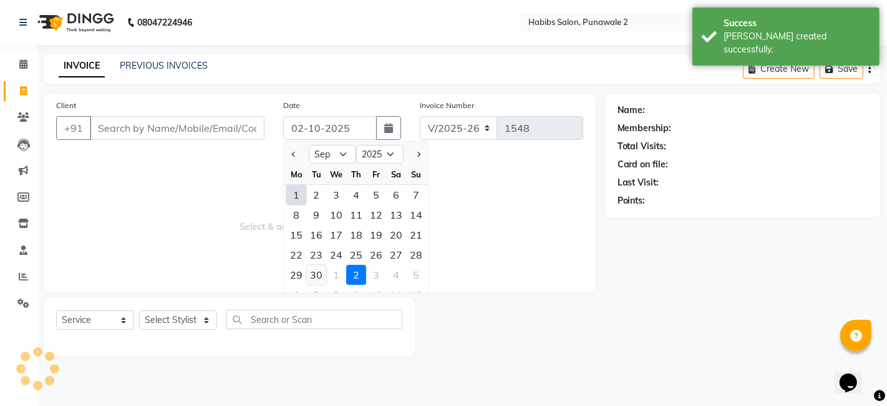
click at [320, 270] on div "30" at bounding box center [316, 275] width 20 height 20
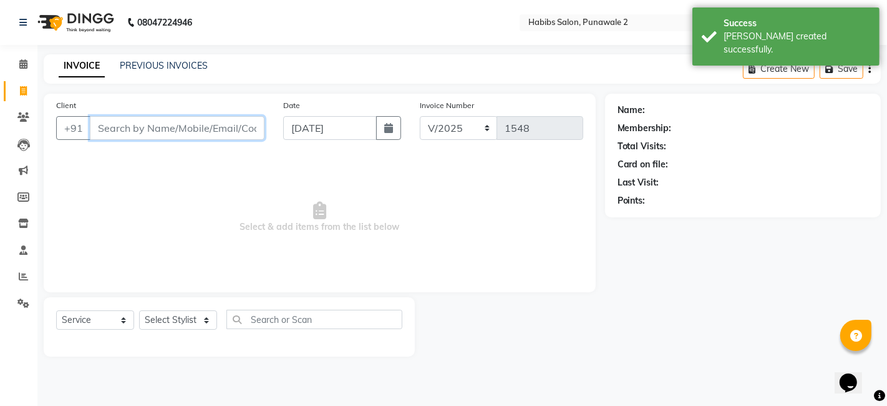
click at [201, 137] on input "Client" at bounding box center [177, 128] width 175 height 24
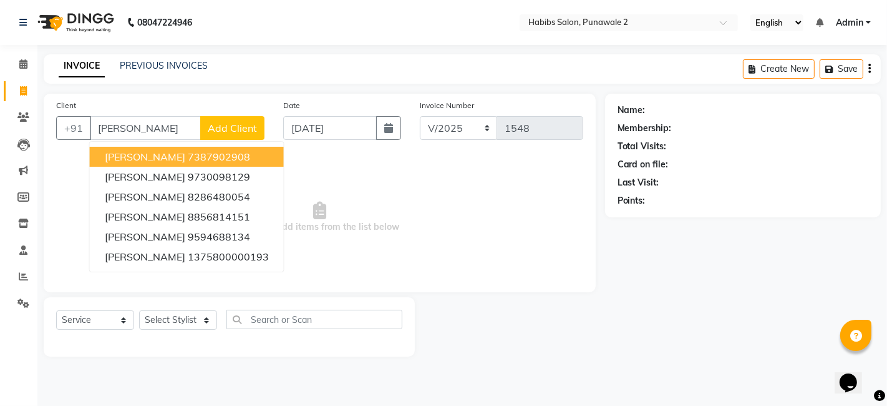
click at [235, 129] on span "Add Client" at bounding box center [232, 128] width 49 height 12
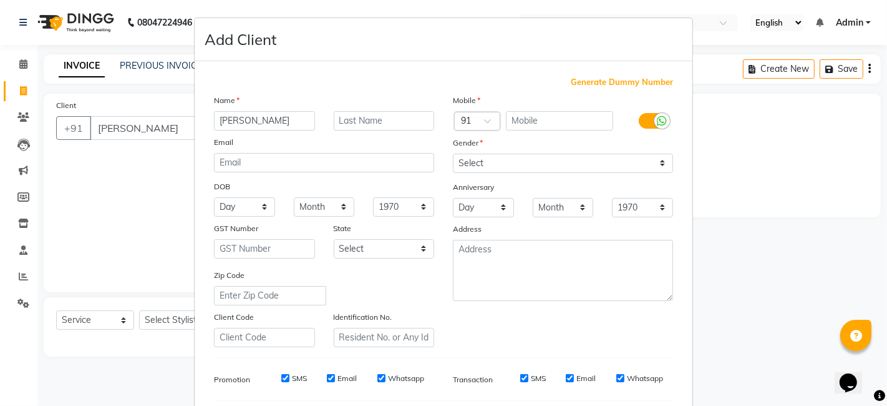
scroll to position [169, 0]
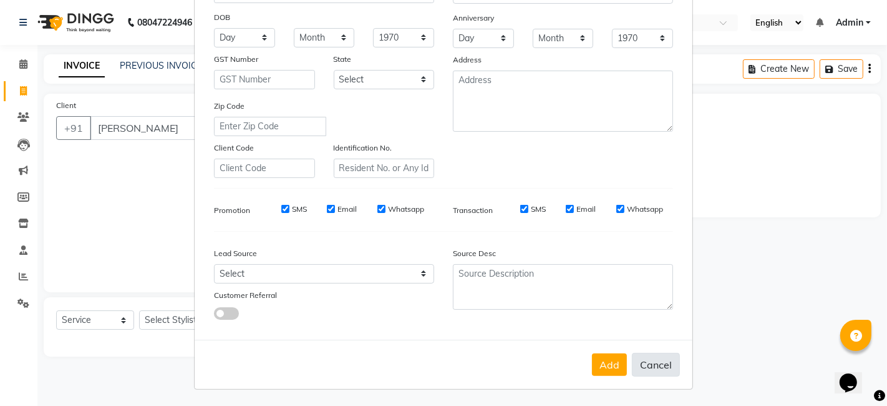
click at [653, 364] on button "Cancel" at bounding box center [656, 365] width 48 height 24
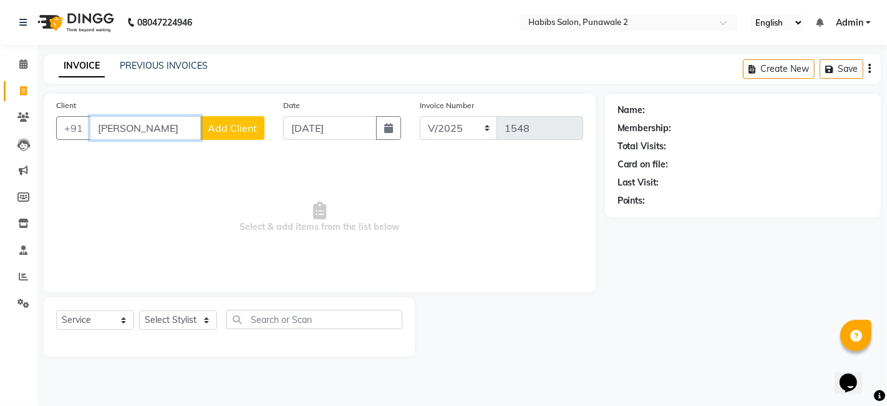
click at [162, 127] on input "[PERSON_NAME]" at bounding box center [145, 128] width 111 height 24
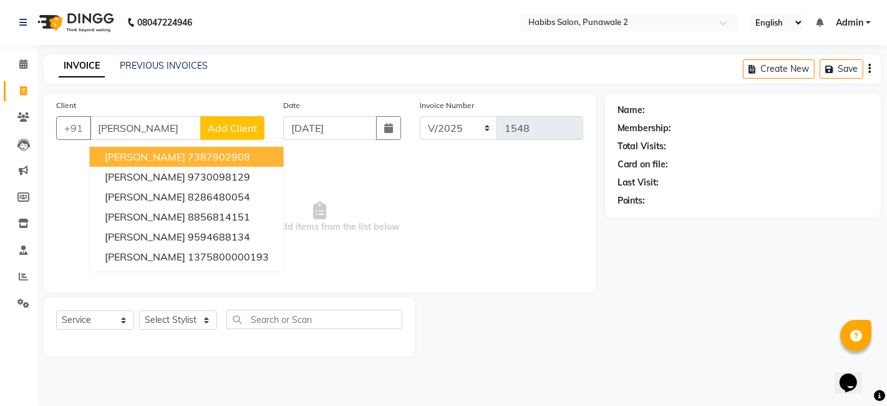
click at [219, 125] on span "Add Client" at bounding box center [232, 128] width 49 height 12
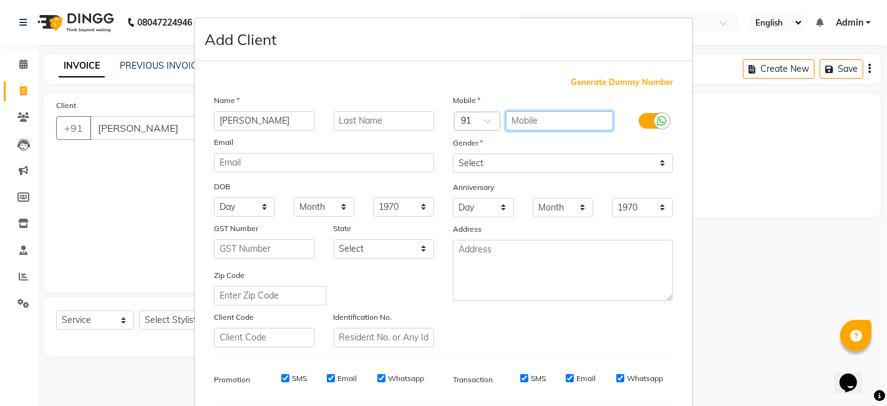
click at [561, 117] on input "text" at bounding box center [560, 120] width 108 height 19
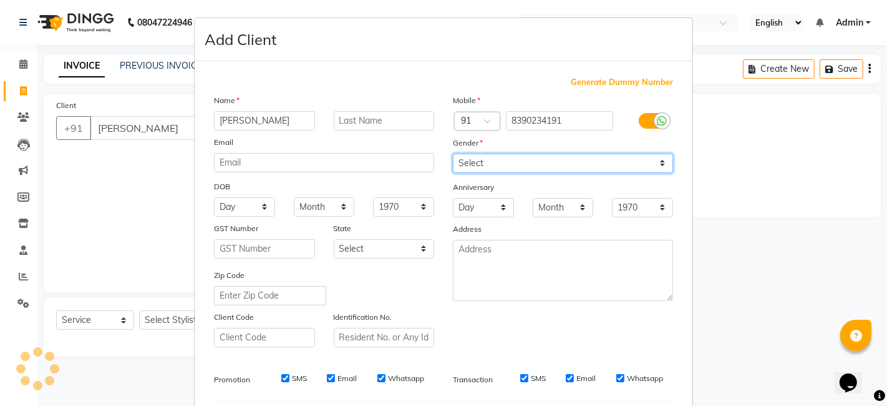
click at [570, 163] on select "Select [DEMOGRAPHIC_DATA] [DEMOGRAPHIC_DATA] Other Prefer Not To Say" at bounding box center [563, 163] width 220 height 19
click at [453, 154] on select "Select [DEMOGRAPHIC_DATA] [DEMOGRAPHIC_DATA] Other Prefer Not To Say" at bounding box center [563, 163] width 220 height 19
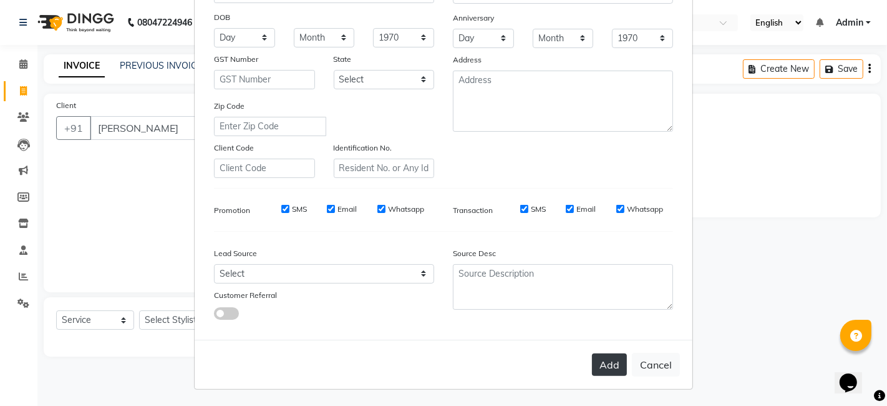
click at [600, 359] on button "Add" at bounding box center [609, 364] width 35 height 22
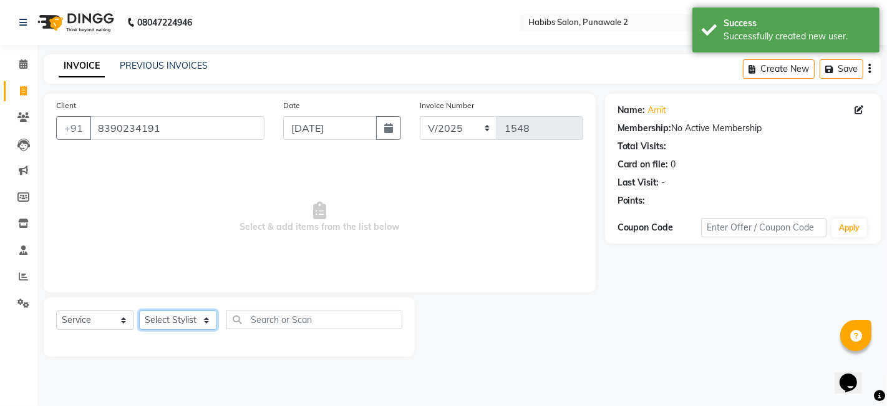
click at [176, 315] on select "Select Stylist Chandan Ganesh Gauri [PERSON_NAME] [PERSON_NAME] nikhil rohit [P…" at bounding box center [178, 319] width 78 height 19
click at [139, 310] on select "Select Stylist Chandan Ganesh Gauri [PERSON_NAME] [PERSON_NAME] nikhil rohit [P…" at bounding box center [178, 319] width 78 height 19
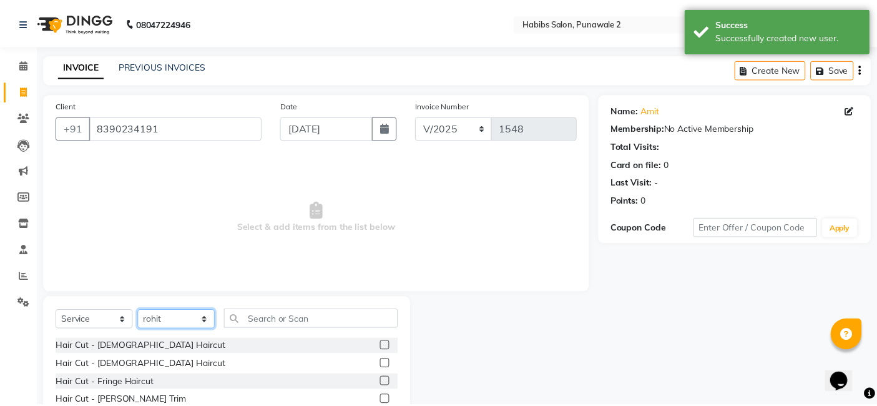
scroll to position [94, 0]
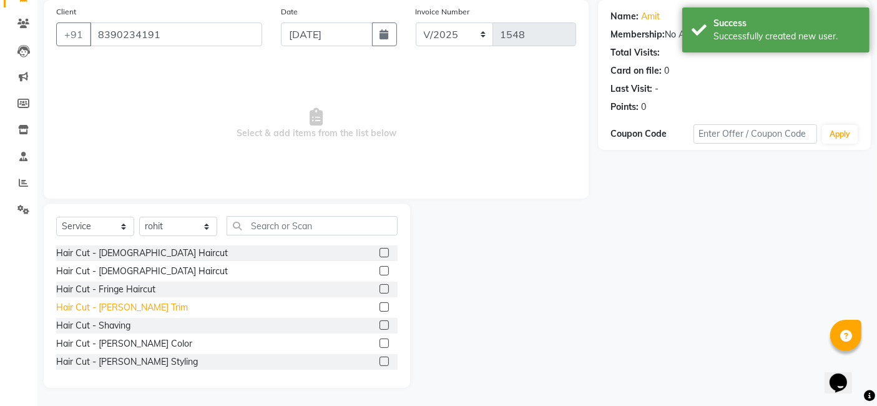
click at [134, 310] on div "Hair Cut - [PERSON_NAME] Trim" at bounding box center [122, 307] width 132 height 13
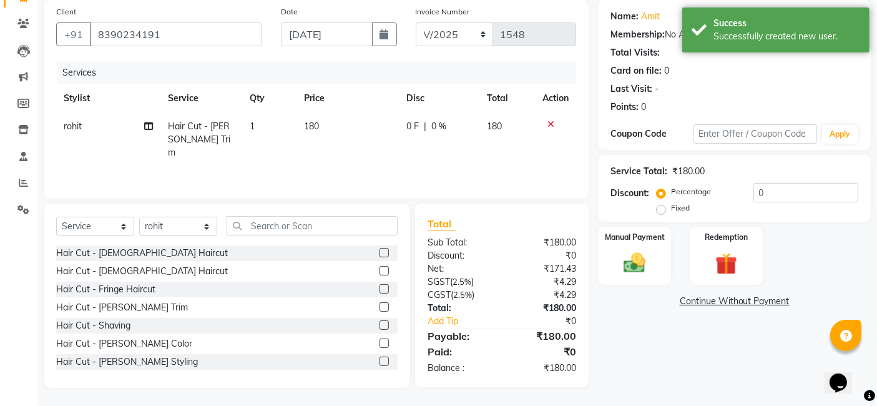
click at [348, 106] on th "Price" at bounding box center [347, 98] width 102 height 28
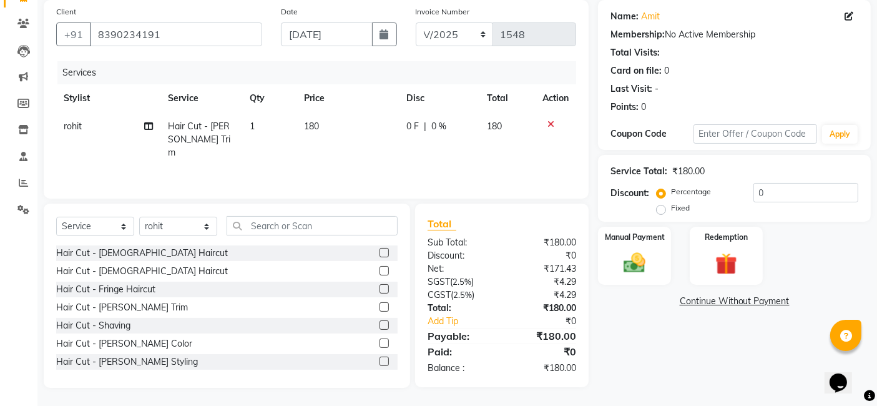
click at [339, 126] on td "180" at bounding box center [347, 139] width 102 height 54
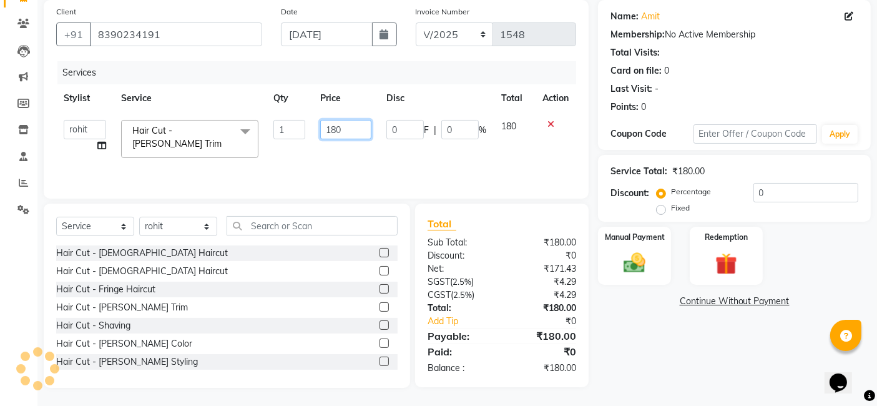
click at [356, 125] on input "180" at bounding box center [345, 129] width 51 height 19
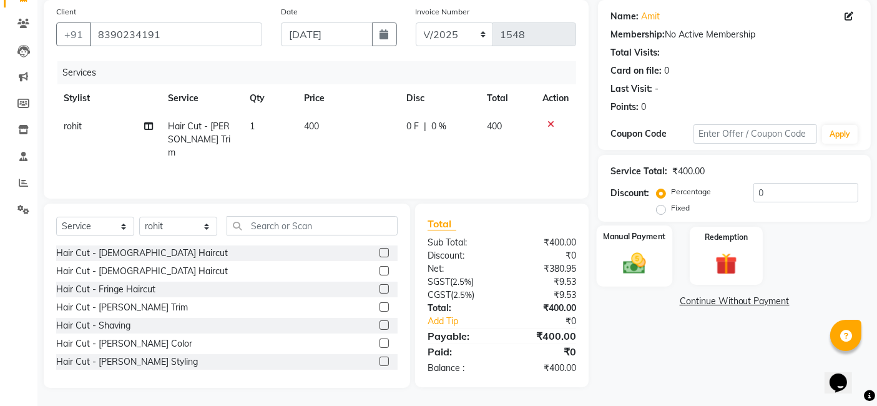
click at [627, 258] on img at bounding box center [634, 263] width 37 height 26
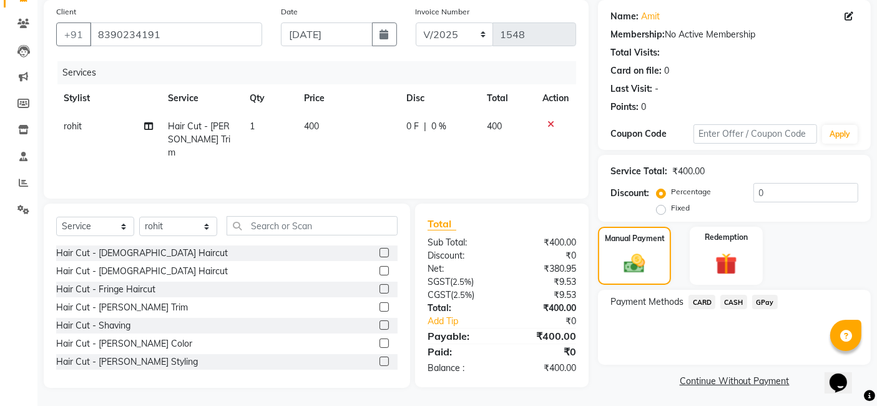
click at [770, 300] on span "GPay" at bounding box center [765, 302] width 26 height 14
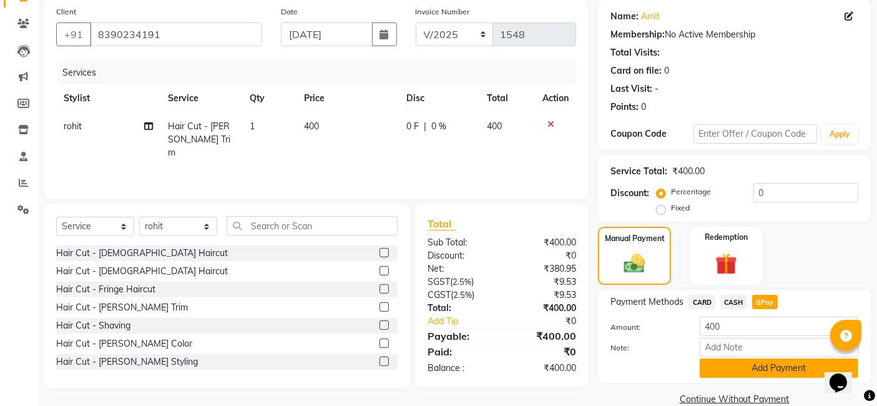
click at [740, 358] on button "Add Payment" at bounding box center [779, 367] width 159 height 19
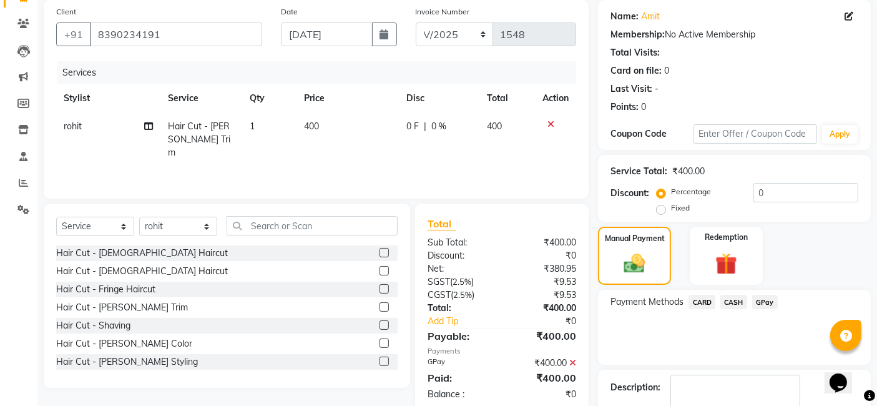
scroll to position [166, 0]
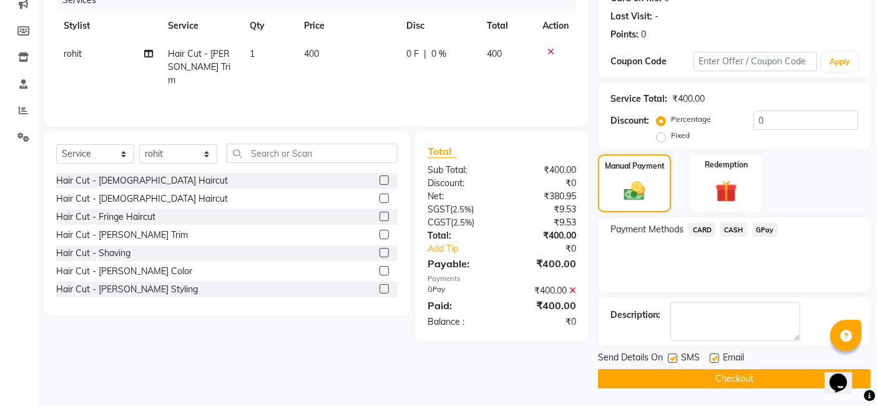
click at [730, 386] on button "Checkout" at bounding box center [734, 378] width 273 height 19
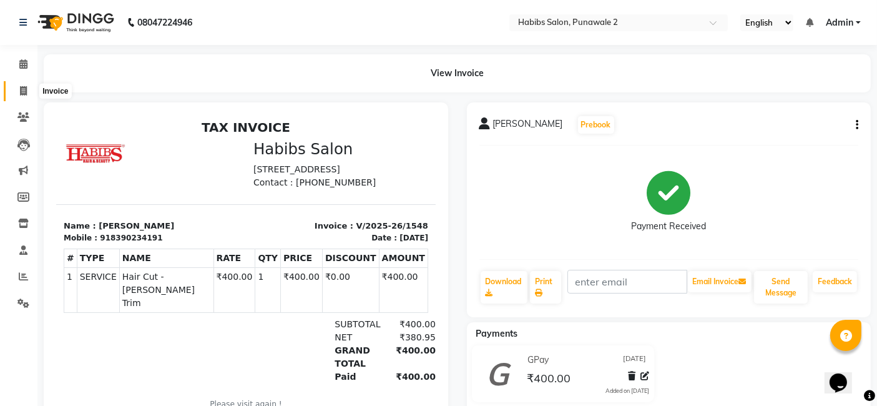
click at [26, 86] on icon at bounding box center [23, 90] width 7 height 9
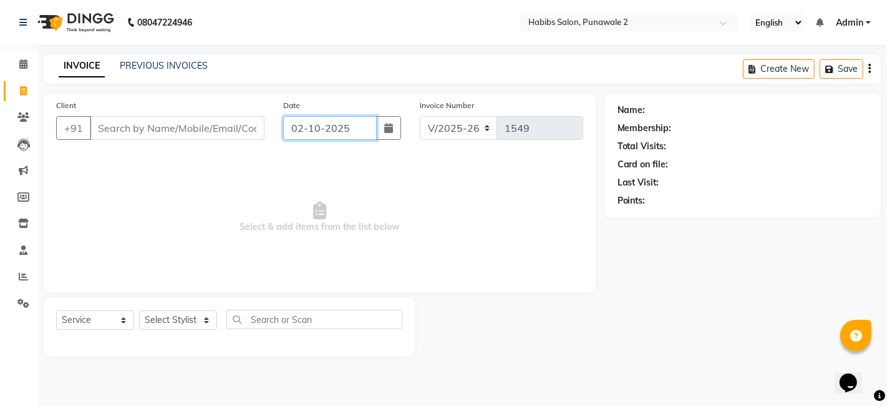
click at [336, 124] on input "02-10-2025" at bounding box center [330, 128] width 94 height 24
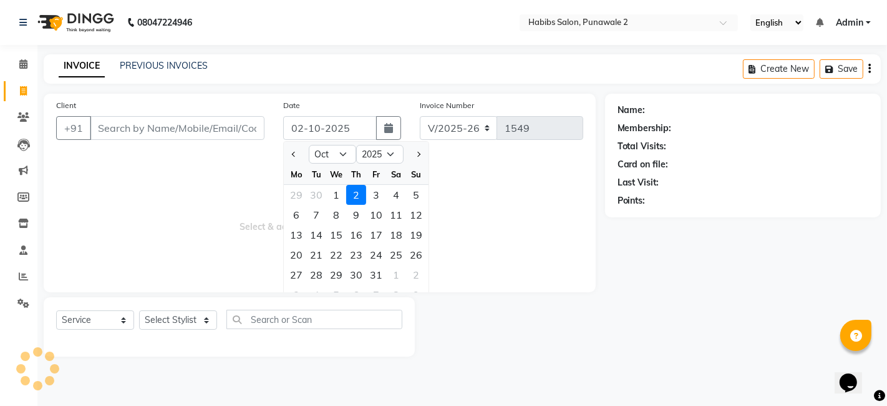
click at [285, 153] on div at bounding box center [296, 154] width 25 height 20
click at [293, 150] on button "Previous month" at bounding box center [294, 154] width 11 height 20
click at [319, 271] on div "30" at bounding box center [316, 275] width 20 height 20
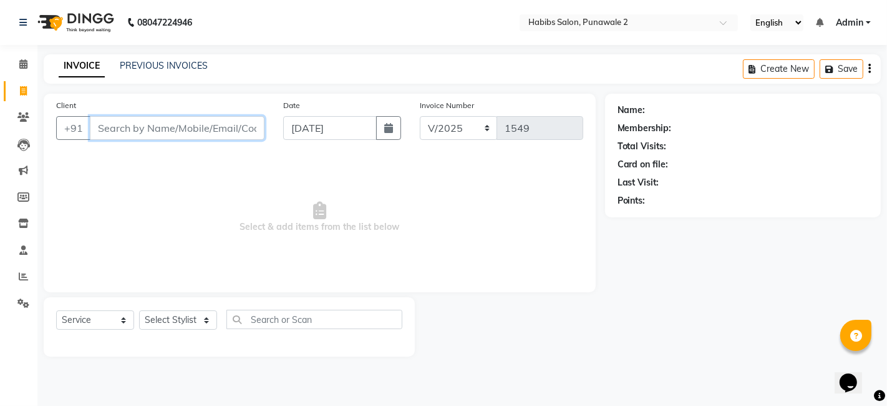
click at [203, 129] on input "Client" at bounding box center [177, 128] width 175 height 24
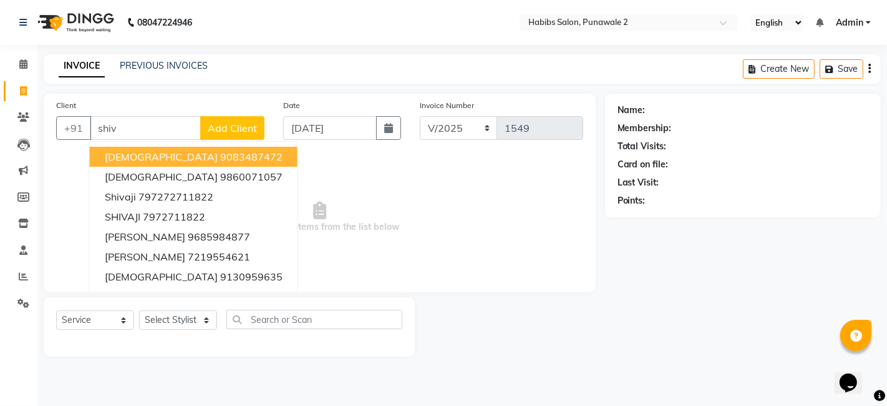
click at [226, 122] on span "Add Client" at bounding box center [232, 128] width 49 height 12
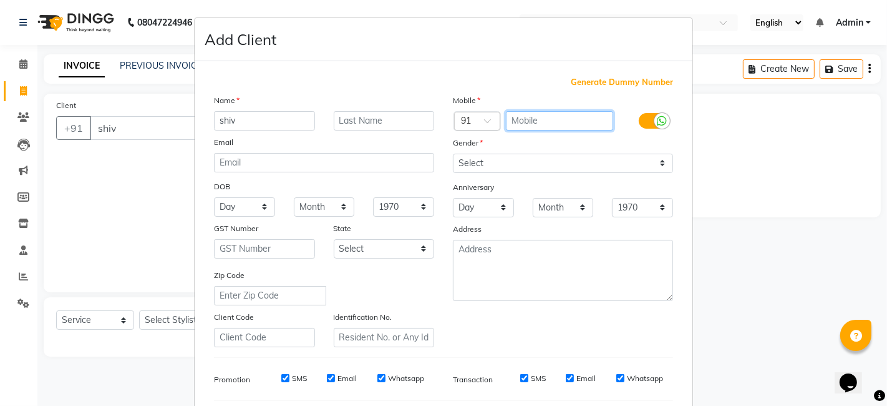
click at [529, 127] on input "text" at bounding box center [560, 120] width 108 height 19
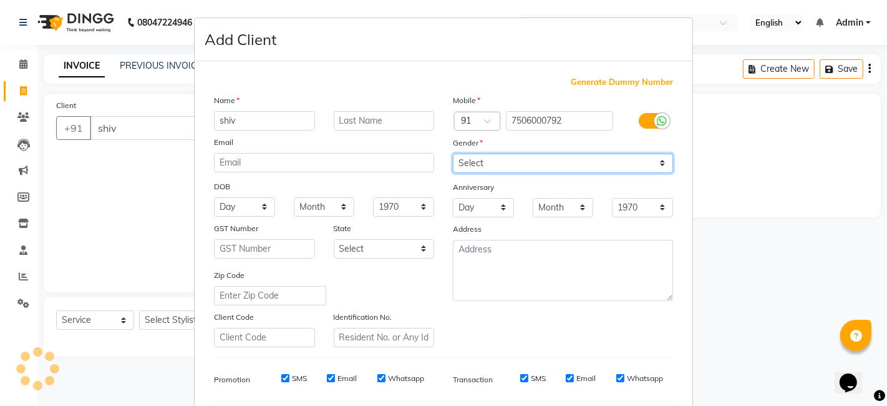
click at [470, 166] on select "Select [DEMOGRAPHIC_DATA] [DEMOGRAPHIC_DATA] Other Prefer Not To Say" at bounding box center [563, 163] width 220 height 19
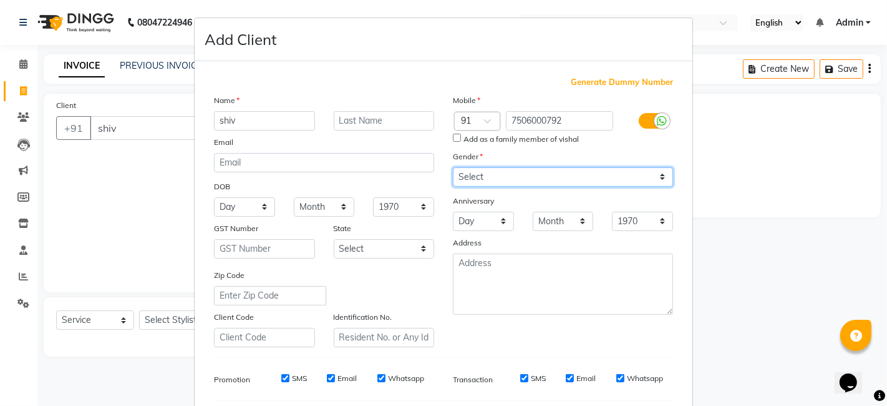
click at [453, 167] on select "Select [DEMOGRAPHIC_DATA] [DEMOGRAPHIC_DATA] Other Prefer Not To Say" at bounding box center [563, 176] width 220 height 19
click at [483, 175] on select "Select [DEMOGRAPHIC_DATA] [DEMOGRAPHIC_DATA] Other Prefer Not To Say" at bounding box center [563, 176] width 220 height 19
click at [453, 167] on select "Select [DEMOGRAPHIC_DATA] [DEMOGRAPHIC_DATA] Other Prefer Not To Say" at bounding box center [563, 176] width 220 height 19
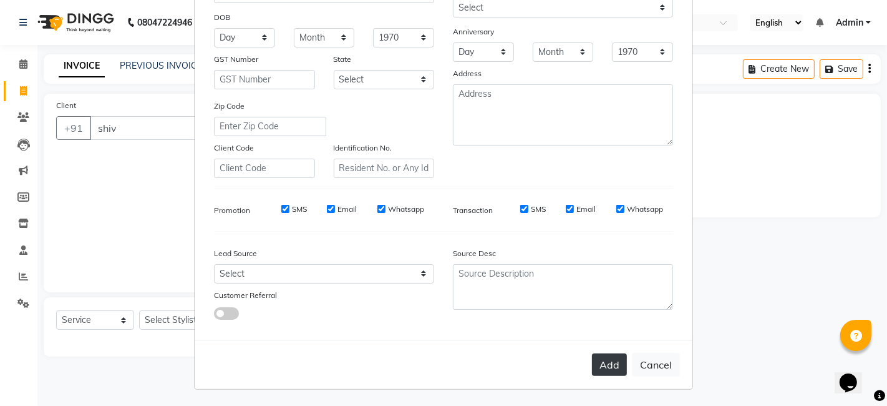
click at [600, 361] on button "Add" at bounding box center [609, 364] width 35 height 22
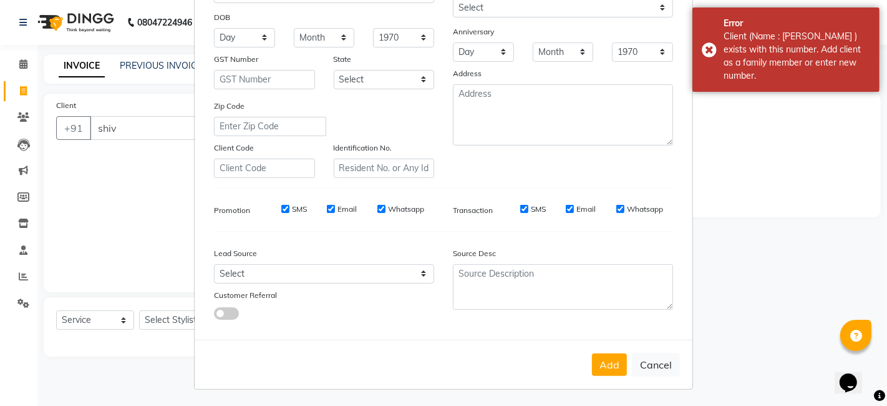
scroll to position [0, 0]
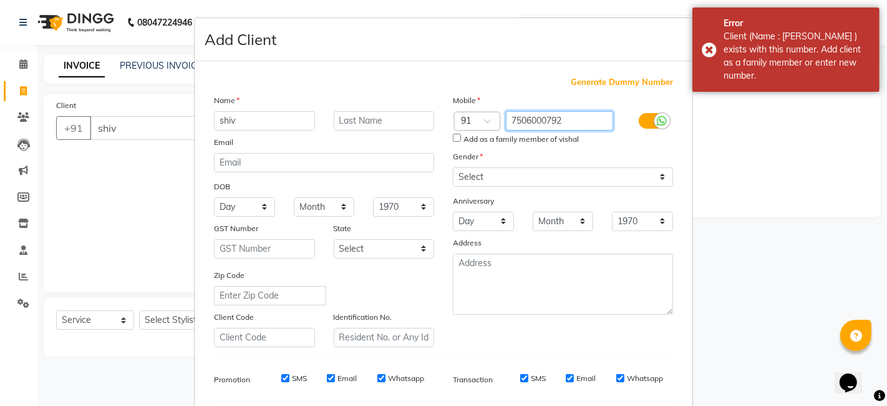
click at [570, 122] on input "7506000792" at bounding box center [560, 120] width 108 height 19
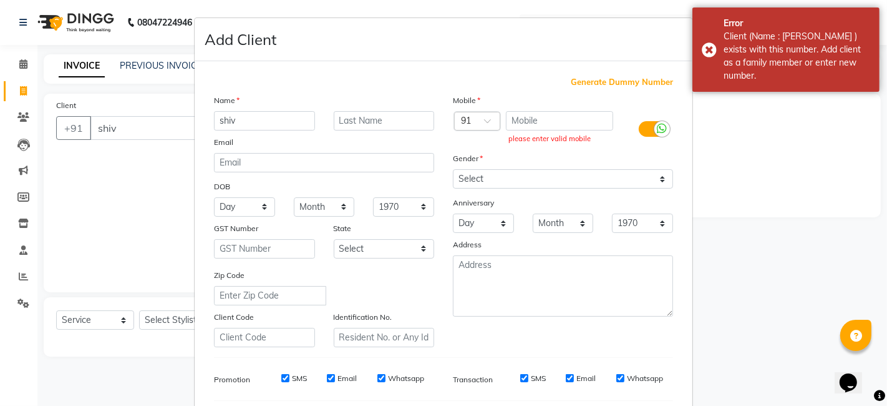
click at [608, 76] on span "Generate Dummy Number" at bounding box center [622, 82] width 102 height 12
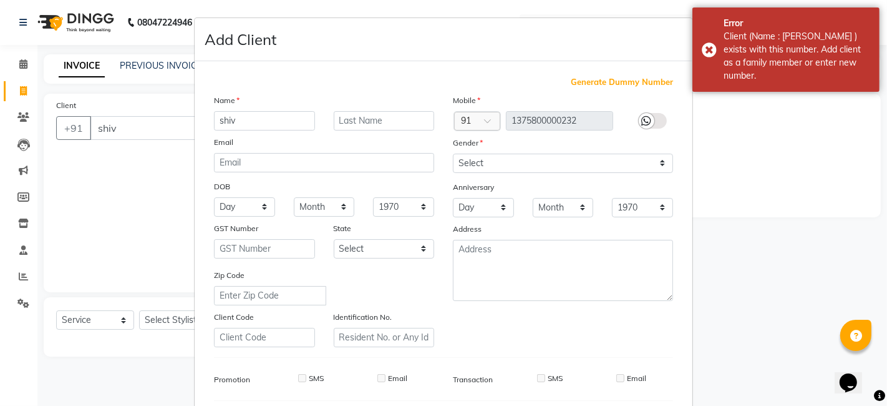
scroll to position [169, 0]
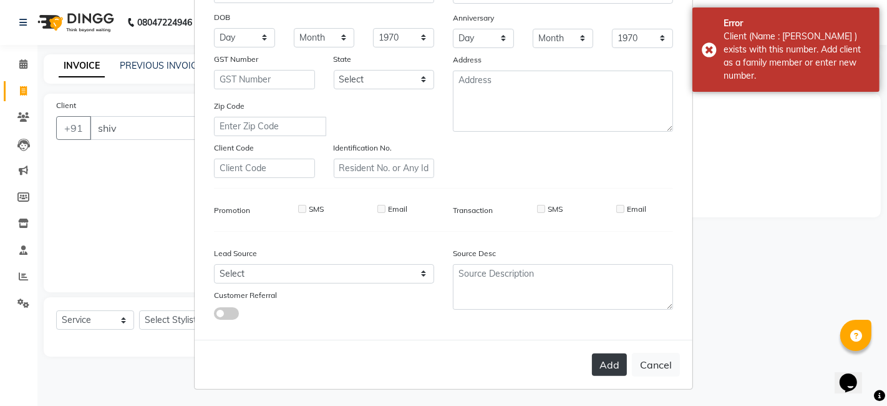
click at [604, 359] on button "Add" at bounding box center [609, 364] width 35 height 22
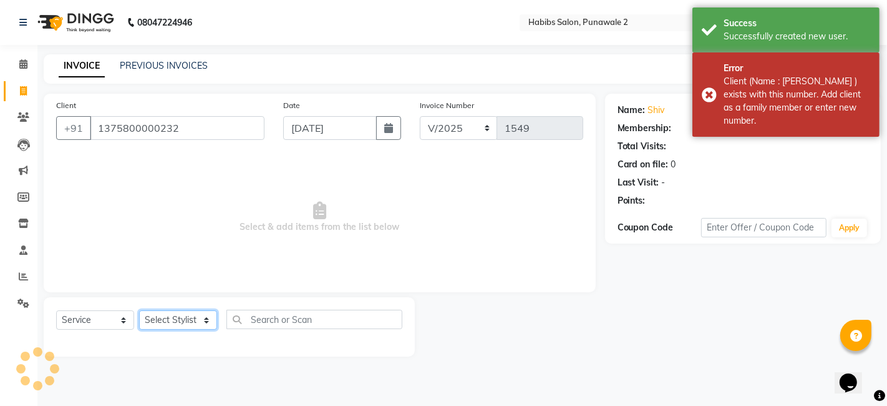
click at [173, 327] on select "Select Stylist Chandan Ganesh Gauri [PERSON_NAME] [PERSON_NAME] nikhil rohit [P…" at bounding box center [178, 319] width 78 height 19
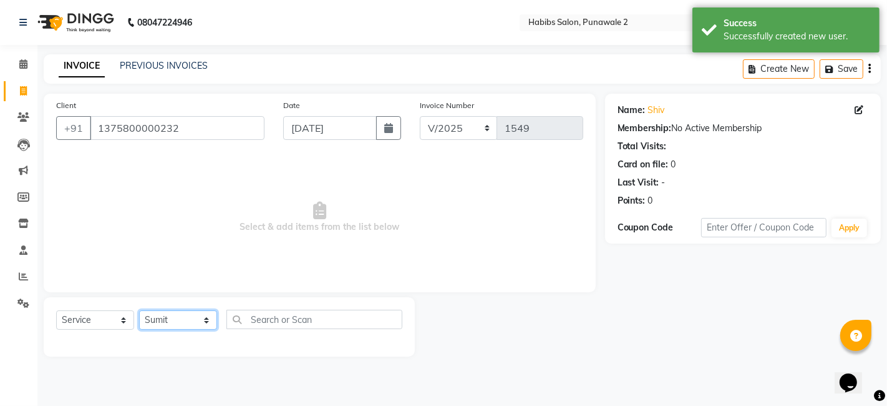
click at [139, 310] on select "Select Stylist Chandan Ganesh Gauri [PERSON_NAME] [PERSON_NAME] nikhil rohit [P…" at bounding box center [178, 319] width 78 height 19
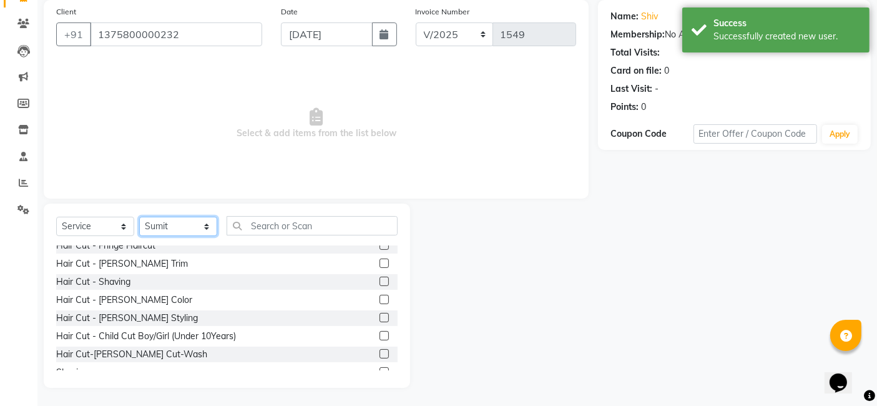
scroll to position [47, 0]
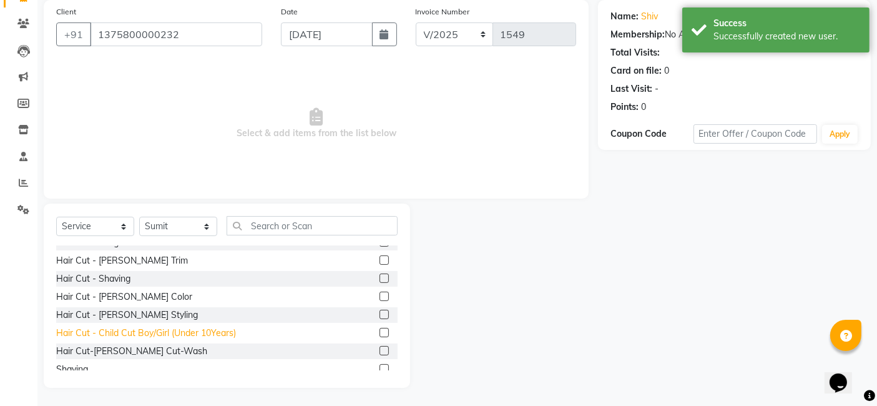
click at [152, 329] on div "Hair Cut - Child Cut Boy/Girl (Under 10Years)" at bounding box center [146, 332] width 180 height 13
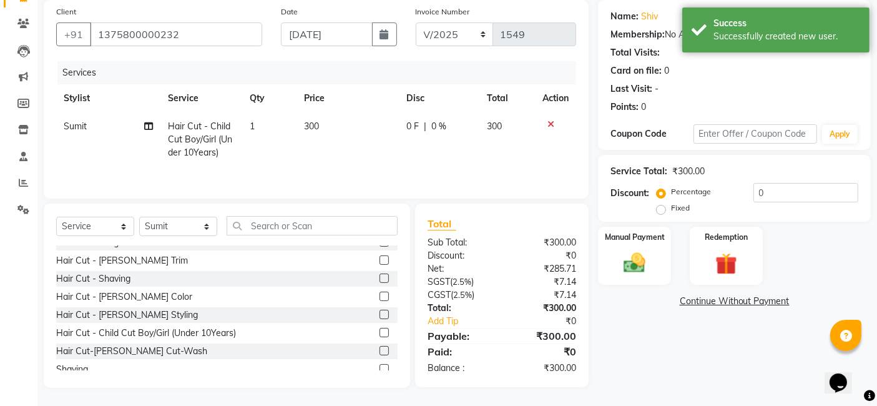
click at [336, 113] on td "300" at bounding box center [347, 139] width 102 height 54
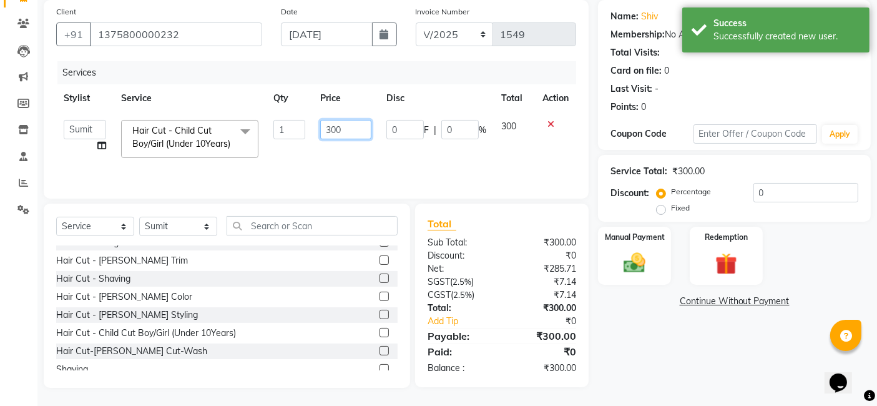
click at [345, 132] on input "300" at bounding box center [345, 129] width 51 height 19
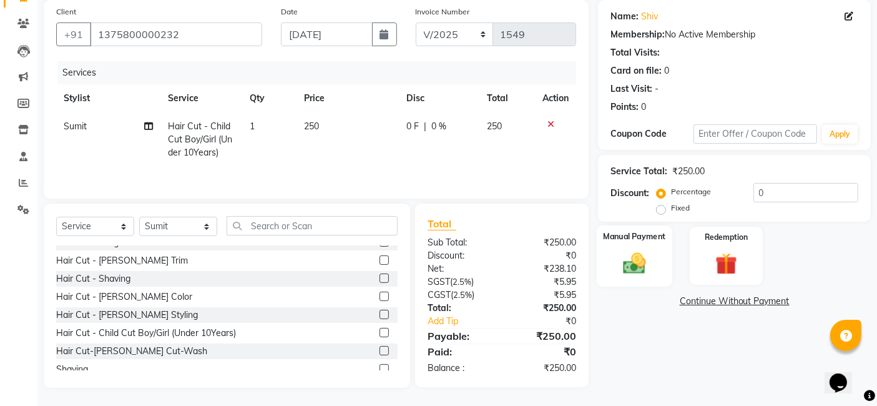
click at [643, 274] on img at bounding box center [634, 263] width 37 height 26
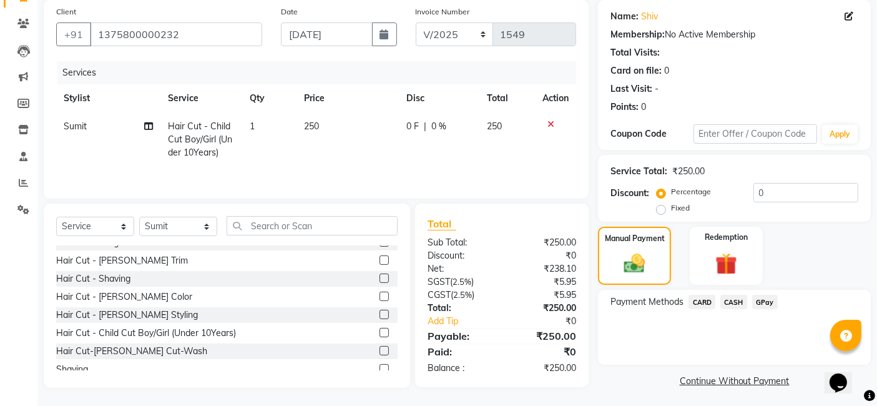
click at [766, 304] on span "GPay" at bounding box center [765, 302] width 26 height 14
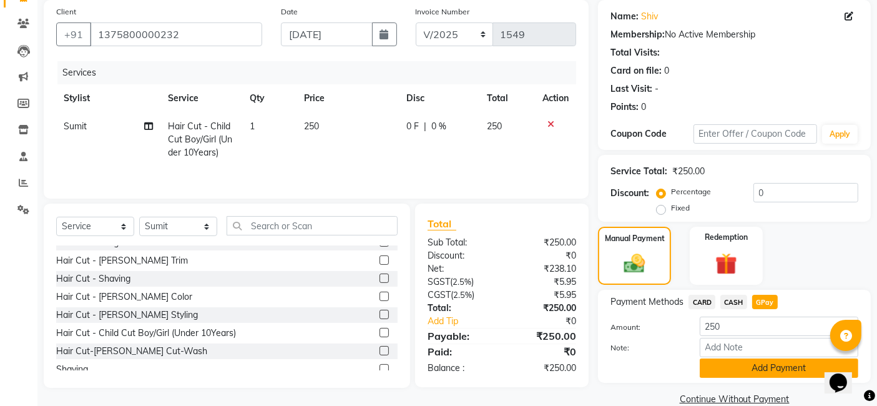
click at [761, 363] on button "Add Payment" at bounding box center [779, 367] width 159 height 19
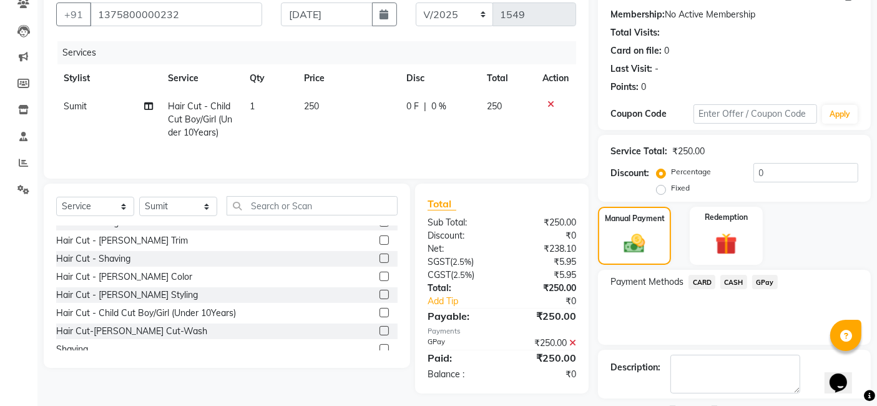
scroll to position [166, 0]
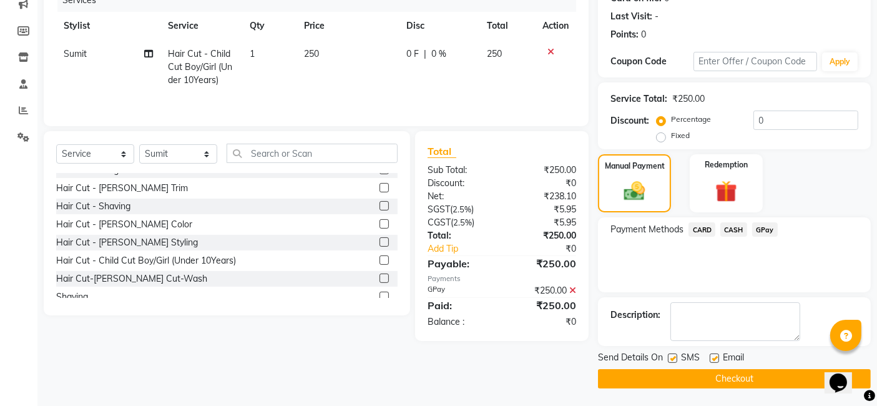
drag, startPoint x: 745, startPoint y: 390, endPoint x: 744, endPoint y: 375, distance: 15.0
click at [744, 375] on main "INVOICE PREVIOUS INVOICES Create New Save Client [PHONE_NUMBER] Date [DATE] Inv…" at bounding box center [456, 147] width 839 height 519
click at [744, 375] on button "Checkout" at bounding box center [734, 378] width 273 height 19
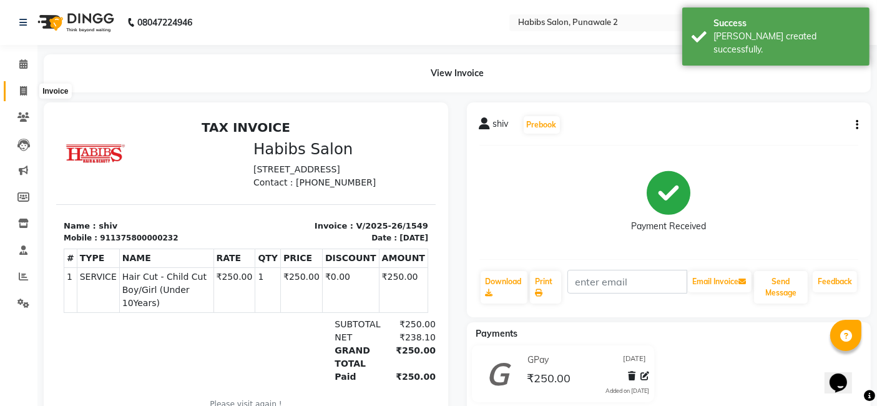
click at [18, 89] on span at bounding box center [23, 91] width 22 height 14
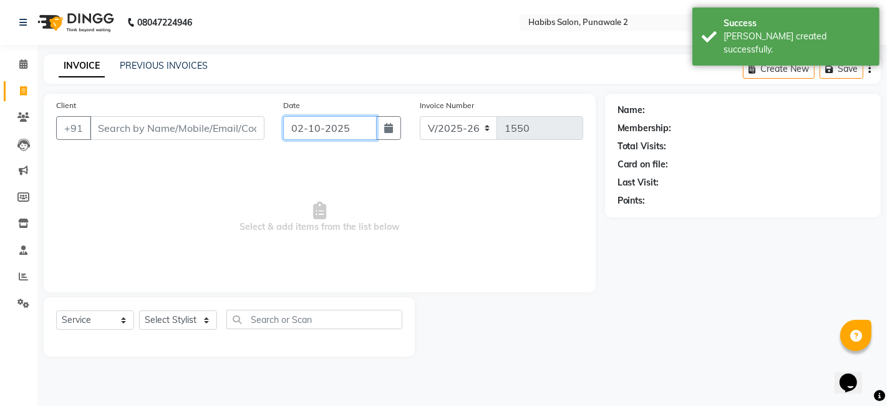
click at [320, 122] on input "02-10-2025" at bounding box center [330, 128] width 94 height 24
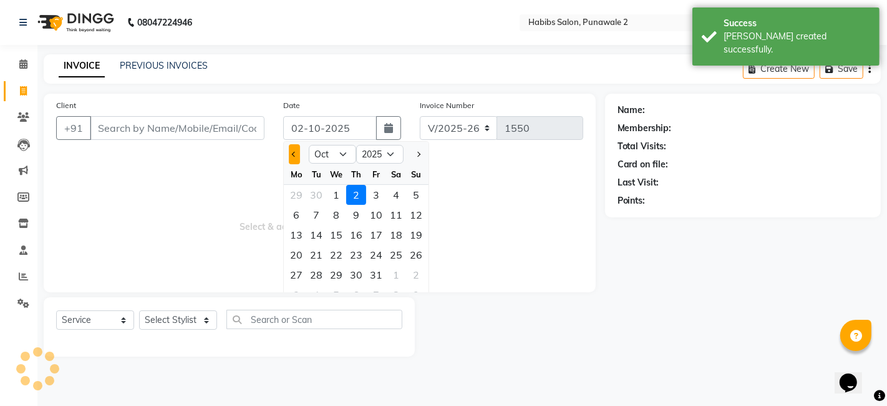
click at [296, 160] on button "Previous month" at bounding box center [294, 154] width 11 height 20
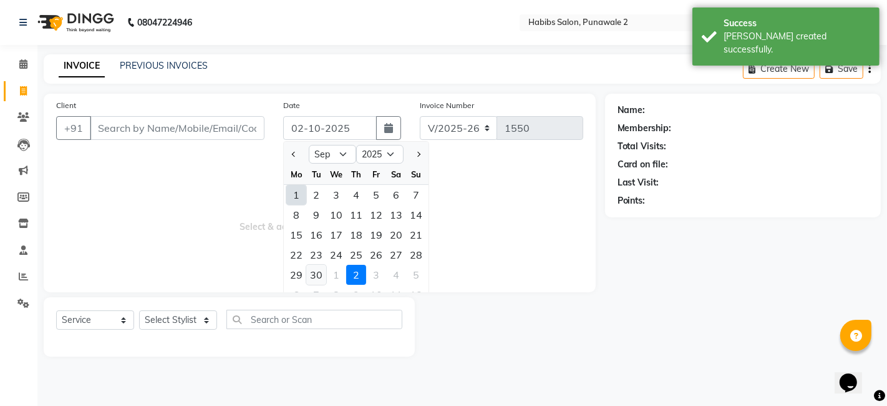
click at [323, 271] on div "30" at bounding box center [316, 275] width 20 height 20
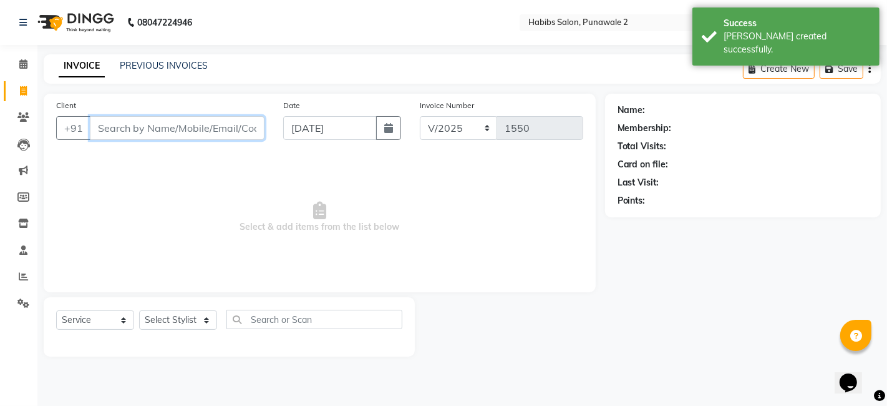
click at [195, 125] on input "Client" at bounding box center [177, 128] width 175 height 24
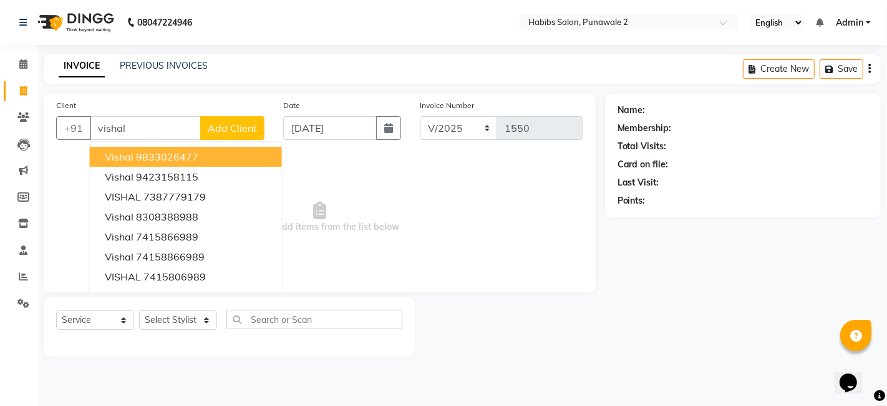
click at [235, 115] on div "Client +91 vishal vishal 9833026477 vishal 9423158115 VISHAL 7387779179 vishal …" at bounding box center [160, 124] width 227 height 51
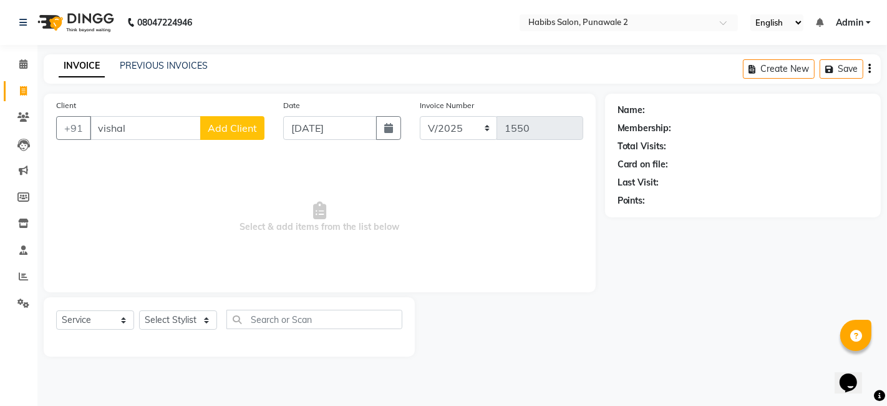
click at [240, 132] on span "Add Client" at bounding box center [232, 128] width 49 height 12
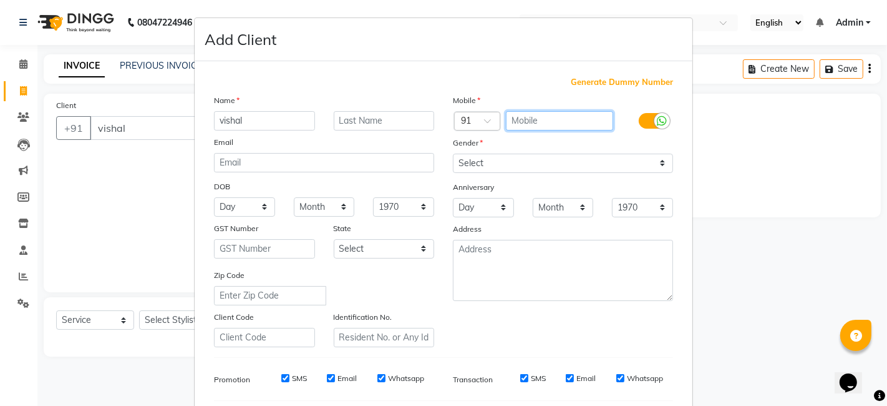
click at [534, 120] on input "text" at bounding box center [560, 120] width 108 height 19
click at [602, 83] on span "Generate Dummy Number" at bounding box center [622, 82] width 102 height 12
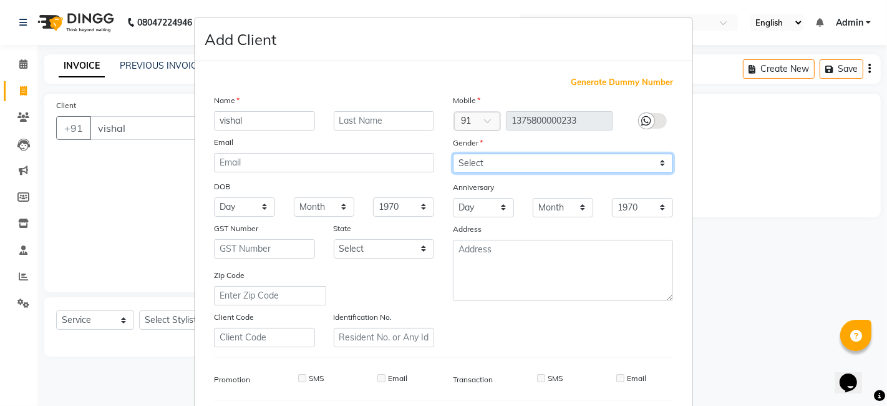
click at [487, 167] on select "Select [DEMOGRAPHIC_DATA] [DEMOGRAPHIC_DATA] Other Prefer Not To Say" at bounding box center [563, 163] width 220 height 19
click at [453, 154] on select "Select [DEMOGRAPHIC_DATA] [DEMOGRAPHIC_DATA] Other Prefer Not To Say" at bounding box center [563, 163] width 220 height 19
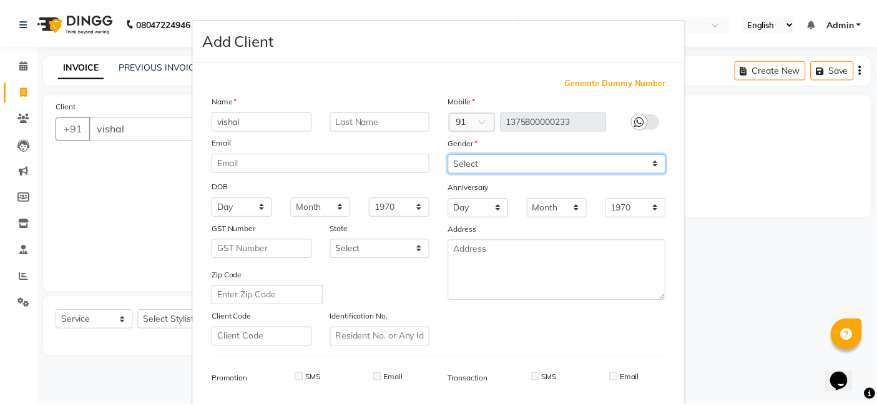
scroll to position [169, 0]
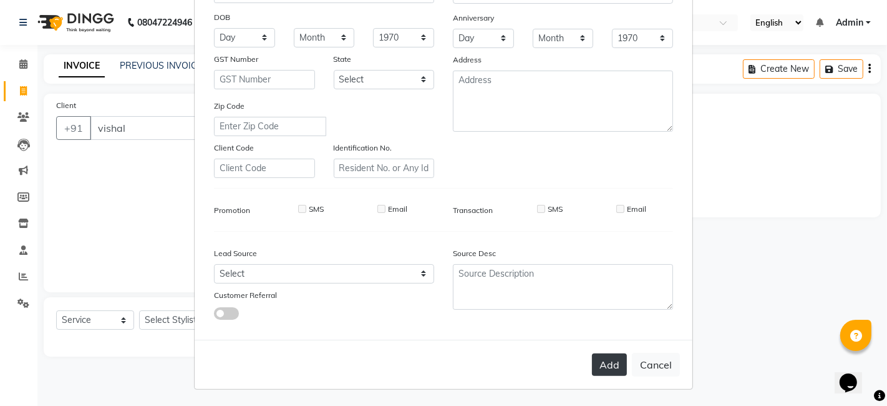
click at [610, 368] on button "Add" at bounding box center [609, 364] width 35 height 22
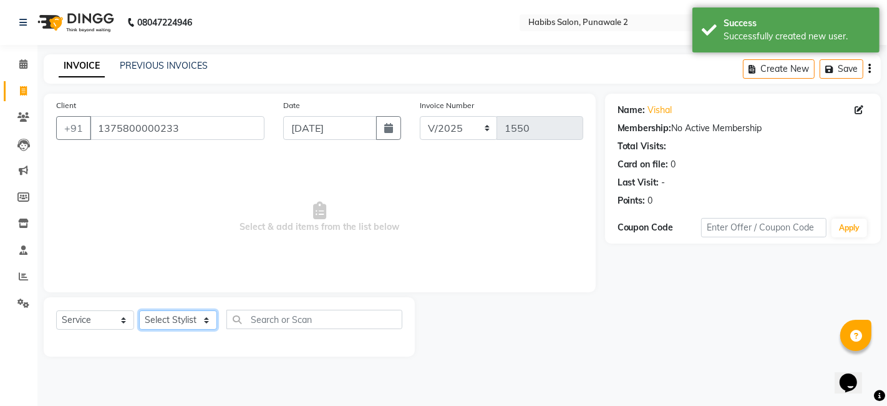
click at [183, 318] on select "Select Stylist Chandan Ganesh Gauri [PERSON_NAME] [PERSON_NAME] nikhil rohit [P…" at bounding box center [178, 319] width 78 height 19
click at [139, 310] on select "Select Stylist Chandan Ganesh Gauri [PERSON_NAME] [PERSON_NAME] nikhil rohit [P…" at bounding box center [178, 319] width 78 height 19
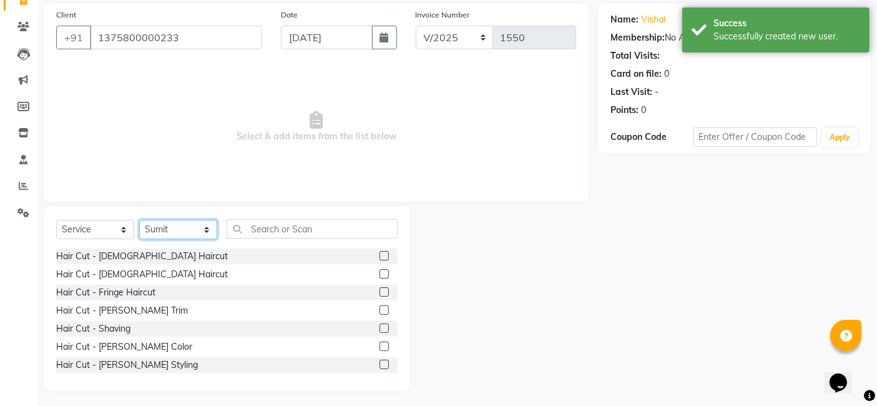
scroll to position [94, 0]
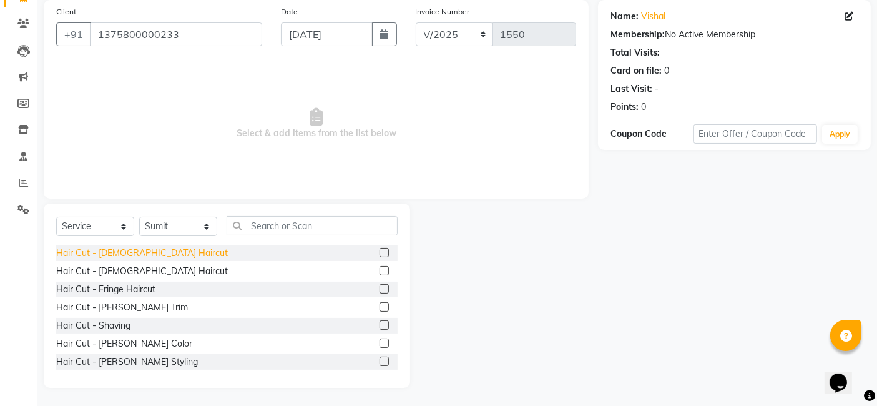
click at [129, 257] on div "Hair Cut - [DEMOGRAPHIC_DATA] Haircut" at bounding box center [142, 252] width 172 height 13
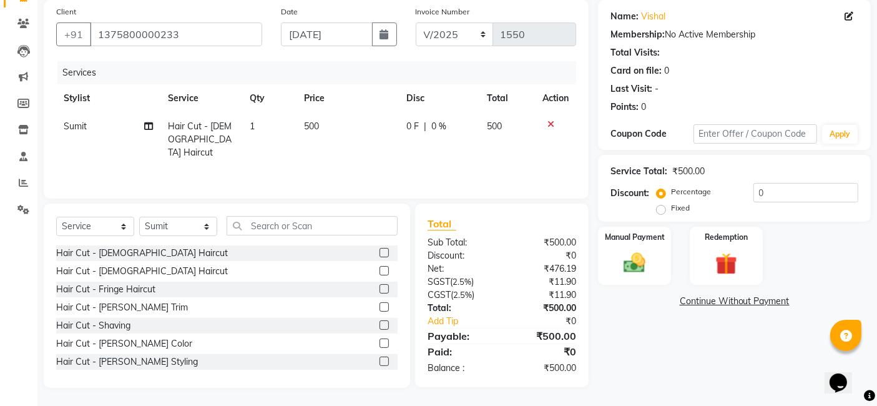
click at [351, 124] on td "500" at bounding box center [347, 139] width 102 height 54
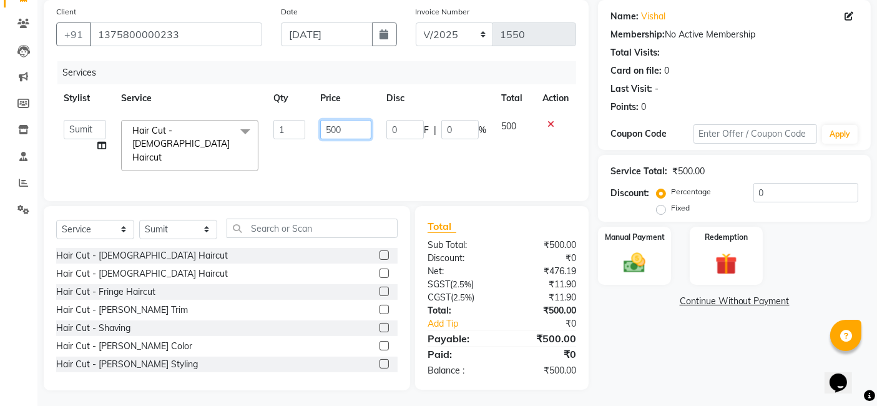
click at [363, 127] on input "500" at bounding box center [345, 129] width 51 height 19
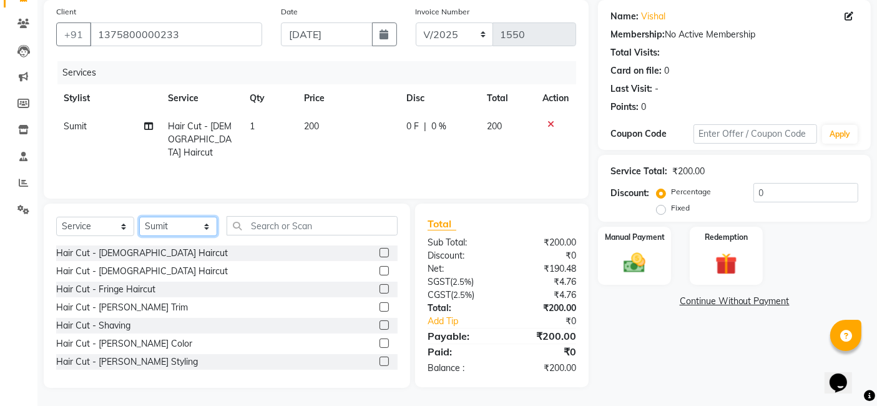
click at [164, 228] on select "Select Stylist Chandan Ganesh Gauri [PERSON_NAME] [PERSON_NAME] nikhil rohit [P…" at bounding box center [178, 226] width 78 height 19
click at [139, 217] on select "Select Stylist Chandan Ganesh Gauri [PERSON_NAME] [PERSON_NAME] nikhil rohit [P…" at bounding box center [178, 226] width 78 height 19
click at [83, 125] on span "Sumit" at bounding box center [75, 125] width 23 height 11
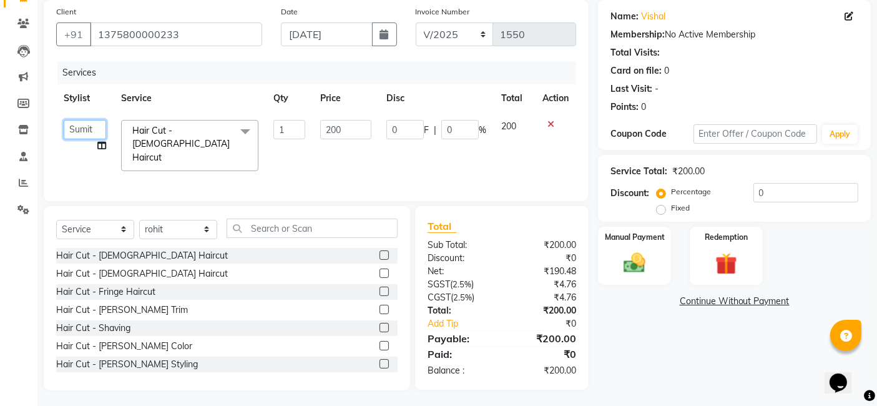
click at [94, 133] on select "[PERSON_NAME] [PERSON_NAME] [PERSON_NAME] nikhil rohit [PERSON_NAME] [PERSON_NA…" at bounding box center [85, 129] width 42 height 19
click at [633, 241] on div "Manual Payment" at bounding box center [635, 255] width 76 height 61
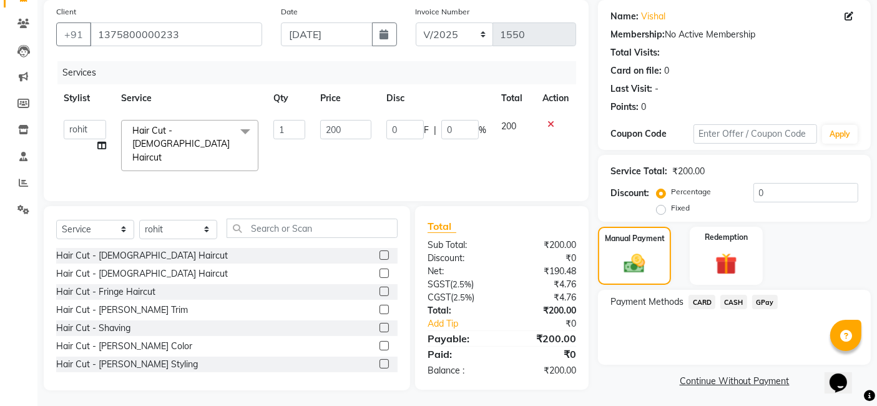
click at [764, 300] on span "GPay" at bounding box center [765, 302] width 26 height 14
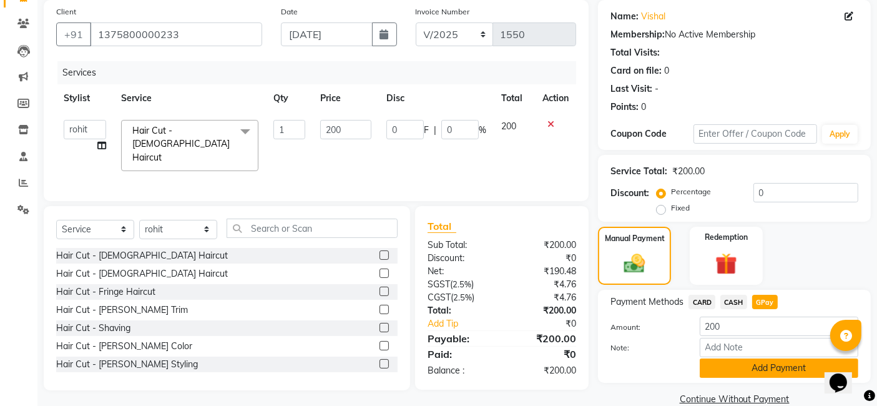
click at [749, 366] on button "Add Payment" at bounding box center [779, 367] width 159 height 19
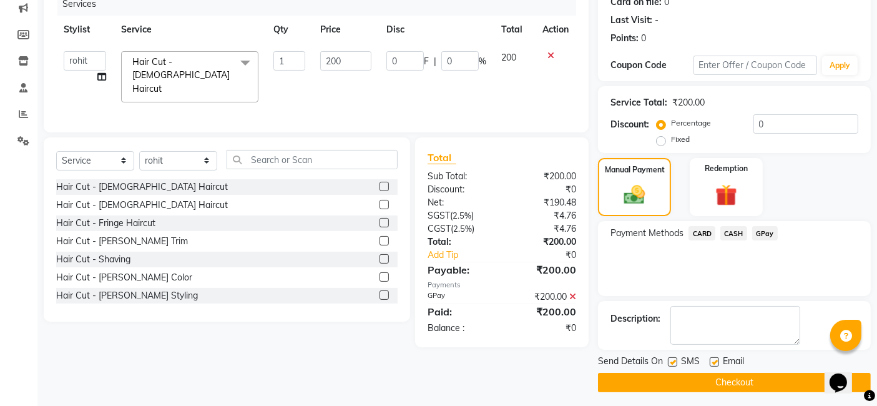
scroll to position [163, 0]
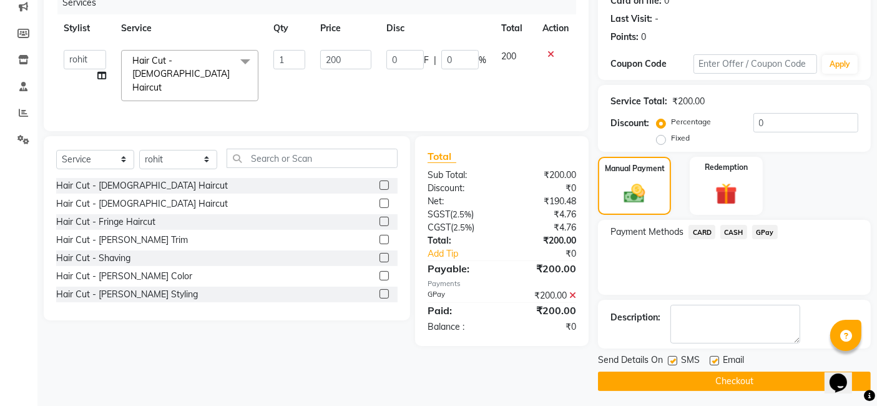
click at [736, 375] on button "Checkout" at bounding box center [734, 380] width 273 height 19
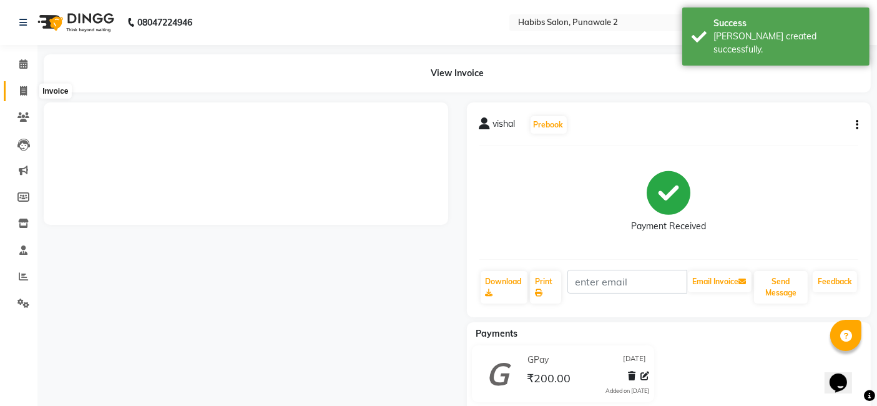
click at [21, 86] on icon at bounding box center [23, 90] width 7 height 9
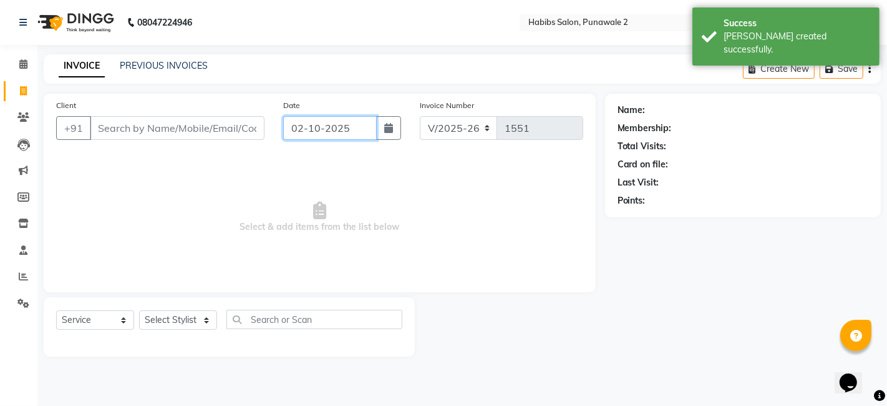
click at [319, 131] on input "02-10-2025" at bounding box center [330, 128] width 94 height 24
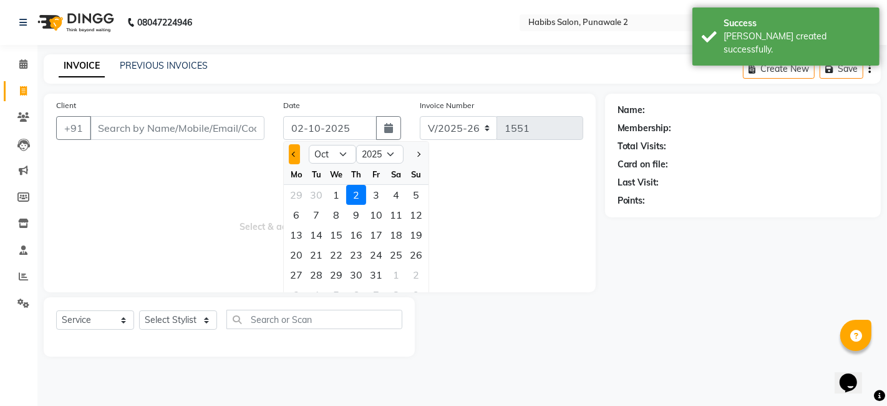
drag, startPoint x: 297, startPoint y: 163, endPoint x: 289, endPoint y: 148, distance: 17.6
click at [289, 148] on ngb-datepicker "Jan Feb Mar Apr May Jun [DATE] Aug Sep Oct Nov [DATE] 2016 2017 2018 2019 2020 …" at bounding box center [356, 224] width 146 height 167
click at [289, 148] on button "Previous month" at bounding box center [294, 154] width 11 height 20
click at [317, 270] on div "30" at bounding box center [316, 275] width 20 height 20
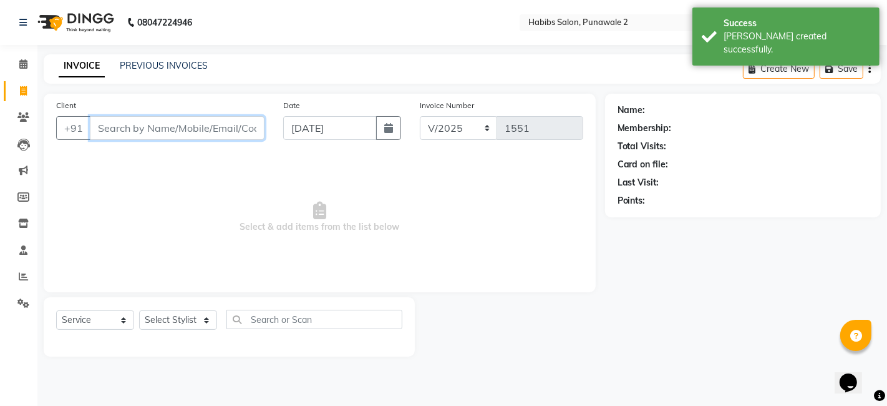
click at [166, 137] on input "Client" at bounding box center [177, 128] width 175 height 24
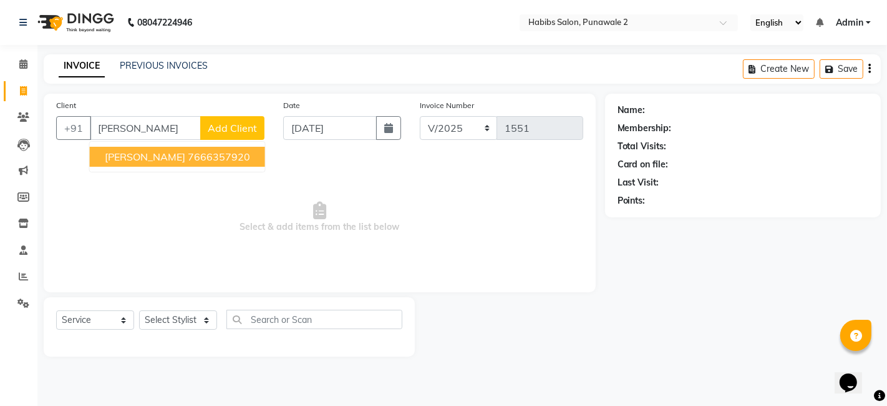
click at [246, 126] on span "Add Client" at bounding box center [232, 128] width 49 height 12
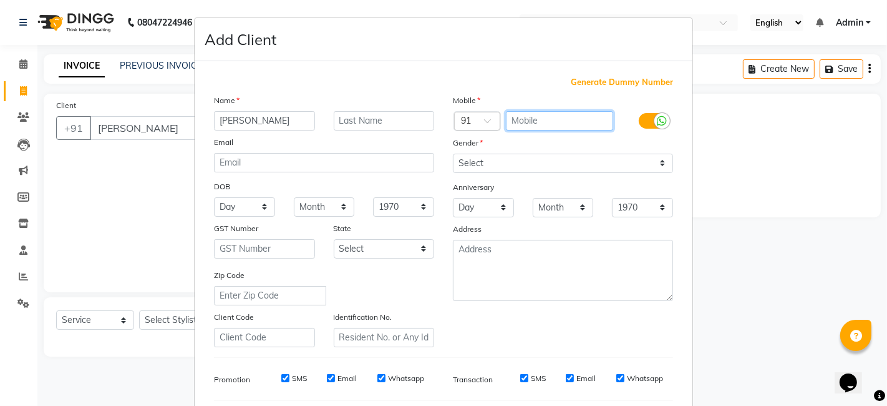
click at [539, 113] on input "text" at bounding box center [560, 120] width 108 height 19
click at [539, 113] on input "90" at bounding box center [560, 120] width 108 height 19
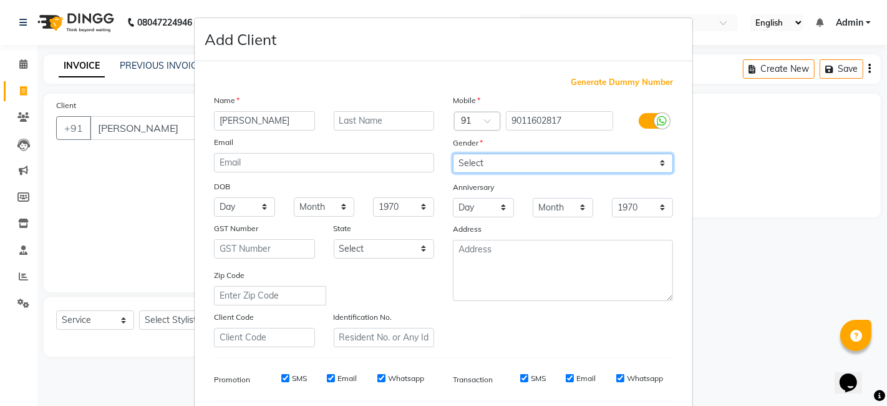
drag, startPoint x: 498, startPoint y: 158, endPoint x: 490, endPoint y: 211, distance: 53.7
click at [490, 211] on div "Mobile Country Code × 91 9011602817 Gender Select [DEMOGRAPHIC_DATA] [DEMOGRAPH…" at bounding box center [563, 220] width 239 height 253
click at [453, 154] on select "Select [DEMOGRAPHIC_DATA] [DEMOGRAPHIC_DATA] Other Prefer Not To Say" at bounding box center [563, 163] width 220 height 19
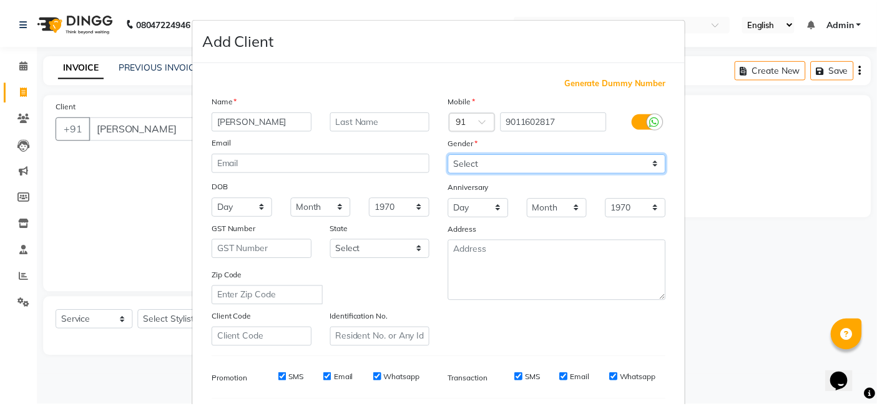
scroll to position [169, 0]
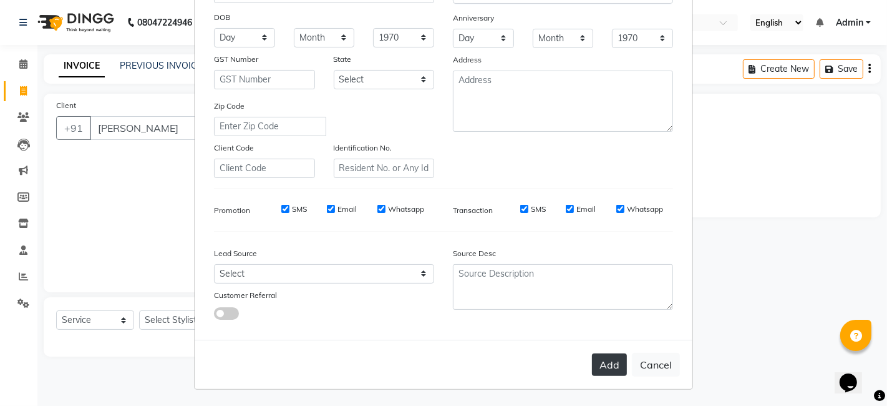
click at [617, 368] on button "Add" at bounding box center [609, 364] width 35 height 22
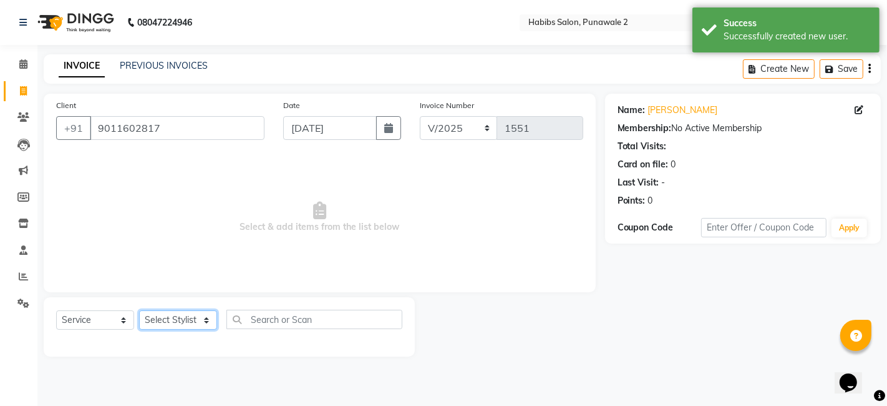
drag, startPoint x: 184, startPoint y: 318, endPoint x: 174, endPoint y: 277, distance: 41.8
click at [174, 277] on div "Client [PHONE_NUMBER] Date [DATE] Invoice Number V/2025 V/[PHONE_NUMBER] Select…" at bounding box center [319, 225] width 571 height 263
click at [139, 310] on select "Select Stylist Chandan Ganesh Gauri [PERSON_NAME] [PERSON_NAME] nikhil rohit [P…" at bounding box center [178, 319] width 78 height 19
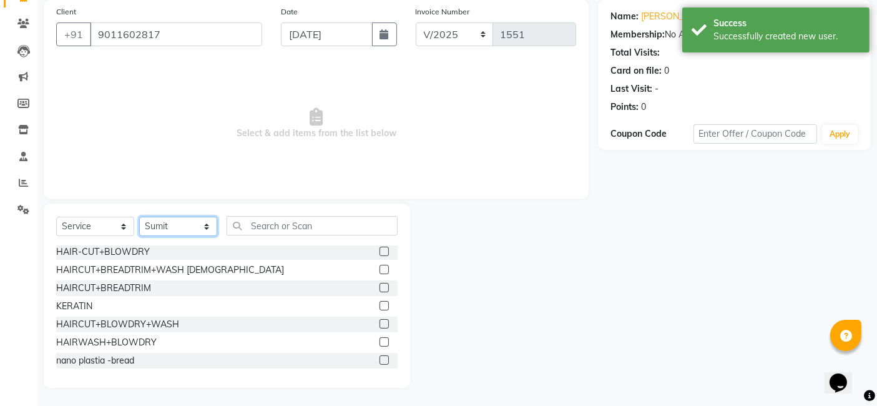
scroll to position [184, 0]
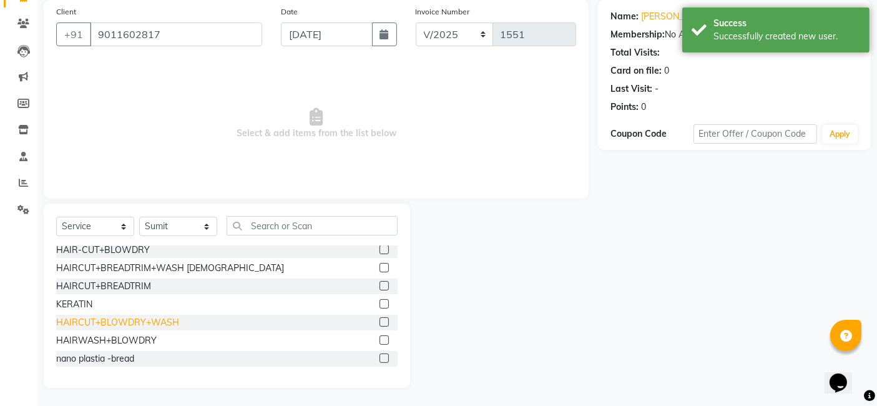
click at [150, 321] on div "HAIRCUT+BLOWDRY+WASH" at bounding box center [117, 322] width 123 height 13
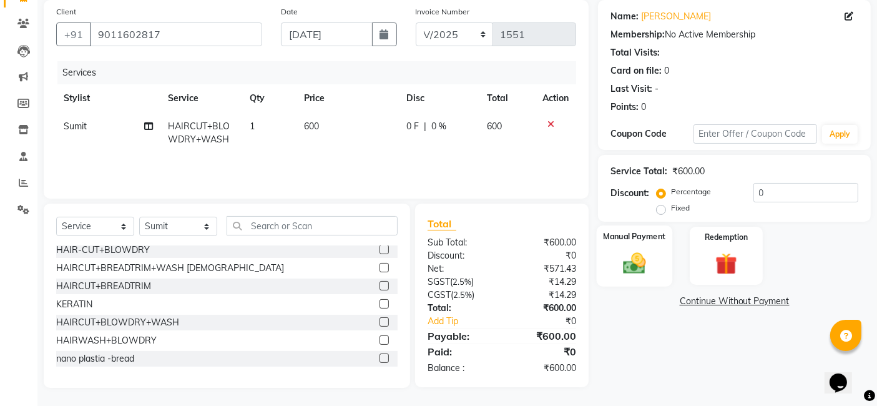
click at [656, 256] on div "Manual Payment" at bounding box center [635, 255] width 76 height 61
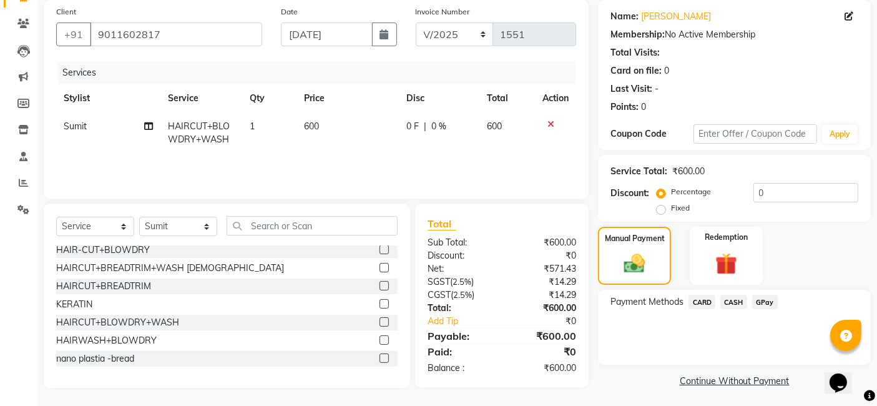
click at [771, 300] on span "GPay" at bounding box center [765, 302] width 26 height 14
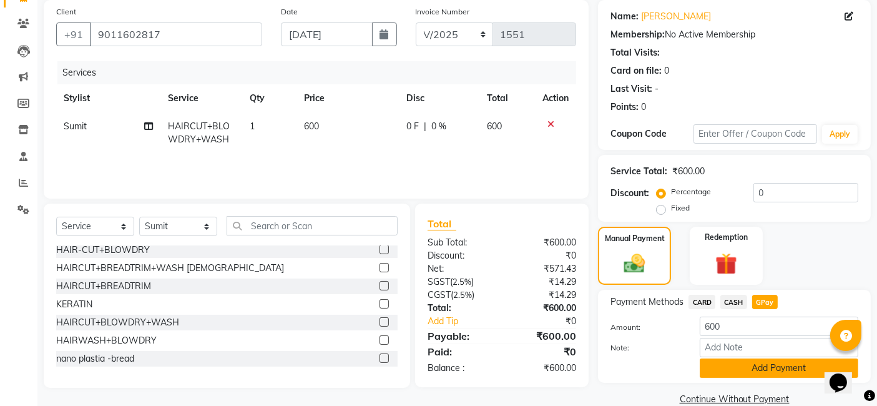
click at [763, 373] on button "Add Payment" at bounding box center [779, 367] width 159 height 19
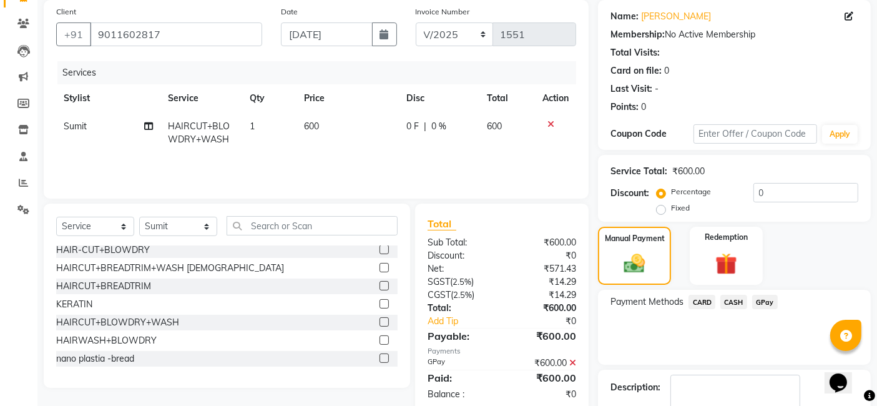
scroll to position [166, 0]
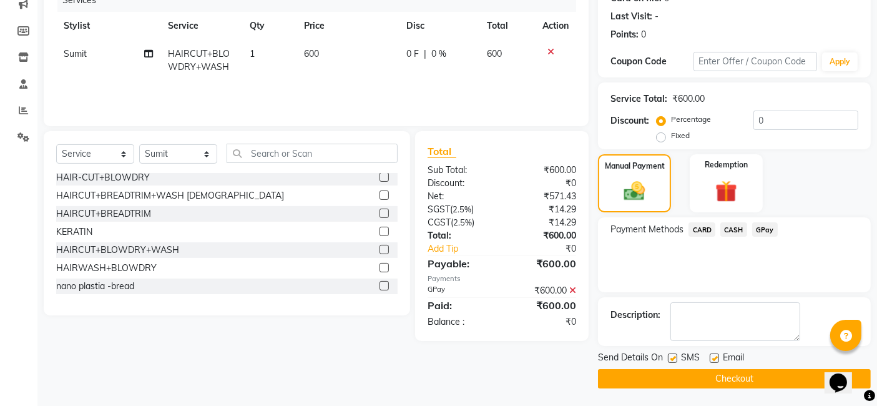
click at [759, 373] on button "Checkout" at bounding box center [734, 378] width 273 height 19
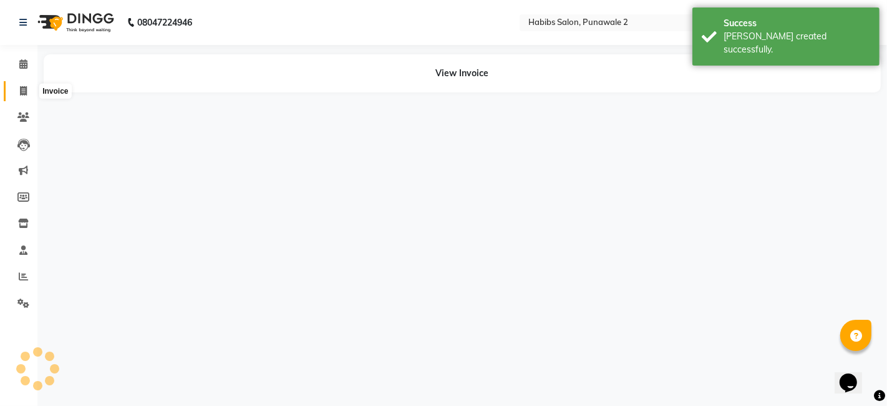
click at [22, 94] on icon at bounding box center [23, 90] width 7 height 9
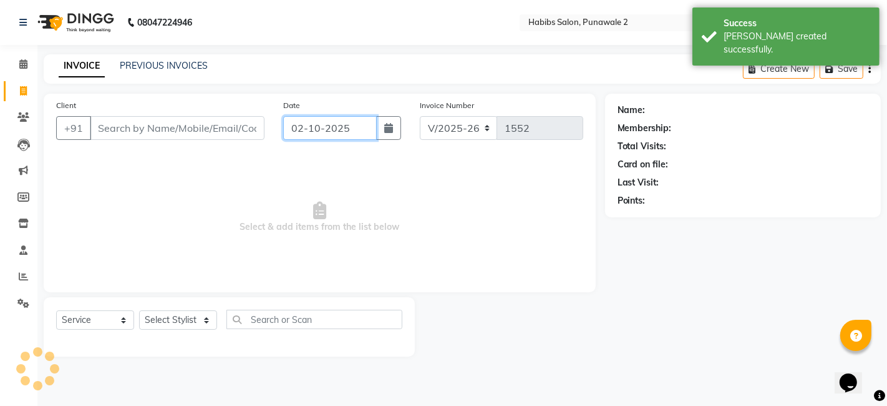
click at [333, 139] on input "02-10-2025" at bounding box center [330, 128] width 94 height 24
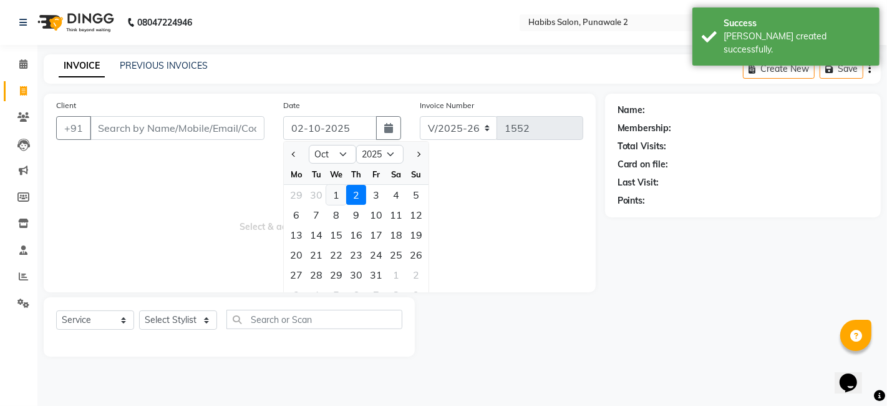
click at [338, 190] on div "1" at bounding box center [336, 195] width 20 height 20
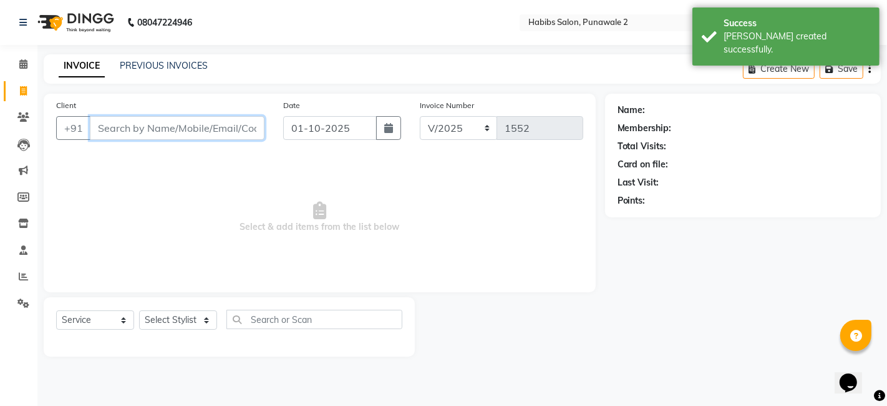
click at [235, 126] on input "Client" at bounding box center [177, 128] width 175 height 24
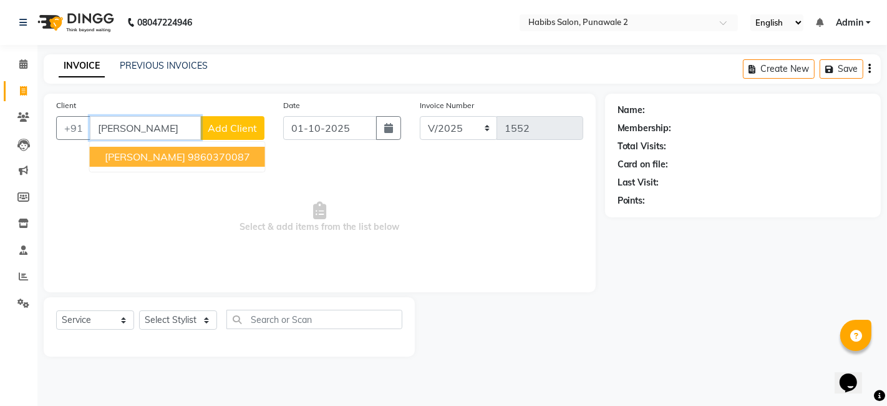
click at [188, 159] on ngb-highlight "9860370087" at bounding box center [219, 156] width 62 height 12
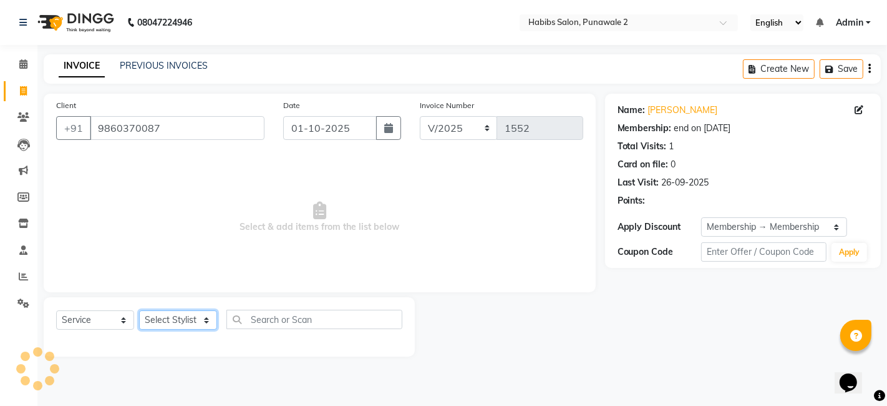
click at [178, 315] on select "Select Stylist Chandan Ganesh Gauri [PERSON_NAME] [PERSON_NAME] nikhil rohit [P…" at bounding box center [178, 319] width 78 height 19
click at [139, 310] on select "Select Stylist Chandan Ganesh Gauri [PERSON_NAME] [PERSON_NAME] nikhil rohit [P…" at bounding box center [178, 319] width 78 height 19
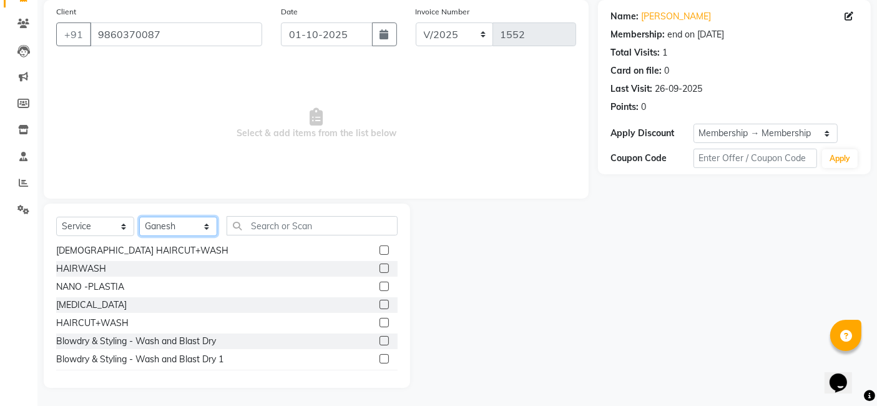
scroll to position [309, 0]
click at [99, 270] on div "HAIRWASH" at bounding box center [81, 269] width 50 height 13
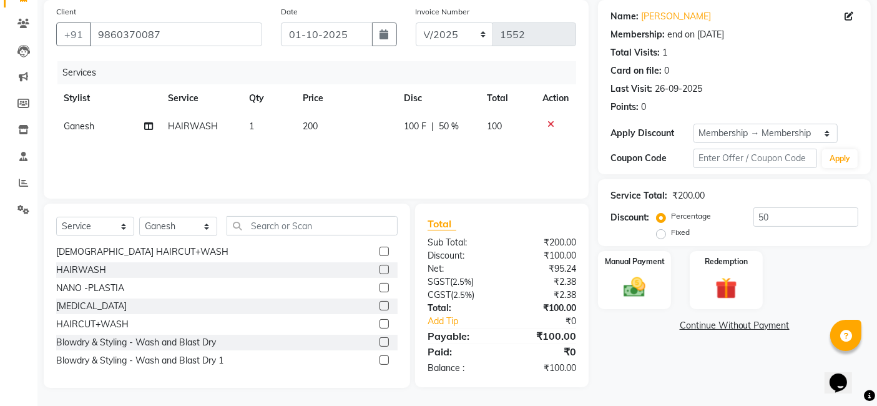
click at [346, 125] on td "200" at bounding box center [346, 126] width 102 height 28
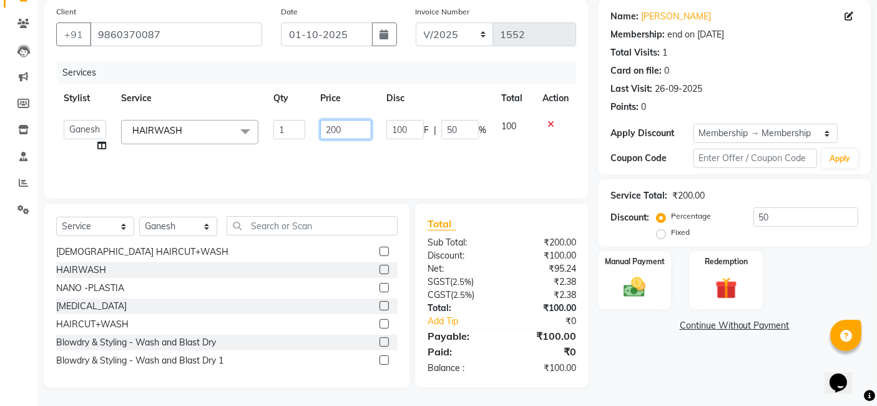
click at [350, 122] on input "200" at bounding box center [345, 129] width 51 height 19
click at [669, 287] on div "Manual Payment" at bounding box center [635, 280] width 76 height 61
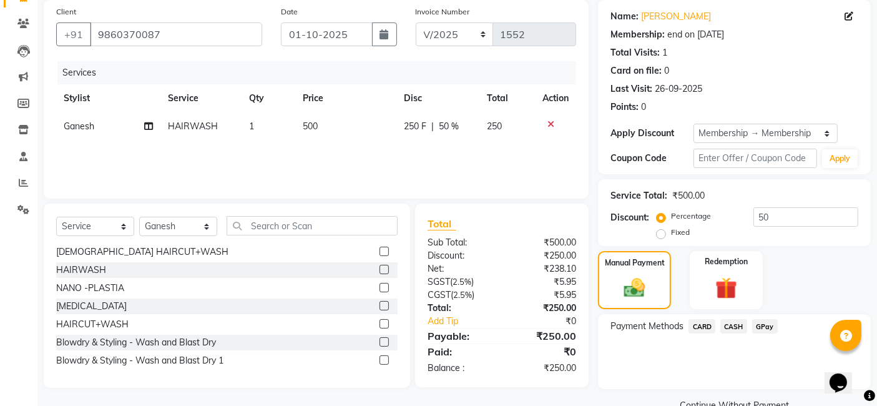
click at [763, 325] on span "GPay" at bounding box center [765, 326] width 26 height 14
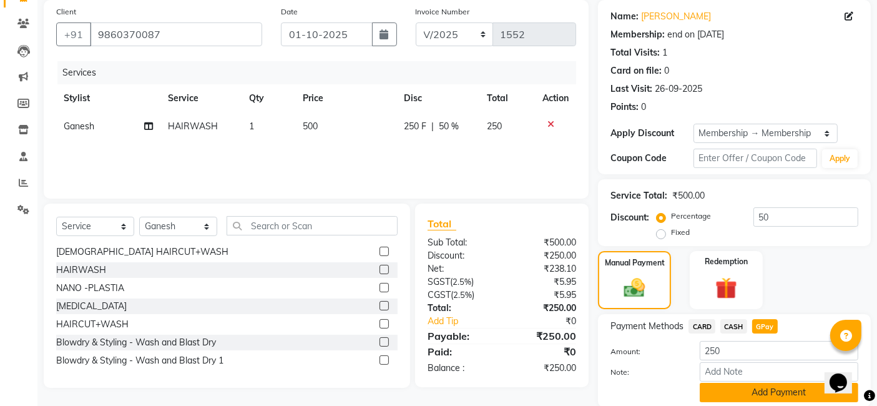
click at [764, 392] on button "Add Payment" at bounding box center [779, 392] width 159 height 19
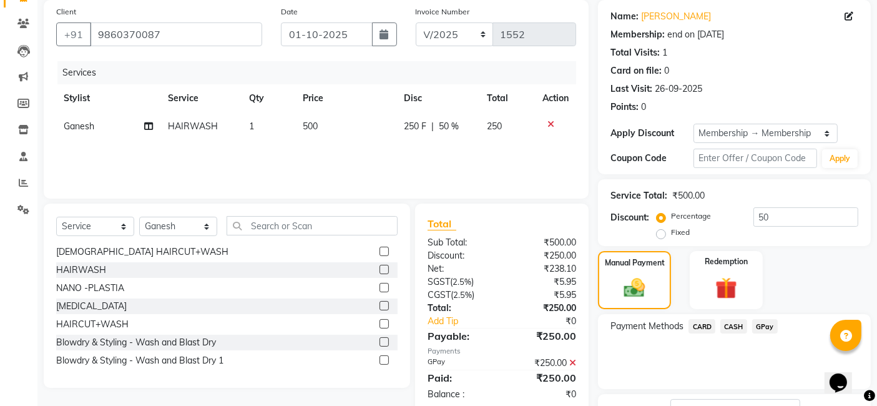
scroll to position [190, 0]
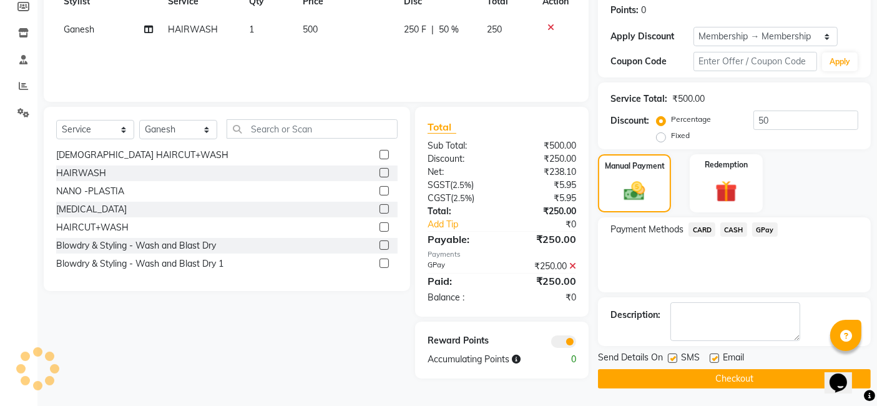
click at [765, 383] on button "Checkout" at bounding box center [734, 378] width 273 height 19
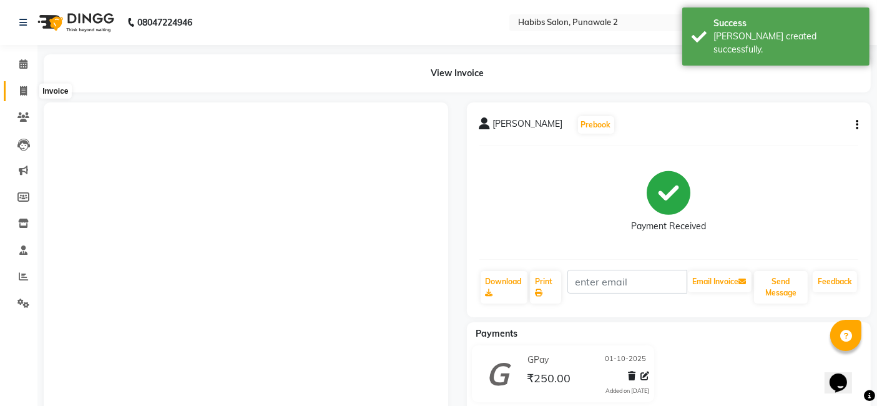
click at [20, 86] on icon at bounding box center [23, 90] width 7 height 9
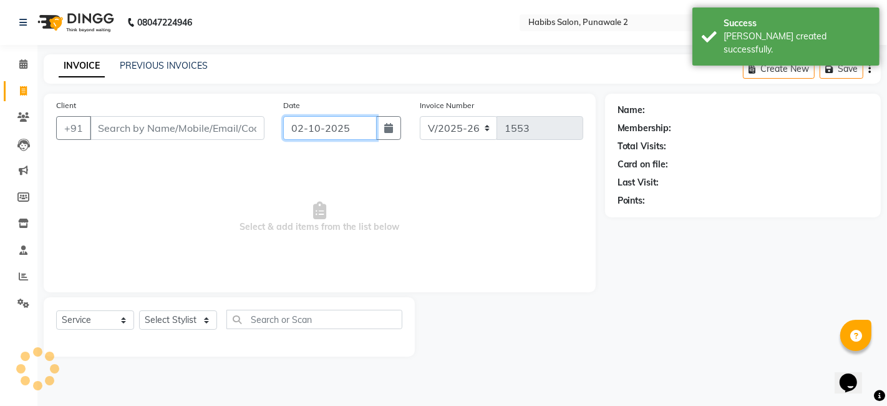
click at [341, 123] on input "02-10-2025" at bounding box center [330, 128] width 94 height 24
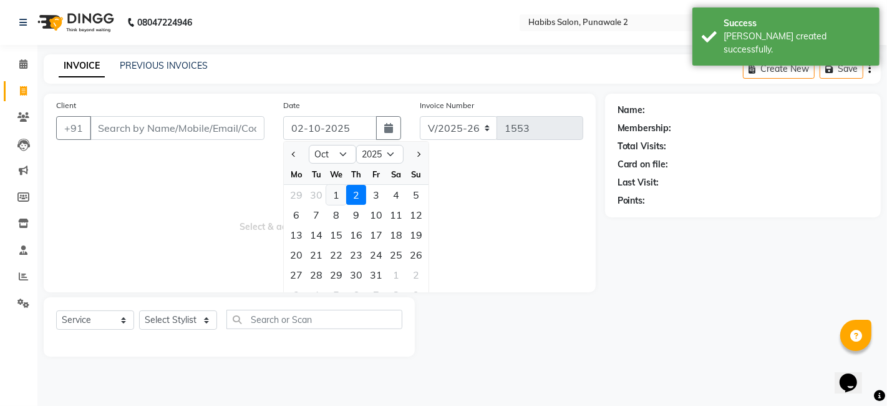
click at [342, 197] on div "1" at bounding box center [336, 195] width 20 height 20
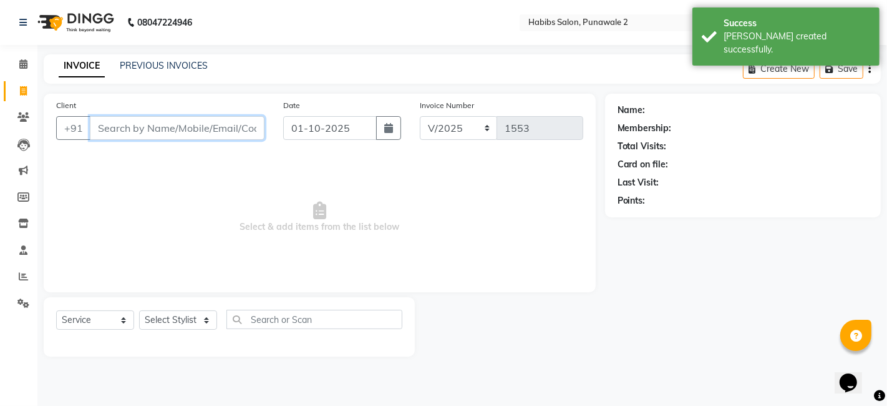
click at [248, 121] on input "Client" at bounding box center [177, 128] width 175 height 24
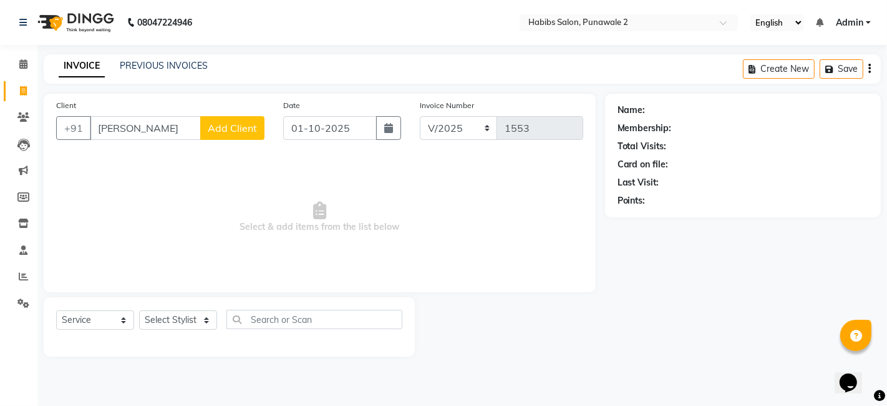
click at [235, 129] on span "Add Client" at bounding box center [232, 128] width 49 height 12
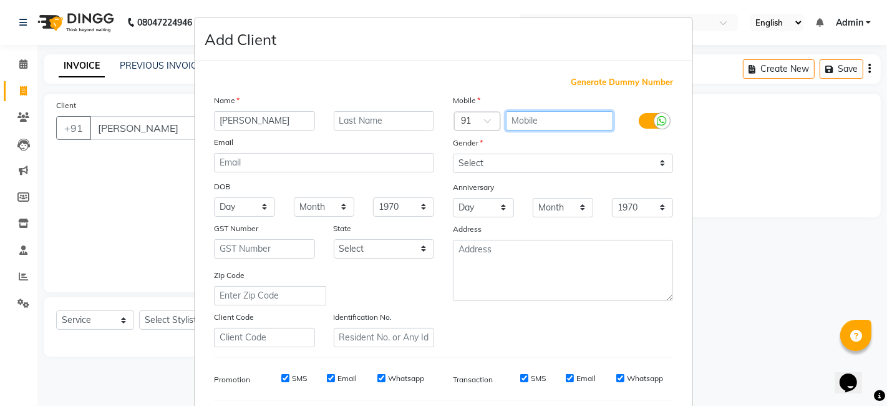
drag, startPoint x: 510, startPoint y: 119, endPoint x: 471, endPoint y: 106, distance: 40.7
click at [471, 106] on div "Mobile Country Code × 91 Gender Select [DEMOGRAPHIC_DATA] [DEMOGRAPHIC_DATA] Ot…" at bounding box center [563, 220] width 239 height 253
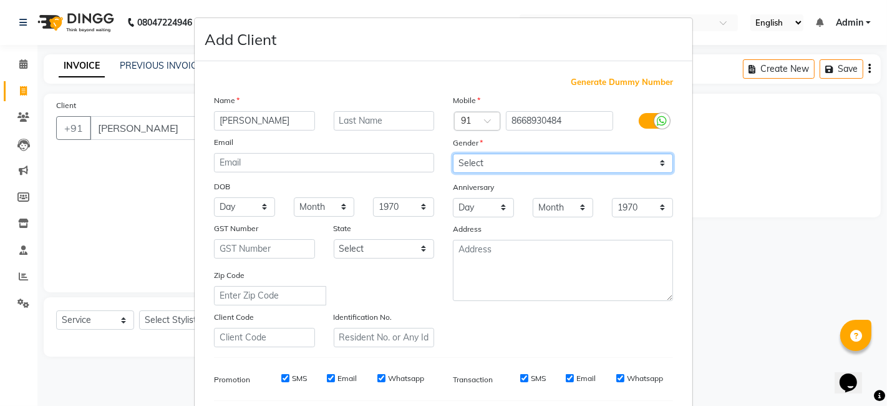
click at [483, 163] on select "Select [DEMOGRAPHIC_DATA] [DEMOGRAPHIC_DATA] Other Prefer Not To Say" at bounding box center [563, 163] width 220 height 19
click at [453, 154] on select "Select [DEMOGRAPHIC_DATA] [DEMOGRAPHIC_DATA] Other Prefer Not To Say" at bounding box center [563, 163] width 220 height 19
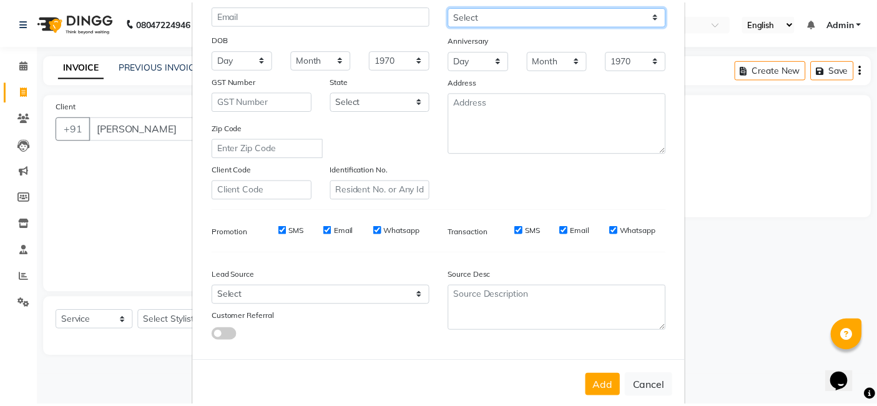
scroll to position [169, 0]
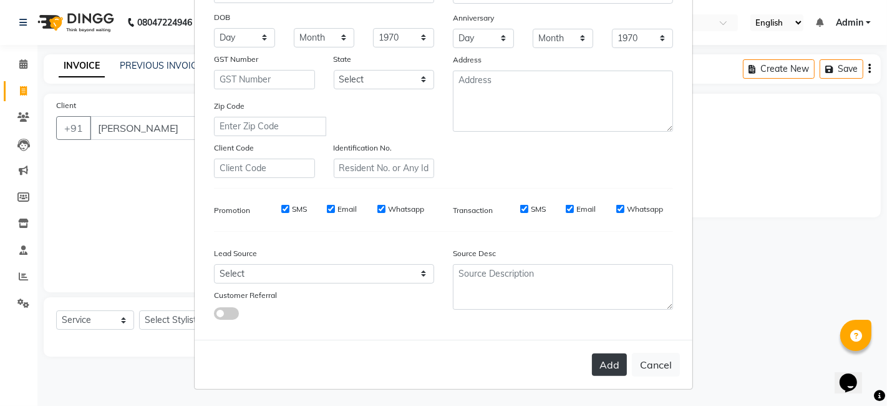
click at [615, 357] on button "Add" at bounding box center [609, 364] width 35 height 22
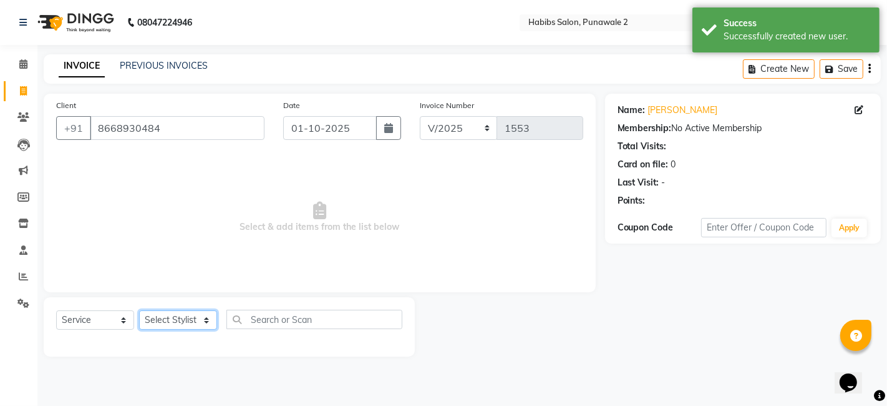
click at [187, 316] on select "Select Stylist Chandan Ganesh Gauri [PERSON_NAME] [PERSON_NAME] nikhil rohit [P…" at bounding box center [178, 319] width 78 height 19
click at [139, 310] on select "Select Stylist Chandan Ganesh Gauri [PERSON_NAME] [PERSON_NAME] nikhil rohit [P…" at bounding box center [178, 319] width 78 height 19
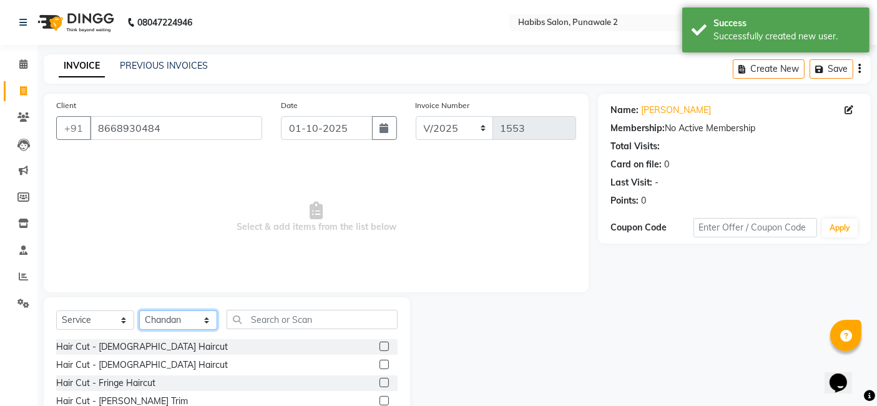
scroll to position [94, 0]
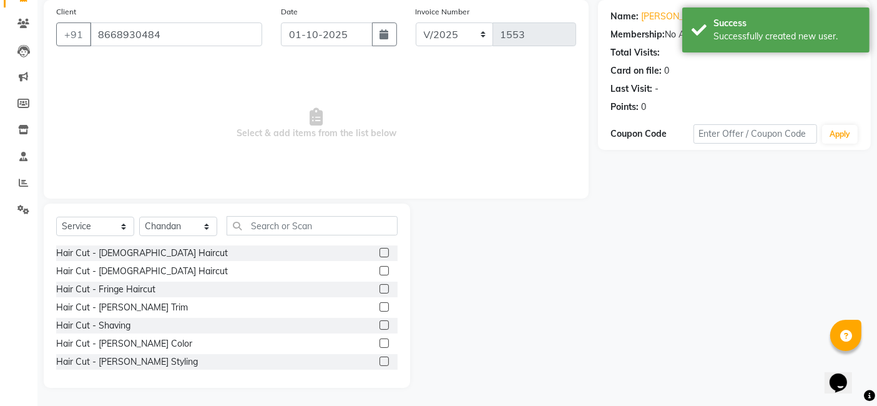
click at [287, 213] on div "Select Service Product Membership Package Voucher Prepaid Gift Card Select Styl…" at bounding box center [227, 295] width 366 height 184
click at [287, 220] on input "text" at bounding box center [312, 225] width 171 height 19
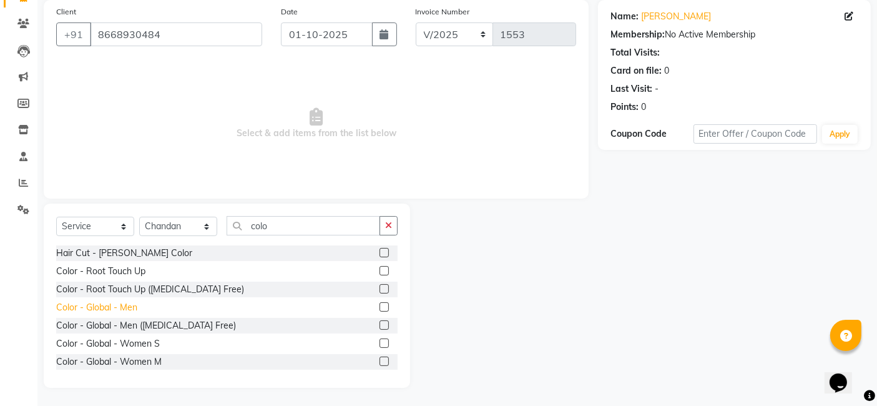
click at [121, 301] on div "Color - Global - Men" at bounding box center [96, 307] width 81 height 13
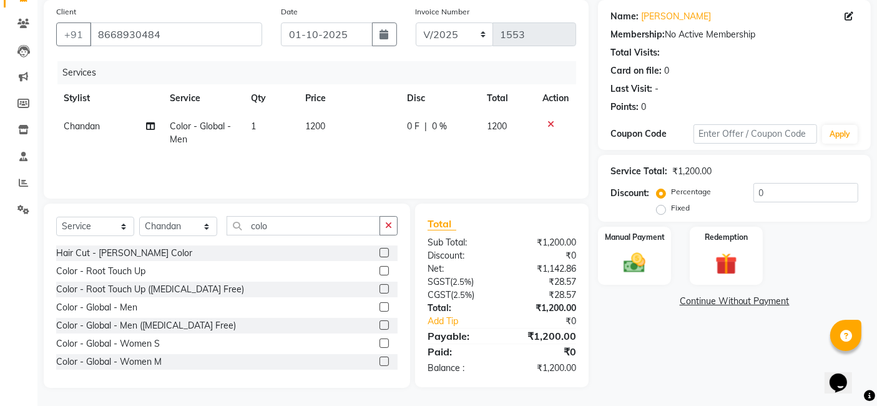
click at [344, 128] on td "1200" at bounding box center [349, 132] width 102 height 41
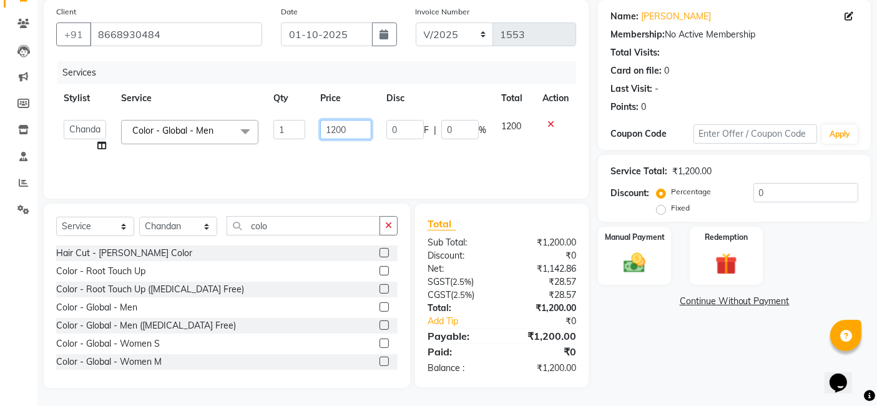
click at [354, 125] on input "1200" at bounding box center [345, 129] width 51 height 19
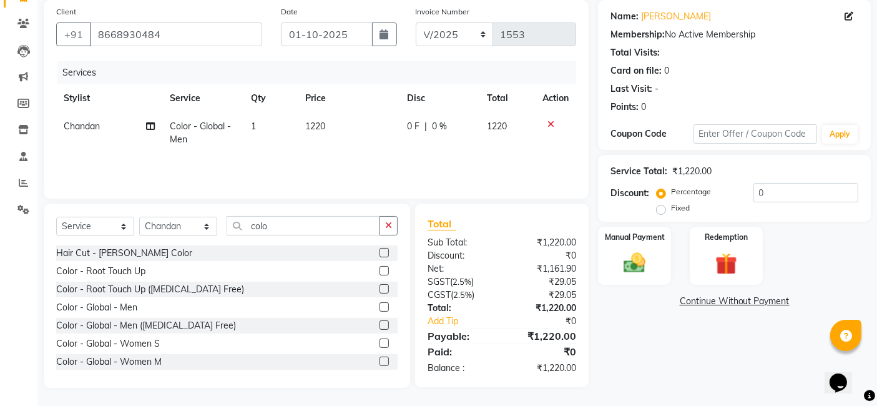
click at [281, 146] on td "1" at bounding box center [270, 132] width 54 height 41
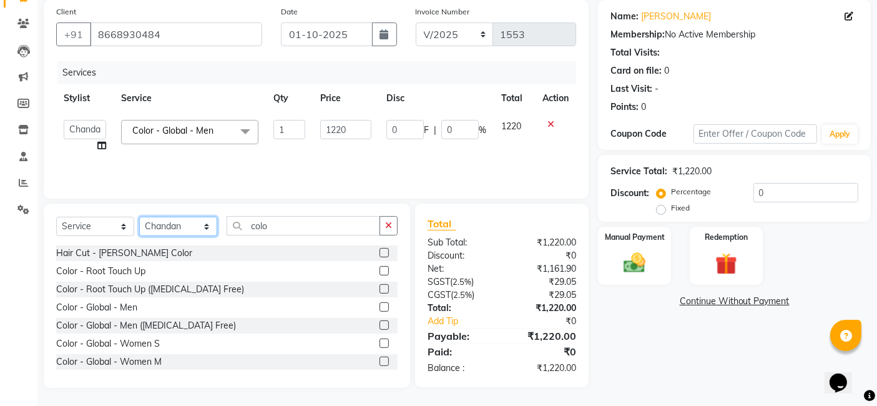
click at [193, 229] on select "Select Stylist Chandan Ganesh Gauri [PERSON_NAME] [PERSON_NAME] nikhil rohit [P…" at bounding box center [178, 226] width 78 height 19
click at [139, 217] on select "Select Stylist Chandan Ganesh Gauri [PERSON_NAME] [PERSON_NAME] nikhil rohit [P…" at bounding box center [178, 226] width 78 height 19
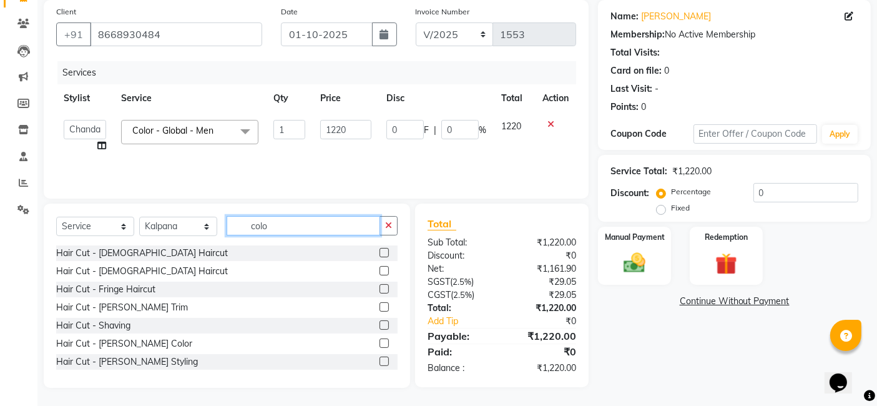
click at [275, 220] on input "colo" at bounding box center [304, 225] width 154 height 19
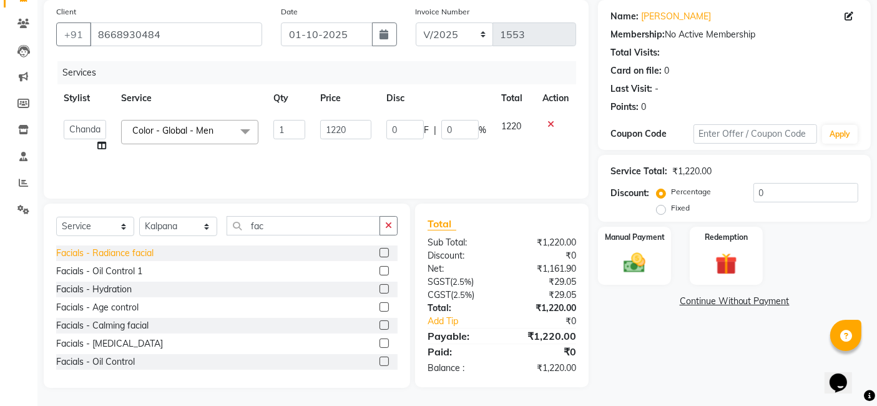
click at [135, 250] on div "Facials - Radiance facial" at bounding box center [104, 252] width 97 height 13
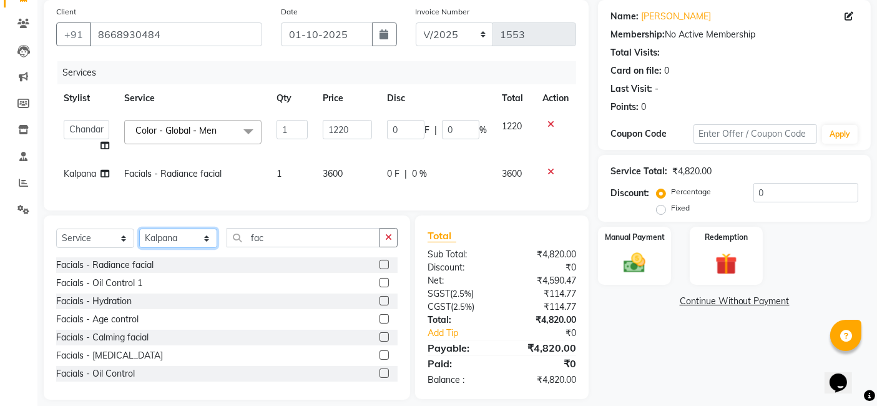
click at [168, 248] on select "Select Stylist Chandan Ganesh Gauri [PERSON_NAME] [PERSON_NAME] nikhil rohit [P…" at bounding box center [178, 237] width 78 height 19
click at [139, 238] on select "Select Stylist Chandan Ganesh Gauri [PERSON_NAME] [PERSON_NAME] nikhil rohit [P…" at bounding box center [178, 237] width 78 height 19
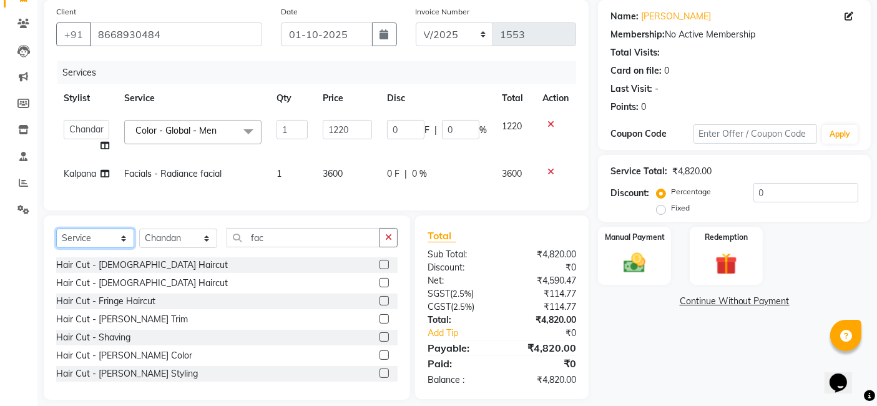
click at [89, 248] on select "Select Service Product Membership Package Voucher Prepaid Gift Card" at bounding box center [95, 237] width 78 height 19
click at [56, 238] on select "Select Service Product Membership Package Voucher Prepaid Gift Card" at bounding box center [95, 237] width 78 height 19
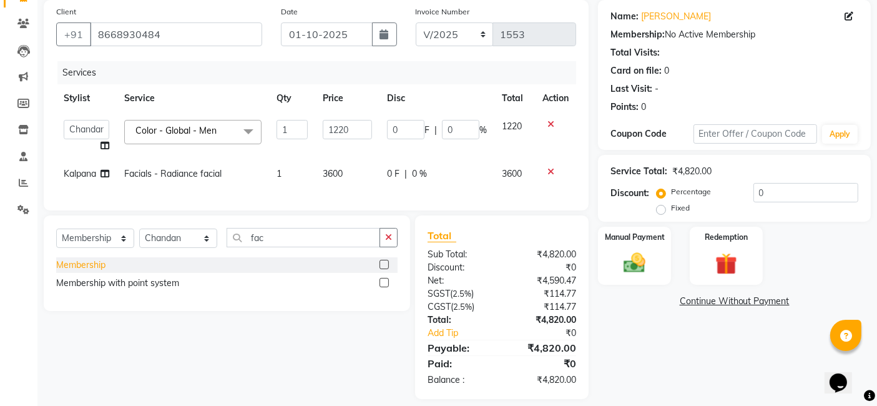
click at [87, 271] on div "Membership" at bounding box center [80, 264] width 49 height 13
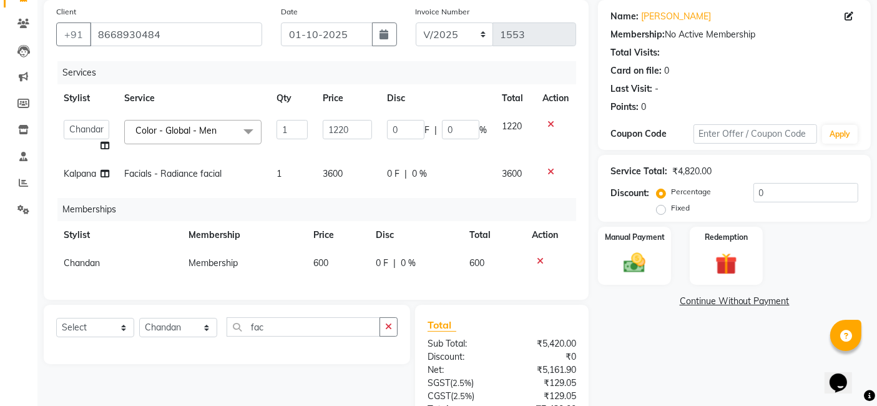
click at [358, 179] on td "3600" at bounding box center [347, 174] width 64 height 28
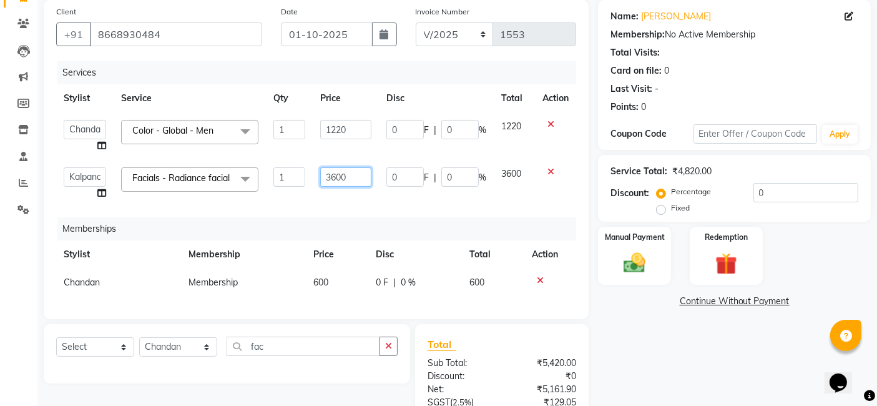
click at [356, 180] on input "3600" at bounding box center [345, 176] width 51 height 19
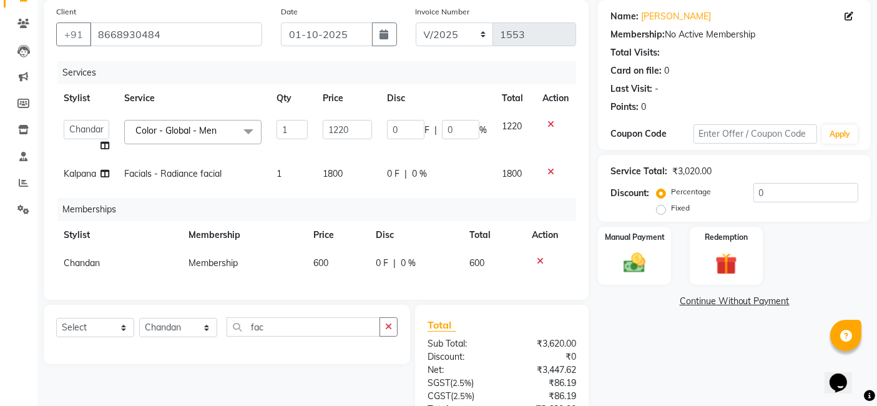
click at [387, 217] on div "Services Stylist Service Qty Price Disc Total Action Chandan Ganesh Gauri [PERS…" at bounding box center [316, 174] width 520 height 226
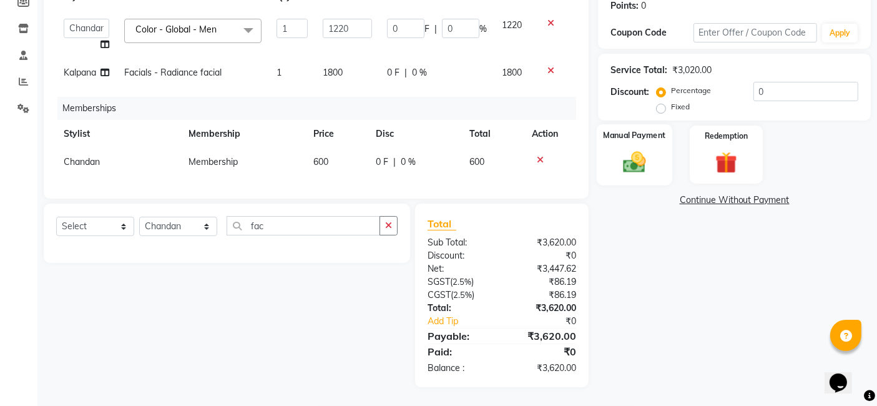
click at [647, 149] on img at bounding box center [634, 162] width 37 height 26
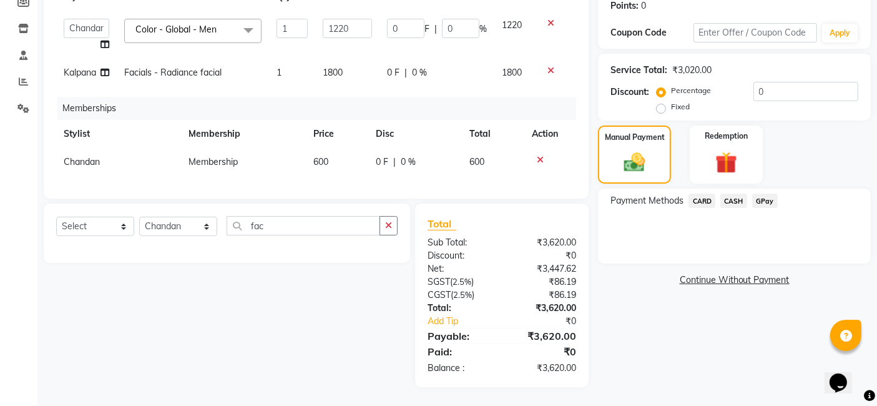
click at [766, 193] on span "GPay" at bounding box center [765, 200] width 26 height 14
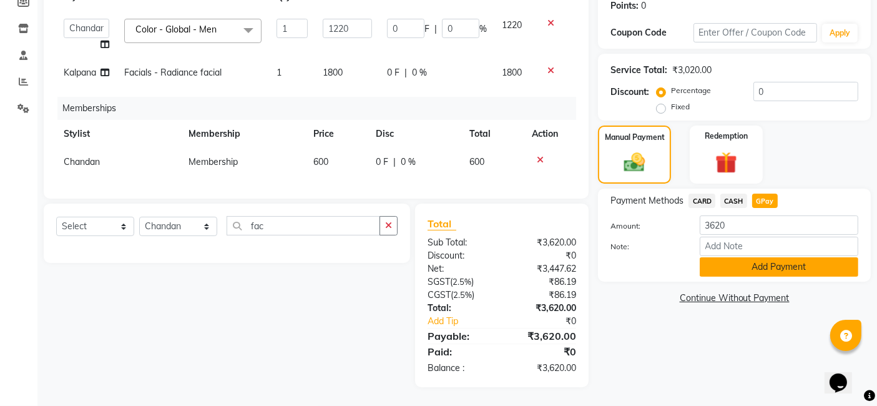
click at [761, 264] on button "Add Payment" at bounding box center [779, 266] width 159 height 19
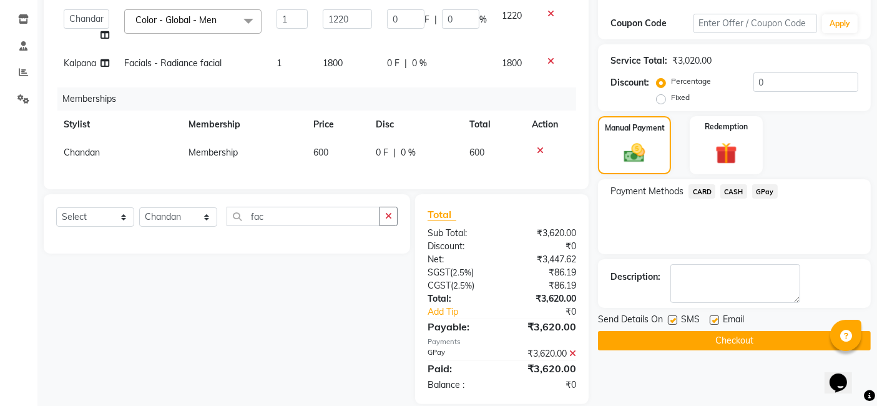
scroll to position [230, 0]
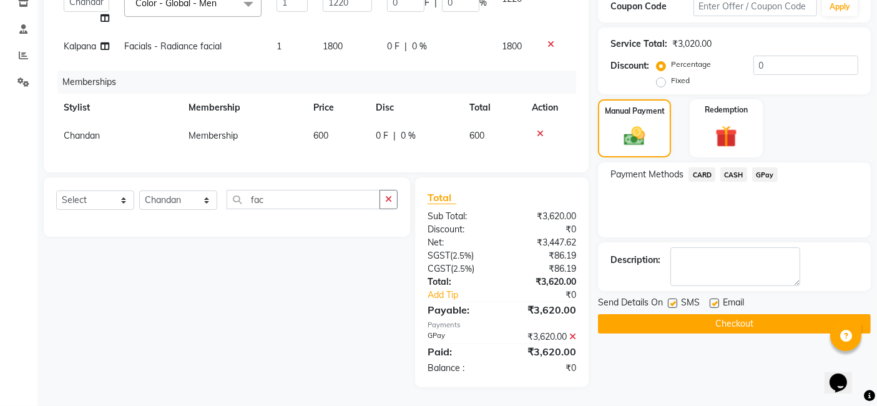
click at [745, 314] on button "Checkout" at bounding box center [734, 323] width 273 height 19
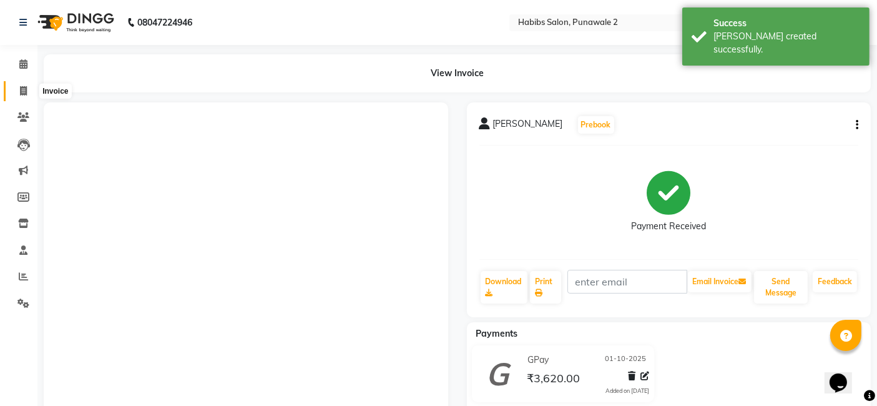
click at [23, 90] on icon at bounding box center [23, 90] width 7 height 9
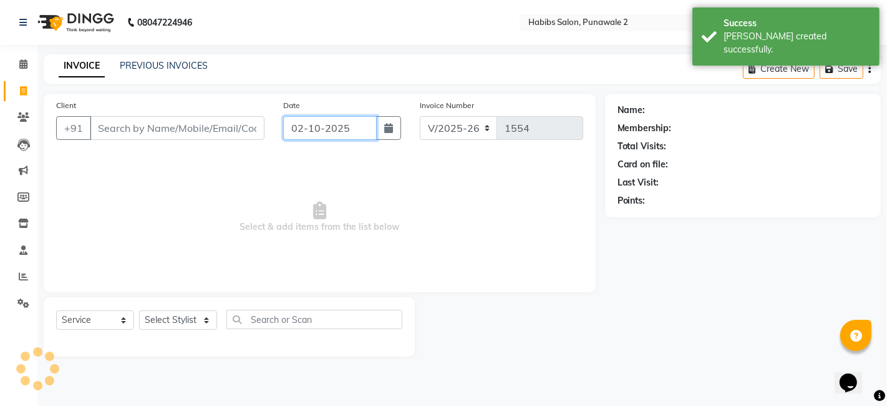
click at [351, 125] on input "02-10-2025" at bounding box center [330, 128] width 94 height 24
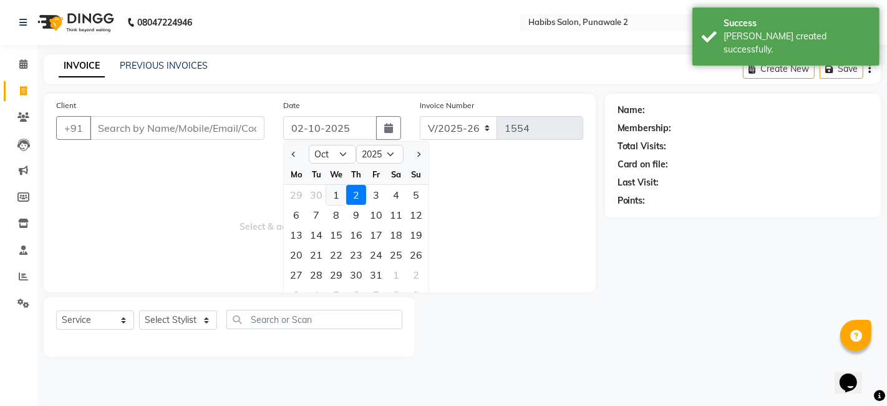
click at [337, 190] on div "1" at bounding box center [336, 195] width 20 height 20
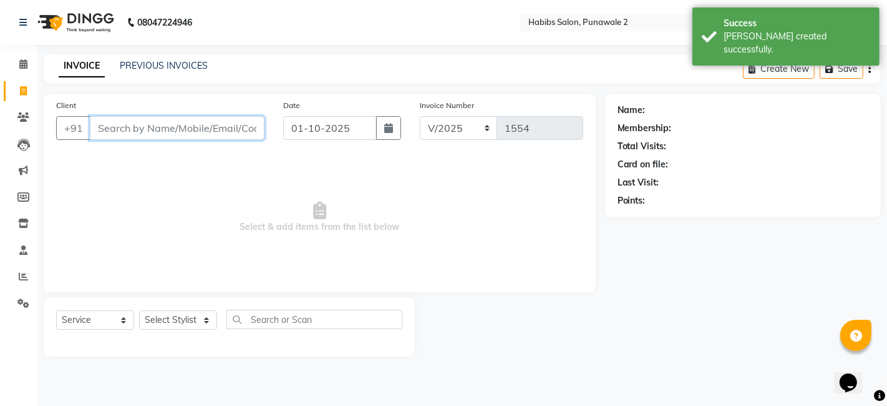
click at [222, 137] on input "Client" at bounding box center [177, 128] width 175 height 24
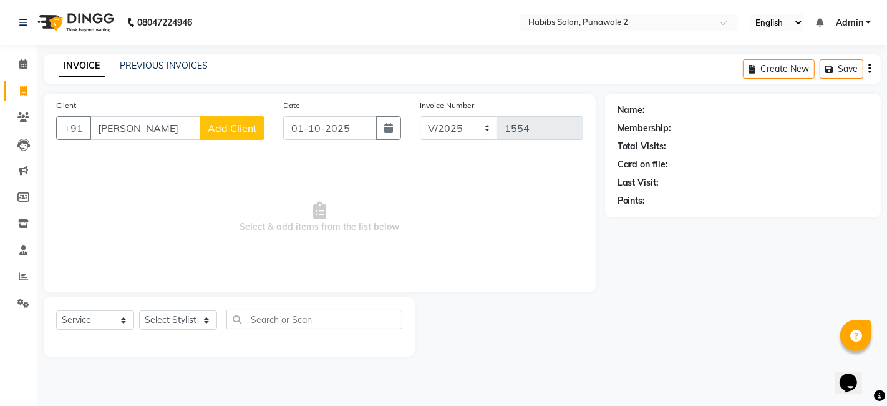
click at [241, 134] on button "Add Client" at bounding box center [232, 128] width 64 height 24
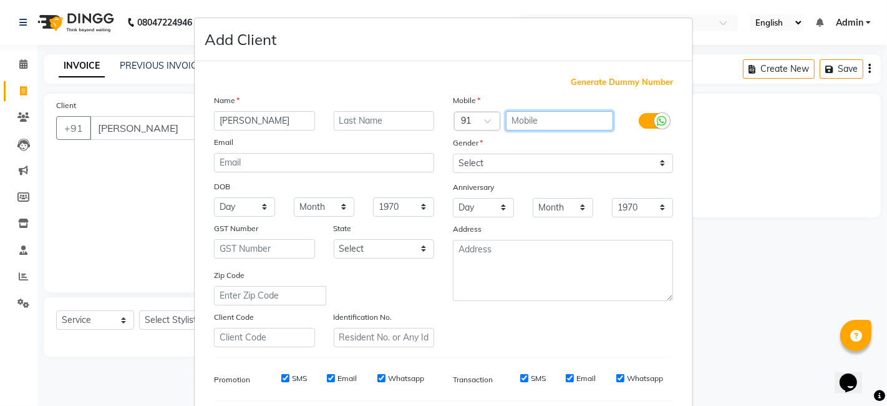
click at [527, 127] on input "text" at bounding box center [560, 120] width 108 height 19
click at [604, 172] on div "Mobile Country Code × 91 9584800866 Gender Select [DEMOGRAPHIC_DATA] [DEMOGRAPH…" at bounding box center [563, 220] width 239 height 253
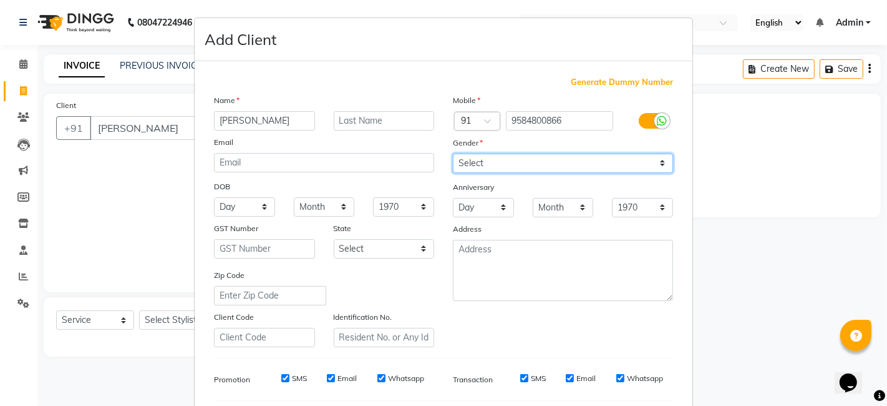
click at [605, 163] on select "Select [DEMOGRAPHIC_DATA] [DEMOGRAPHIC_DATA] Other Prefer Not To Say" at bounding box center [563, 163] width 220 height 19
click at [453, 154] on select "Select [DEMOGRAPHIC_DATA] [DEMOGRAPHIC_DATA] Other Prefer Not To Say" at bounding box center [563, 163] width 220 height 19
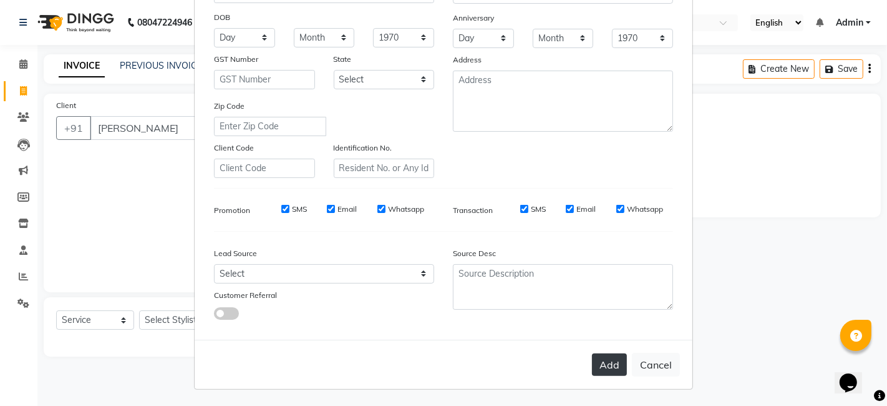
click at [612, 358] on button "Add" at bounding box center [609, 364] width 35 height 22
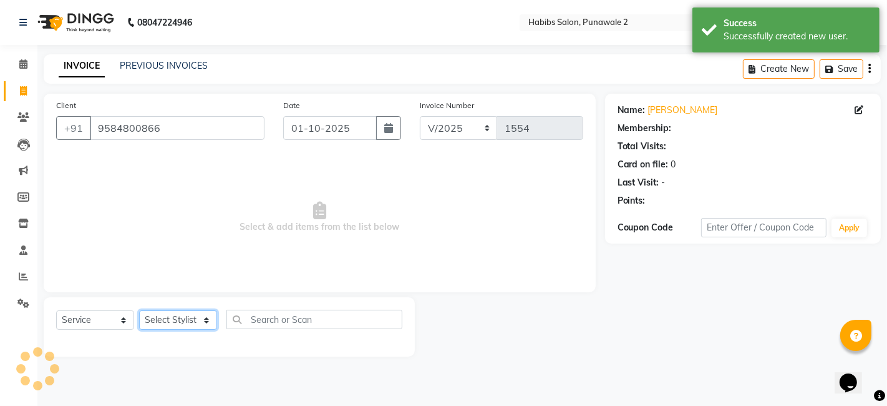
click at [167, 316] on select "Select Stylist Chandan Ganesh Gauri [PERSON_NAME] [PERSON_NAME] nikhil rohit [P…" at bounding box center [178, 319] width 78 height 19
click at [139, 310] on select "Select Stylist Chandan Ganesh Gauri [PERSON_NAME] [PERSON_NAME] nikhil rohit [P…" at bounding box center [178, 319] width 78 height 19
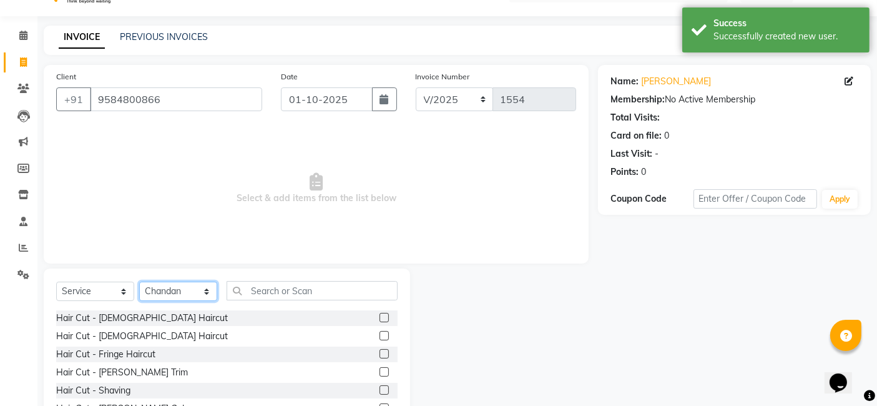
scroll to position [94, 0]
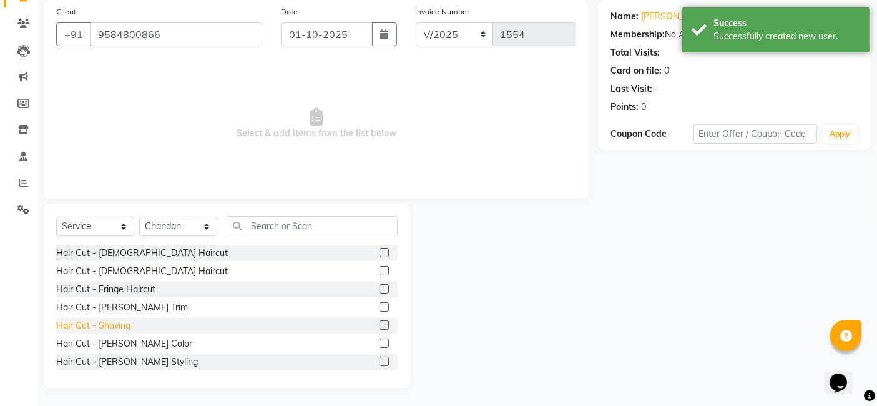
click at [104, 326] on div "Hair Cut - Shaving" at bounding box center [93, 325] width 74 height 13
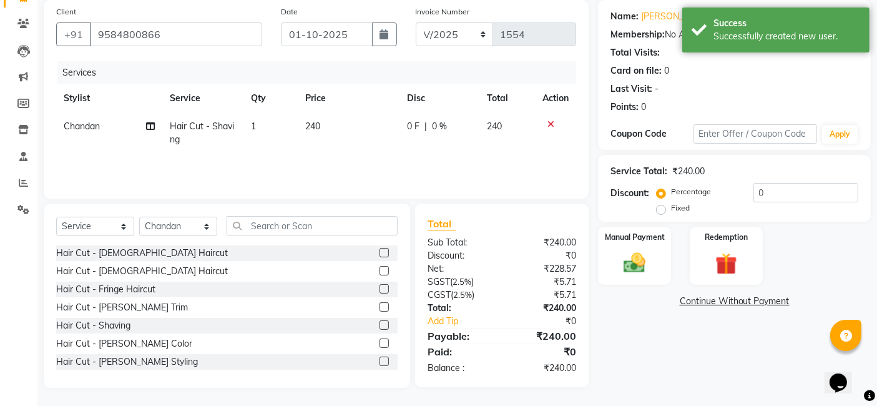
click at [329, 122] on td "240" at bounding box center [349, 132] width 102 height 41
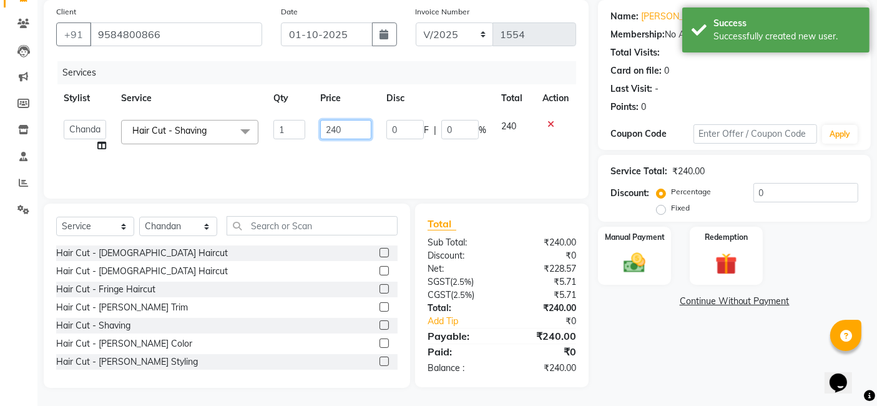
click at [345, 127] on input "240" at bounding box center [345, 129] width 51 height 19
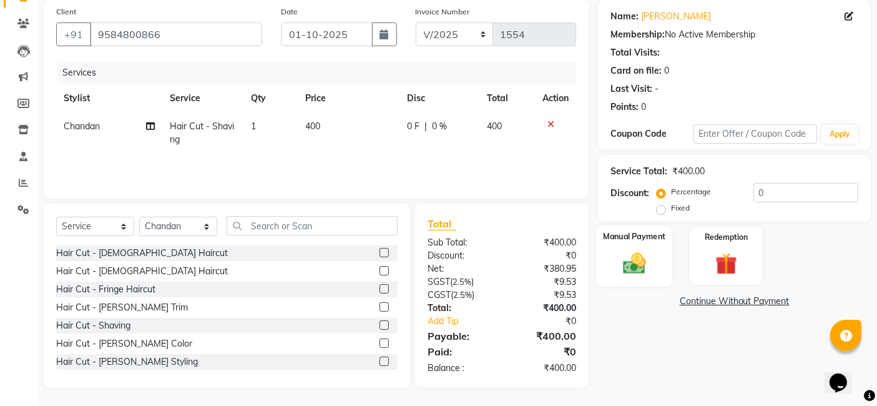
click at [610, 232] on label "Manual Payment" at bounding box center [634, 236] width 62 height 12
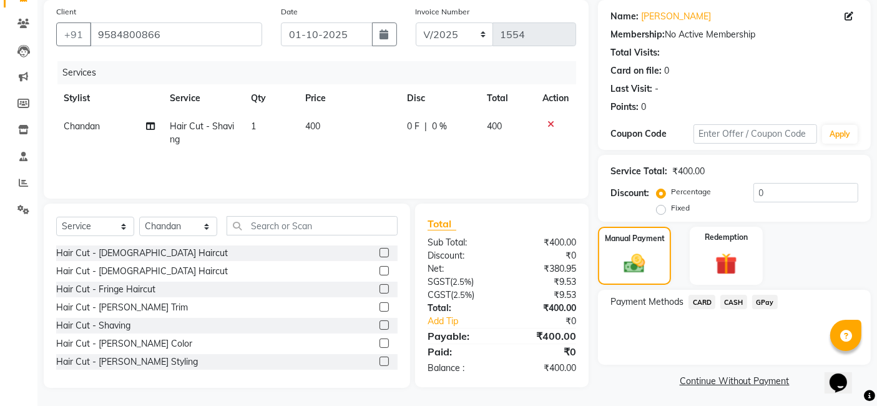
click at [739, 298] on span "CASH" at bounding box center [733, 302] width 27 height 14
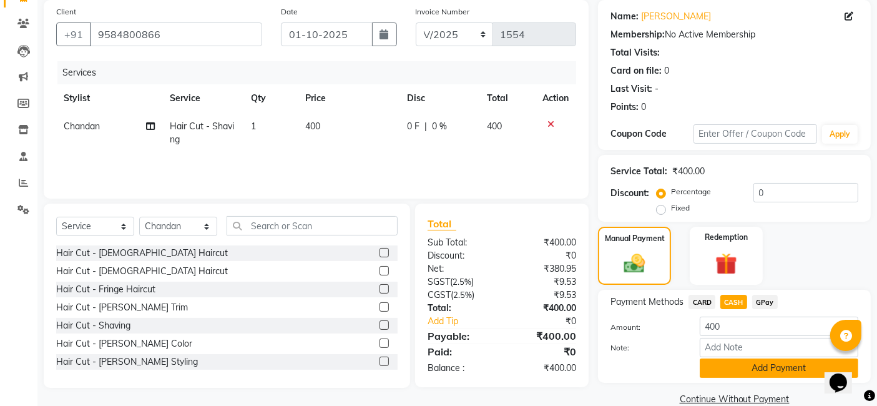
click at [744, 373] on button "Add Payment" at bounding box center [779, 367] width 159 height 19
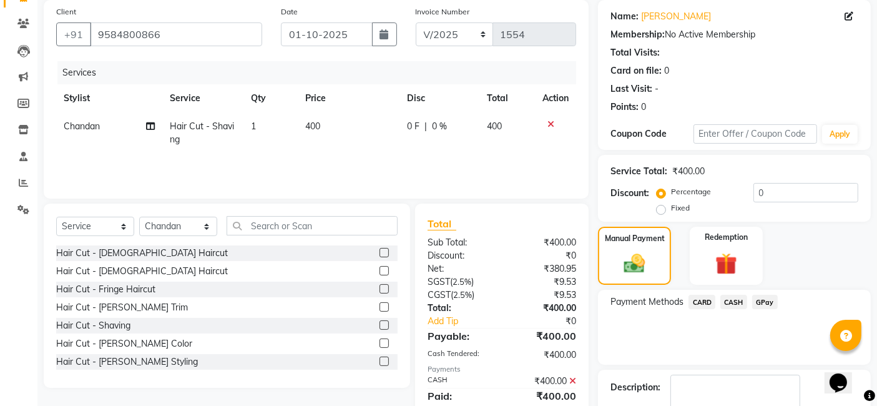
scroll to position [166, 0]
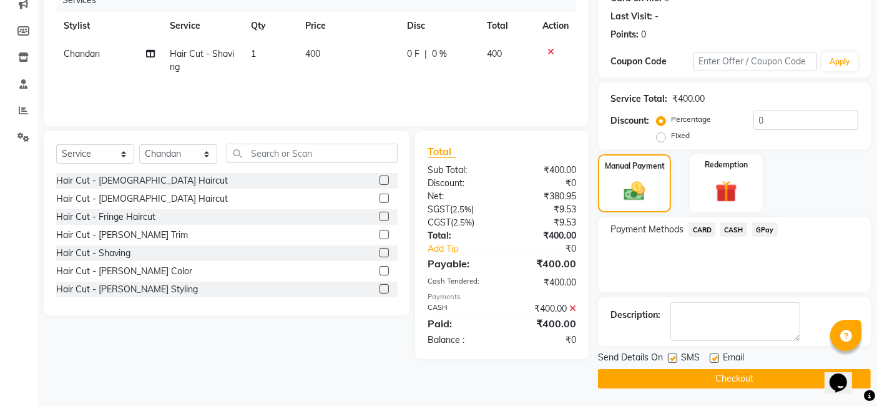
click at [741, 374] on button "Checkout" at bounding box center [734, 378] width 273 height 19
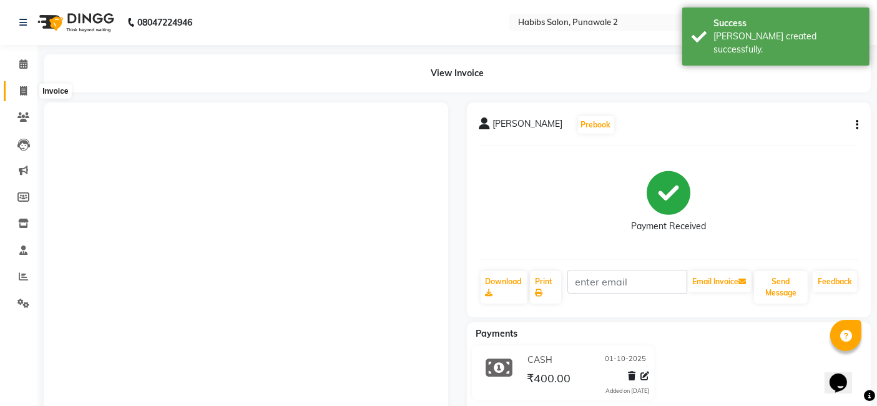
click at [20, 94] on icon at bounding box center [23, 90] width 7 height 9
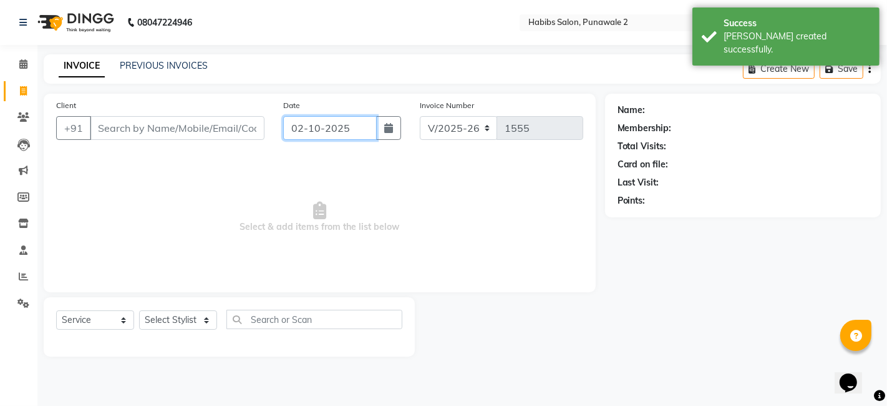
click at [309, 125] on input "02-10-2025" at bounding box center [330, 128] width 94 height 24
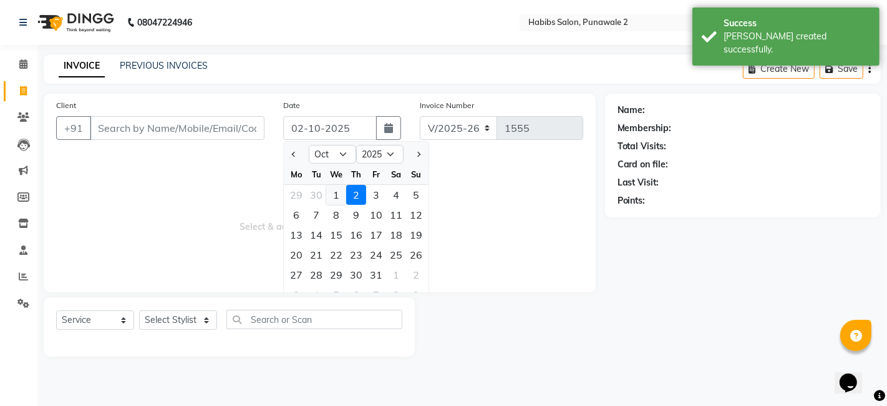
click at [335, 193] on div "1" at bounding box center [336, 195] width 20 height 20
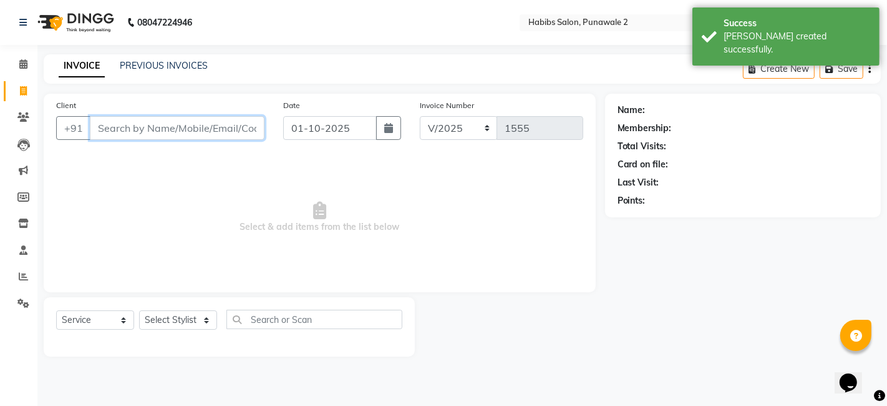
click at [217, 120] on input "Client" at bounding box center [177, 128] width 175 height 24
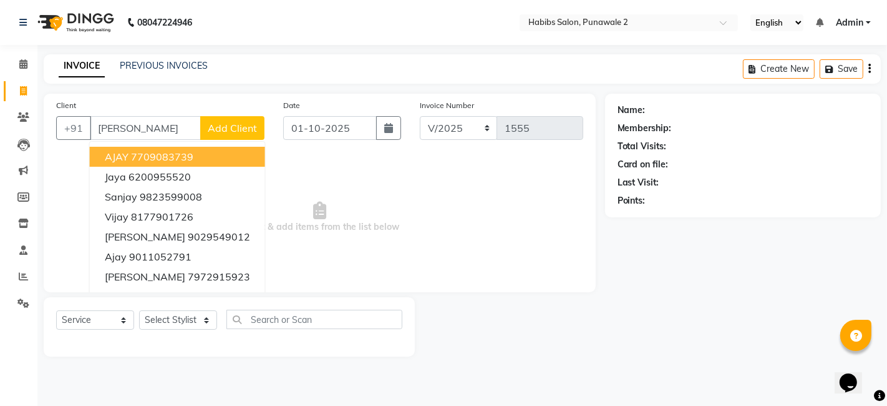
click at [231, 130] on span "Add Client" at bounding box center [232, 128] width 49 height 12
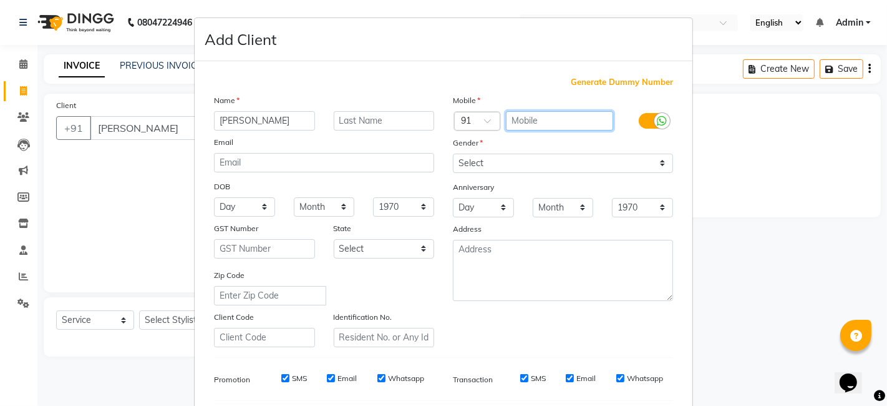
click at [535, 111] on input "text" at bounding box center [560, 120] width 108 height 19
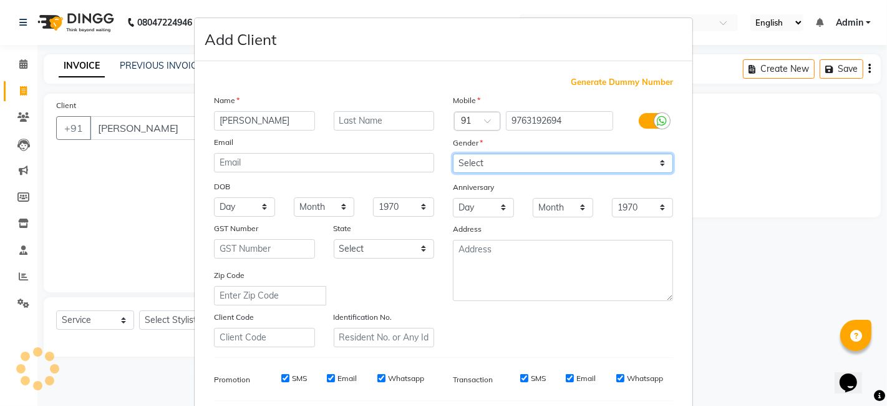
click at [481, 159] on select "Select [DEMOGRAPHIC_DATA] [DEMOGRAPHIC_DATA] Other Prefer Not To Say" at bounding box center [563, 163] width 220 height 19
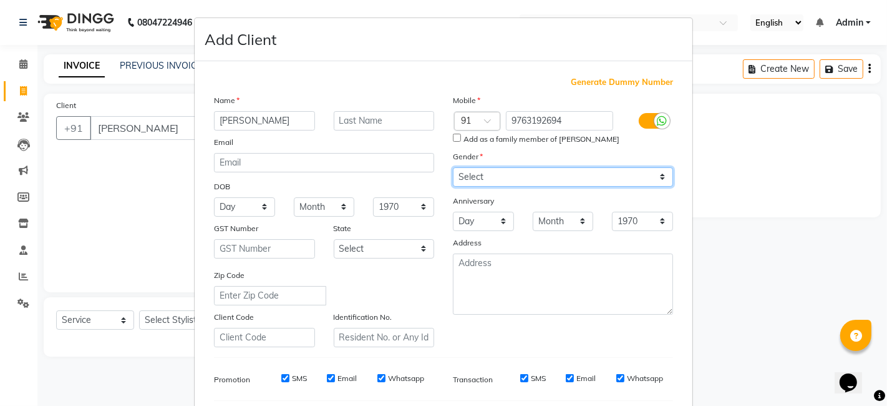
click at [453, 167] on select "Select [DEMOGRAPHIC_DATA] [DEMOGRAPHIC_DATA] Other Prefer Not To Say" at bounding box center [563, 176] width 220 height 19
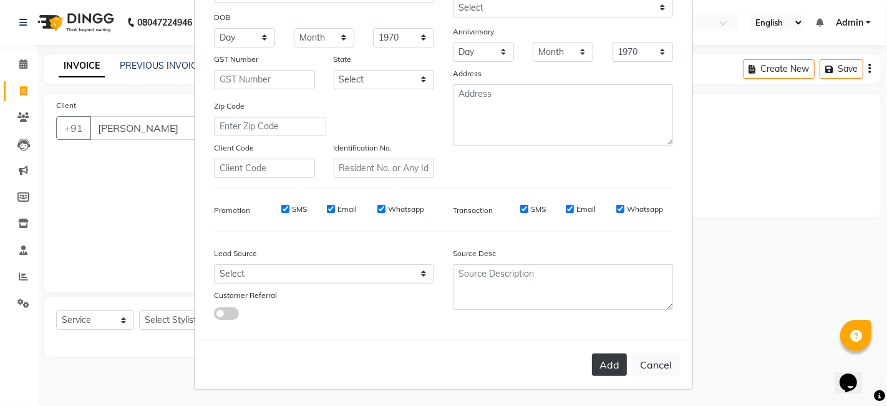
click at [604, 360] on button "Add" at bounding box center [609, 364] width 35 height 22
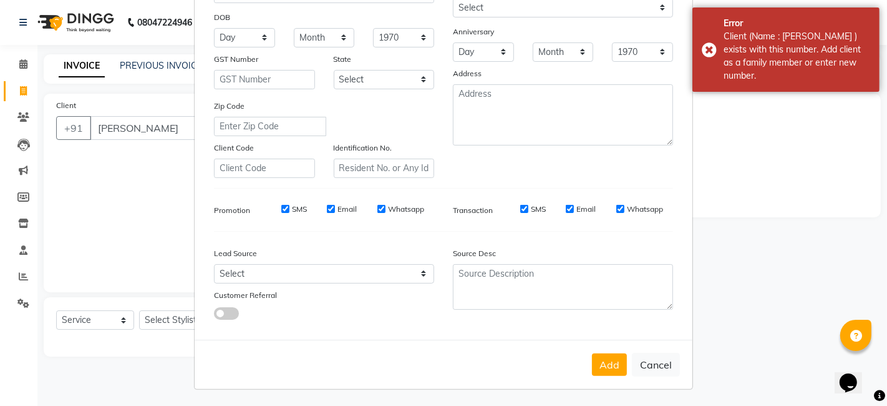
scroll to position [0, 0]
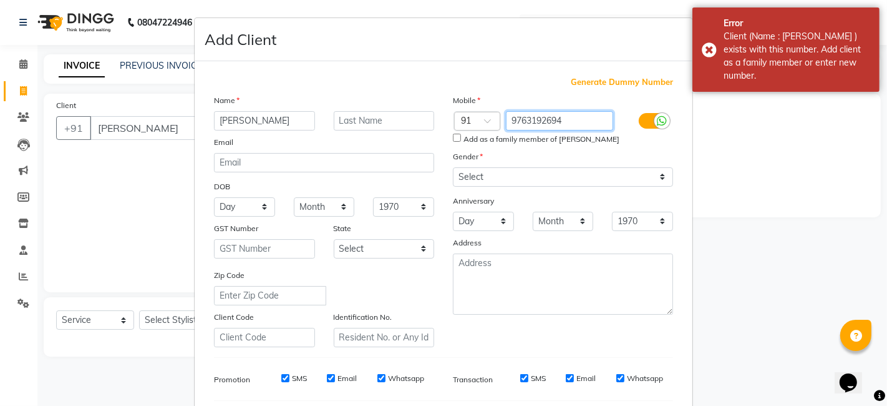
click at [581, 115] on input "9763192694" at bounding box center [560, 120] width 108 height 19
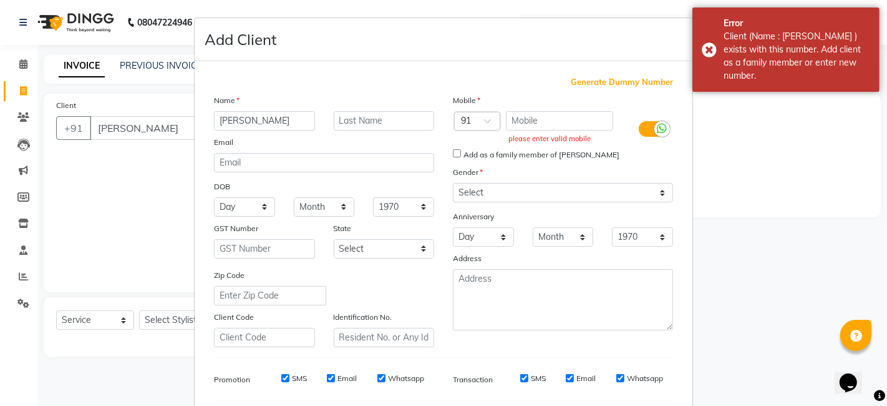
click at [595, 78] on span "Generate Dummy Number" at bounding box center [622, 82] width 102 height 12
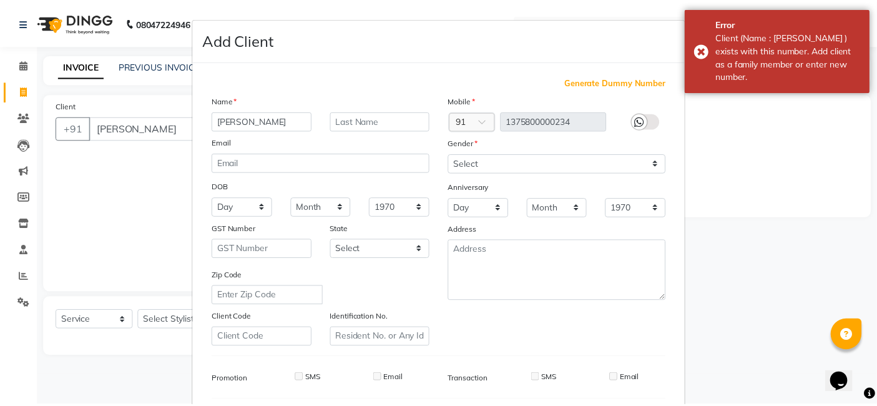
scroll to position [169, 0]
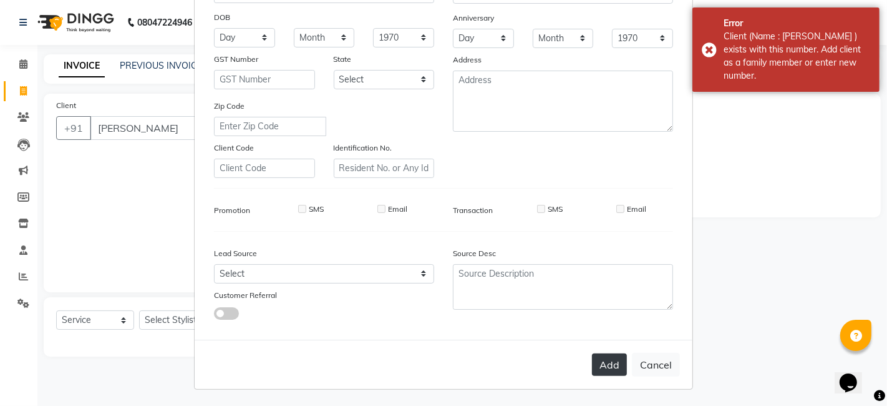
click at [608, 366] on button "Add" at bounding box center [609, 364] width 35 height 22
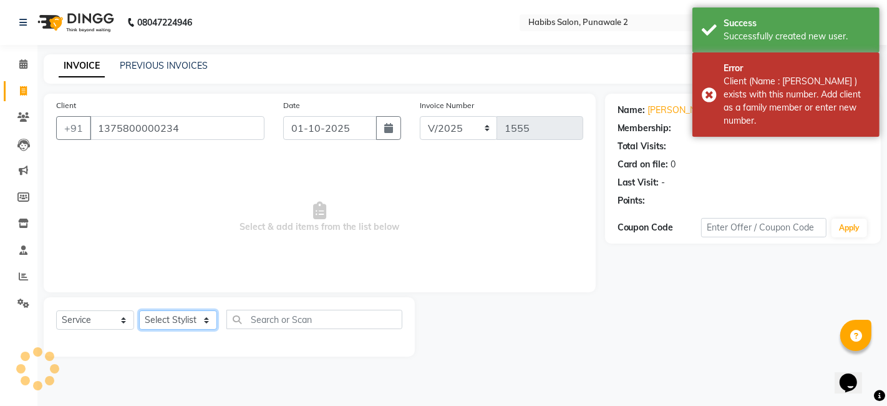
click at [196, 318] on select "Select Stylist Chandan Ganesh Gauri [PERSON_NAME] [PERSON_NAME] nikhil rohit [P…" at bounding box center [178, 319] width 78 height 19
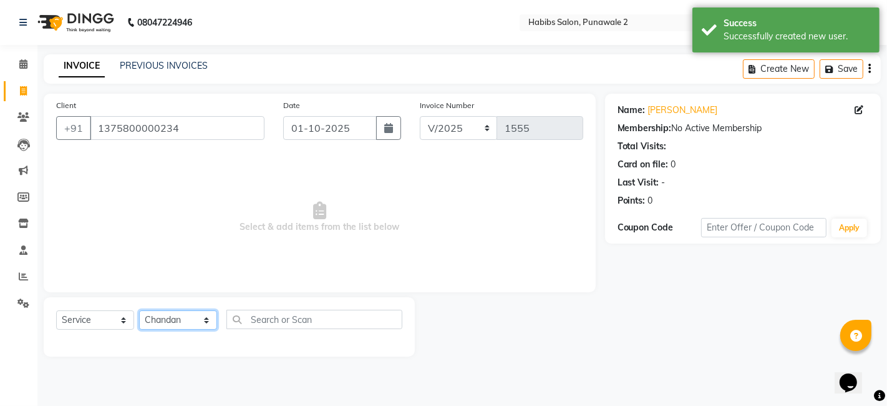
click at [139, 310] on select "Select Stylist Chandan Ganesh Gauri [PERSON_NAME] [PERSON_NAME] nikhil rohit [P…" at bounding box center [178, 319] width 78 height 19
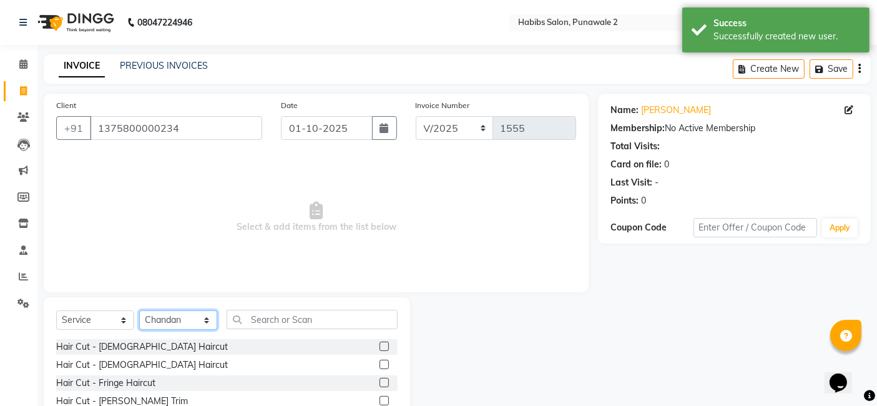
scroll to position [94, 0]
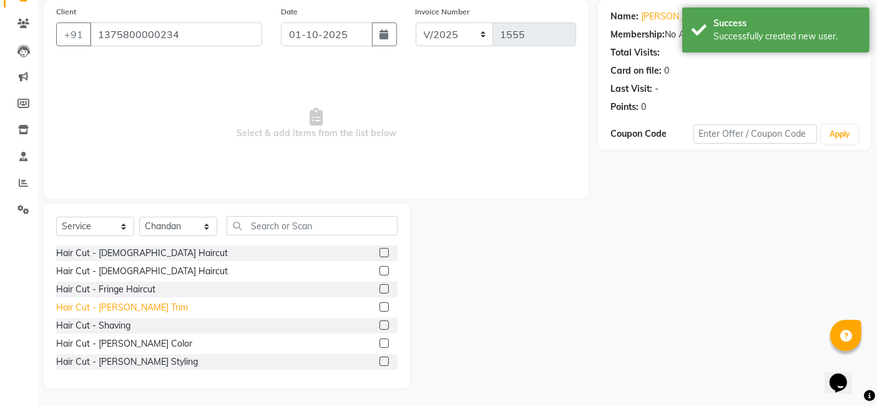
click at [114, 310] on div "Hair Cut - [PERSON_NAME] Trim" at bounding box center [122, 307] width 132 height 13
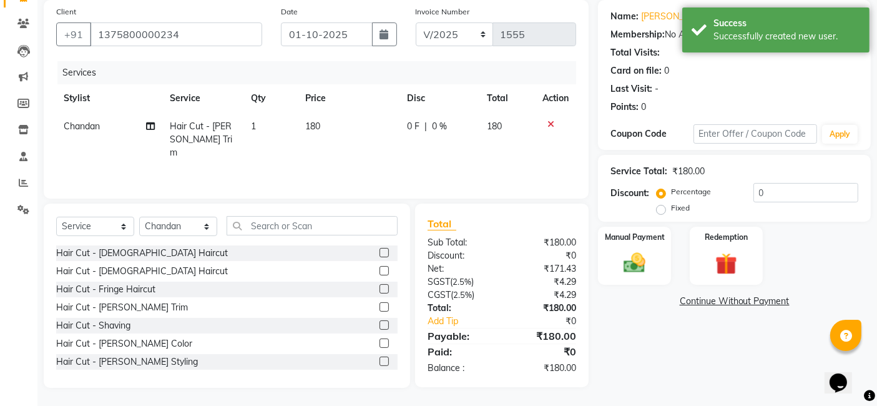
click at [333, 122] on td "180" at bounding box center [349, 139] width 102 height 54
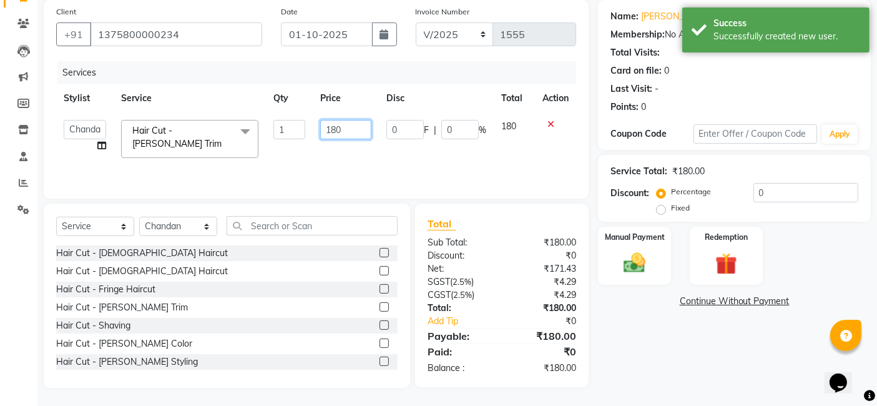
click at [343, 124] on input "180" at bounding box center [345, 129] width 51 height 19
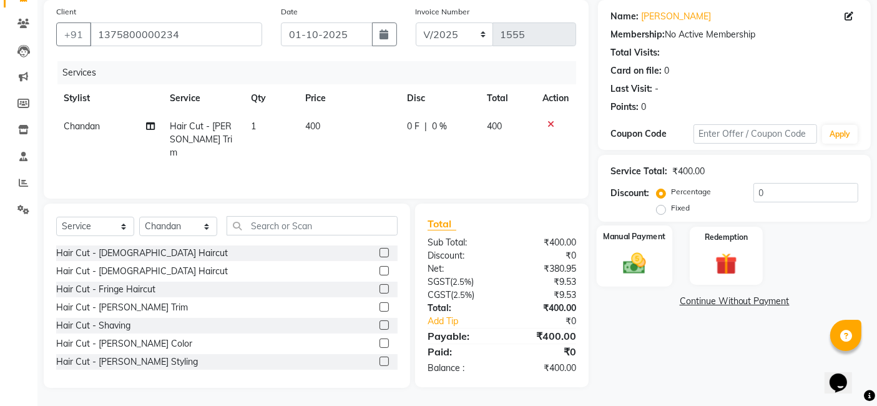
click at [613, 255] on div "Manual Payment" at bounding box center [635, 255] width 76 height 61
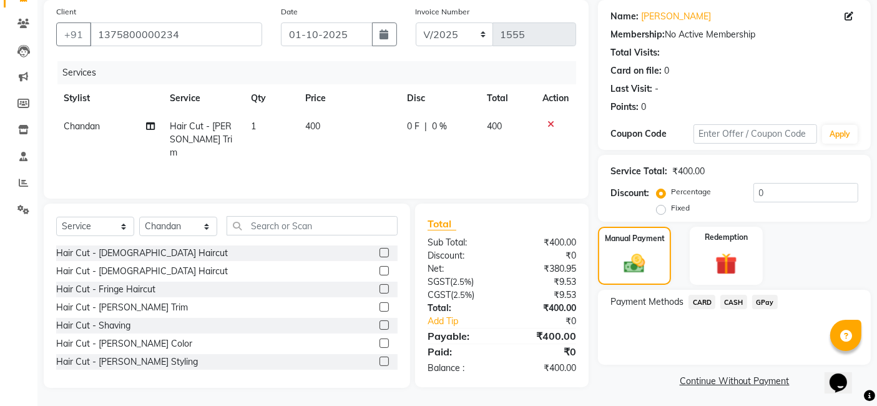
click at [766, 303] on span "GPay" at bounding box center [765, 302] width 26 height 14
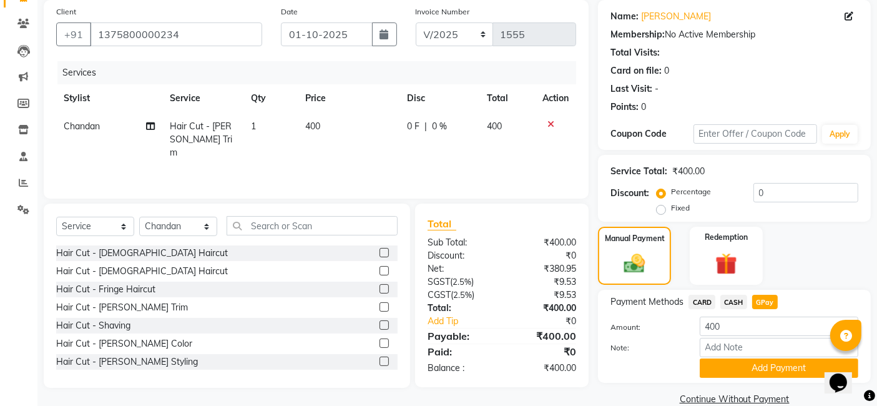
click at [758, 378] on div "Payment Methods CARD CASH GPay Amount: 400 Note: Add Payment" at bounding box center [734, 336] width 273 height 93
click at [758, 366] on button "Add Payment" at bounding box center [779, 367] width 159 height 19
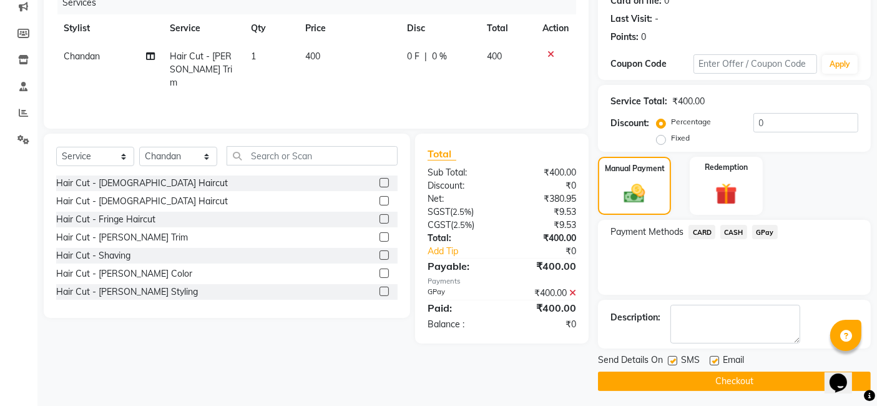
scroll to position [166, 0]
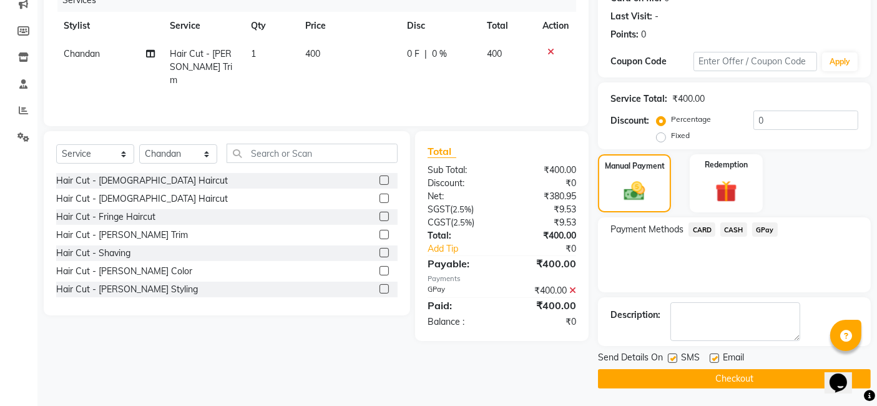
click at [747, 379] on button "Checkout" at bounding box center [734, 378] width 273 height 19
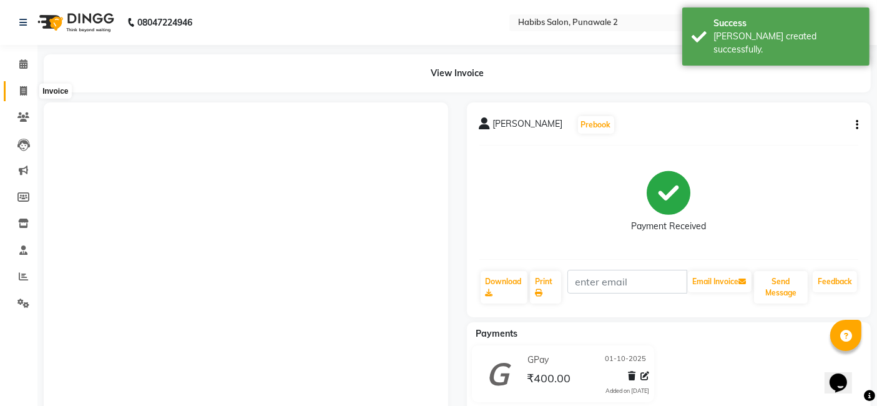
click at [21, 86] on icon at bounding box center [23, 90] width 7 height 9
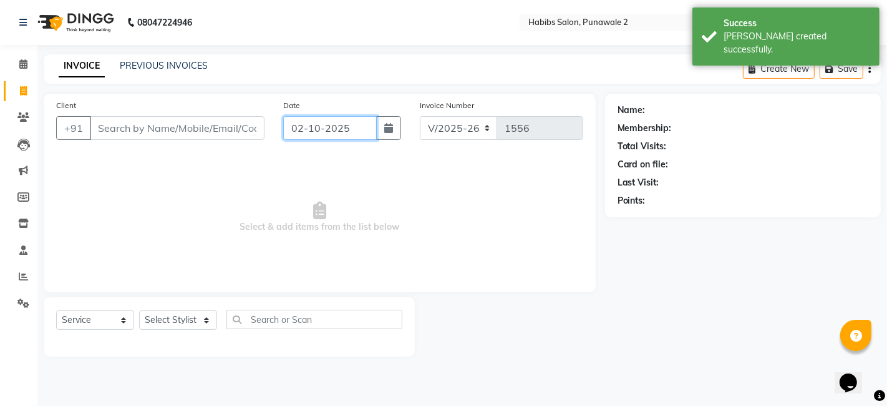
click at [318, 129] on input "02-10-2025" at bounding box center [330, 128] width 94 height 24
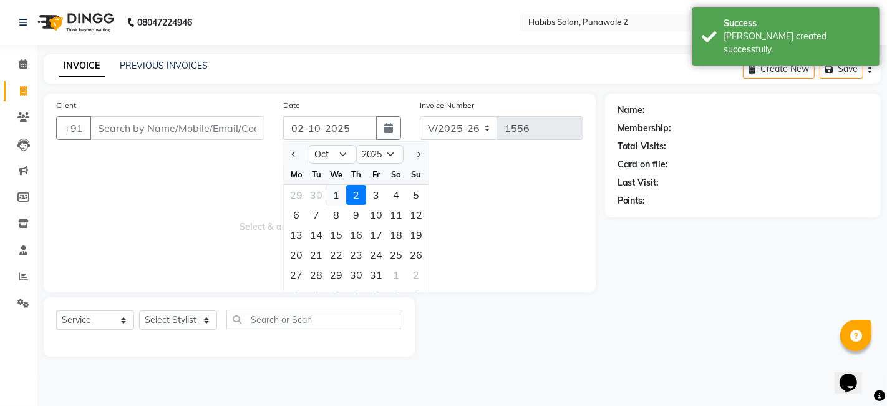
click at [334, 194] on div "1" at bounding box center [336, 195] width 20 height 20
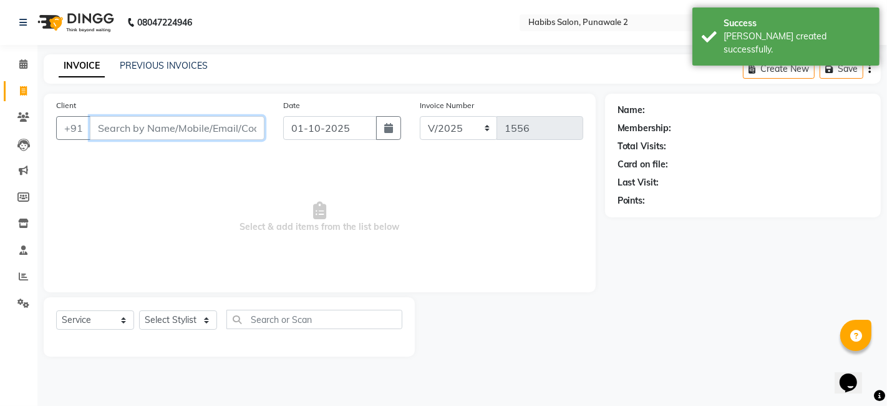
click at [248, 127] on input "Client" at bounding box center [177, 128] width 175 height 24
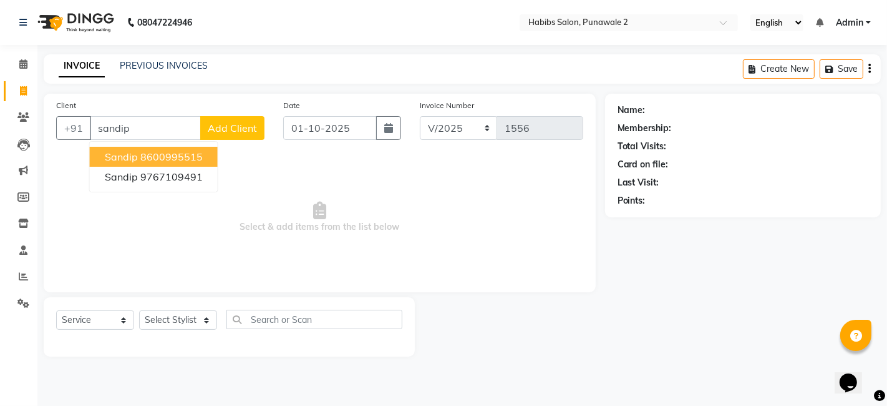
click at [230, 127] on span "Add Client" at bounding box center [232, 128] width 49 height 12
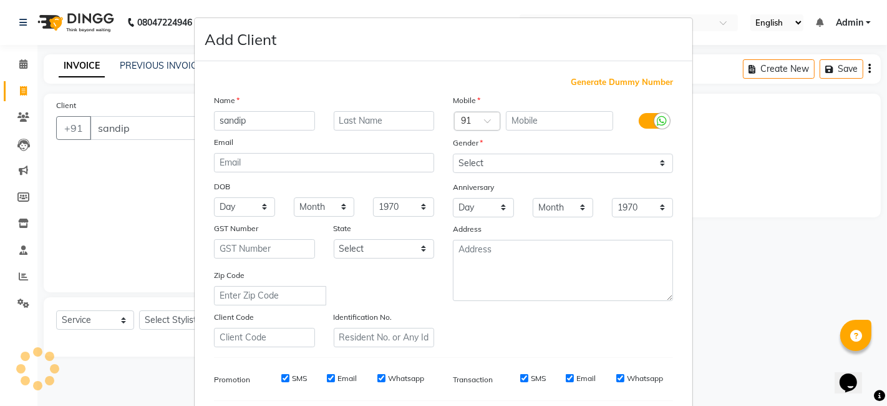
click at [513, 107] on div "Mobile" at bounding box center [563, 102] width 239 height 17
click at [515, 107] on div "Mobile" at bounding box center [563, 102] width 239 height 17
drag, startPoint x: 518, startPoint y: 119, endPoint x: 453, endPoint y: 90, distance: 71.2
click at [453, 90] on div "Generate Dummy Number Name sandip Email DOB Day 01 02 03 04 05 06 07 08 09 10 1…" at bounding box center [444, 287] width 478 height 422
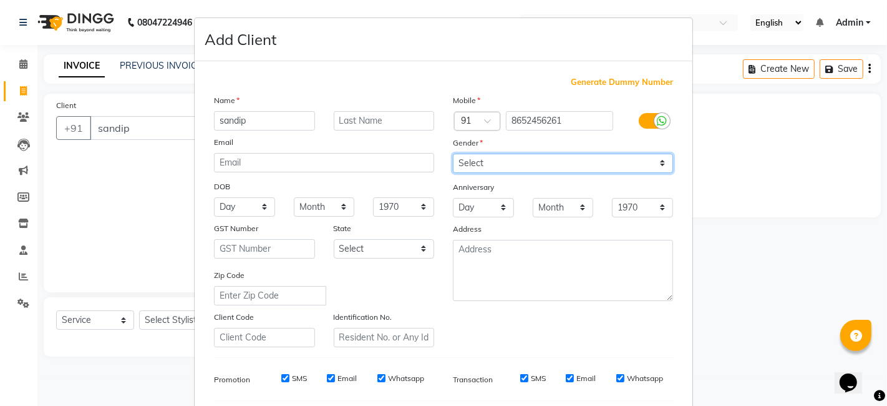
click at [489, 159] on select "Select [DEMOGRAPHIC_DATA] [DEMOGRAPHIC_DATA] Other Prefer Not To Say" at bounding box center [563, 163] width 220 height 19
click at [453, 154] on select "Select [DEMOGRAPHIC_DATA] [DEMOGRAPHIC_DATA] Other Prefer Not To Say" at bounding box center [563, 163] width 220 height 19
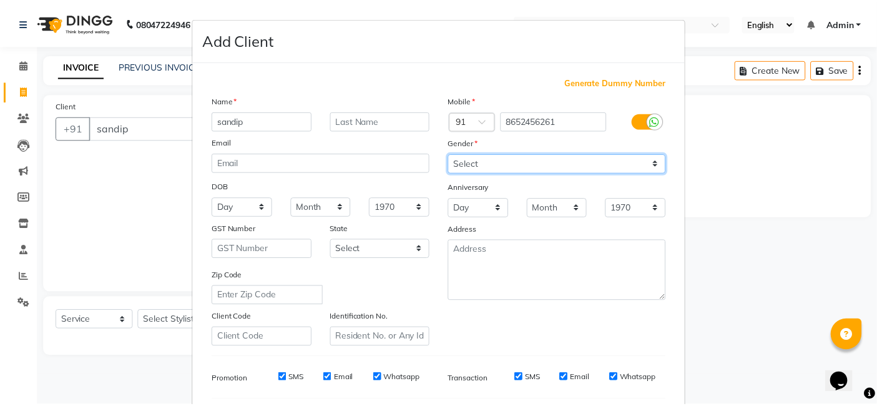
scroll to position [169, 0]
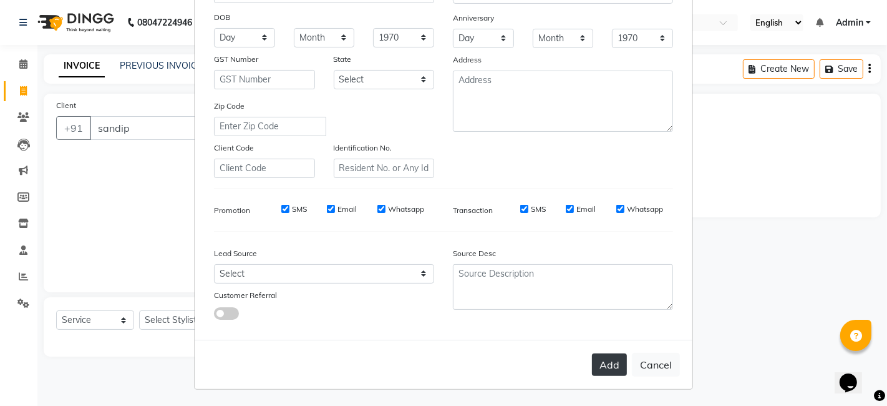
click at [611, 358] on button "Add" at bounding box center [609, 364] width 35 height 22
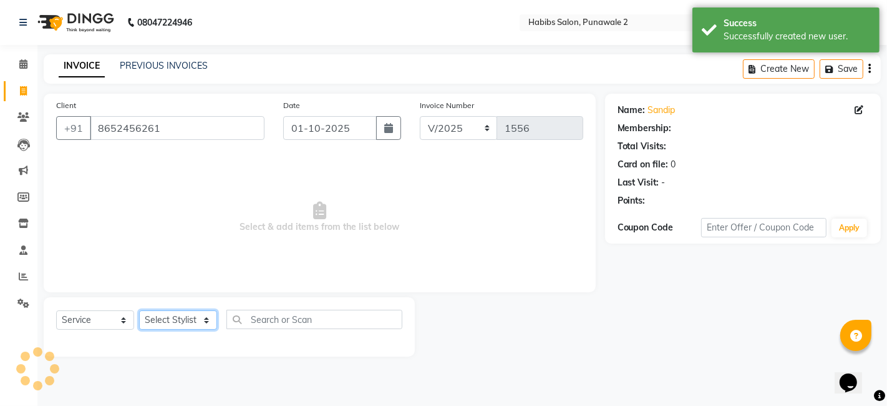
click at [192, 316] on select "Select Stylist Chandan Ganesh Gauri [PERSON_NAME] [PERSON_NAME] nikhil rohit [P…" at bounding box center [178, 319] width 78 height 19
click at [139, 310] on select "Select Stylist Chandan Ganesh Gauri [PERSON_NAME] [PERSON_NAME] nikhil rohit [P…" at bounding box center [178, 319] width 78 height 19
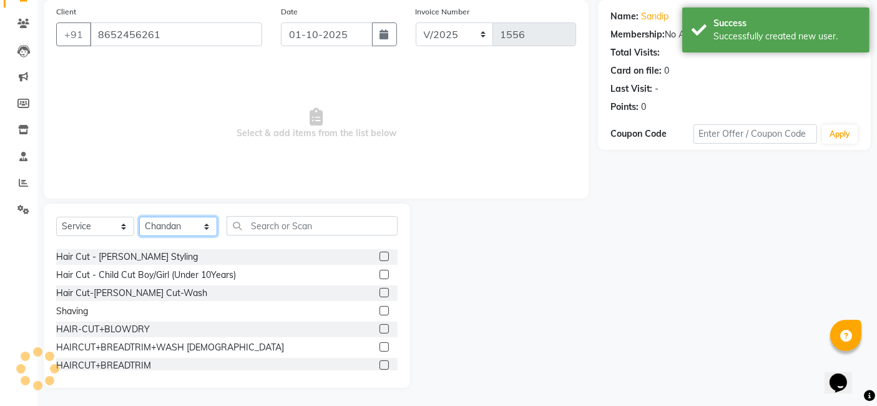
scroll to position [108, 0]
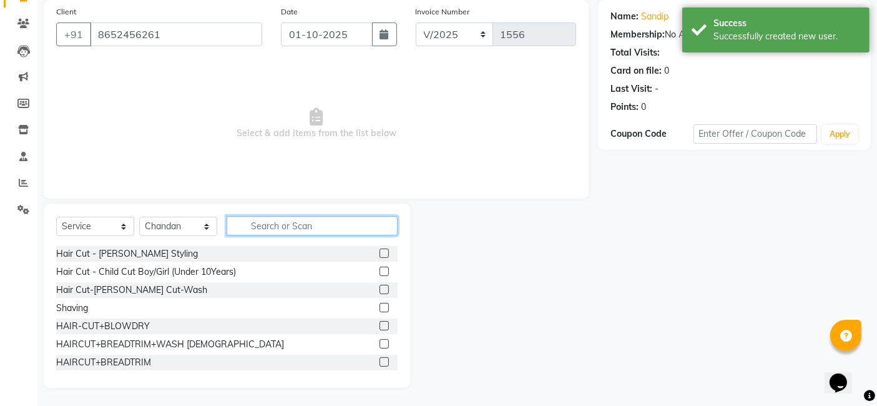
click at [293, 223] on input "text" at bounding box center [312, 225] width 171 height 19
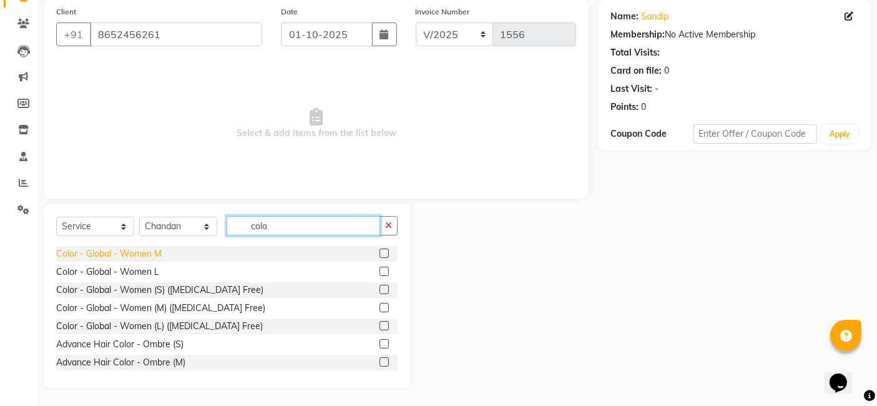
scroll to position [0, 0]
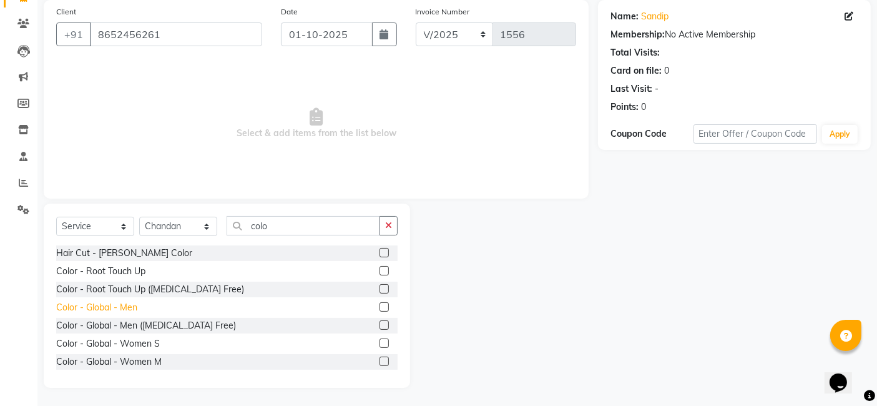
click at [114, 305] on div "Color - Global - Men" at bounding box center [96, 307] width 81 height 13
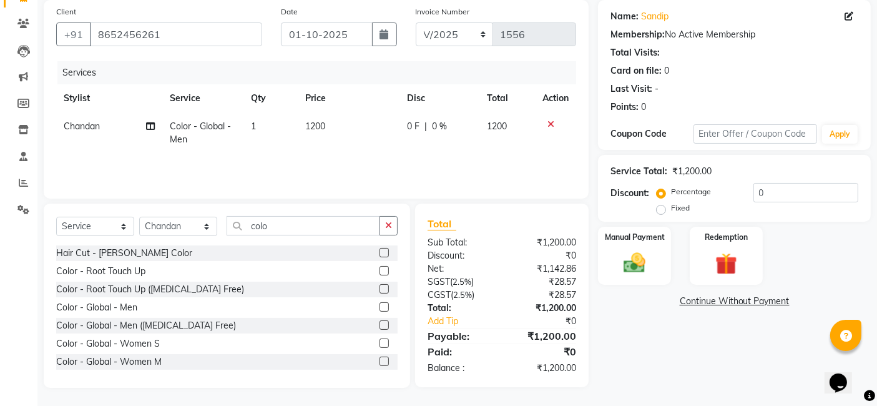
click at [339, 119] on td "1200" at bounding box center [349, 132] width 102 height 41
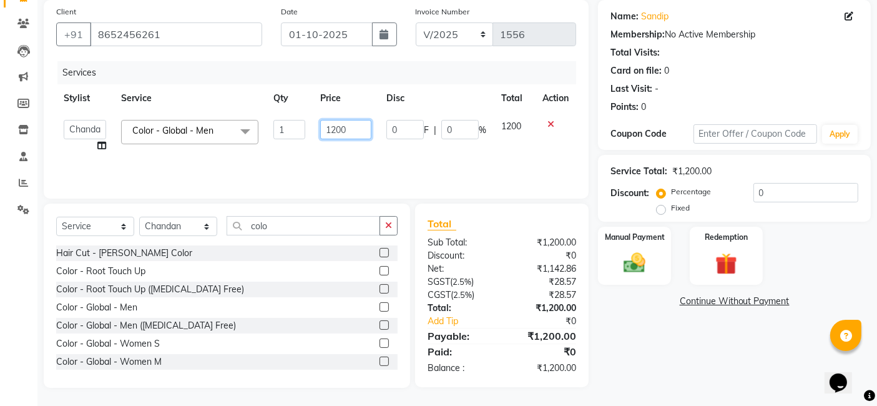
click at [351, 127] on input "1200" at bounding box center [345, 129] width 51 height 19
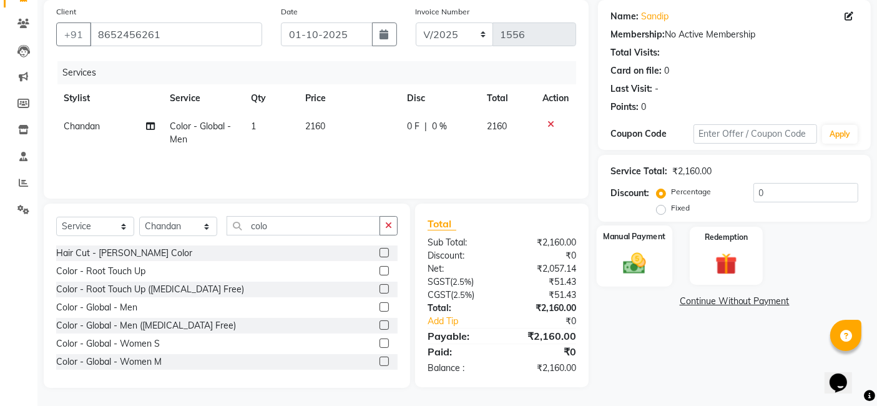
click at [645, 258] on img at bounding box center [634, 263] width 37 height 26
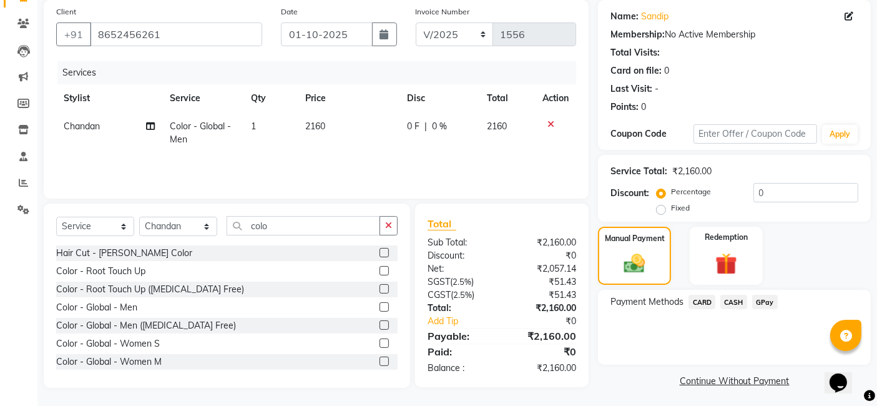
click at [759, 300] on span "GPay" at bounding box center [765, 302] width 26 height 14
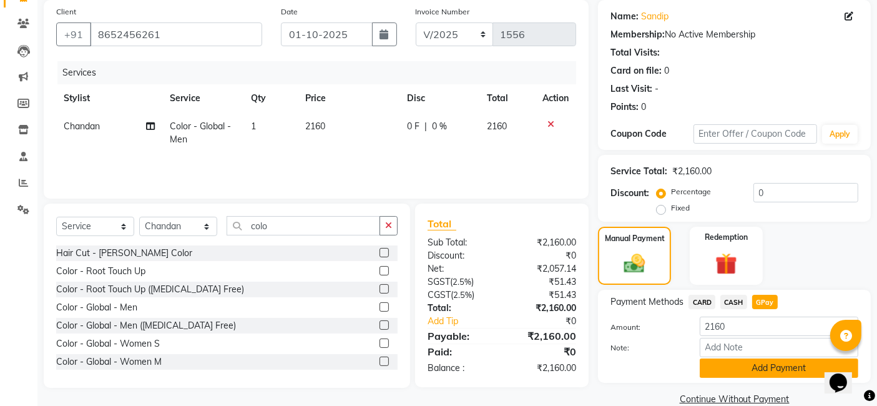
click at [747, 371] on button "Add Payment" at bounding box center [779, 367] width 159 height 19
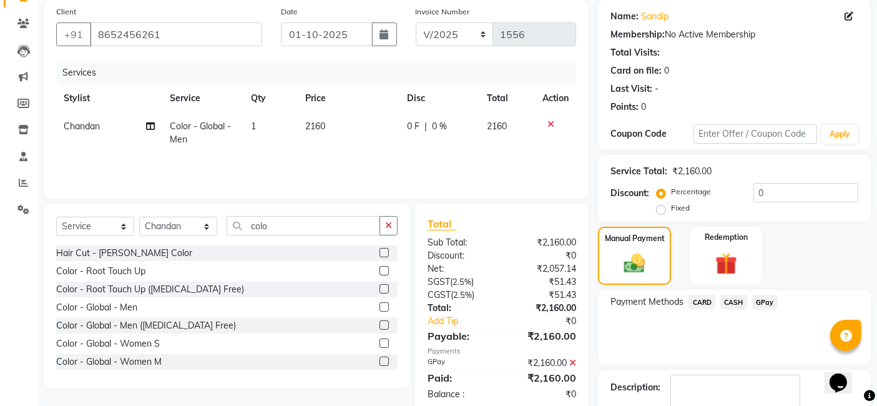
scroll to position [166, 0]
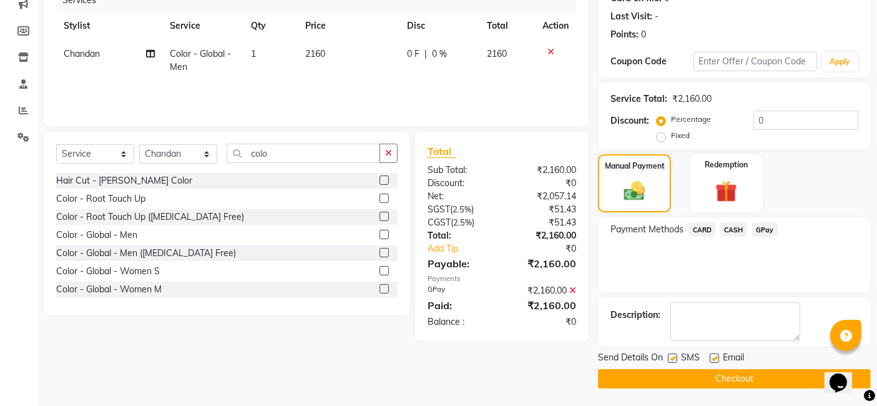
click at [743, 377] on button "Checkout" at bounding box center [734, 378] width 273 height 19
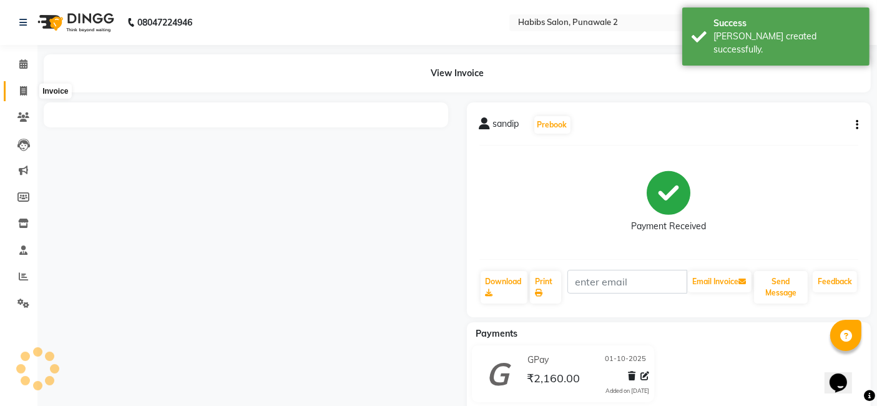
click at [16, 90] on span at bounding box center [23, 91] width 22 height 14
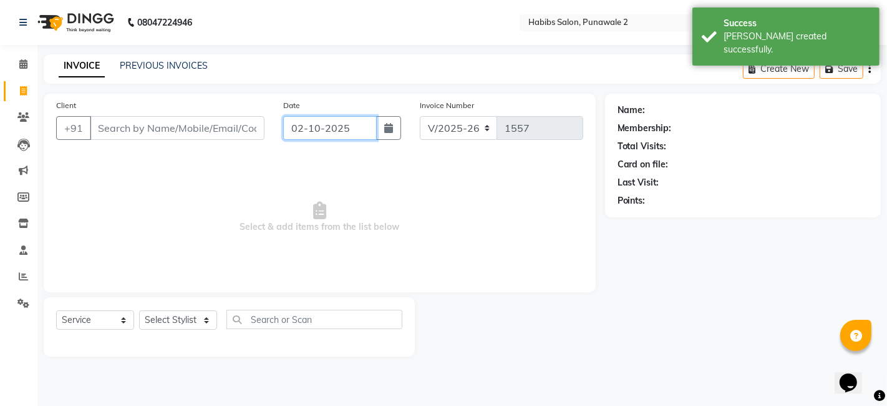
click at [324, 120] on input "02-10-2025" at bounding box center [330, 128] width 94 height 24
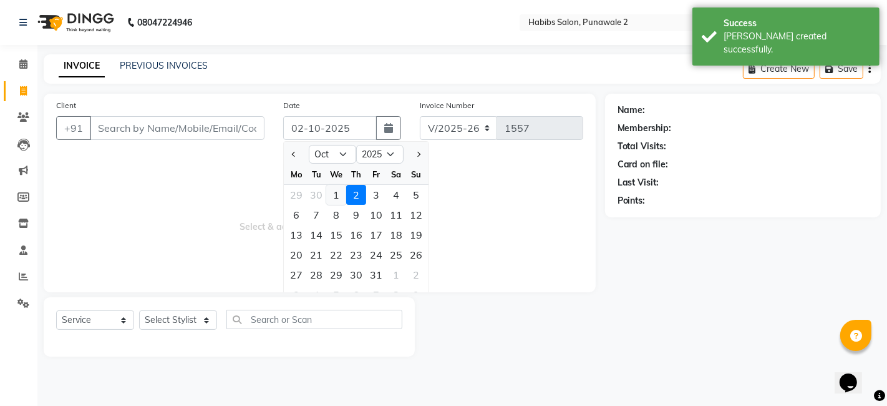
click at [331, 192] on div "1" at bounding box center [336, 195] width 20 height 20
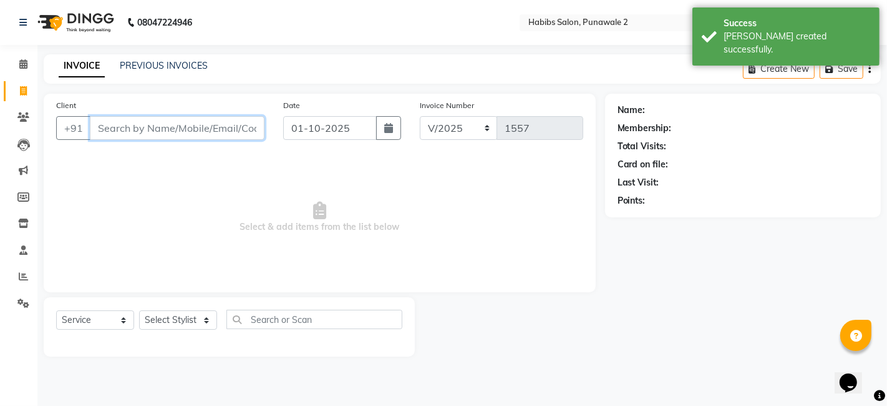
click at [240, 127] on input "Client" at bounding box center [177, 128] width 175 height 24
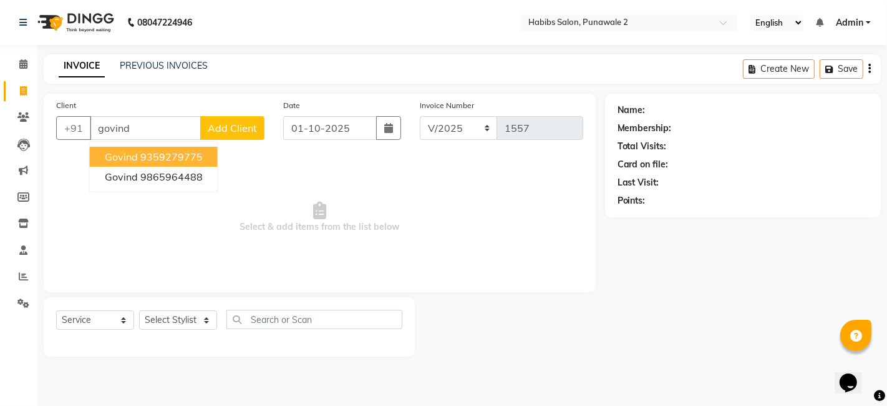
click at [238, 122] on span "Add Client" at bounding box center [232, 128] width 49 height 12
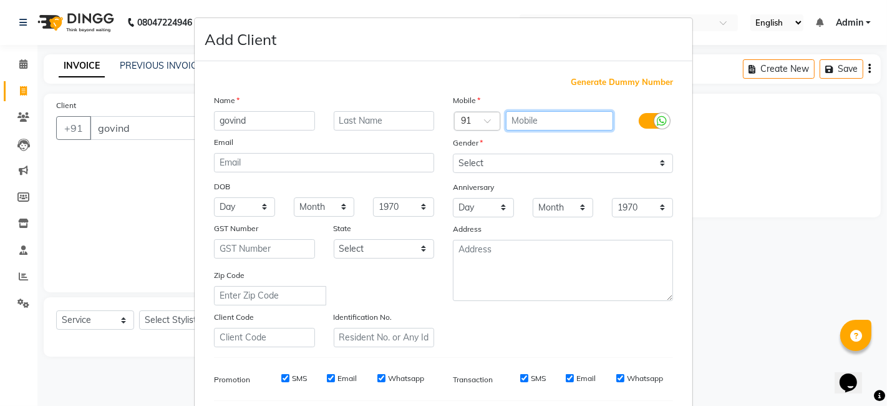
click at [537, 111] on input "text" at bounding box center [560, 120] width 108 height 19
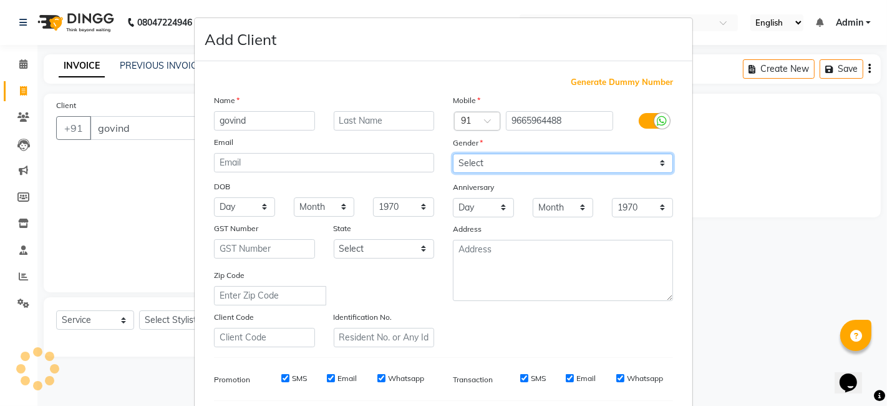
click at [518, 168] on select "Select [DEMOGRAPHIC_DATA] [DEMOGRAPHIC_DATA] Other Prefer Not To Say" at bounding box center [563, 163] width 220 height 19
click at [453, 154] on select "Select [DEMOGRAPHIC_DATA] [DEMOGRAPHIC_DATA] Other Prefer Not To Say" at bounding box center [563, 163] width 220 height 19
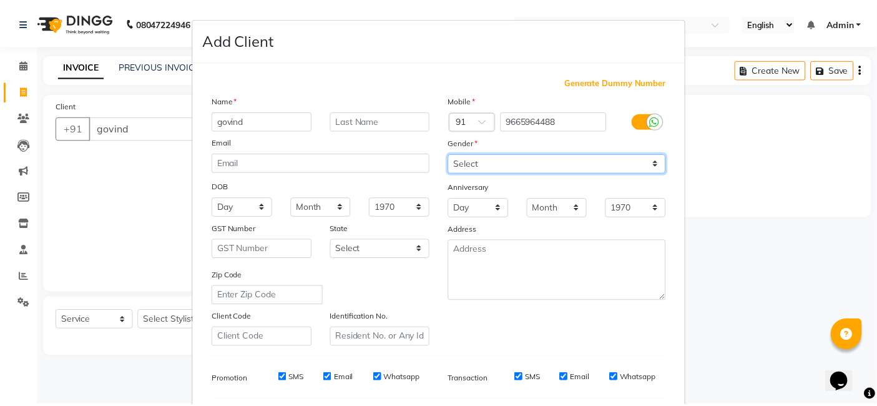
scroll to position [169, 0]
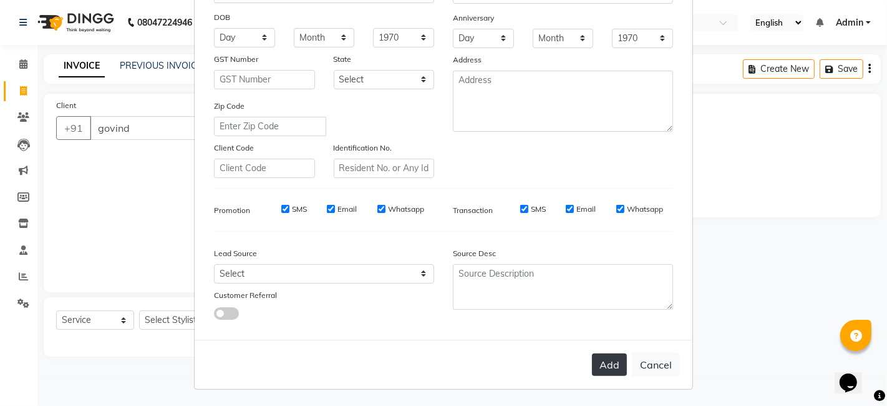
click at [597, 356] on button "Add" at bounding box center [609, 364] width 35 height 22
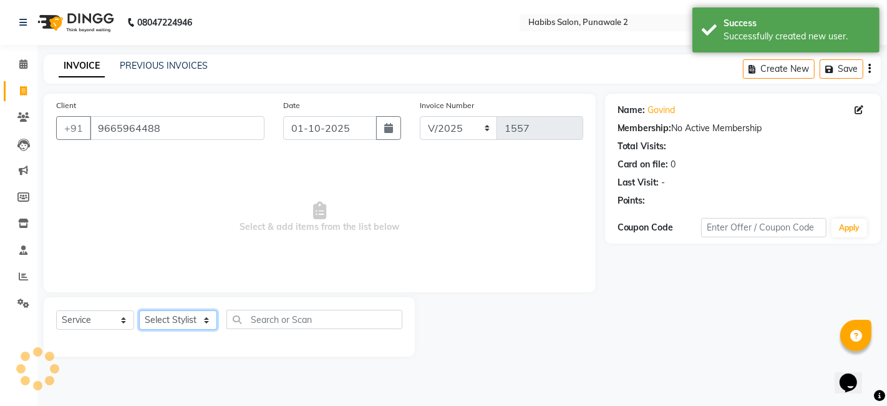
click at [188, 316] on select "Select Stylist Chandan Ganesh Gauri [PERSON_NAME] [PERSON_NAME] nikhil rohit [P…" at bounding box center [178, 319] width 78 height 19
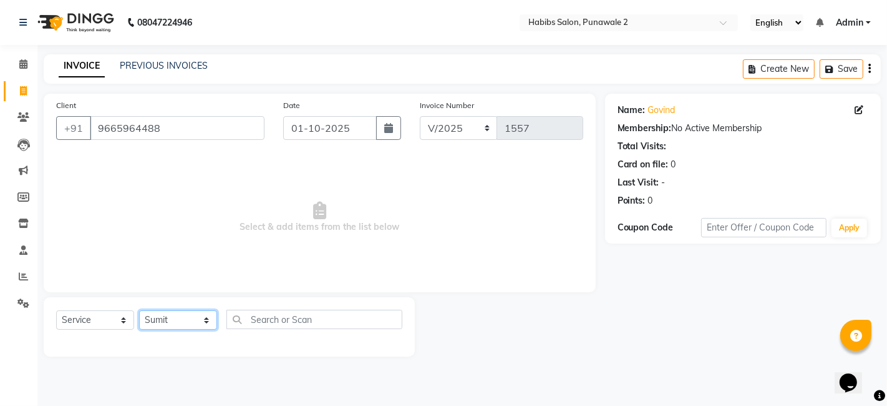
click at [139, 310] on select "Select Stylist Chandan Ganesh Gauri [PERSON_NAME] [PERSON_NAME] nikhil rohit [P…" at bounding box center [178, 319] width 78 height 19
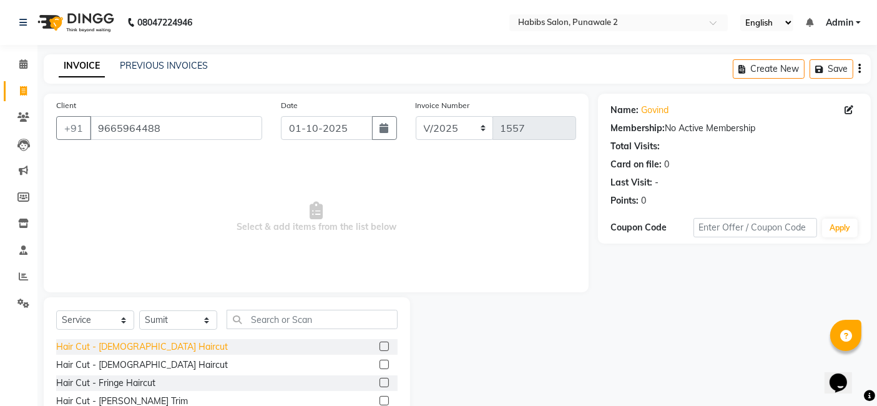
click at [138, 344] on div "Hair Cut - [DEMOGRAPHIC_DATA] Haircut" at bounding box center [142, 346] width 172 height 13
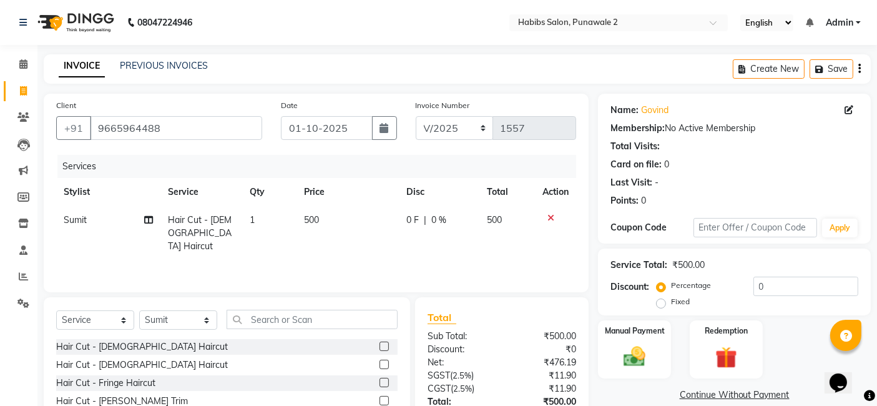
click at [343, 203] on th "Price" at bounding box center [347, 192] width 102 height 28
click at [344, 220] on td "500" at bounding box center [347, 233] width 102 height 54
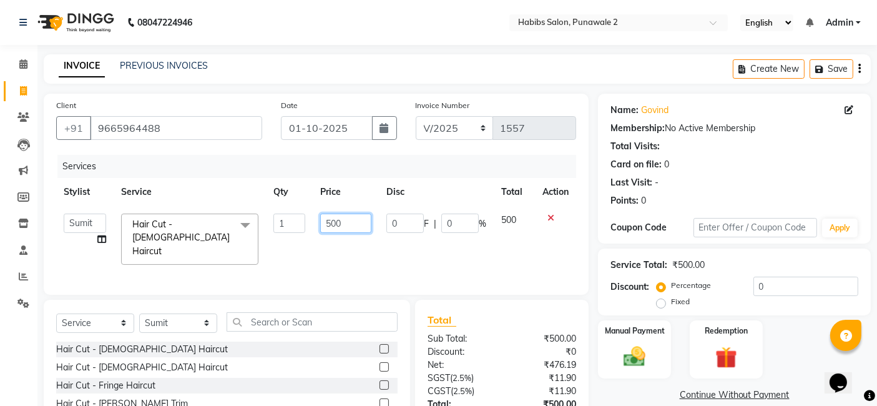
click at [348, 218] on input "500" at bounding box center [345, 222] width 51 height 19
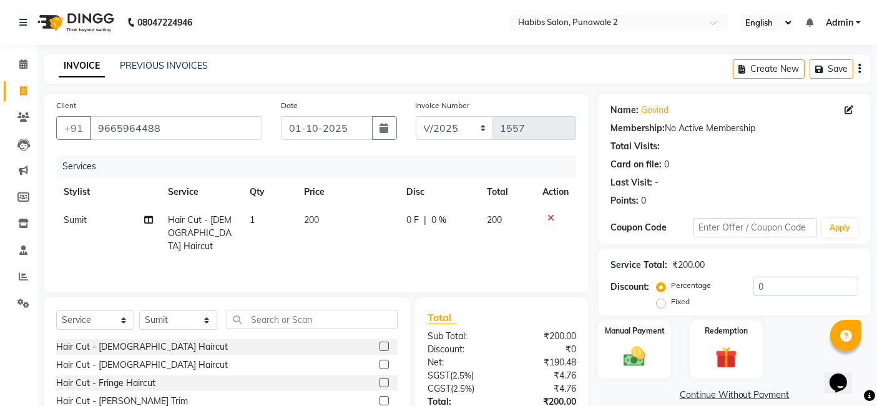
drag, startPoint x: 462, startPoint y: 245, endPoint x: 444, endPoint y: 240, distance: 18.8
click at [444, 240] on td "0 F | 0 %" at bounding box center [439, 233] width 80 height 54
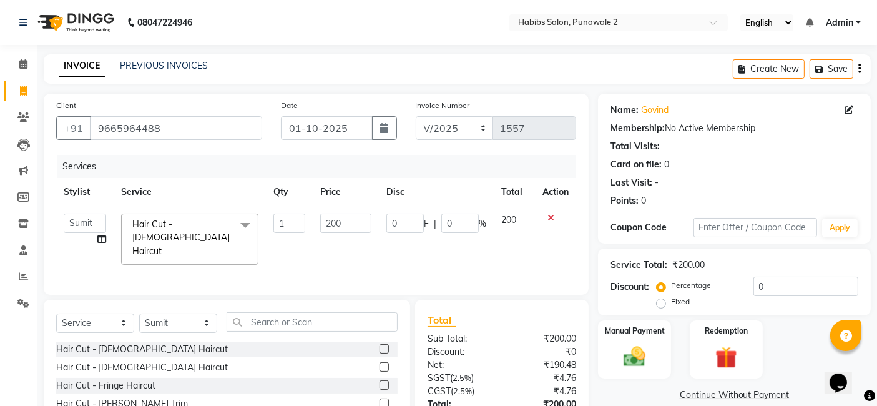
scroll to position [94, 0]
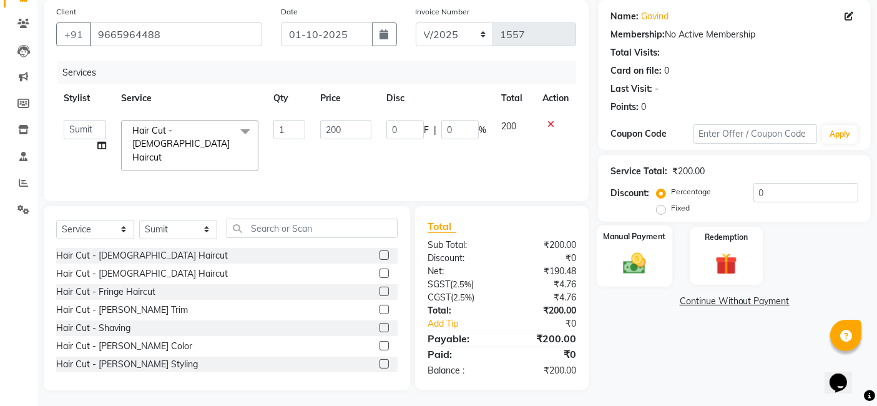
click at [643, 250] on img at bounding box center [634, 263] width 37 height 26
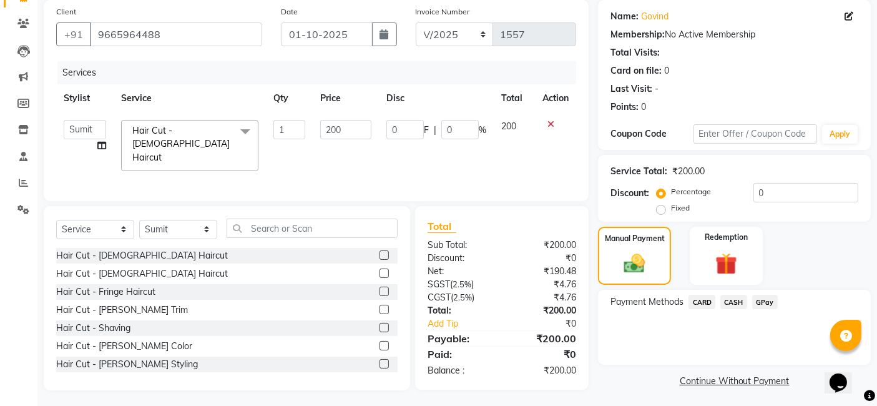
click at [763, 301] on span "GPay" at bounding box center [765, 302] width 26 height 14
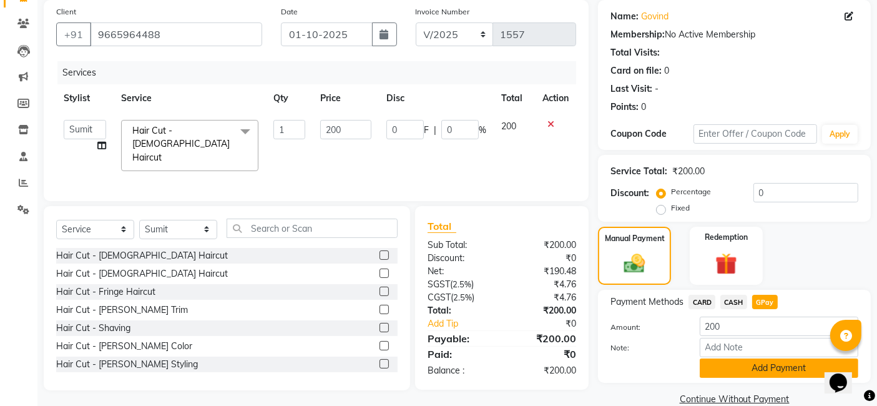
click at [746, 366] on button "Add Payment" at bounding box center [779, 367] width 159 height 19
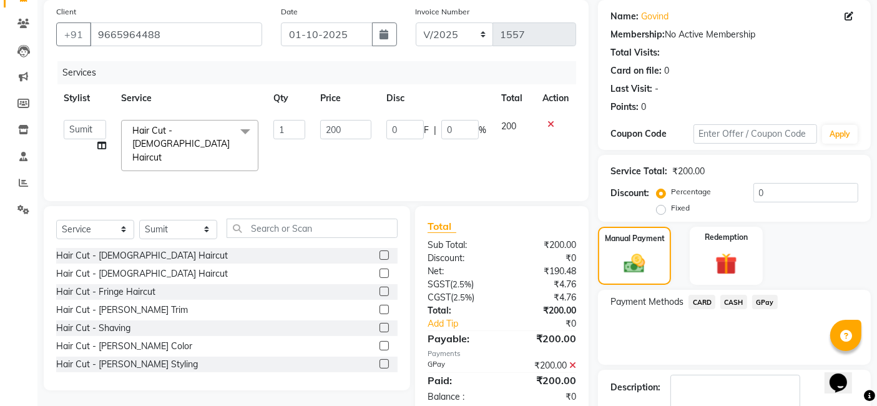
scroll to position [166, 0]
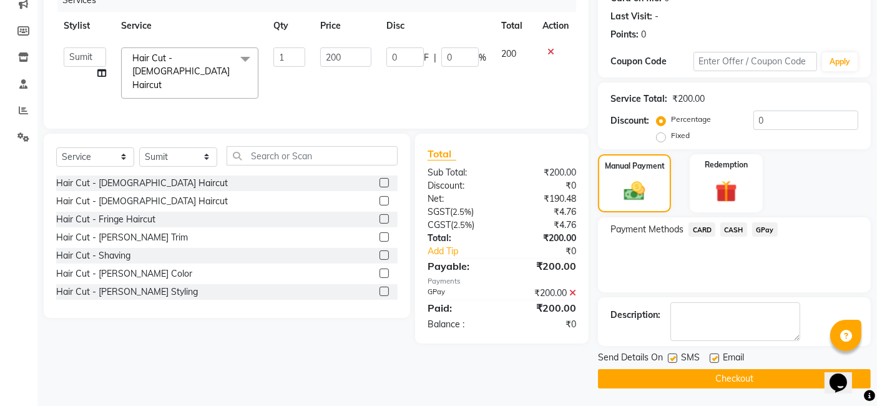
click at [743, 374] on button "Checkout" at bounding box center [734, 378] width 273 height 19
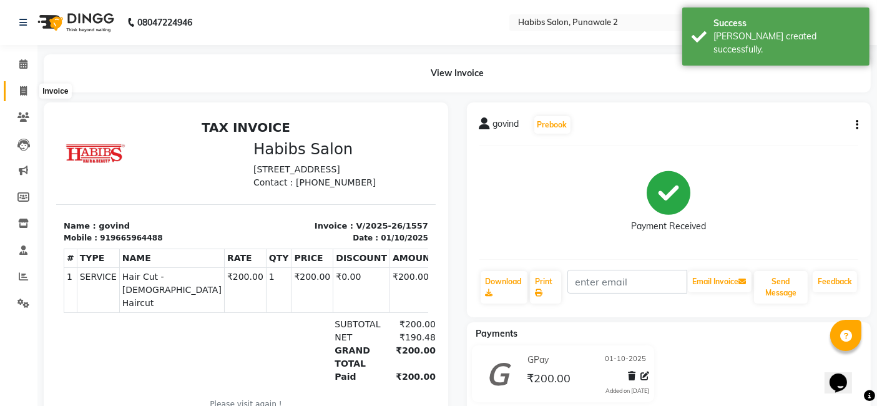
click at [24, 91] on icon at bounding box center [23, 90] width 7 height 9
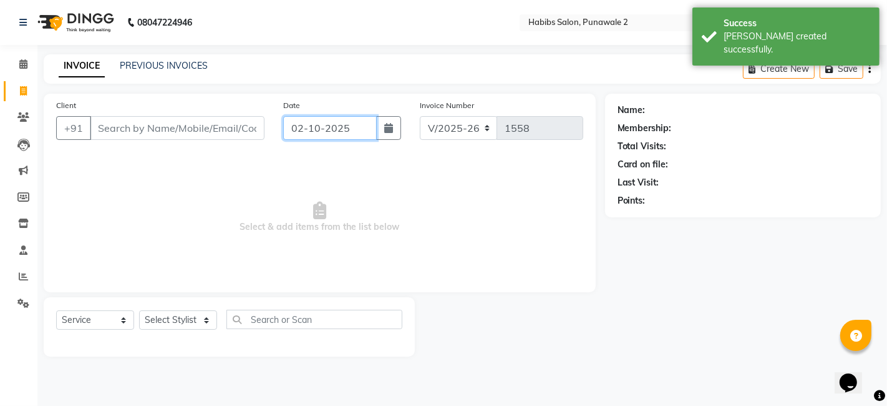
click at [314, 130] on input "02-10-2025" at bounding box center [330, 128] width 94 height 24
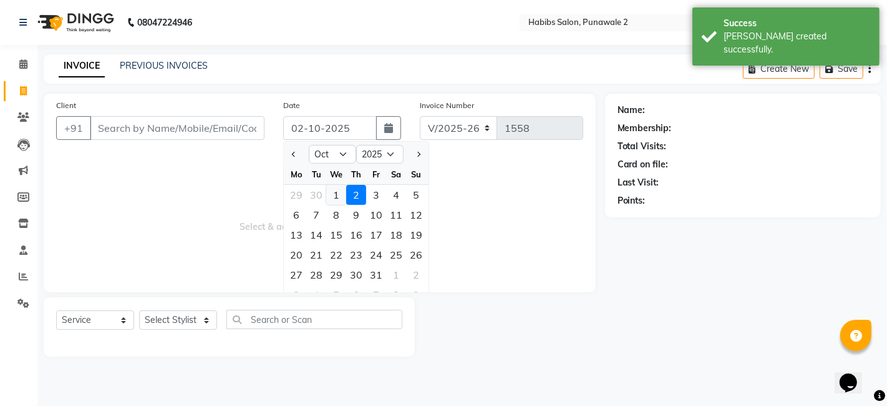
click at [335, 198] on div "1" at bounding box center [336, 195] width 20 height 20
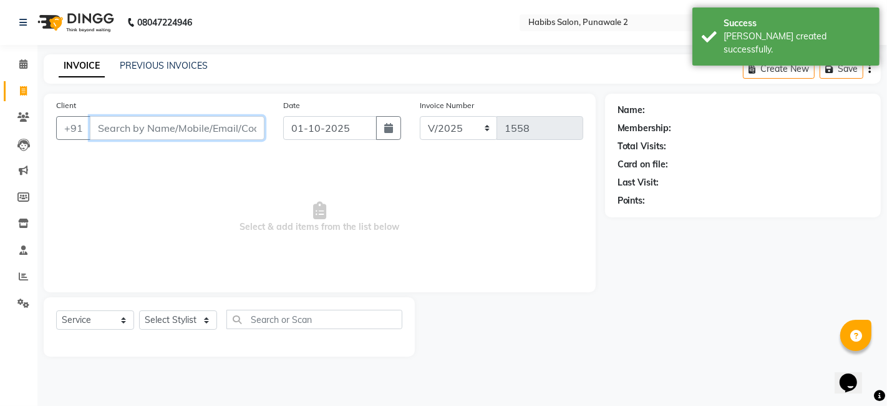
click at [205, 131] on input "Client" at bounding box center [177, 128] width 175 height 24
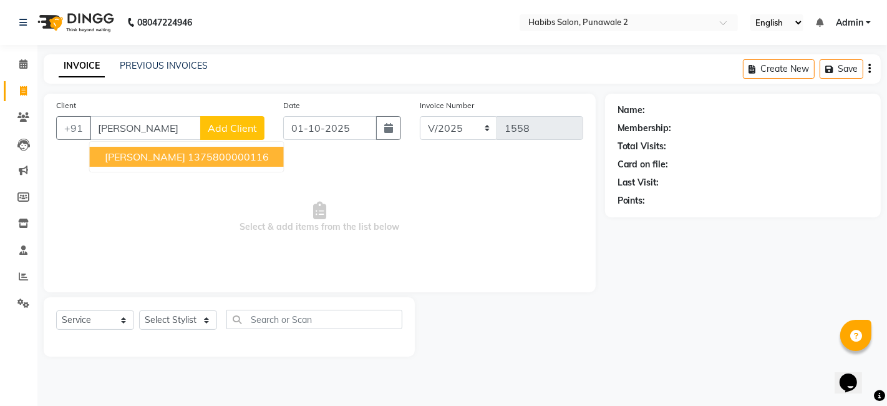
click at [237, 119] on button "Add Client" at bounding box center [232, 128] width 64 height 24
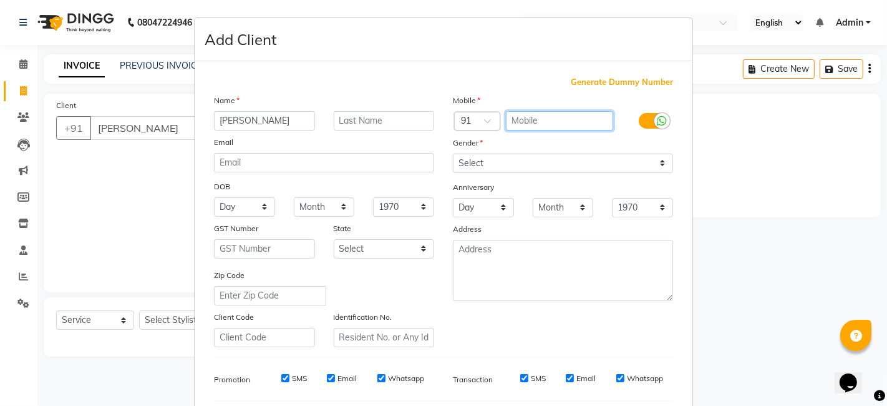
click at [526, 114] on input "text" at bounding box center [560, 120] width 108 height 19
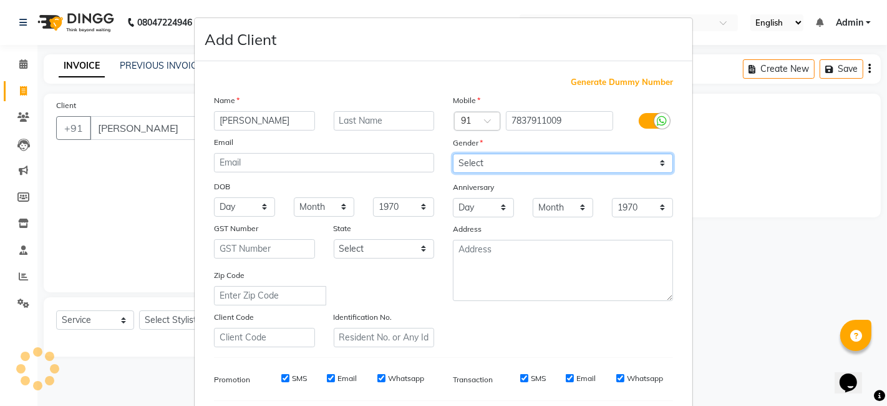
click at [484, 162] on select "Select [DEMOGRAPHIC_DATA] [DEMOGRAPHIC_DATA] Other Prefer Not To Say" at bounding box center [563, 163] width 220 height 19
click at [453, 154] on select "Select [DEMOGRAPHIC_DATA] [DEMOGRAPHIC_DATA] Other Prefer Not To Say" at bounding box center [563, 163] width 220 height 19
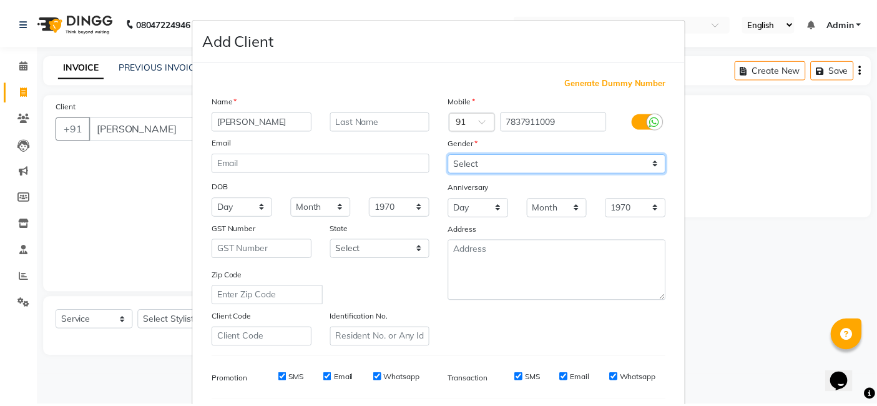
scroll to position [169, 0]
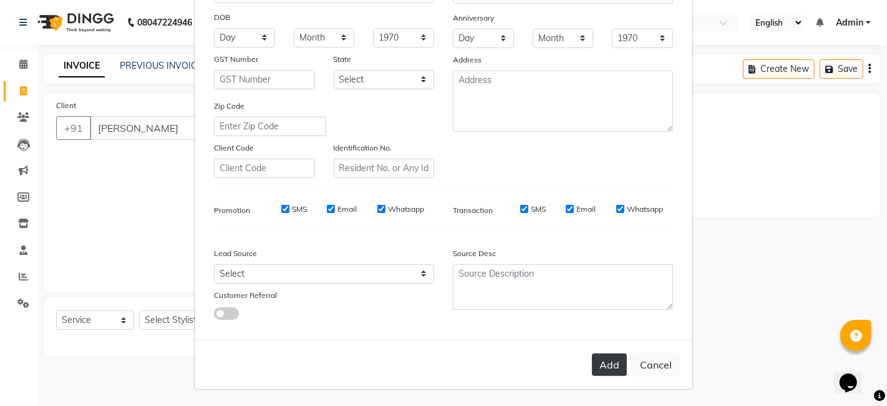
click at [596, 364] on button "Add" at bounding box center [609, 364] width 35 height 22
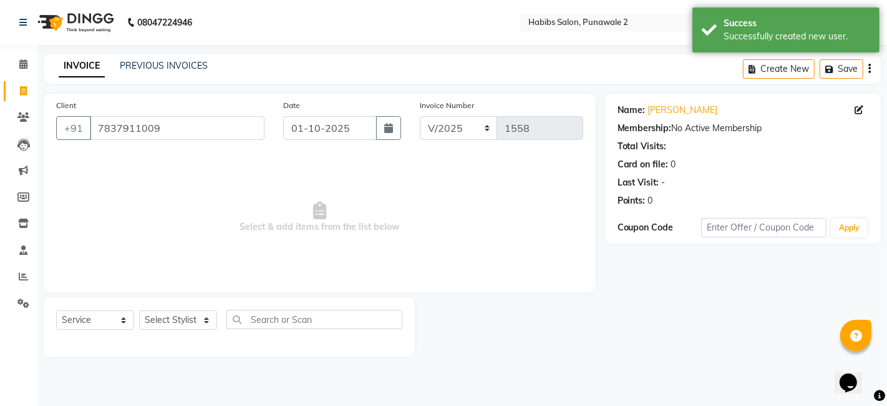
click at [573, 288] on div "Client [PHONE_NUMBER] Date [DATE] Invoice Number V/2025 V/[PHONE_NUMBER] Select…" at bounding box center [320, 193] width 552 height 198
click at [187, 317] on select "Select Stylist Chandan Ganesh Gauri [PERSON_NAME] [PERSON_NAME] nikhil rohit [P…" at bounding box center [178, 319] width 78 height 19
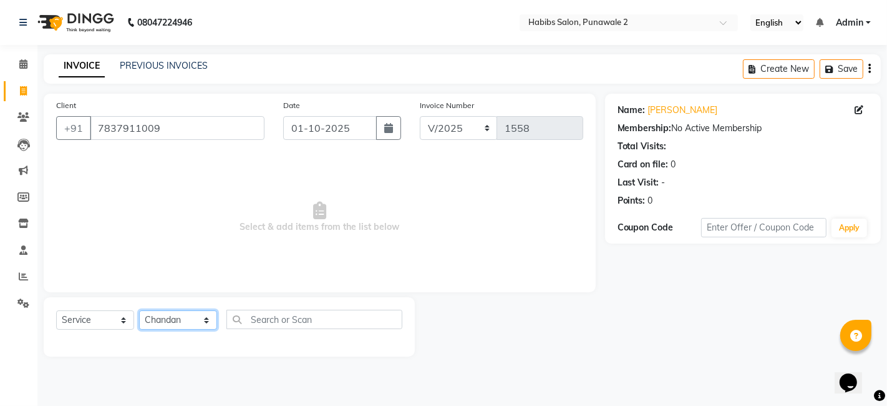
click at [139, 310] on select "Select Stylist Chandan Ganesh Gauri [PERSON_NAME] [PERSON_NAME] nikhil rohit [P…" at bounding box center [178, 319] width 78 height 19
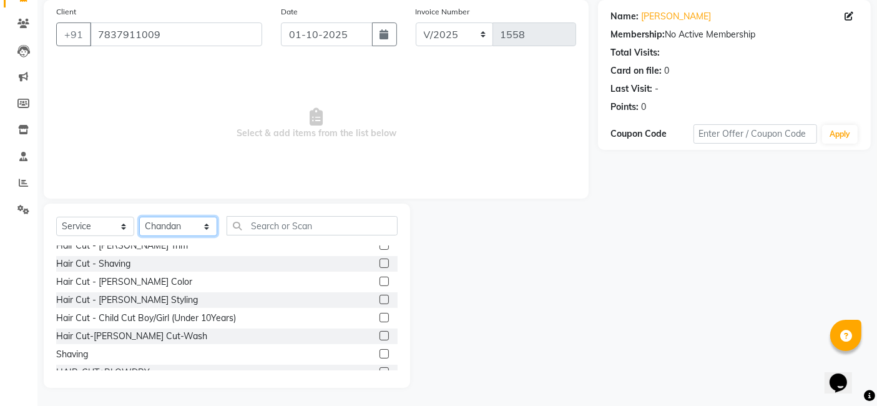
scroll to position [63, 0]
click at [134, 329] on div "Hair Cut-[PERSON_NAME] Cut-Wash" at bounding box center [131, 334] width 151 height 13
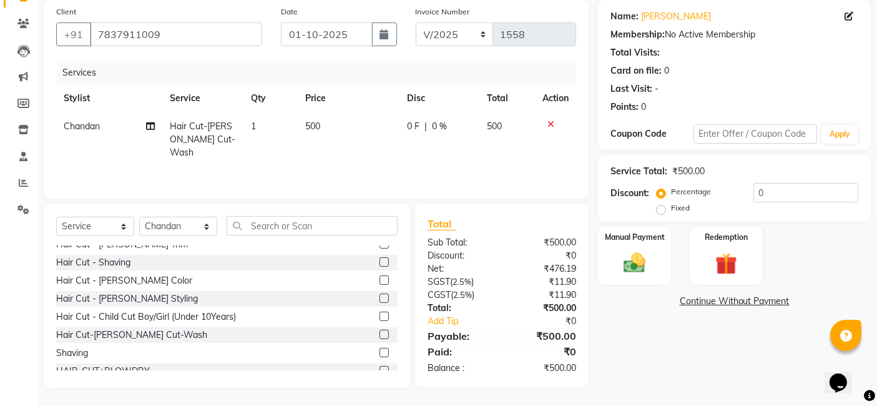
click at [323, 124] on td "500" at bounding box center [349, 139] width 102 height 54
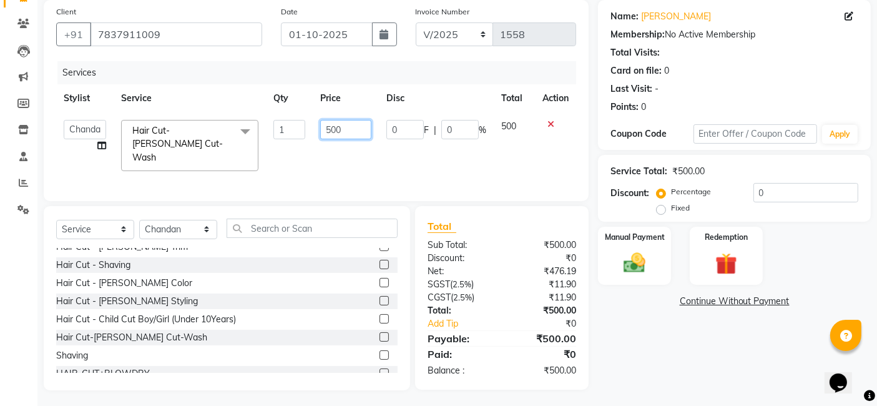
click at [354, 125] on input "500" at bounding box center [345, 129] width 51 height 19
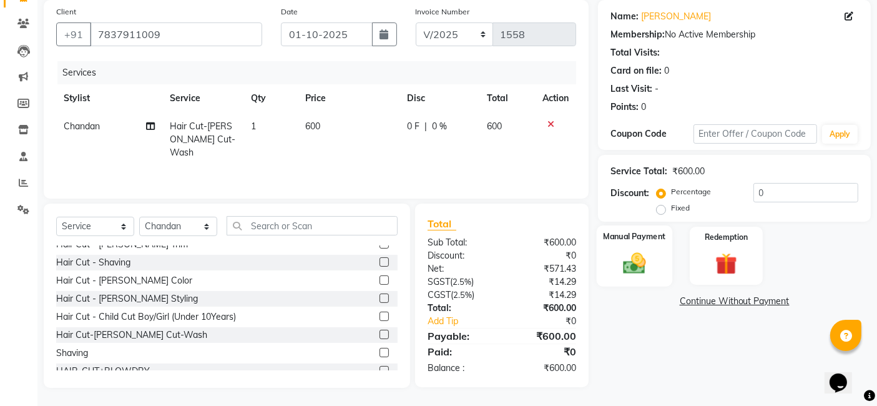
click at [639, 245] on div "Manual Payment" at bounding box center [635, 255] width 76 height 61
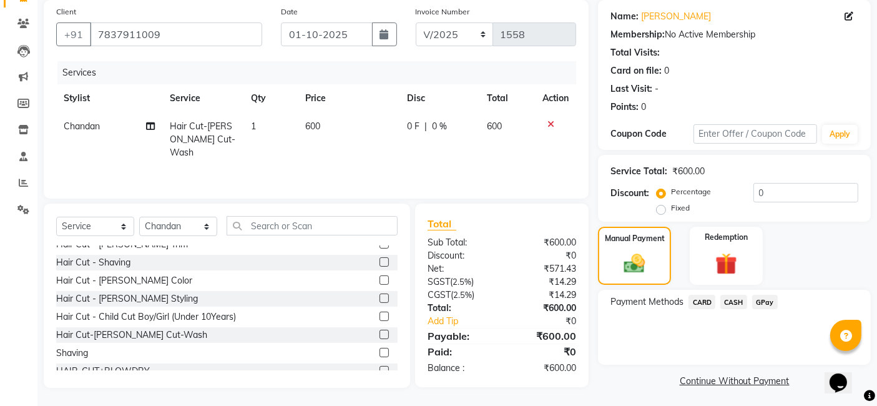
click at [765, 300] on span "GPay" at bounding box center [765, 302] width 26 height 14
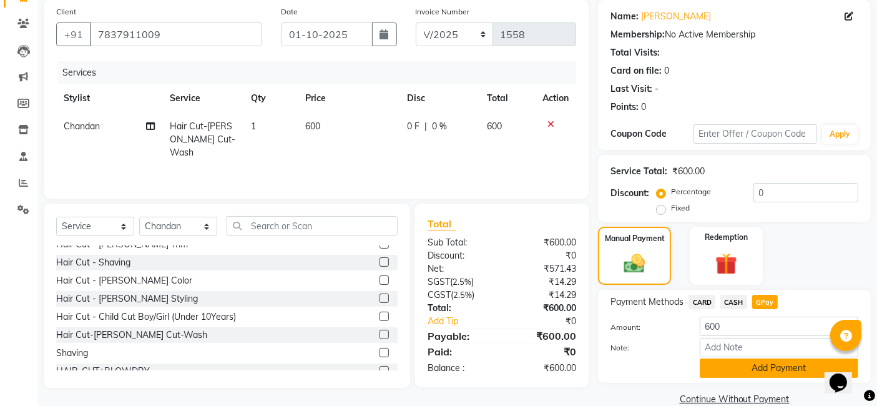
click at [757, 365] on button "Add Payment" at bounding box center [779, 367] width 159 height 19
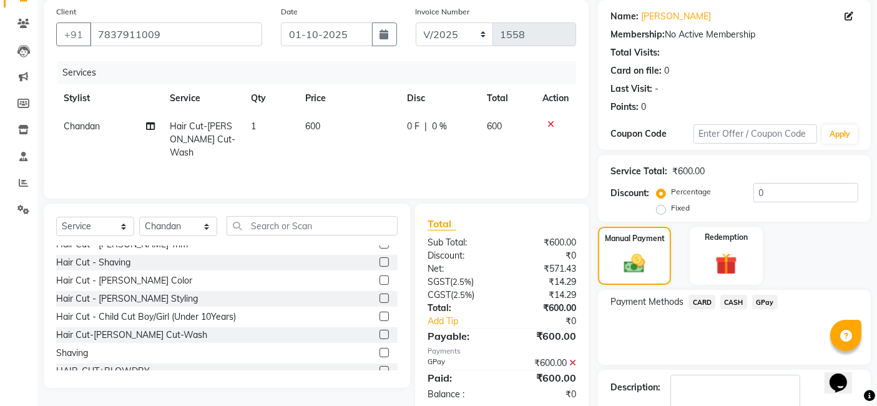
scroll to position [166, 0]
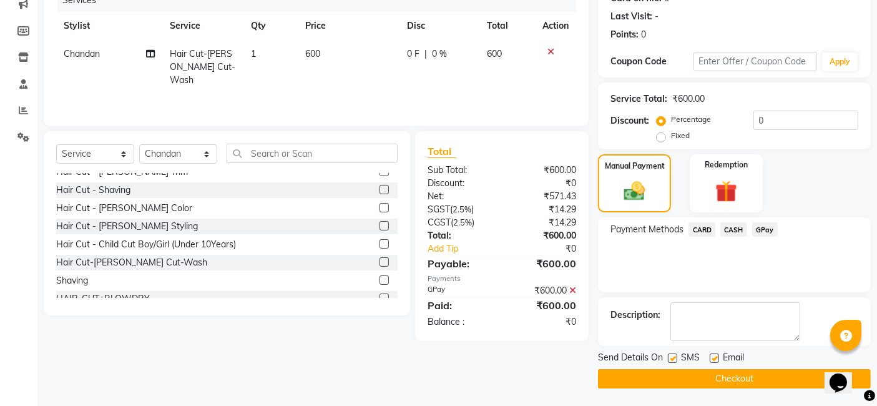
click at [754, 379] on button "Checkout" at bounding box center [734, 378] width 273 height 19
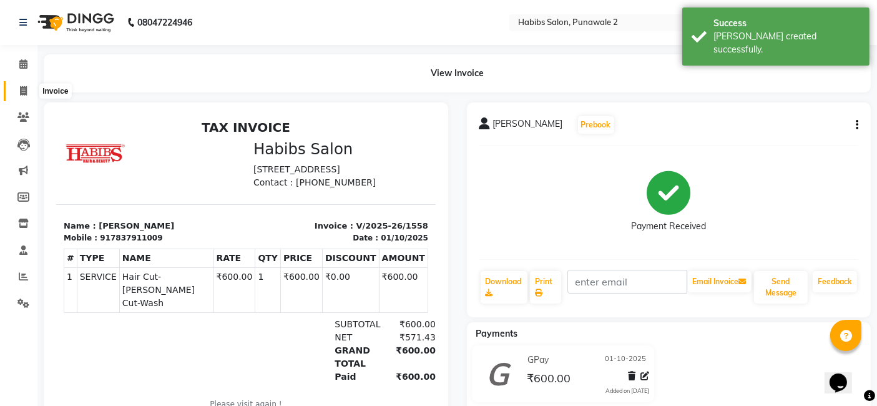
click at [20, 84] on span at bounding box center [23, 91] width 22 height 14
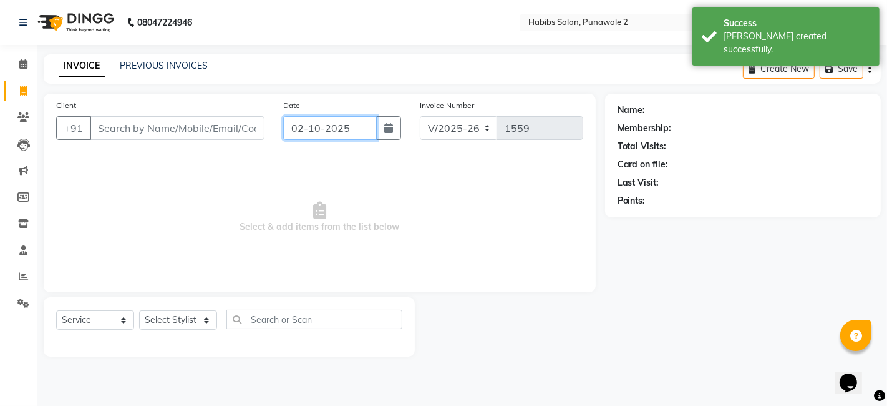
click at [306, 138] on input "02-10-2025" at bounding box center [330, 128] width 94 height 24
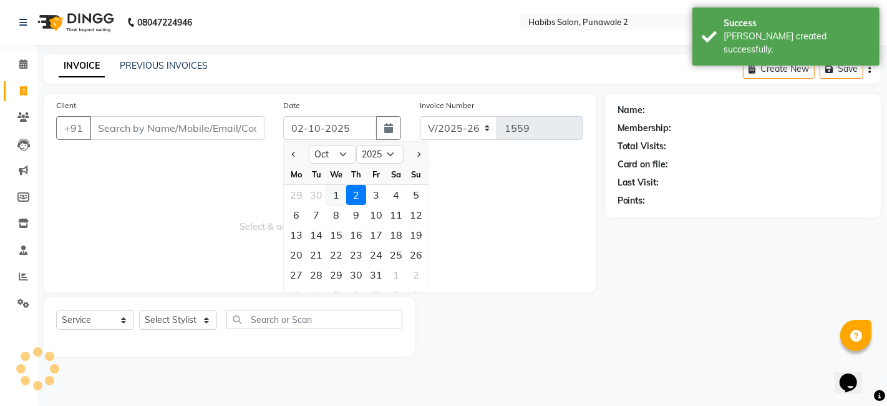
click at [336, 188] on div "1" at bounding box center [336, 195] width 20 height 20
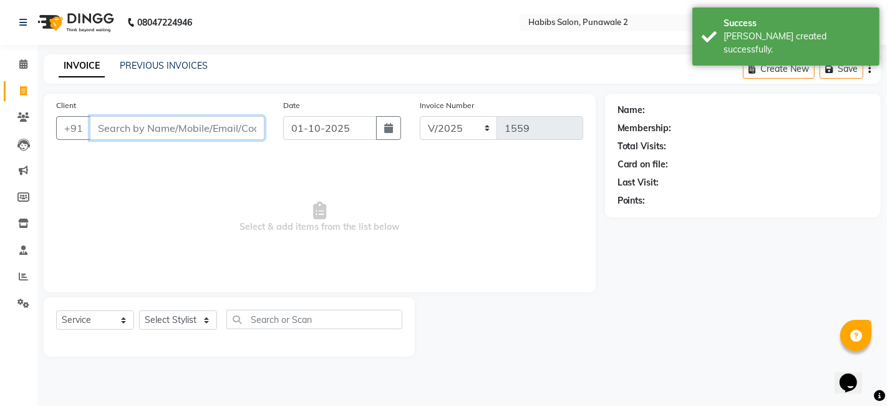
click at [183, 122] on input "Client" at bounding box center [177, 128] width 175 height 24
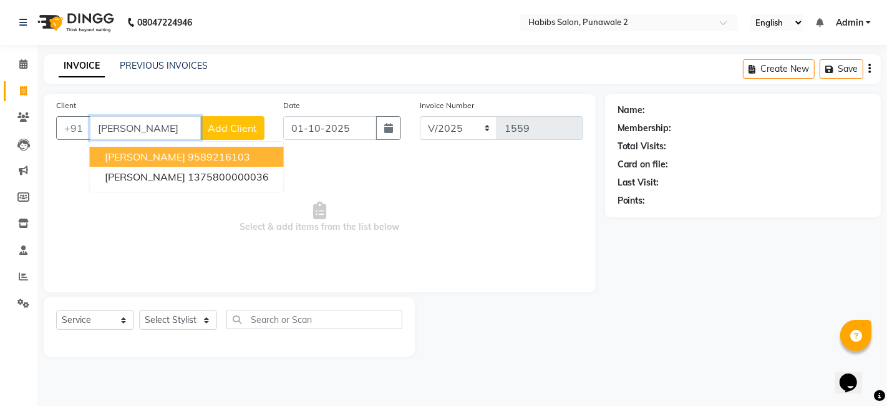
click at [205, 150] on ngb-highlight "9589216103" at bounding box center [219, 156] width 62 height 12
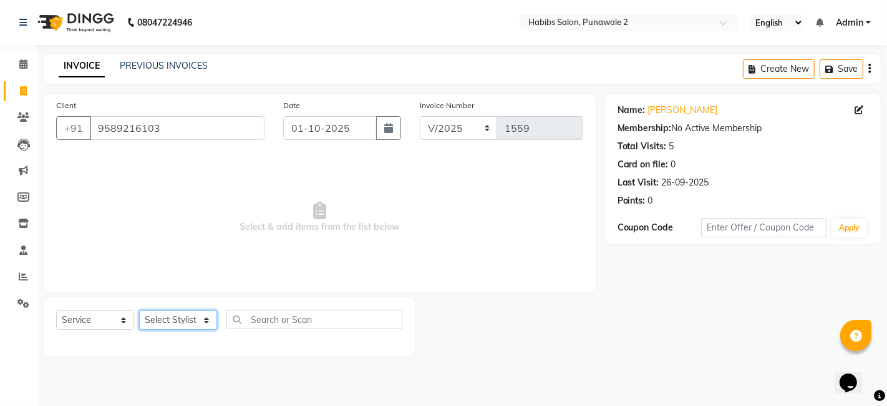
click at [181, 320] on select "Select Stylist Chandan Ganesh Gauri [PERSON_NAME] [PERSON_NAME] nikhil rohit [P…" at bounding box center [178, 319] width 78 height 19
click at [139, 310] on select "Select Stylist Chandan Ganesh Gauri [PERSON_NAME] [PERSON_NAME] nikhil rohit [P…" at bounding box center [178, 319] width 78 height 19
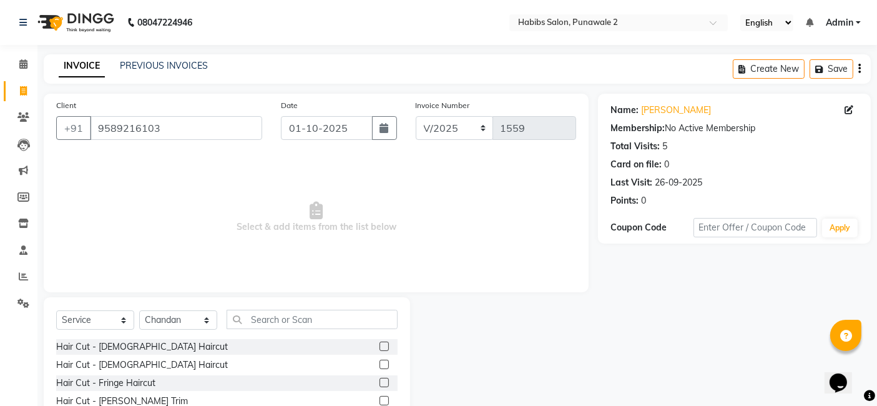
click at [192, 142] on div "Client [PHONE_NUMBER]" at bounding box center [159, 124] width 225 height 51
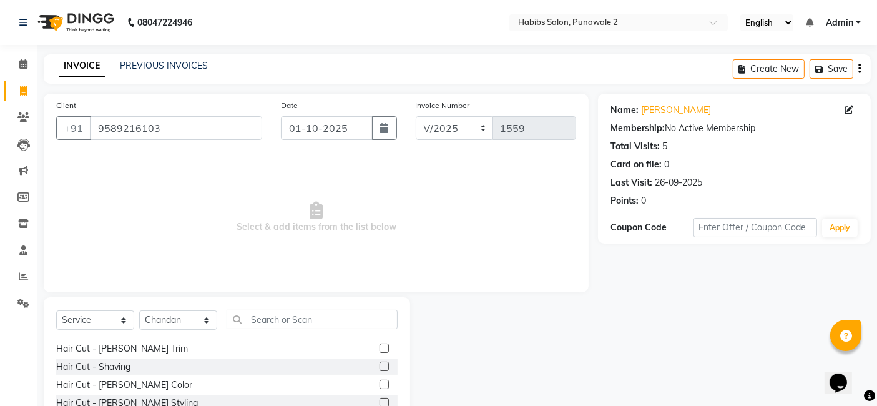
scroll to position [54, 0]
click at [131, 348] on div "Hair Cut - [PERSON_NAME] Trim" at bounding box center [122, 347] width 132 height 13
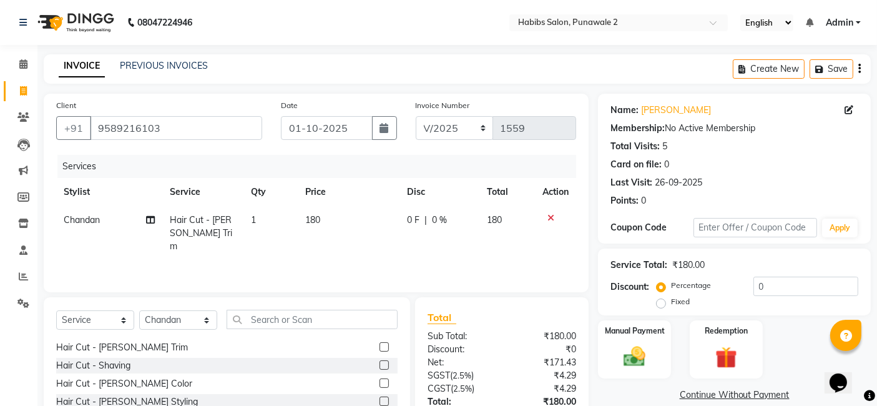
click at [339, 213] on td "180" at bounding box center [349, 233] width 102 height 54
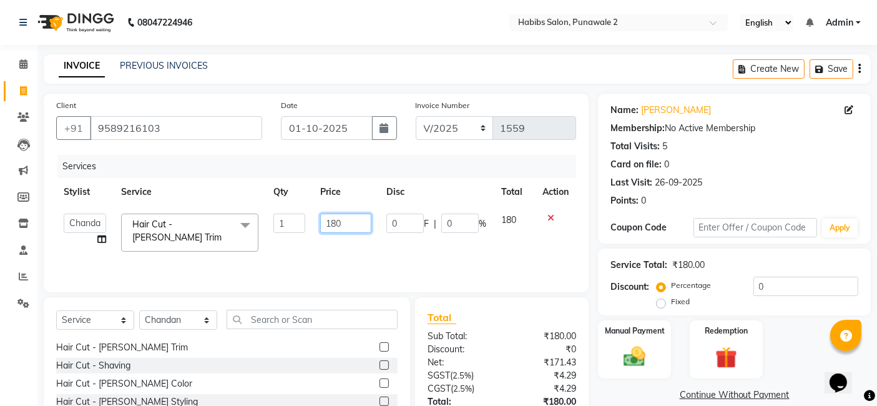
click at [348, 222] on input "180" at bounding box center [345, 222] width 51 height 19
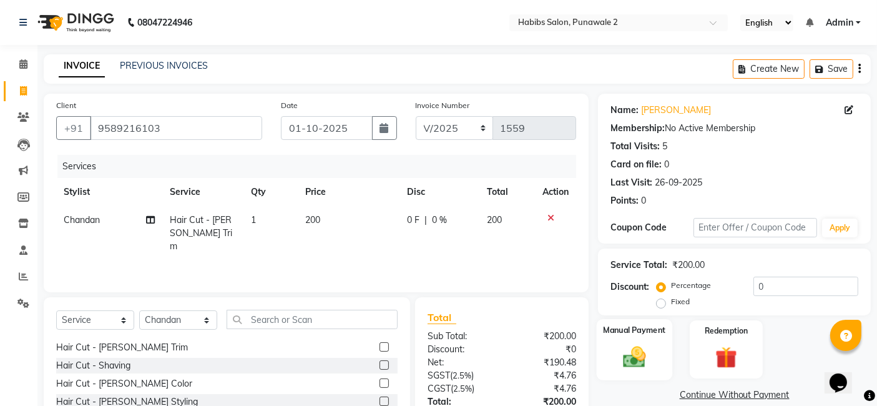
click at [658, 348] on div "Manual Payment" at bounding box center [635, 349] width 76 height 61
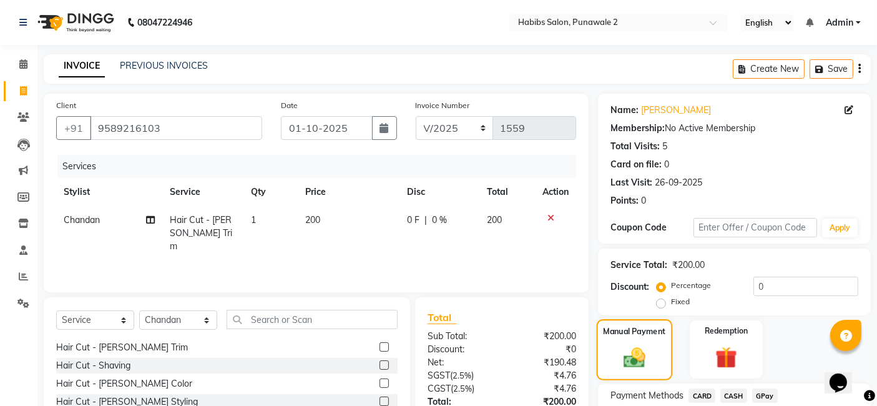
scroll to position [96, 0]
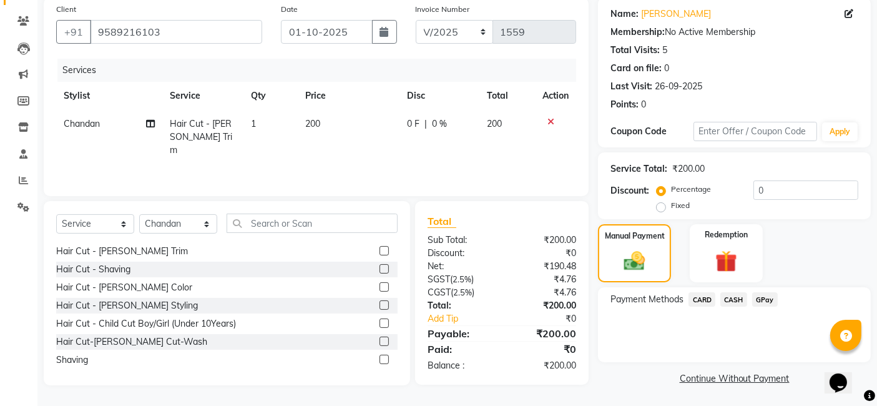
click at [771, 303] on span "GPay" at bounding box center [765, 299] width 26 height 14
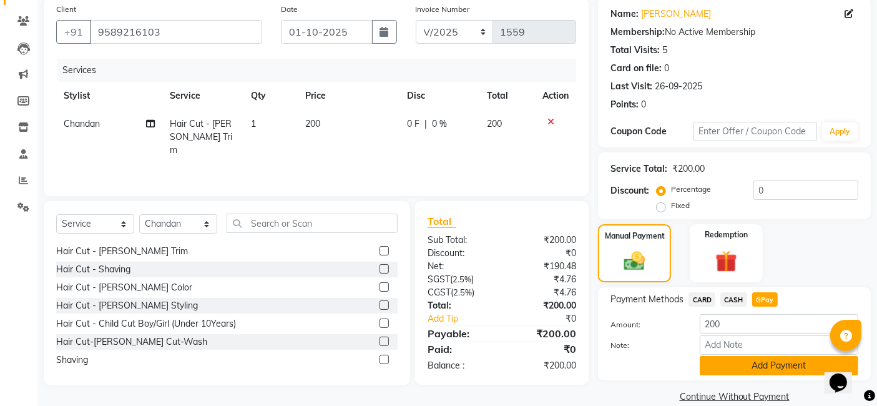
click at [744, 365] on button "Add Payment" at bounding box center [779, 365] width 159 height 19
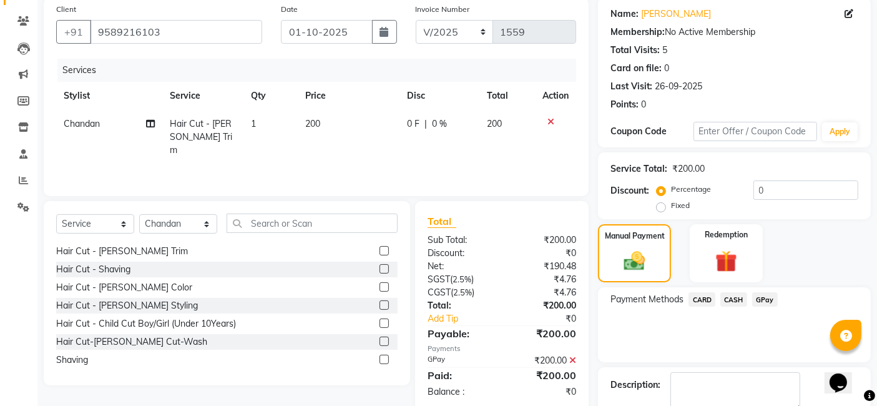
scroll to position [166, 0]
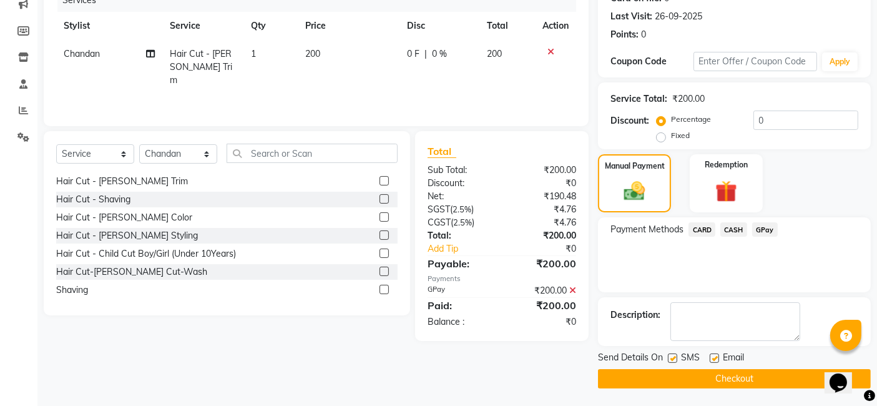
click at [741, 372] on button "Checkout" at bounding box center [734, 378] width 273 height 19
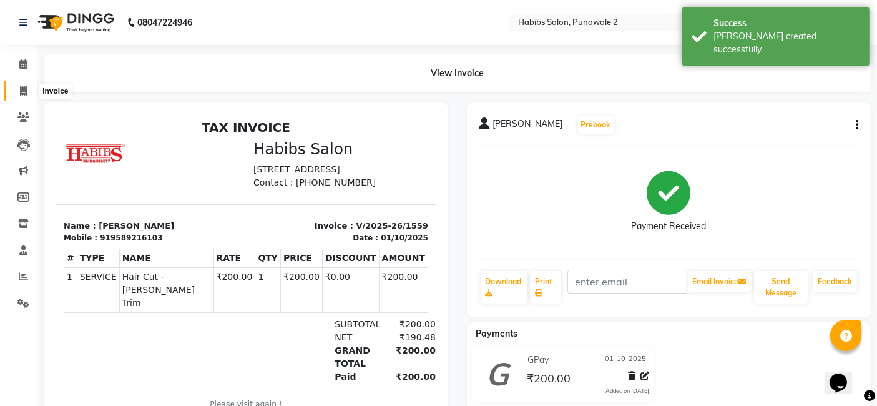
click at [25, 86] on icon at bounding box center [23, 90] width 7 height 9
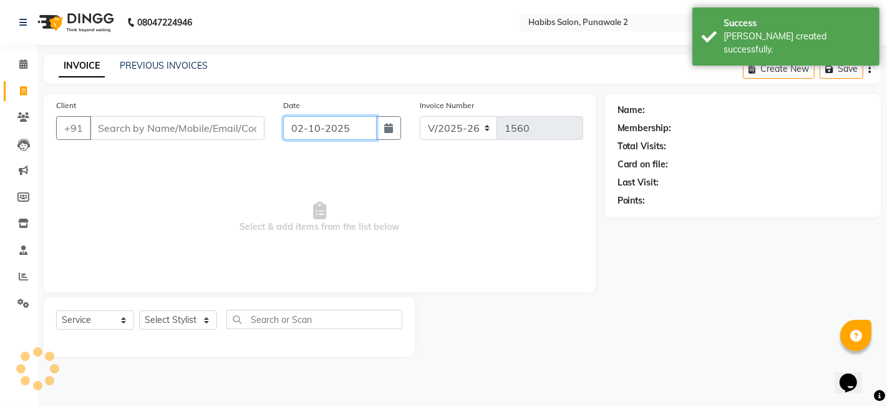
click at [306, 125] on input "02-10-2025" at bounding box center [330, 128] width 94 height 24
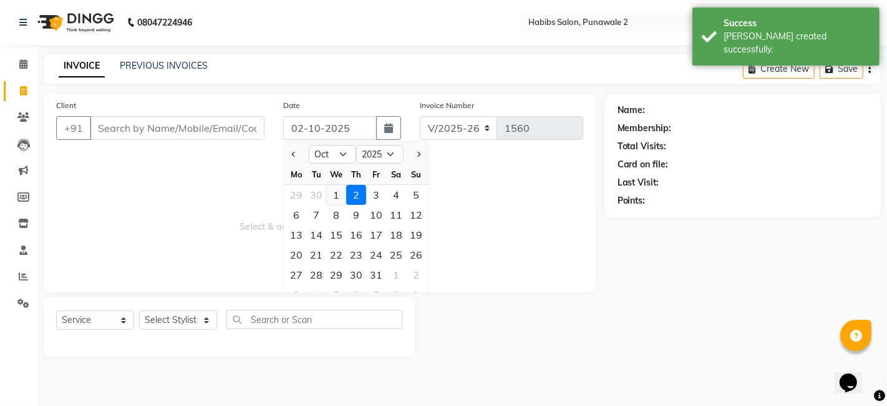
click at [334, 197] on div "1" at bounding box center [336, 195] width 20 height 20
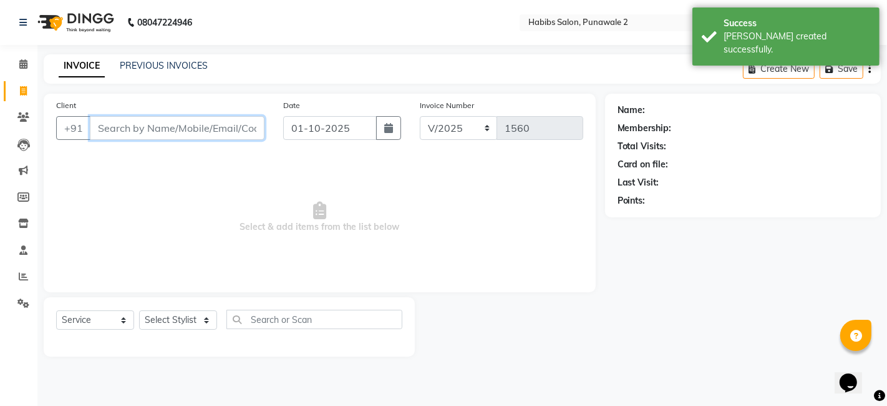
click at [198, 125] on input "Client" at bounding box center [177, 128] width 175 height 24
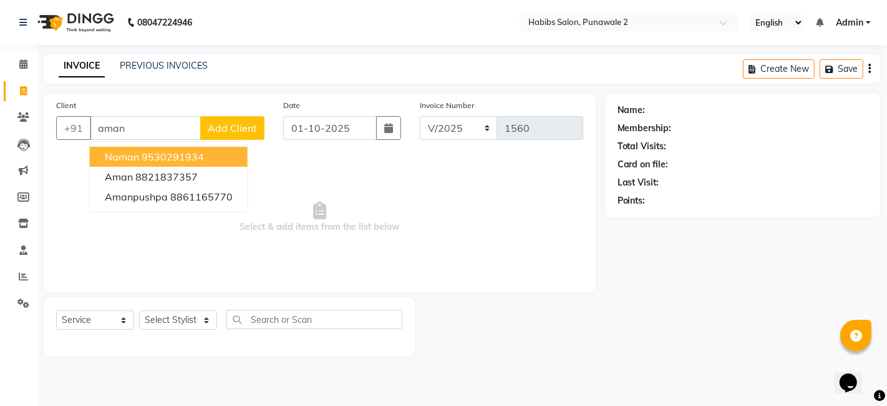
click at [244, 135] on button "Add Client" at bounding box center [232, 128] width 64 height 24
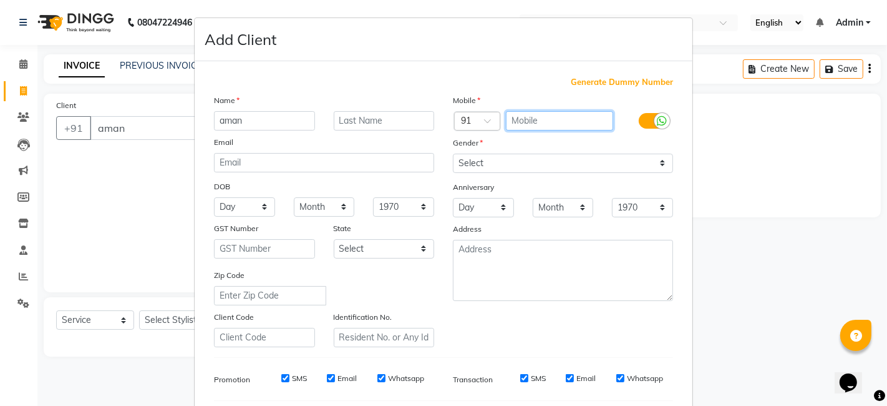
drag, startPoint x: 558, startPoint y: 120, endPoint x: 483, endPoint y: 97, distance: 78.2
click at [483, 97] on div "Mobile Country Code × 91 Gender Select [DEMOGRAPHIC_DATA] [DEMOGRAPHIC_DATA] Ot…" at bounding box center [563, 220] width 239 height 253
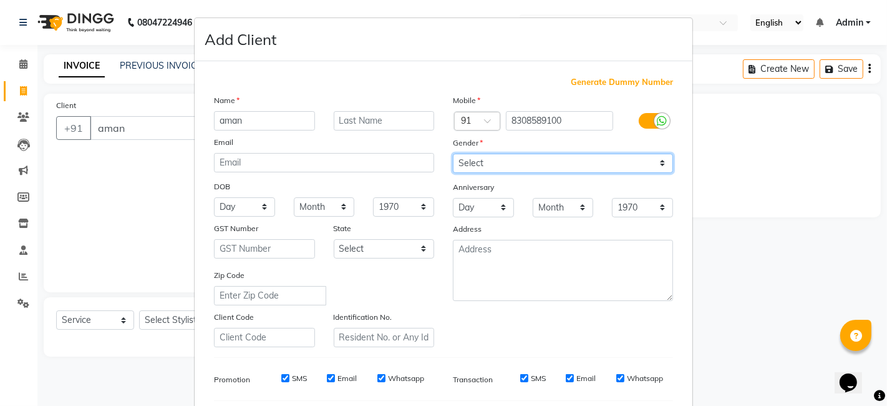
click at [512, 155] on select "Select [DEMOGRAPHIC_DATA] [DEMOGRAPHIC_DATA] Other Prefer Not To Say" at bounding box center [563, 163] width 220 height 19
click at [453, 154] on select "Select [DEMOGRAPHIC_DATA] [DEMOGRAPHIC_DATA] Other Prefer Not To Say" at bounding box center [563, 163] width 220 height 19
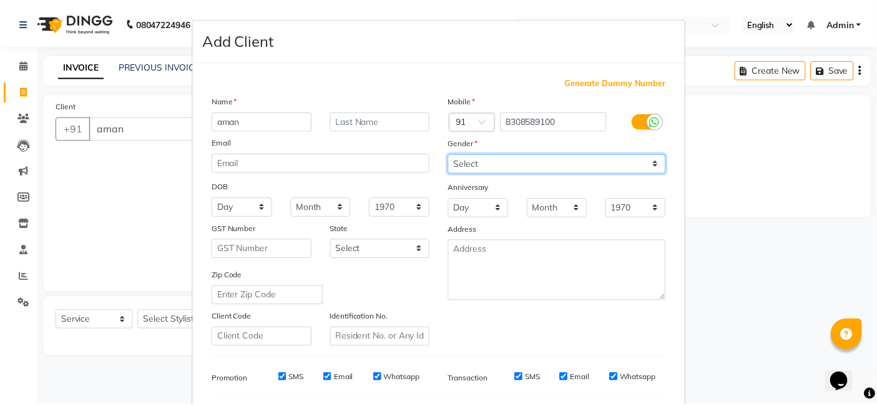
scroll to position [169, 0]
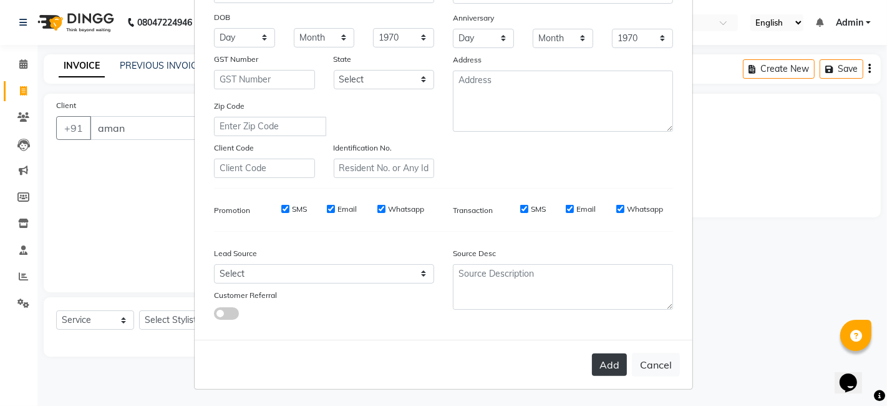
click at [615, 363] on button "Add" at bounding box center [609, 364] width 35 height 22
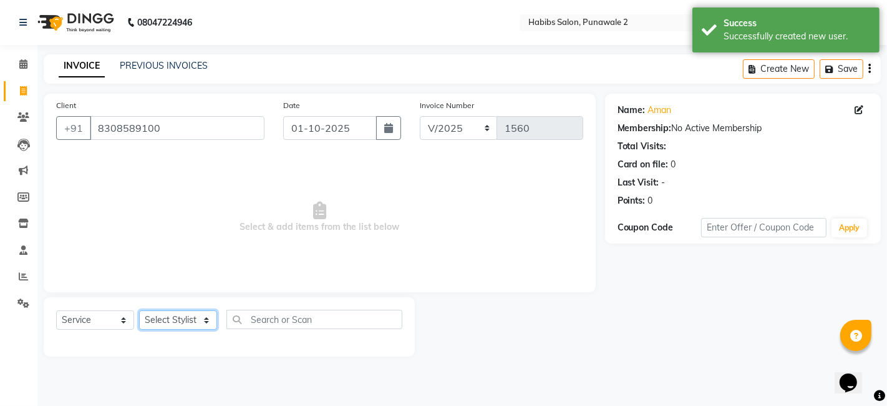
click at [173, 320] on select "Select Stylist Chandan Ganesh Gauri [PERSON_NAME] [PERSON_NAME] nikhil rohit [P…" at bounding box center [178, 319] width 78 height 19
click at [139, 310] on select "Select Stylist Chandan Ganesh Gauri [PERSON_NAME] [PERSON_NAME] nikhil rohit [P…" at bounding box center [178, 319] width 78 height 19
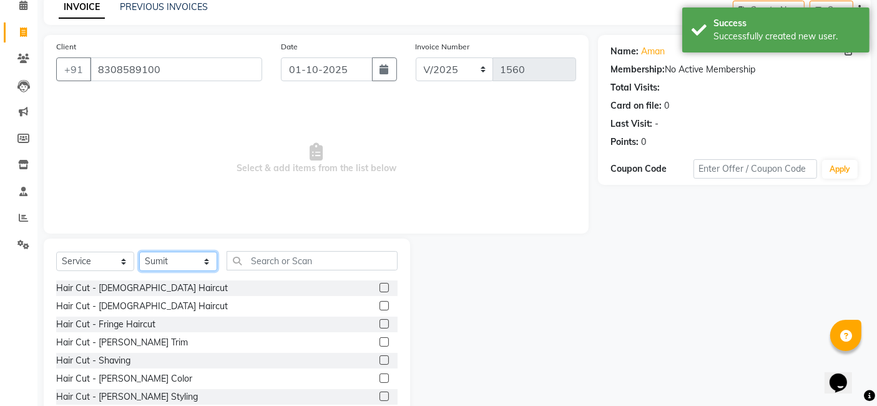
scroll to position [59, 0]
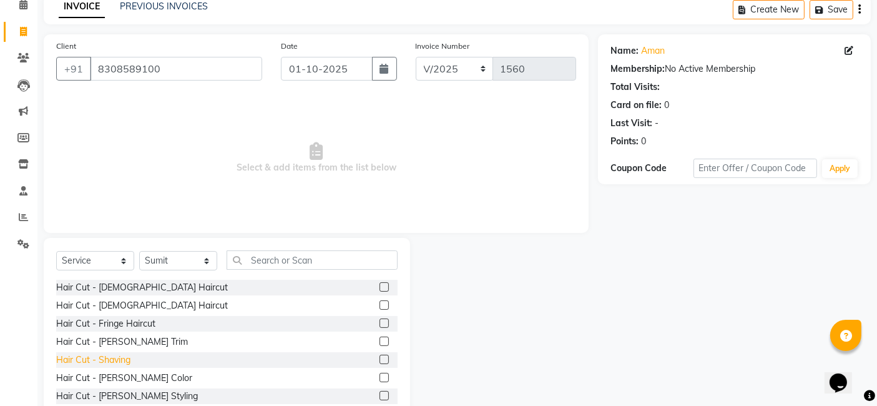
click at [111, 356] on div "Hair Cut - Shaving" at bounding box center [93, 359] width 74 height 13
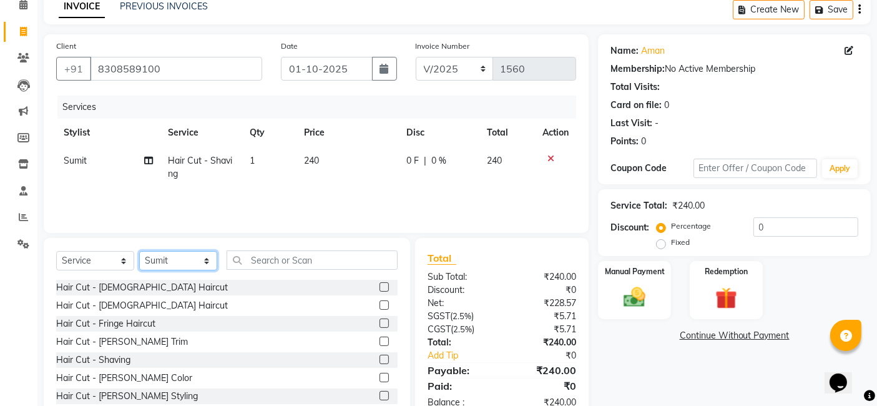
click at [156, 262] on select "Select Stylist Chandan Ganesh Gauri [PERSON_NAME] [PERSON_NAME] nikhil rohit [P…" at bounding box center [178, 260] width 78 height 19
click at [139, 251] on select "Select Stylist Chandan Ganesh Gauri [PERSON_NAME] [PERSON_NAME] nikhil rohit [P…" at bounding box center [178, 260] width 78 height 19
click at [134, 288] on div "Hair Cut - [DEMOGRAPHIC_DATA] Haircut" at bounding box center [142, 287] width 172 height 13
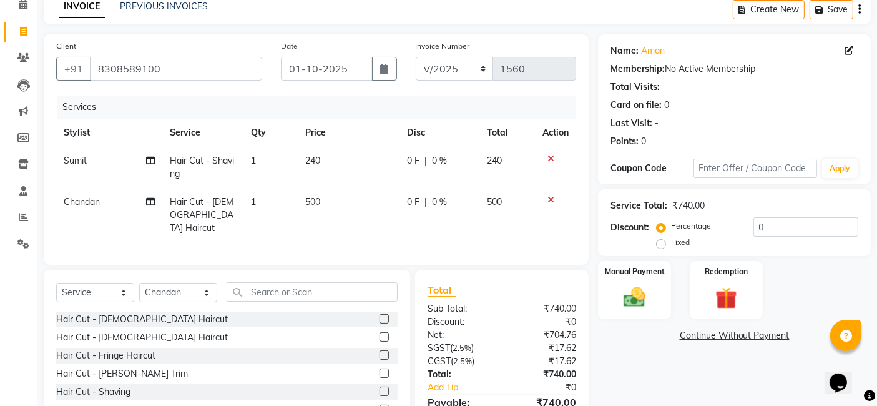
click at [326, 194] on td "500" at bounding box center [349, 215] width 102 height 54
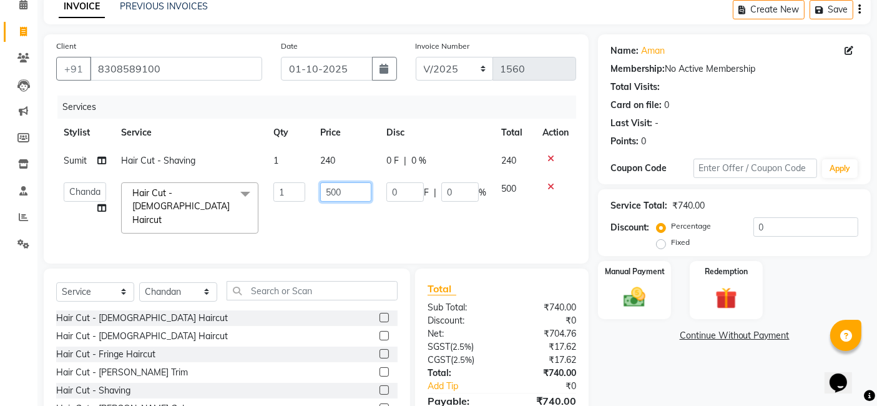
click at [354, 182] on input "500" at bounding box center [345, 191] width 51 height 19
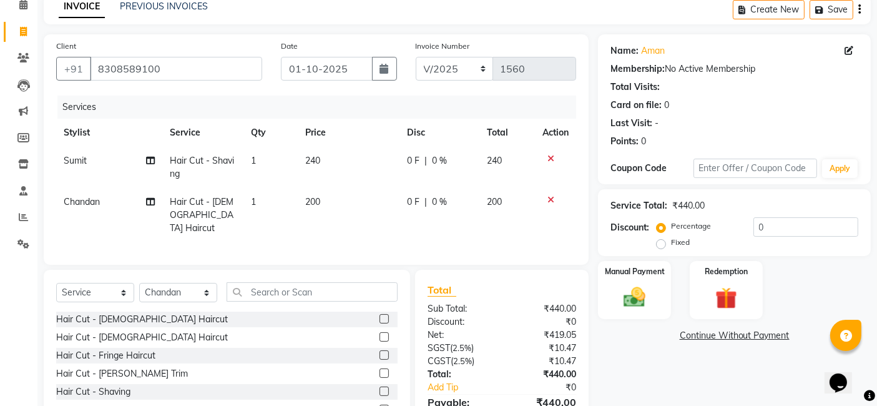
click at [344, 157] on td "240" at bounding box center [349, 167] width 102 height 41
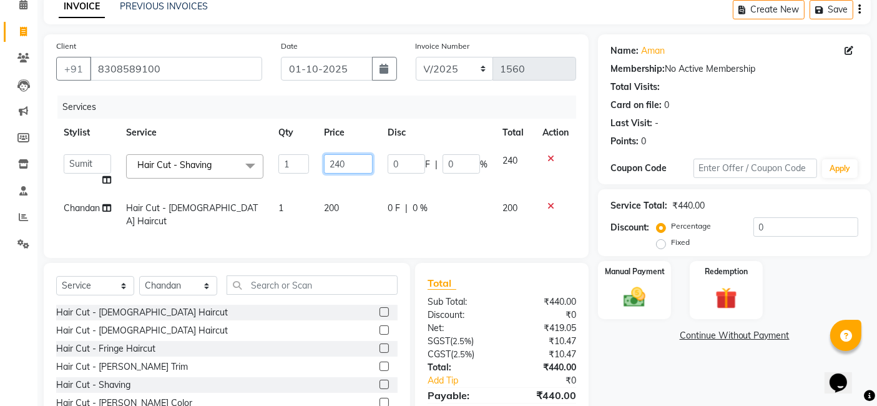
click at [351, 157] on input "240" at bounding box center [348, 163] width 49 height 19
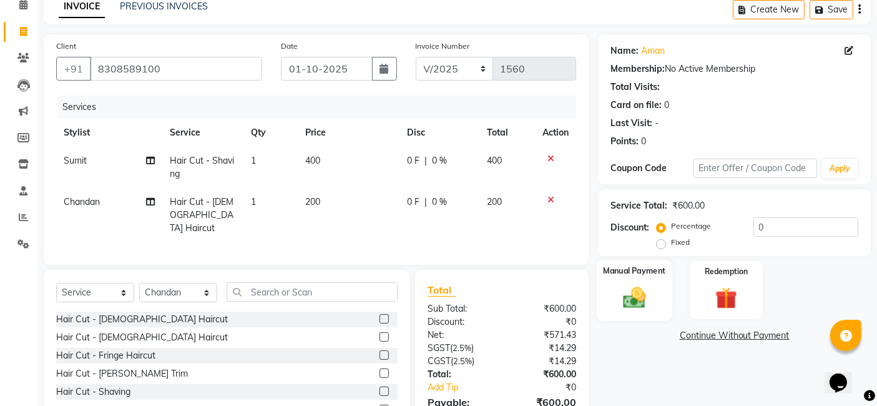
click at [631, 290] on img at bounding box center [634, 297] width 37 height 26
click at [764, 333] on span "GPay" at bounding box center [765, 336] width 26 height 14
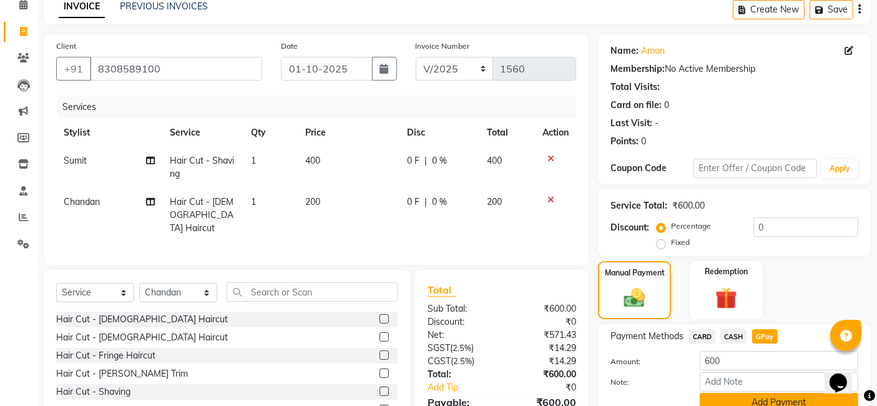
click at [763, 400] on button "Add Payment" at bounding box center [779, 402] width 159 height 19
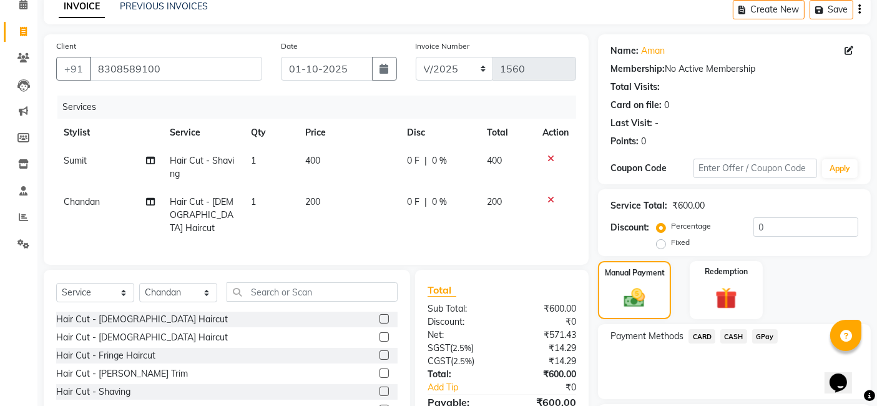
scroll to position [166, 0]
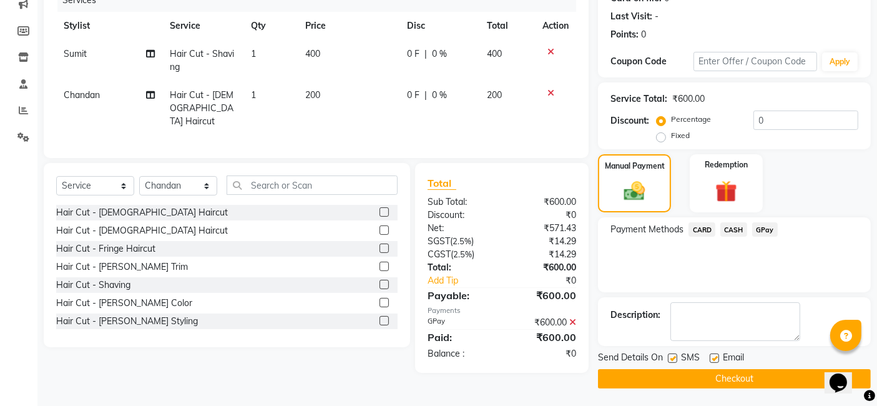
click at [751, 365] on div "Email" at bounding box center [732, 359] width 44 height 16
click at [751, 377] on button "Checkout" at bounding box center [734, 378] width 273 height 19
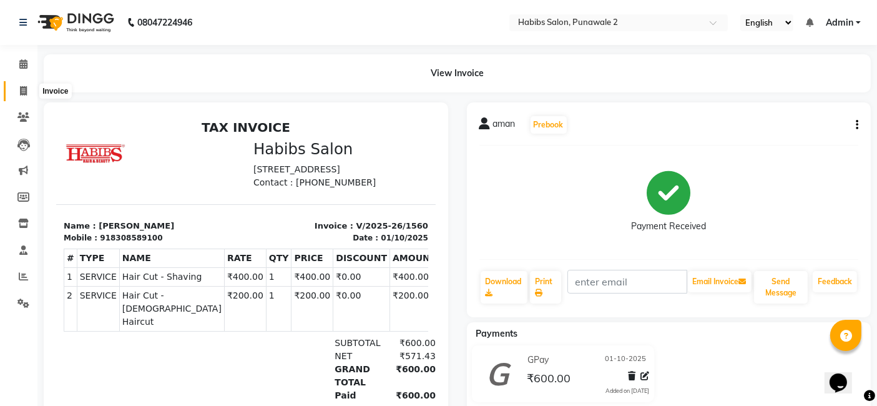
click at [24, 90] on icon at bounding box center [23, 90] width 7 height 9
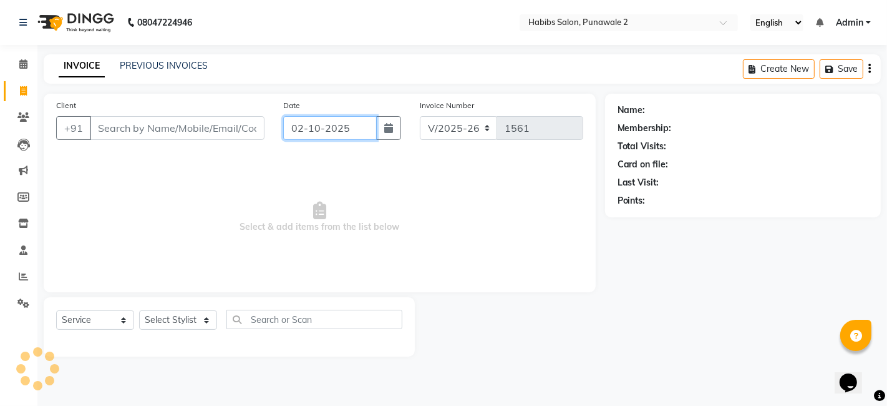
click at [337, 133] on input "02-10-2025" at bounding box center [330, 128] width 94 height 24
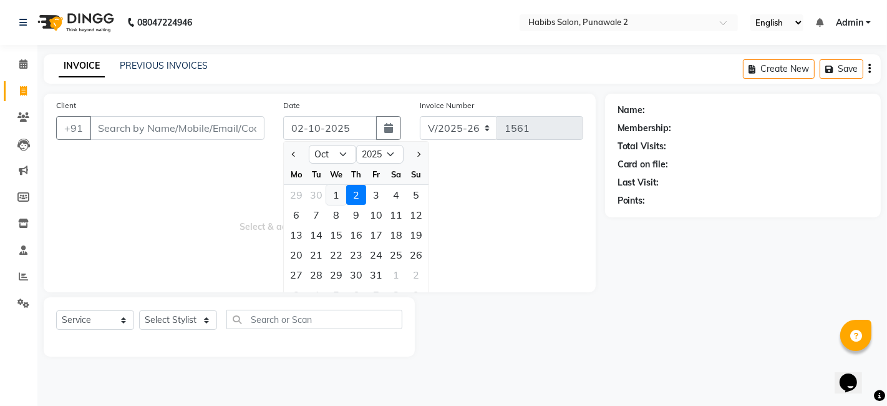
click at [336, 190] on div "1" at bounding box center [336, 195] width 20 height 20
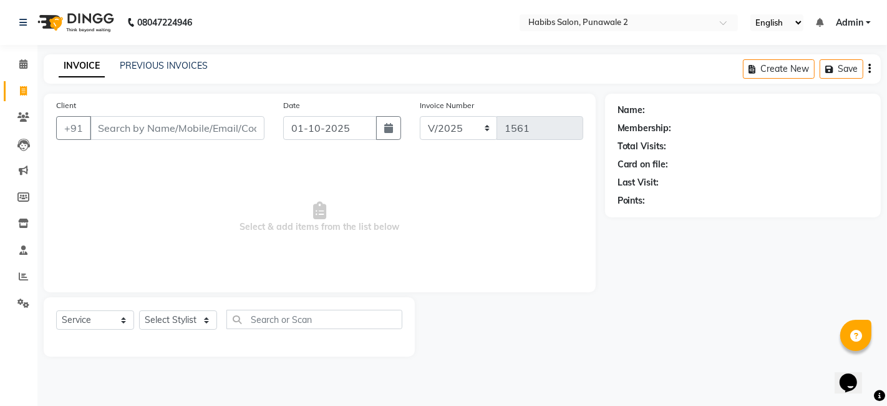
click at [235, 113] on div "Client +91" at bounding box center [160, 124] width 227 height 51
click at [235, 117] on input "Client" at bounding box center [177, 128] width 175 height 24
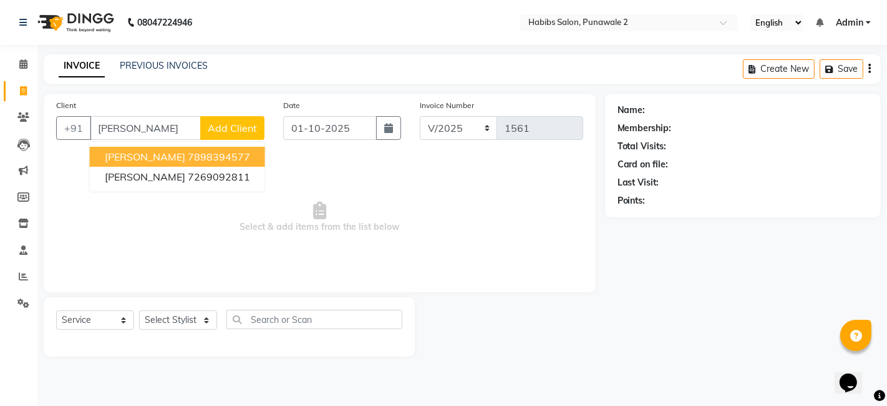
click at [241, 122] on span "Add Client" at bounding box center [232, 128] width 49 height 12
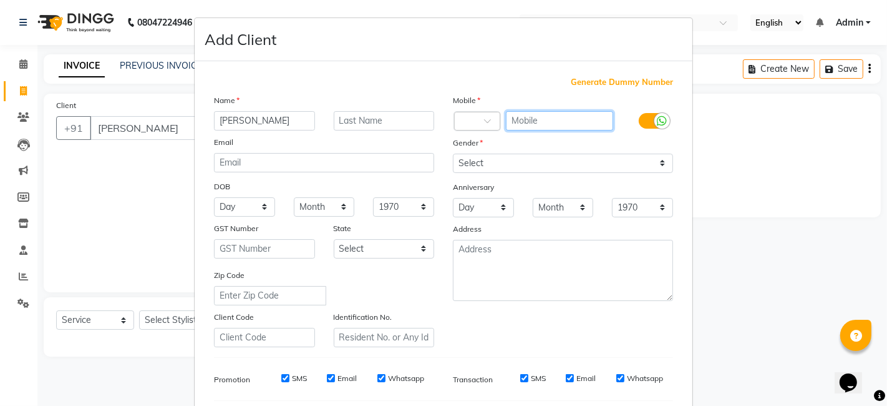
drag, startPoint x: 527, startPoint y: 119, endPoint x: 456, endPoint y: 94, distance: 75.6
click at [456, 94] on div "Mobile Country Code × Gender Select [DEMOGRAPHIC_DATA] [DEMOGRAPHIC_DATA] Other…" at bounding box center [563, 220] width 239 height 253
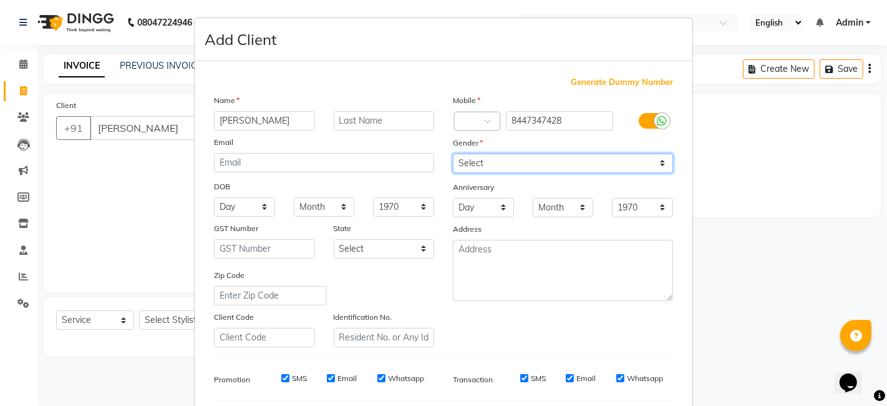
drag, startPoint x: 522, startPoint y: 165, endPoint x: 525, endPoint y: 215, distance: 50.7
click at [525, 215] on div "Mobile Country Code × 8447347428 Gender Select [DEMOGRAPHIC_DATA] [DEMOGRAPHIC_…" at bounding box center [563, 220] width 239 height 253
click at [453, 154] on select "Select [DEMOGRAPHIC_DATA] [DEMOGRAPHIC_DATA] Other Prefer Not To Say" at bounding box center [563, 163] width 220 height 19
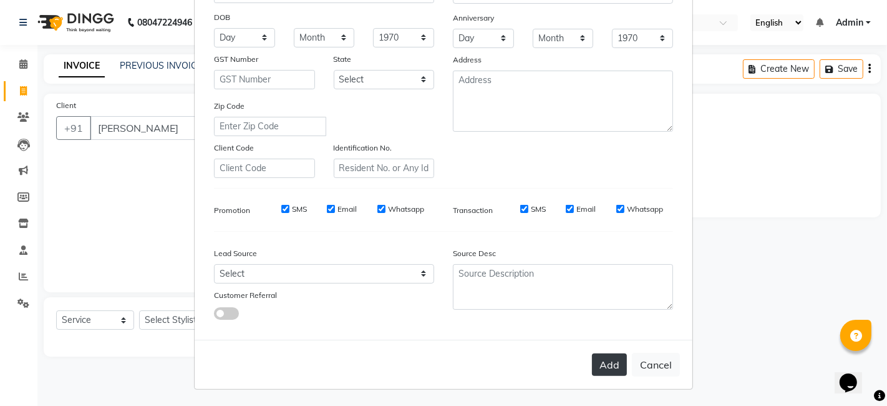
click at [608, 364] on button "Add" at bounding box center [609, 364] width 35 height 22
click at [606, 366] on button "Add" at bounding box center [609, 364] width 35 height 22
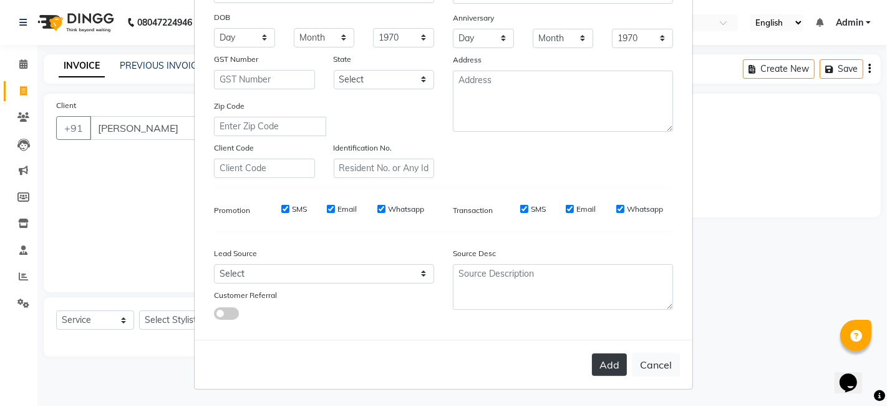
click at [606, 366] on button "Add" at bounding box center [609, 364] width 35 height 22
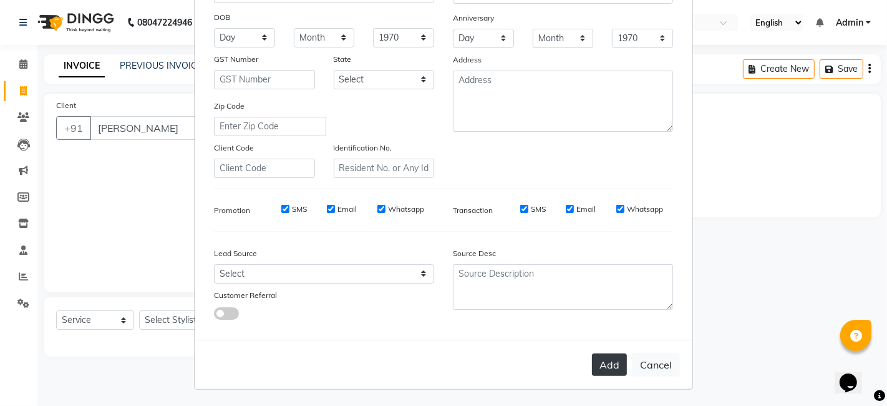
click at [606, 366] on button "Add" at bounding box center [609, 364] width 35 height 22
click at [706, 281] on ngb-modal-window "Add Client Generate Dummy Number Name [PERSON_NAME] Email DOB Day 01 02 03 04 0…" at bounding box center [443, 203] width 887 height 406
